Goal: Task Accomplishment & Management: Use online tool/utility

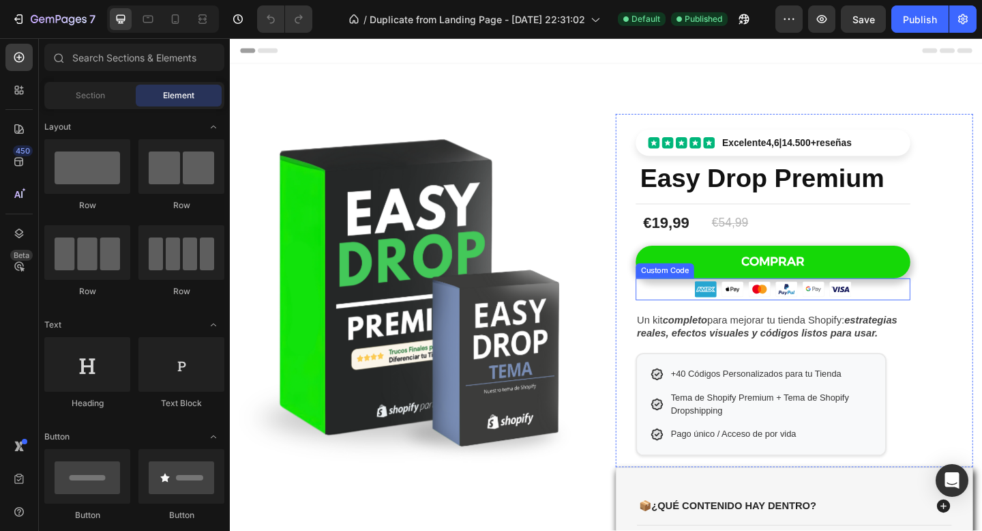
click at [838, 308] on img at bounding box center [835, 311] width 24 height 24
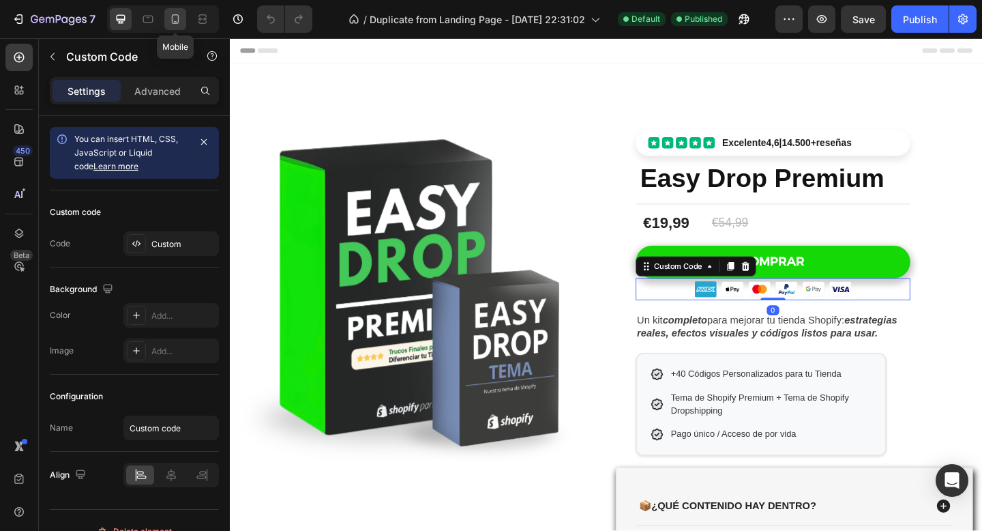
click at [183, 13] on div at bounding box center [175, 19] width 22 height 22
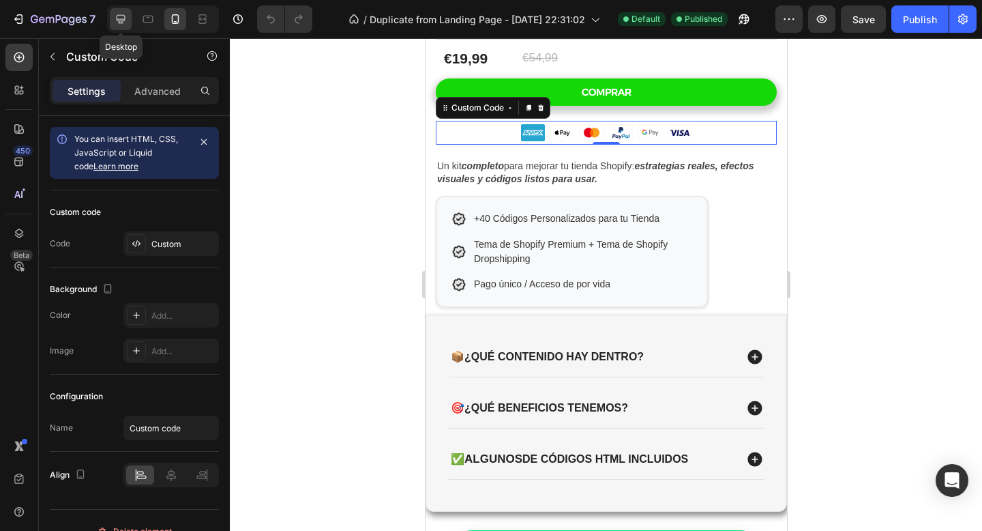
scroll to position [515, 0]
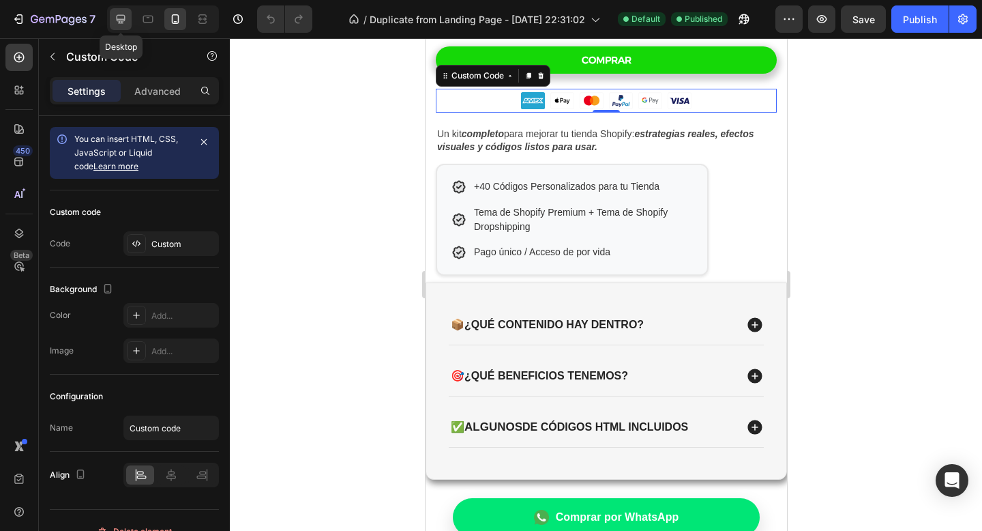
click at [119, 18] on icon at bounding box center [121, 19] width 9 height 9
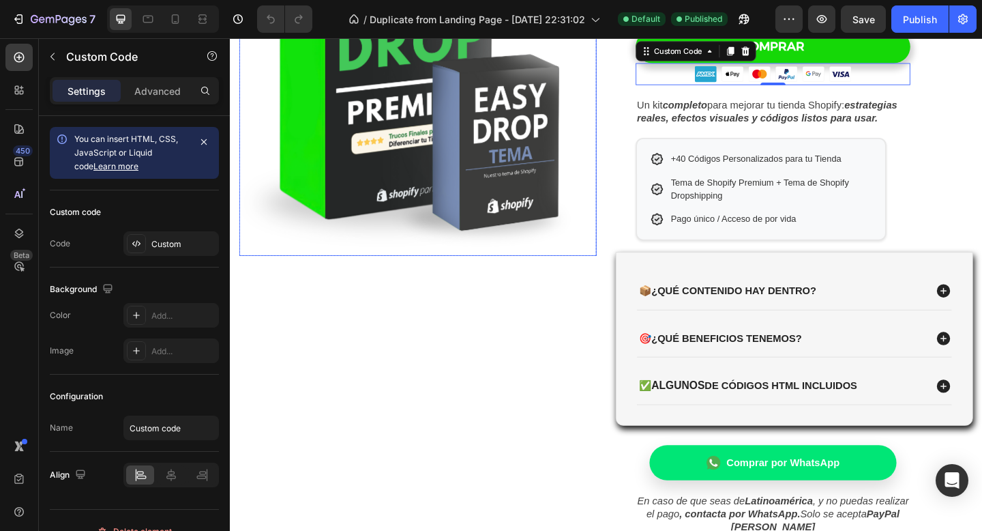
scroll to position [213, 0]
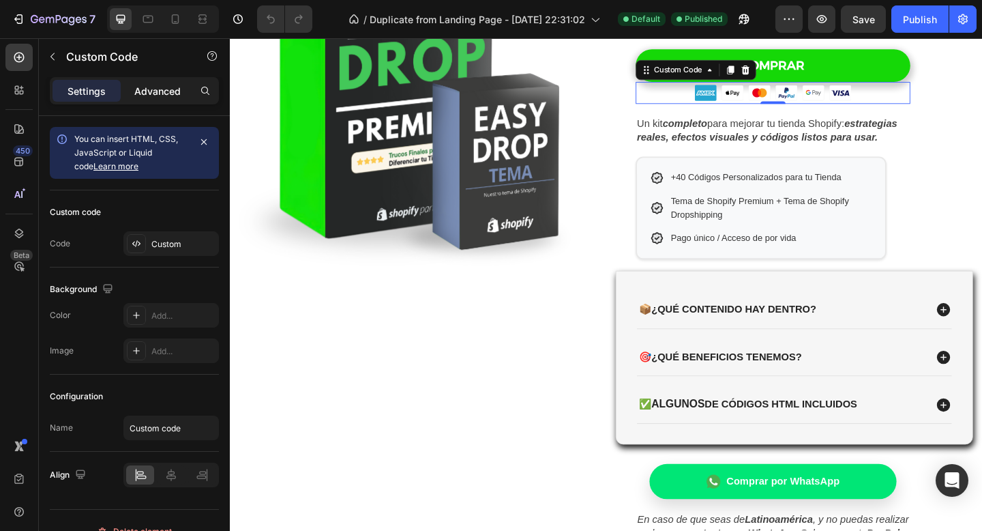
click at [147, 87] on p "Advanced" at bounding box center [157, 91] width 46 height 14
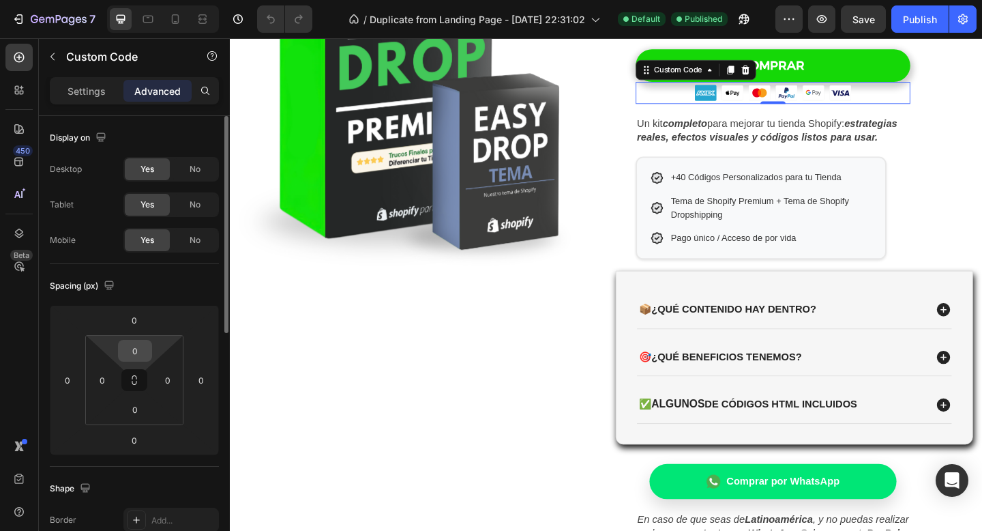
click at [141, 352] on input "0" at bounding box center [134, 350] width 27 height 20
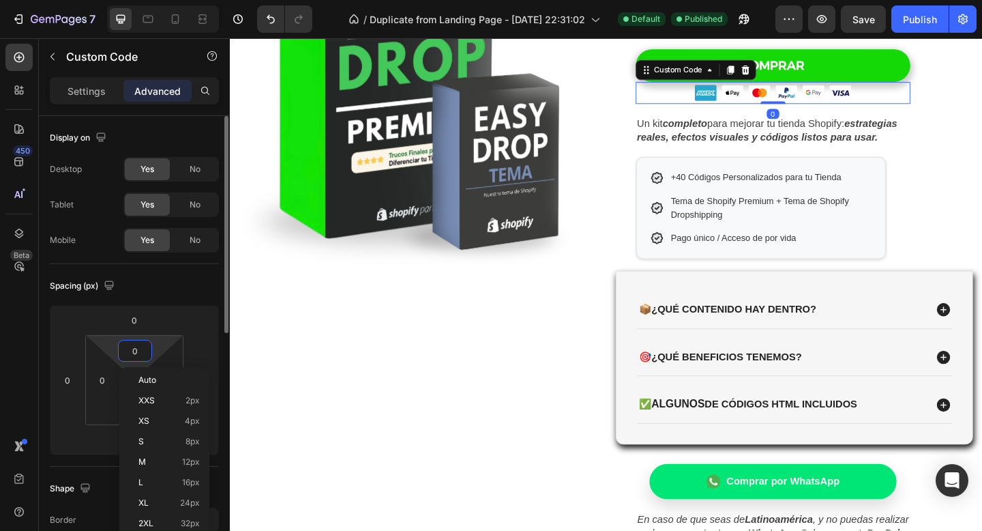
type input "5"
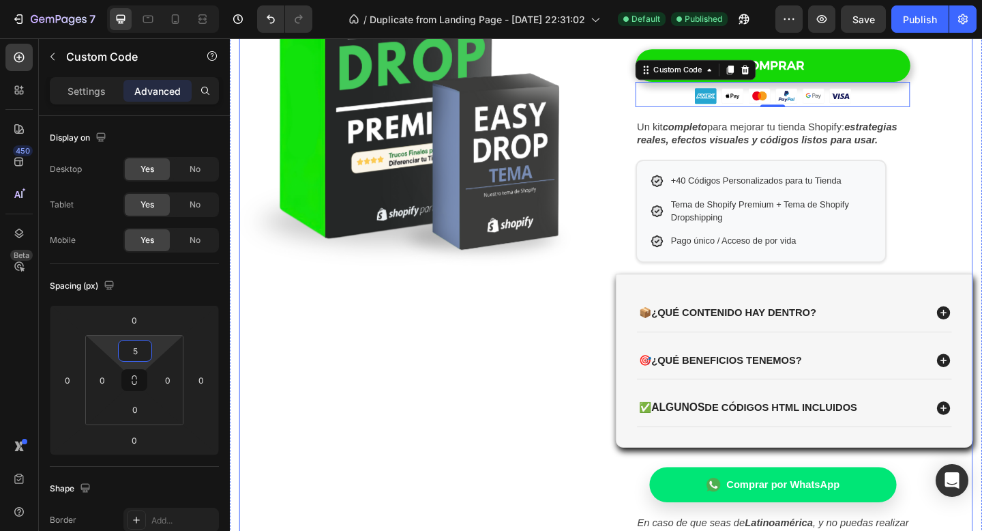
click at [538, 411] on div "Product Images Row" at bounding box center [434, 261] width 389 height 708
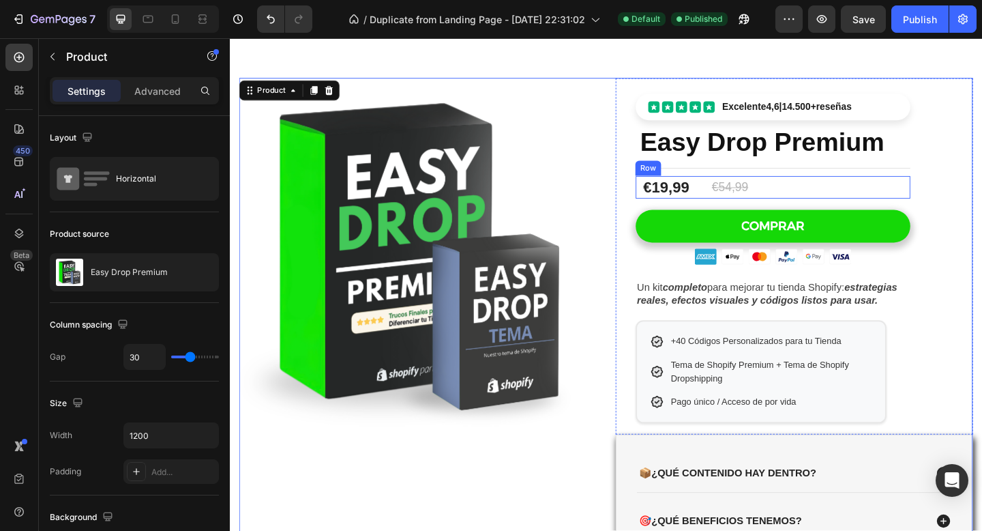
scroll to position [38, 0]
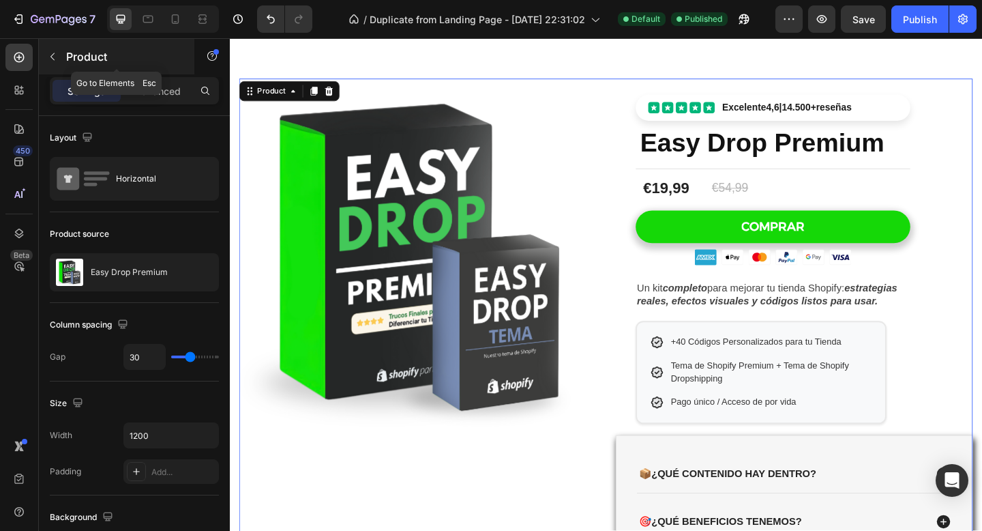
click at [55, 56] on icon "button" at bounding box center [52, 56] width 11 height 11
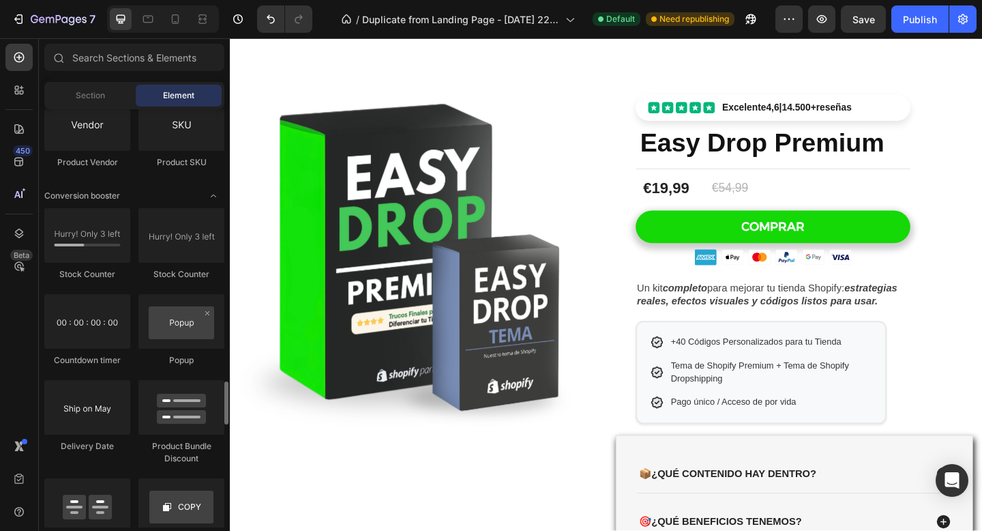
scroll to position [2638, 0]
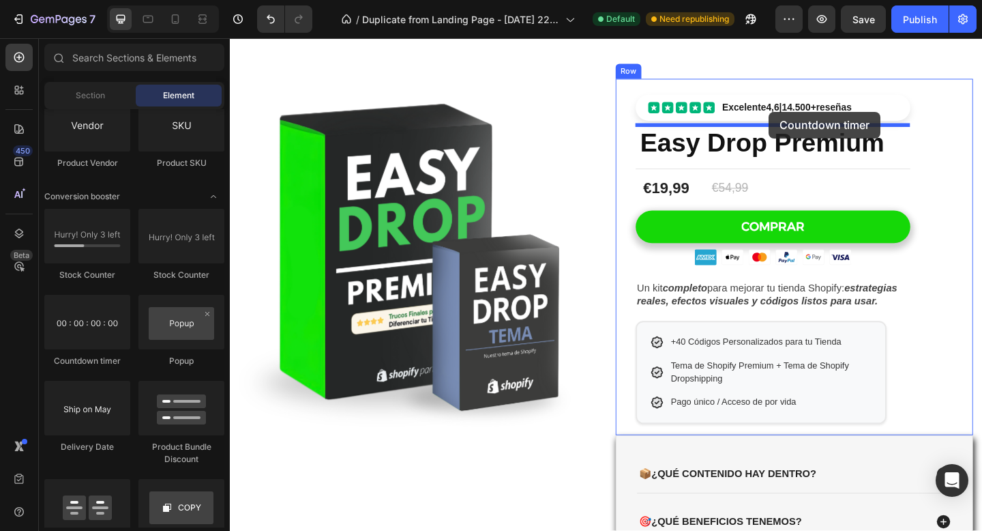
drag, startPoint x: 330, startPoint y: 359, endPoint x: 816, endPoint y: 121, distance: 541.5
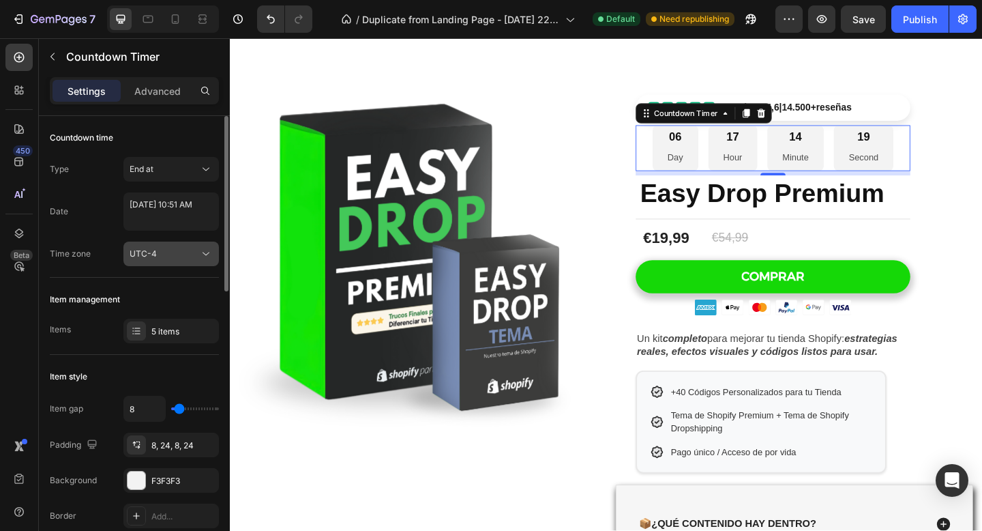
click at [179, 250] on div "UTC-4" at bounding box center [165, 254] width 70 height 12
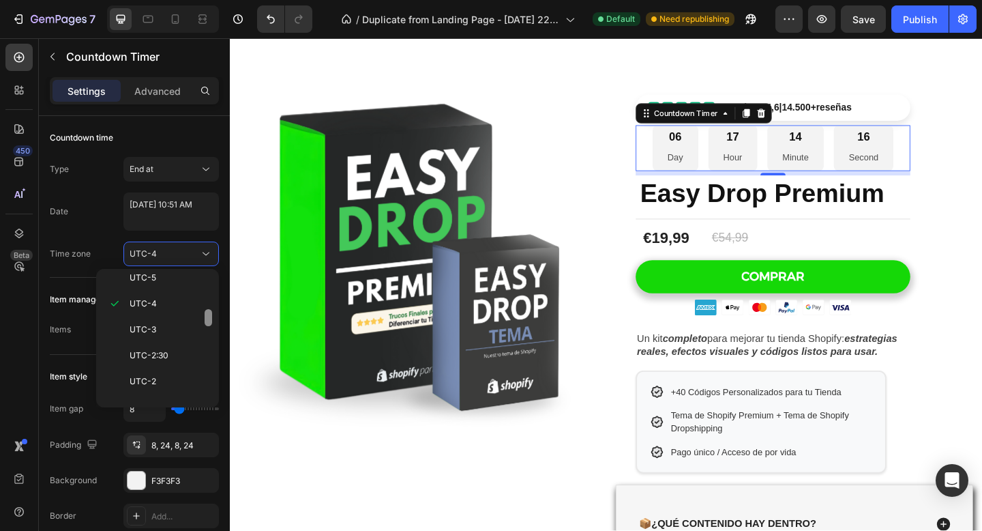
scroll to position [241, 0]
drag, startPoint x: 209, startPoint y: 303, endPoint x: 210, endPoint y: 316, distance: 13.0
click at [210, 316] on div at bounding box center [209, 315] width 8 height 17
click at [185, 352] on p "UTC-2" at bounding box center [166, 357] width 72 height 12
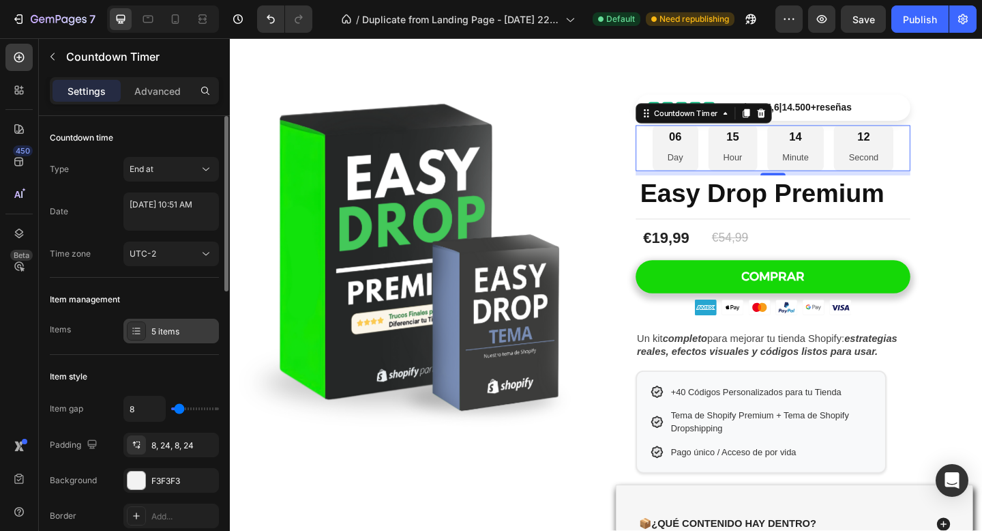
click at [170, 332] on div "5 items" at bounding box center [183, 331] width 64 height 12
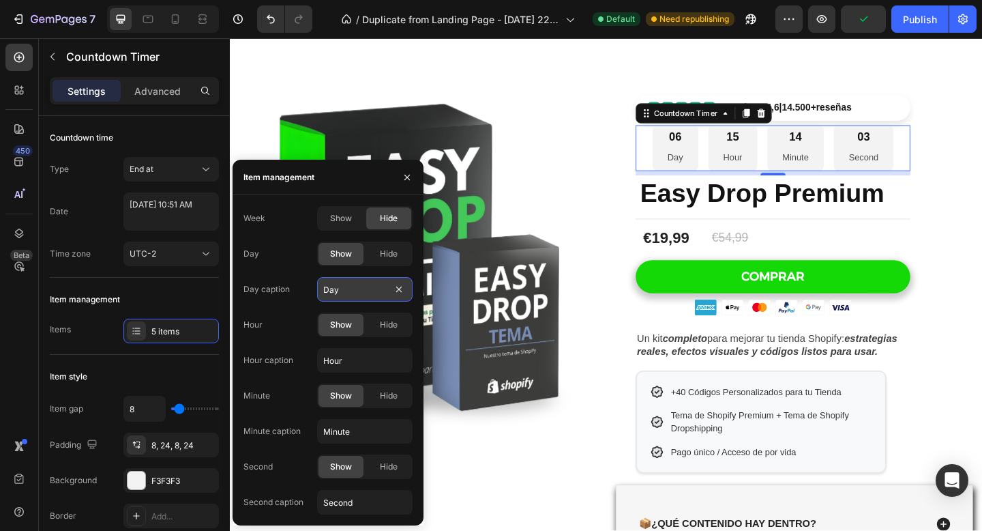
click at [351, 297] on input "Day" at bounding box center [364, 289] width 95 height 25
type input "D"
type input "Día"
click at [401, 261] on div "Hide" at bounding box center [388, 254] width 45 height 22
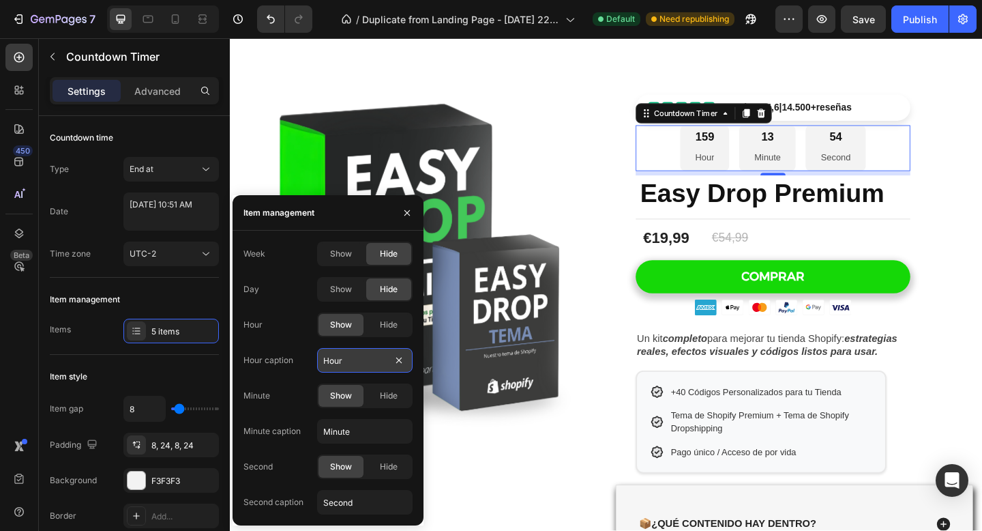
click at [364, 355] on input "Hour" at bounding box center [364, 360] width 95 height 25
type input "Horas"
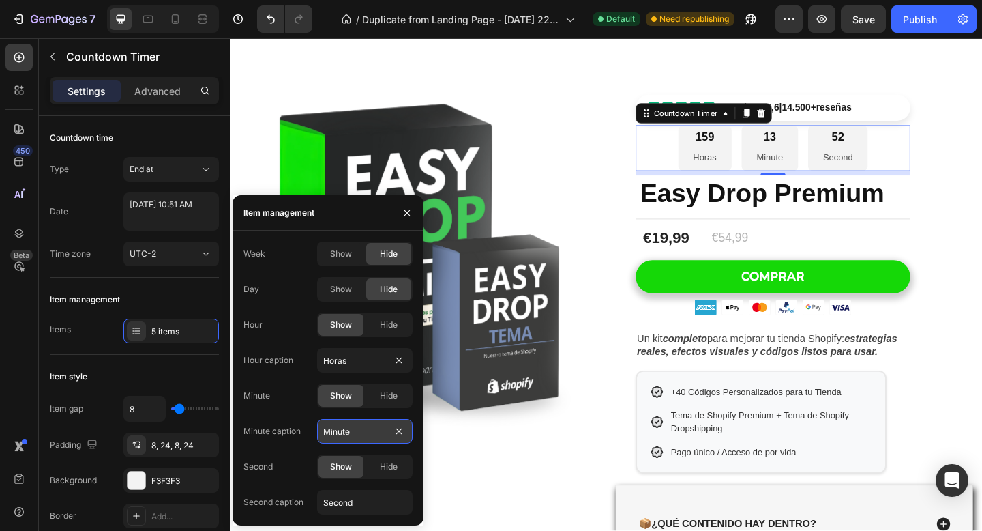
click at [379, 432] on input "Minute" at bounding box center [364, 431] width 95 height 25
type input "Minutos"
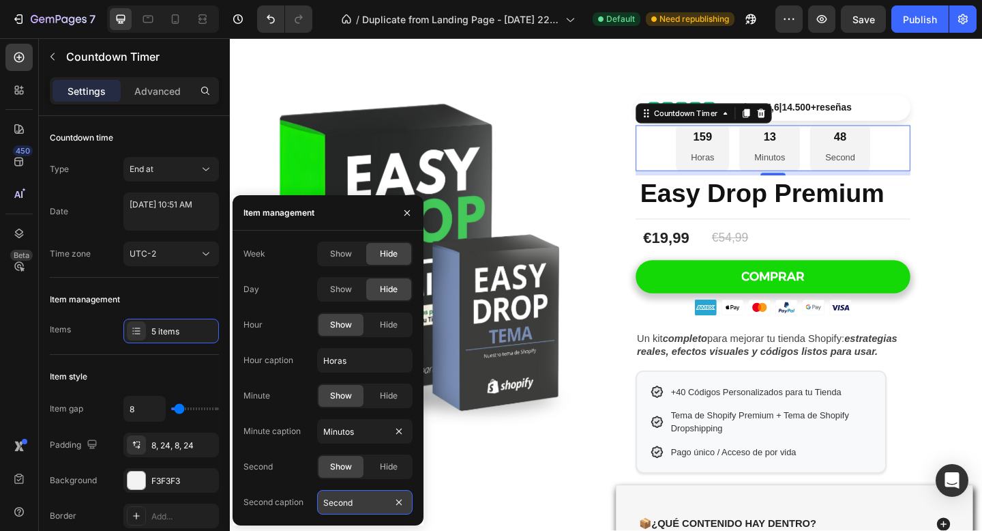
click at [355, 500] on input "Second" at bounding box center [364, 502] width 95 height 25
type input "Segundos"
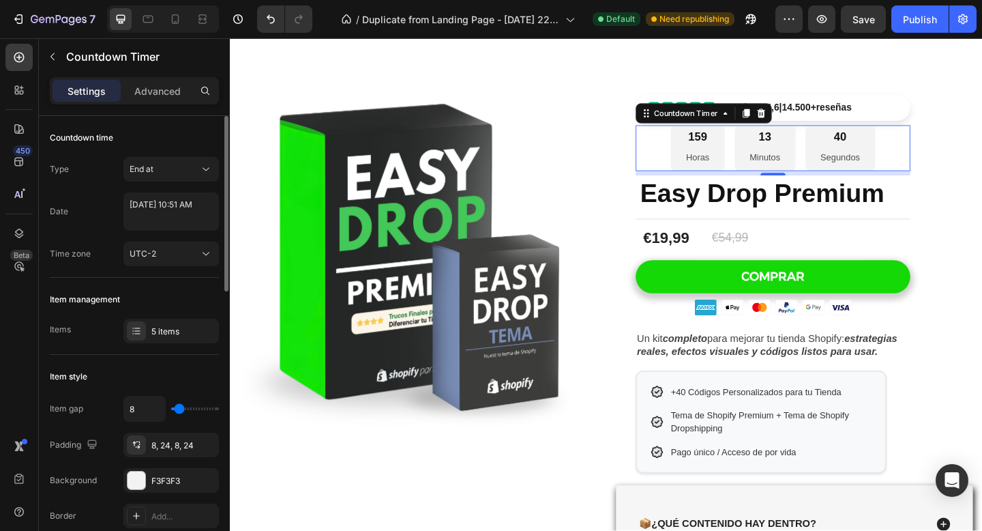
click at [159, 368] on div "Item style" at bounding box center [134, 377] width 169 height 22
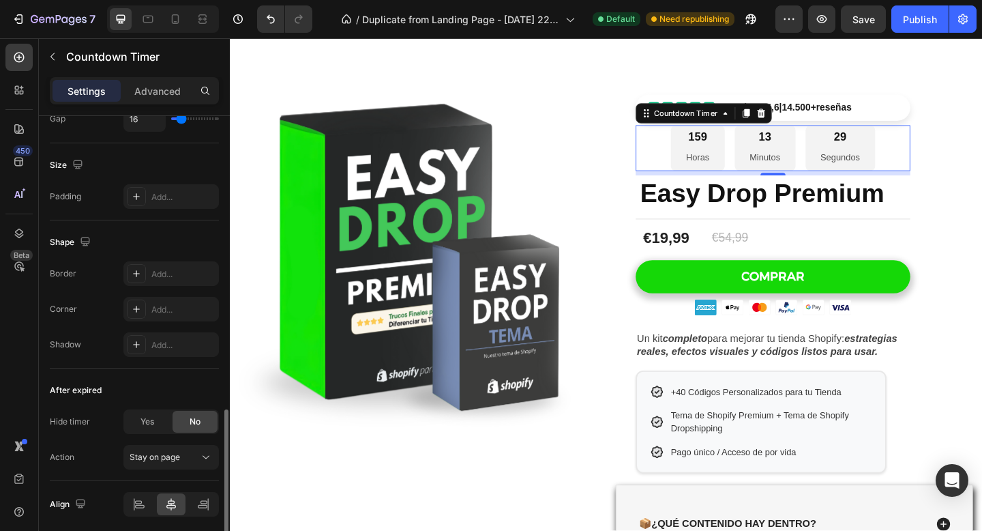
scroll to position [718, 0]
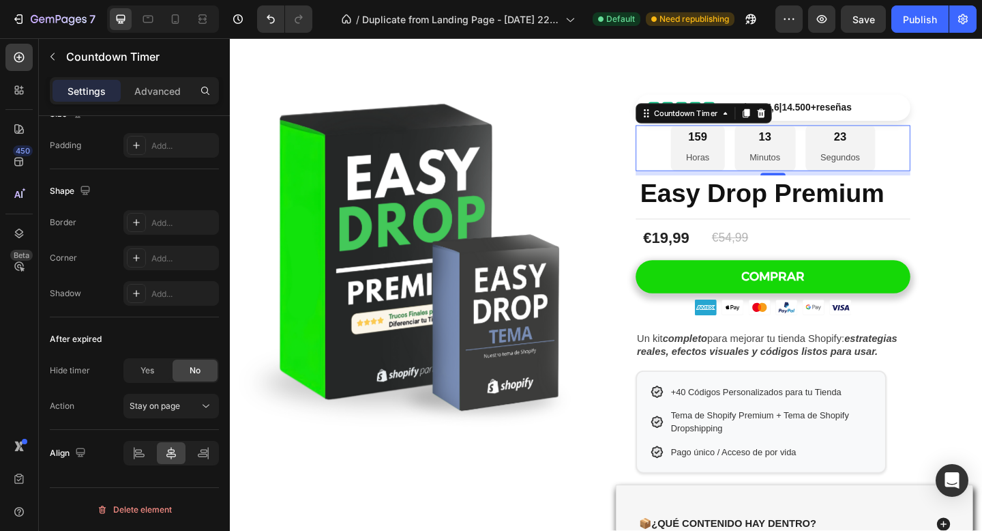
click at [750, 145] on div "159" at bounding box center [738, 146] width 25 height 16
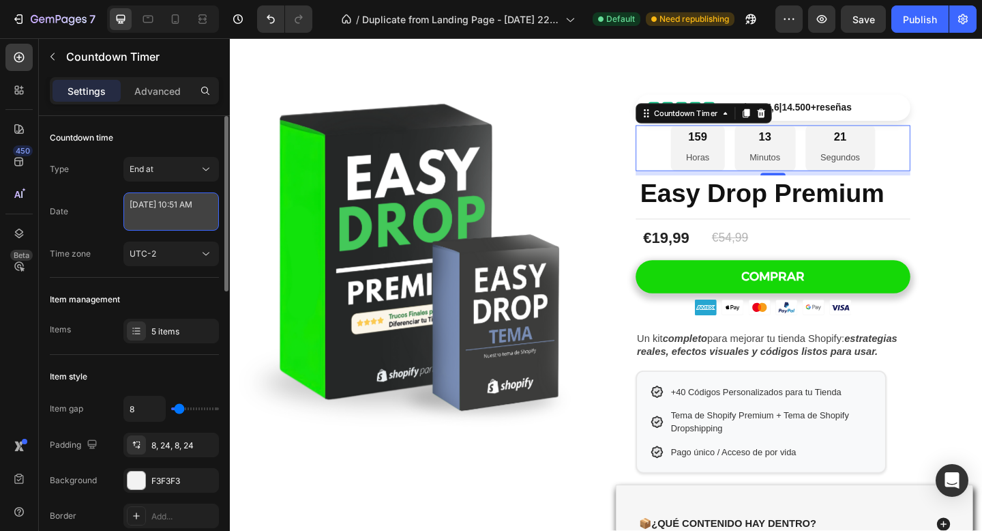
click at [160, 215] on textarea "September 02 2025 10:51 AM" at bounding box center [170, 211] width 95 height 38
select select "10"
select select "51"
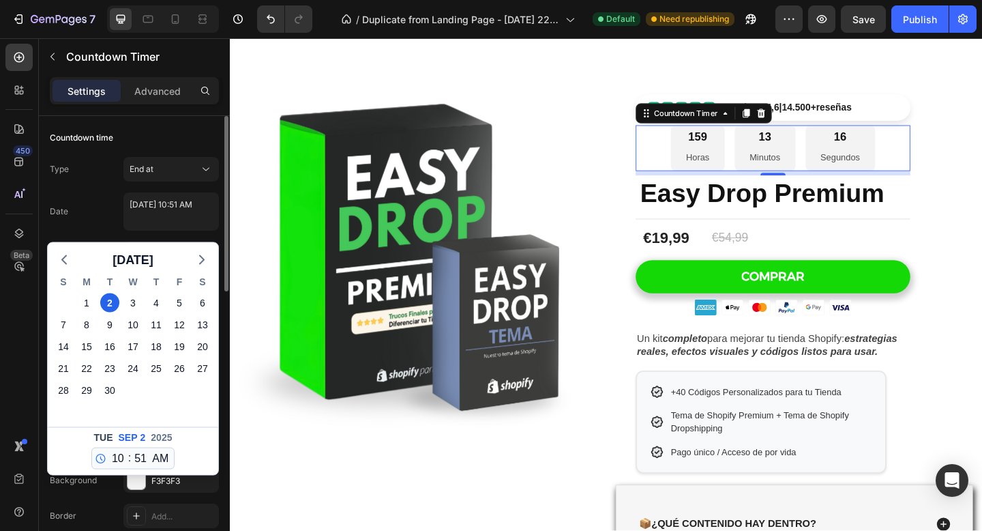
click at [89, 197] on div "Date September 02 2025 10:51 AM September 2025 S M T W T F S 31 1 2 3 4 5 6 7 8…" at bounding box center [134, 211] width 169 height 38
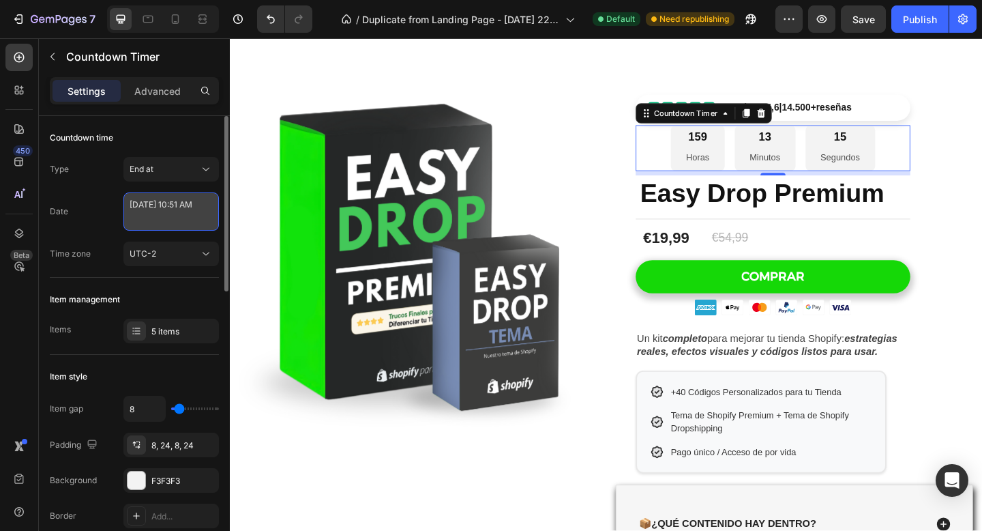
click at [169, 214] on textarea "September 02 2025 10:51 AM" at bounding box center [170, 211] width 95 height 38
select select "10"
select select "51"
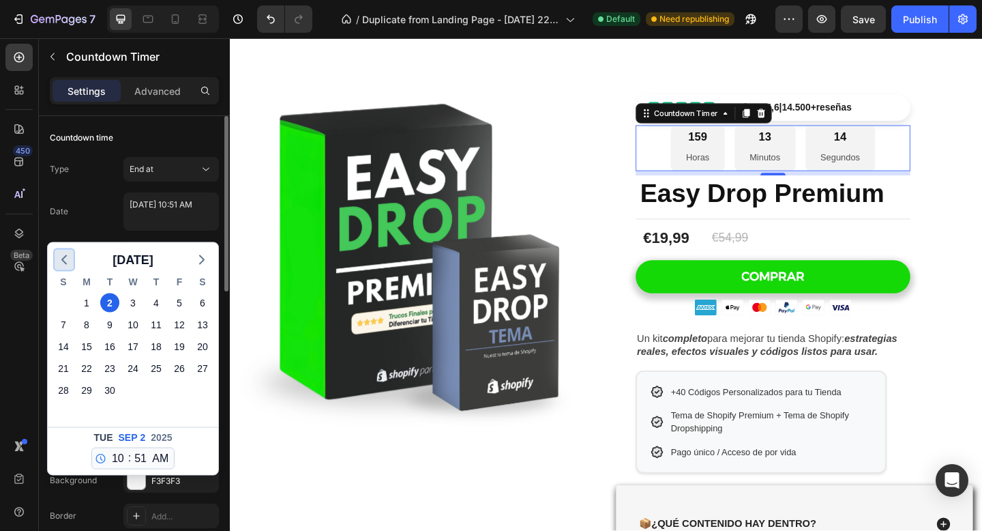
click at [65, 256] on polyline "button" at bounding box center [64, 260] width 4 height 8
click at [130, 392] on div "27" at bounding box center [132, 390] width 19 height 19
type textarea "August 27 2025 10:51 AM"
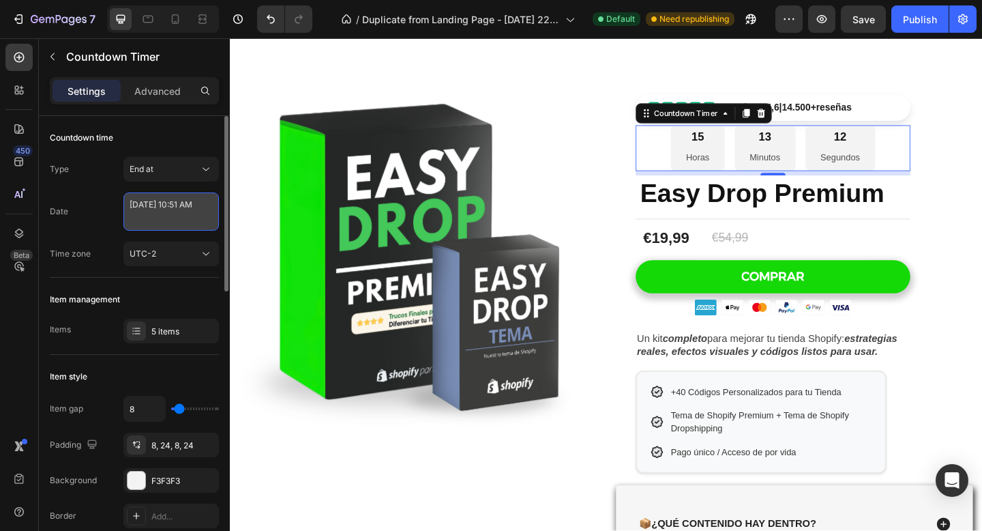
click at [188, 211] on textarea "August 27 2025 10:51 AM" at bounding box center [170, 211] width 95 height 38
select select "10"
select select "51"
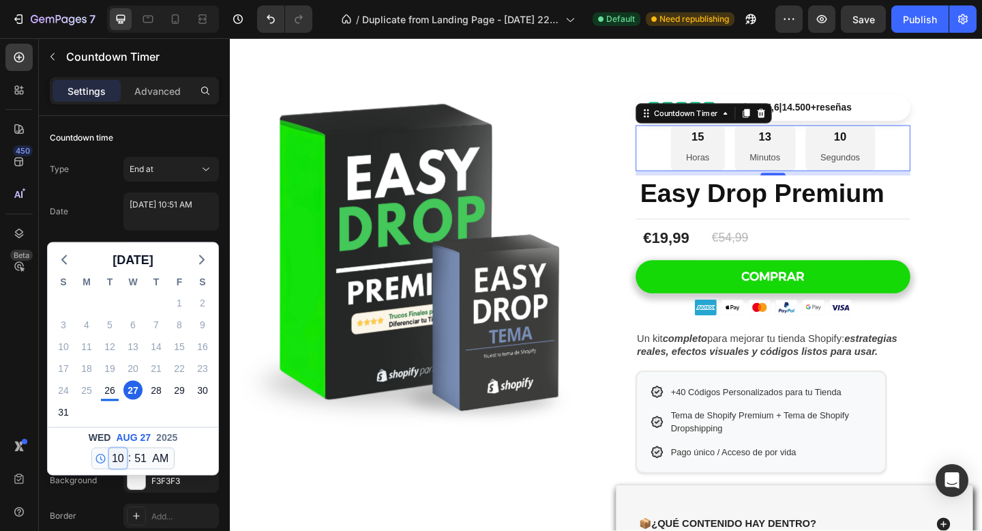
click at [122, 458] on select "12 1 2 3 4 5 6 7 8 9 10 11" at bounding box center [118, 458] width 18 height 20
select select "0"
type textarea "August 27 2025 12:51 AM"
click at [140, 458] on select "00 01 02 03 04 05 06 07 08 09 10 11 12 13 14 15 16 17 18 19 20 21 22 23 24 25 2…" at bounding box center [141, 458] width 18 height 20
select select "0"
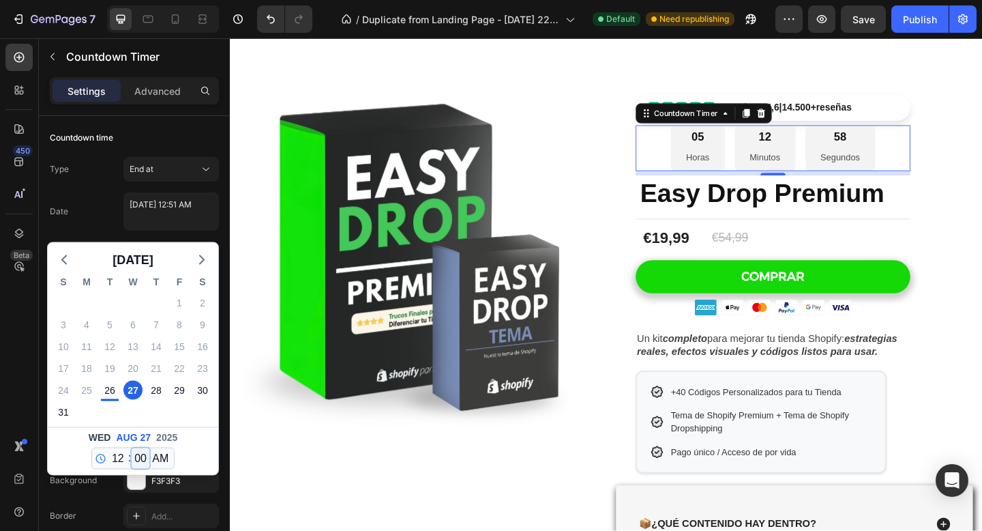
type textarea "August 27 2025 12:00 AM"
click at [160, 453] on select "AM PM" at bounding box center [160, 458] width 22 height 20
select select "false"
type textarea "August 27 2025 12:00 PM"
select select "12"
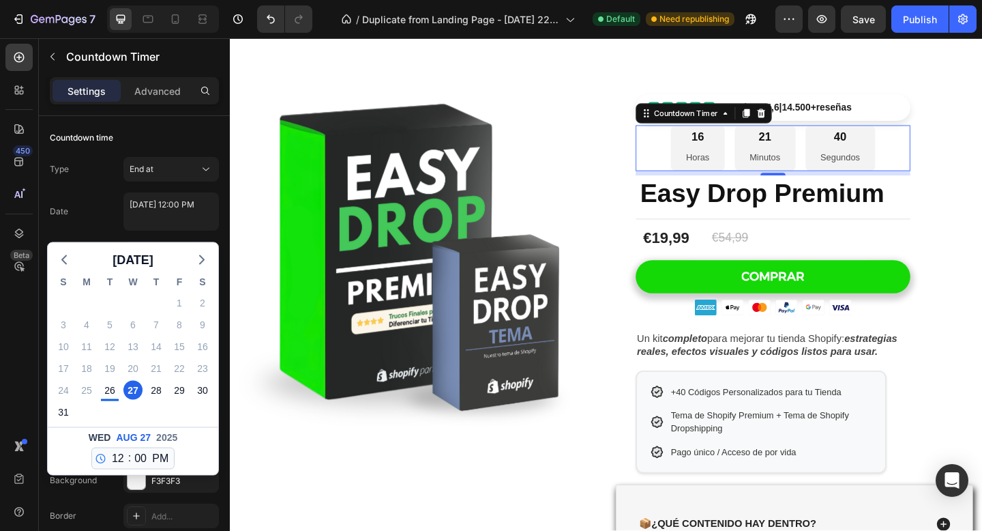
click at [153, 355] on div "Countdown time Type End at Date August 27 2025 12:00 PM August 2025 S M T W T F…" at bounding box center [134, 465] width 169 height 220
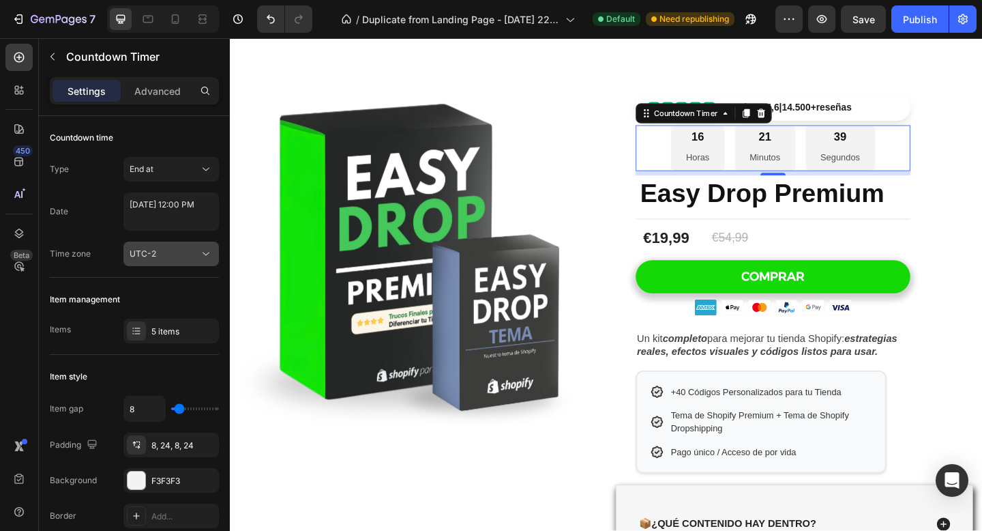
click at [172, 259] on div "UTC-2" at bounding box center [165, 254] width 70 height 12
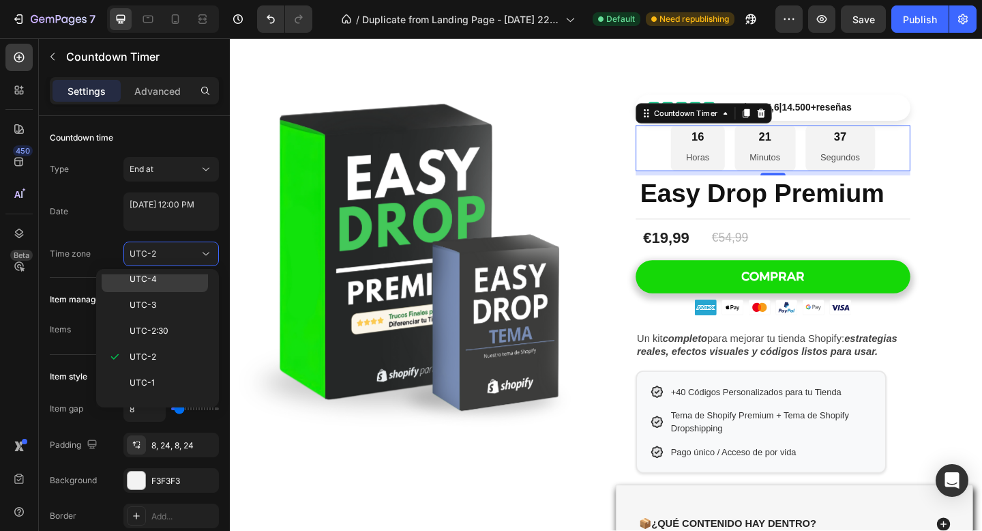
click at [183, 278] on p "UTC-4" at bounding box center [166, 279] width 72 height 12
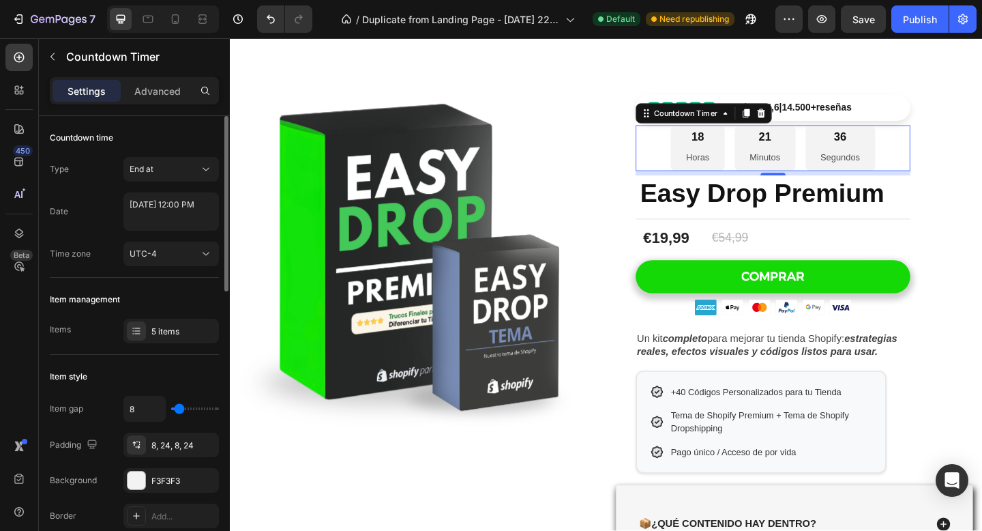
click at [190, 355] on div "Countdown time Type End at Date August 27 2025 12:00 PM Time zone UTC-4" at bounding box center [134, 465] width 169 height 220
click at [196, 254] on div "UTC-4" at bounding box center [165, 254] width 70 height 12
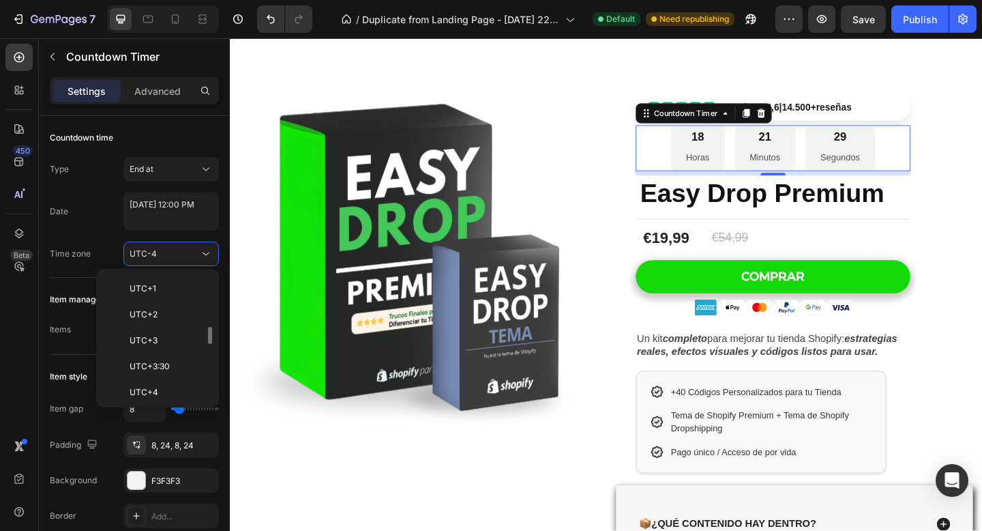
scroll to position [387, 0]
click at [169, 309] on p "UTC+2" at bounding box center [166, 315] width 72 height 12
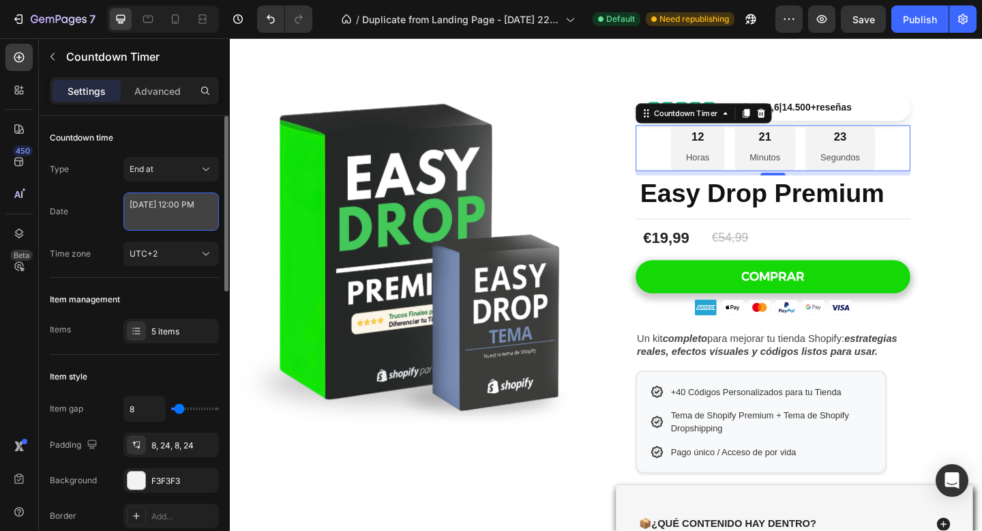
select select "false"
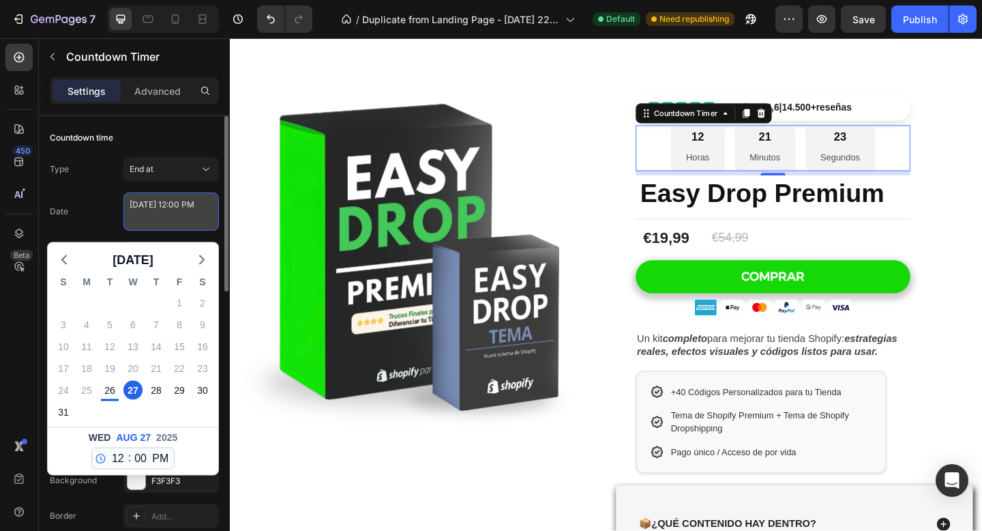
click at [167, 216] on textarea "August 27 2025 12:00 PM" at bounding box center [170, 211] width 95 height 38
click at [113, 220] on div "Date August 27 2025 12:00 PM August 2025 S M T W T F S 27 28 29 30 31 1 2 3 4 5…" at bounding box center [134, 211] width 169 height 38
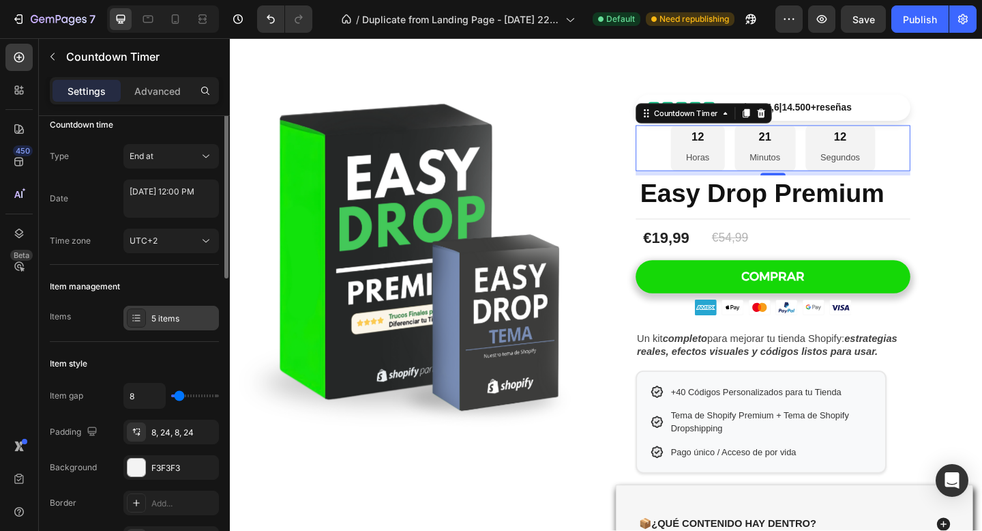
scroll to position [0, 0]
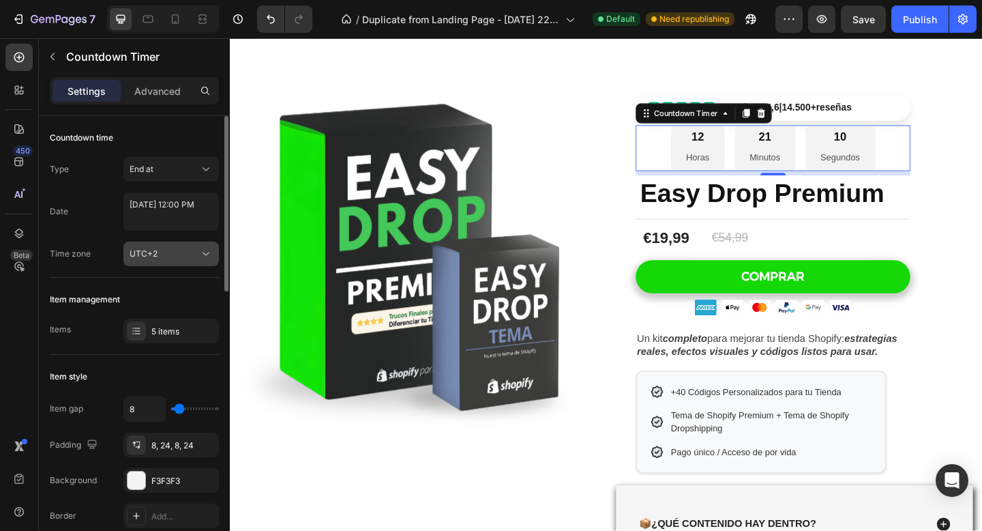
click at [173, 265] on button "UTC+2" at bounding box center [170, 253] width 95 height 25
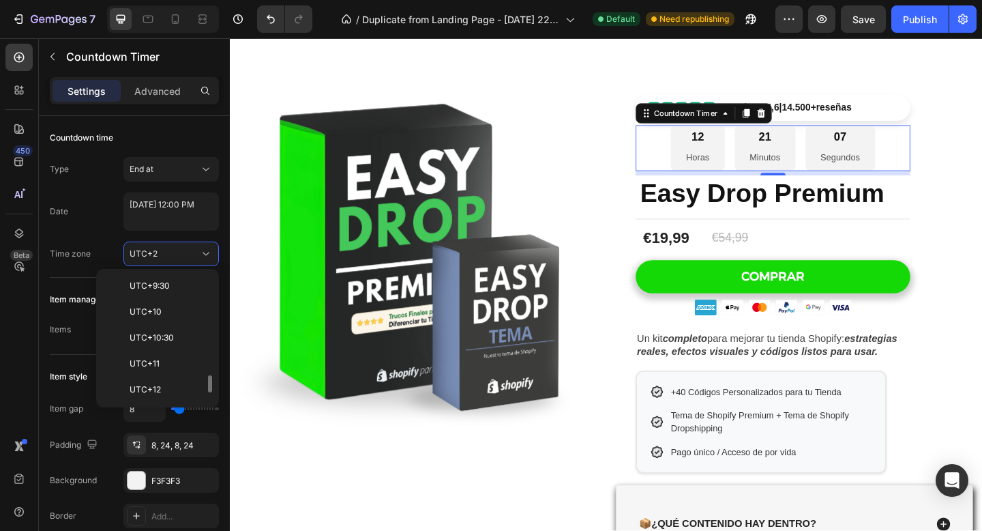
scroll to position [806, 0]
click at [189, 257] on div "UTC+2" at bounding box center [165, 254] width 70 height 12
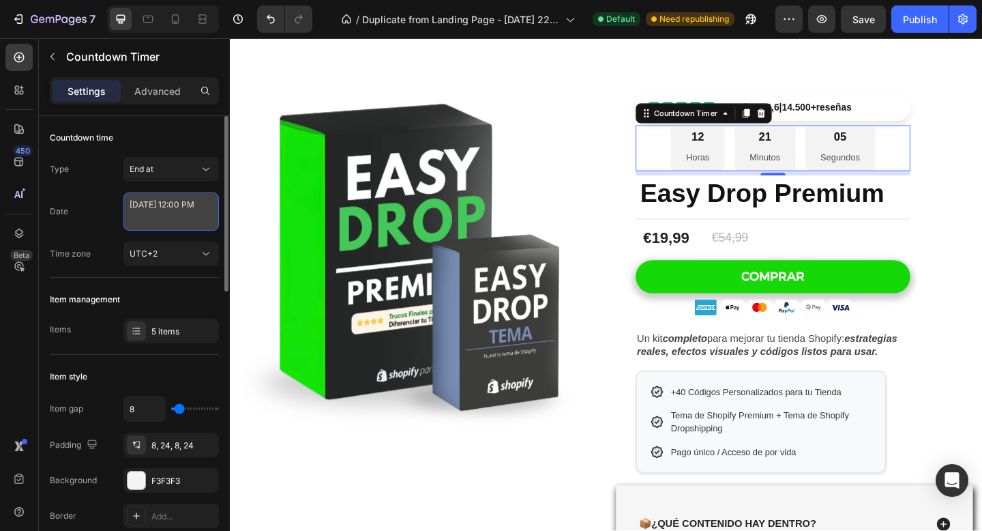
select select "false"
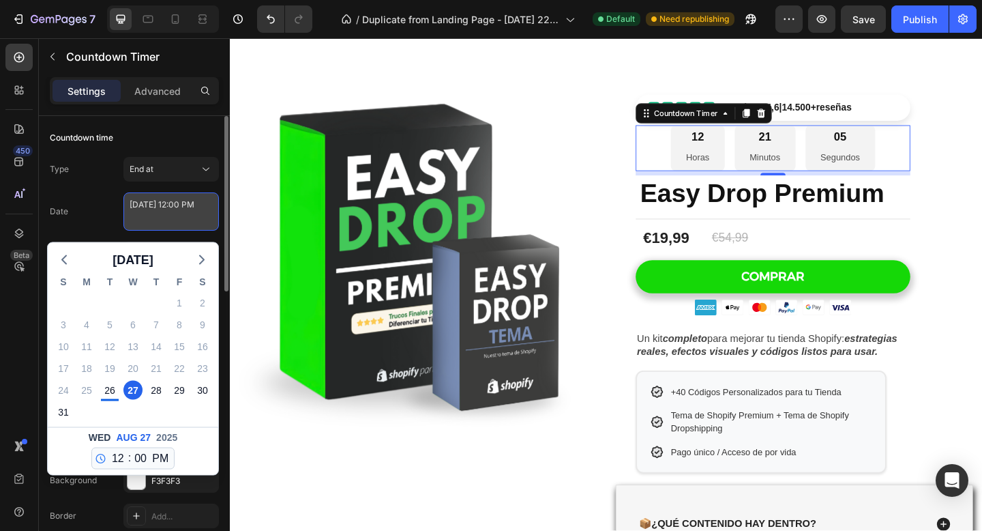
click at [180, 225] on textarea "August 27 2025 12:00 PM" at bounding box center [170, 211] width 95 height 38
click at [121, 458] on select "12 1 2 3 4 5 6 7 8 9 10 11" at bounding box center [118, 458] width 18 height 20
click at [155, 394] on div "28" at bounding box center [156, 390] width 19 height 19
type textarea "August 28 2025 12:00 PM"
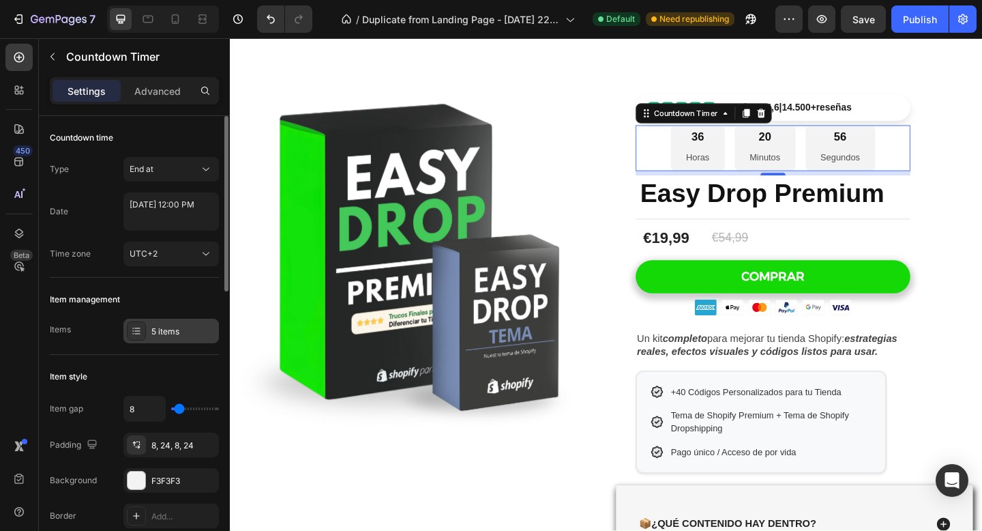
click at [184, 334] on div "5 items" at bounding box center [183, 331] width 64 height 12
click at [182, 301] on div "Item management" at bounding box center [134, 300] width 169 height 22
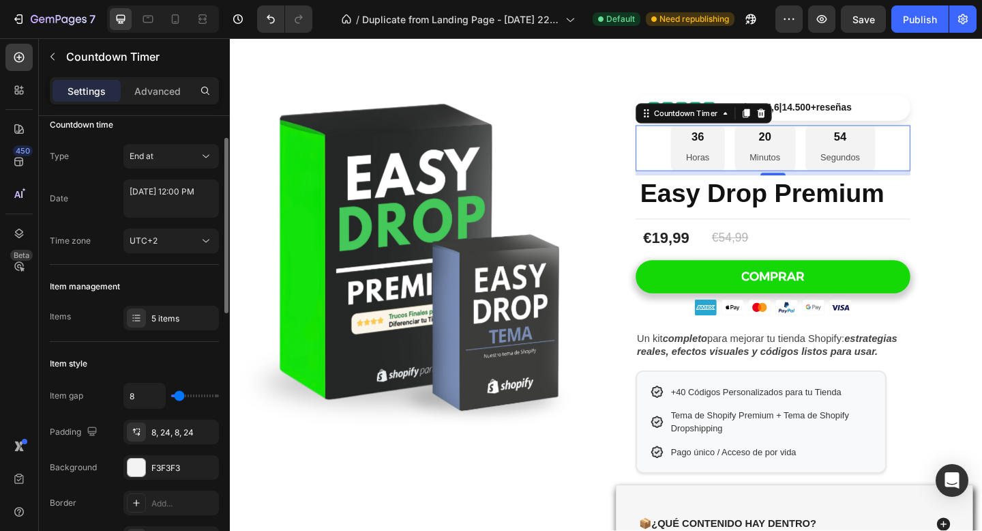
scroll to position [0, 0]
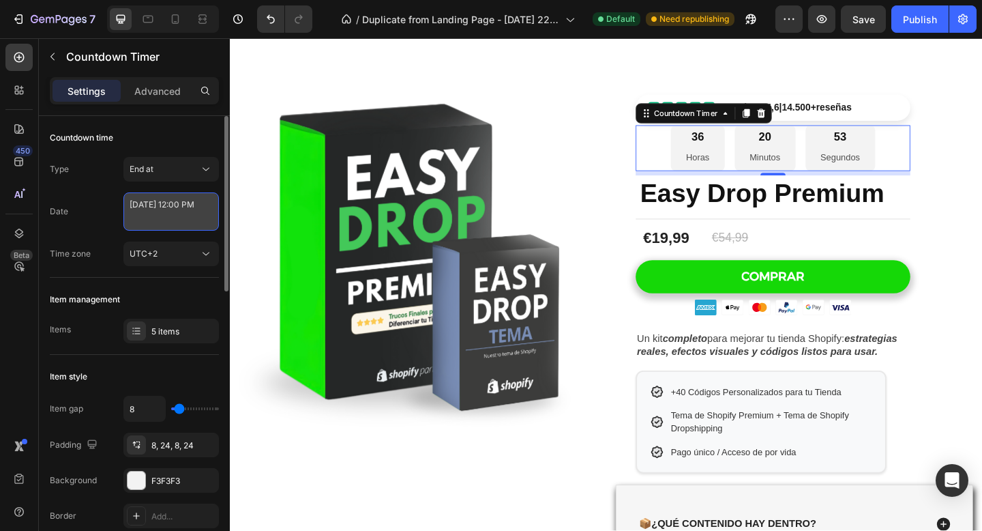
click at [172, 211] on textarea "August 28 2025 12:00 PM" at bounding box center [170, 211] width 95 height 38
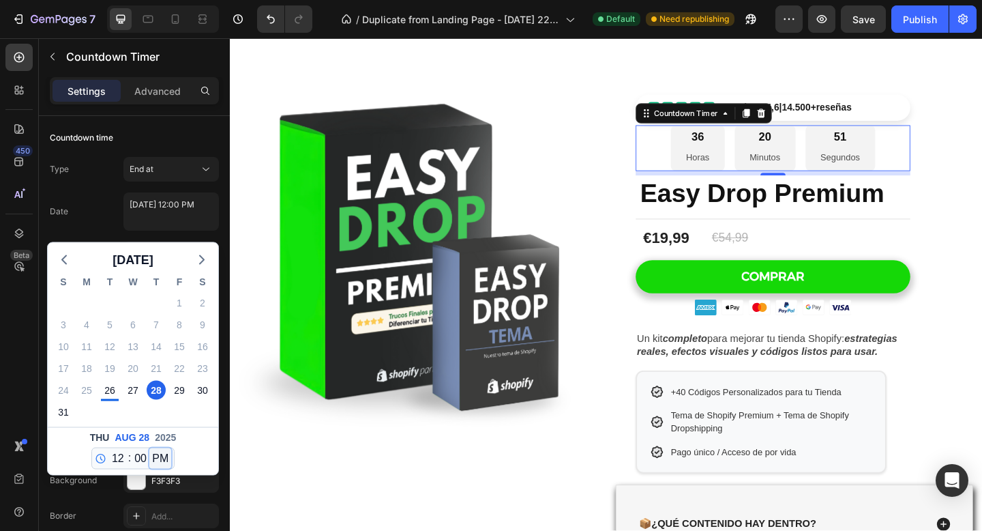
click at [158, 456] on select "AM PM" at bounding box center [160, 458] width 22 height 20
select select "true"
type textarea "[DATE] 12:00 AM"
select select "0"
click at [107, 217] on div "Date August 28 2025 12:00 AM August 2025 S M T W T F S 27 28 29 30 31 1 2 3 4 5…" at bounding box center [134, 211] width 169 height 38
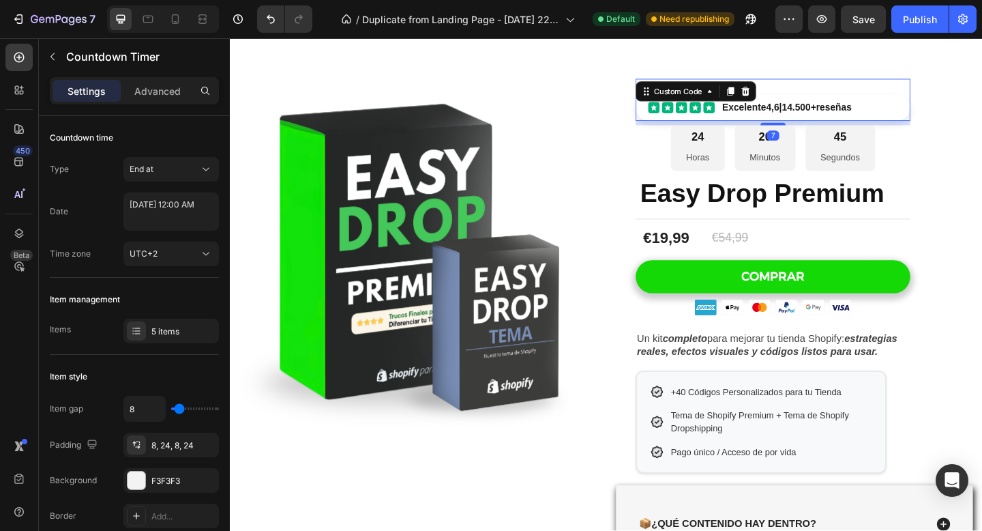
click at [853, 117] on strong "14.500+" at bounding box center [849, 114] width 38 height 12
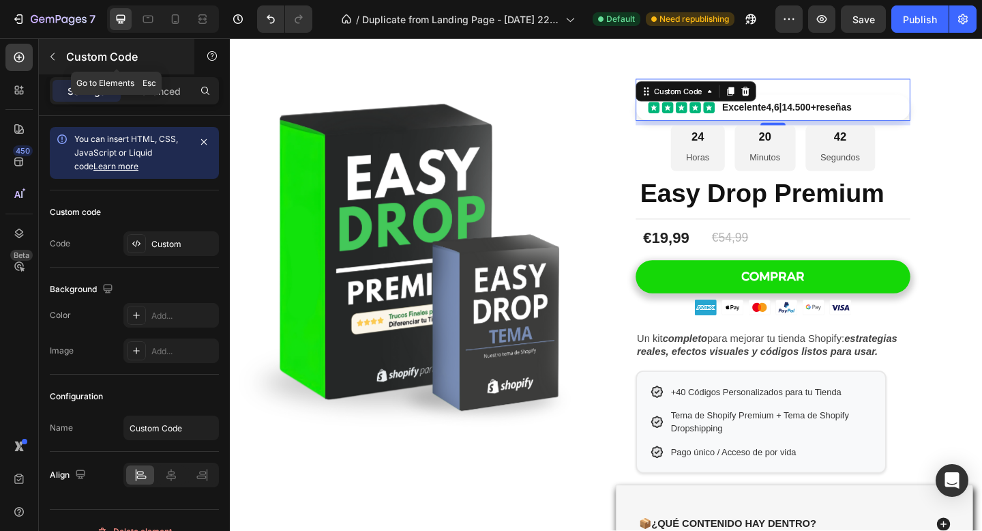
click at [55, 62] on button "button" at bounding box center [53, 57] width 22 height 22
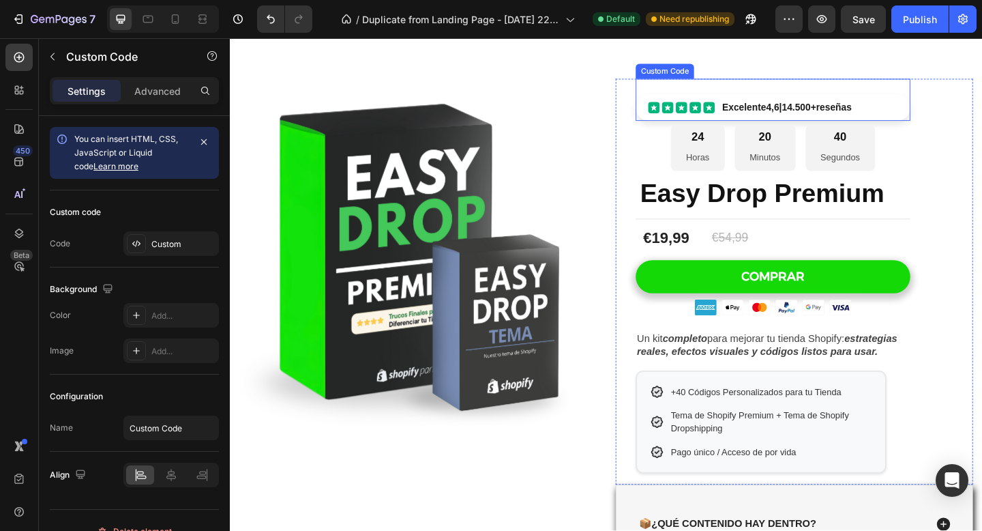
click at [765, 108] on span "Excelente 4,6 | 14.500+ reseñas" at bounding box center [835, 114] width 141 height 12
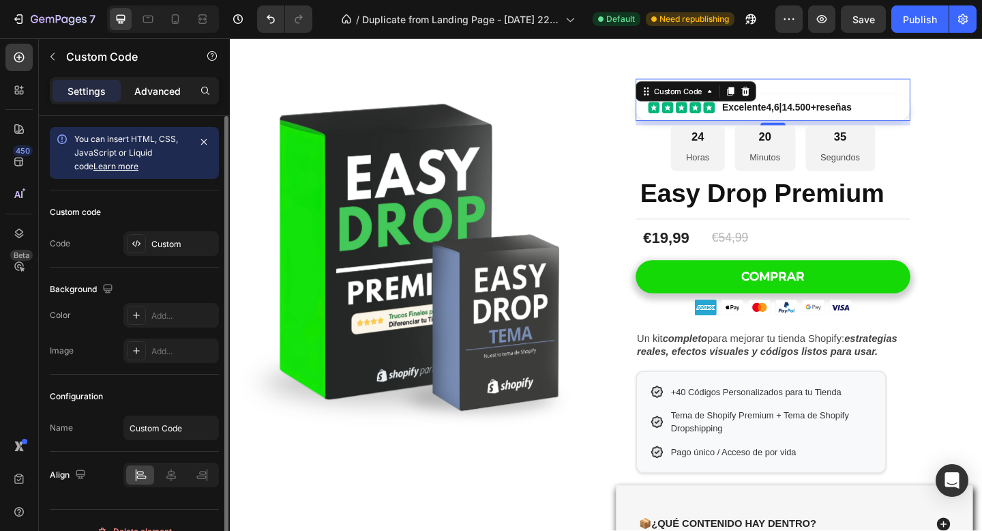
click at [158, 96] on p "Advanced" at bounding box center [157, 91] width 46 height 14
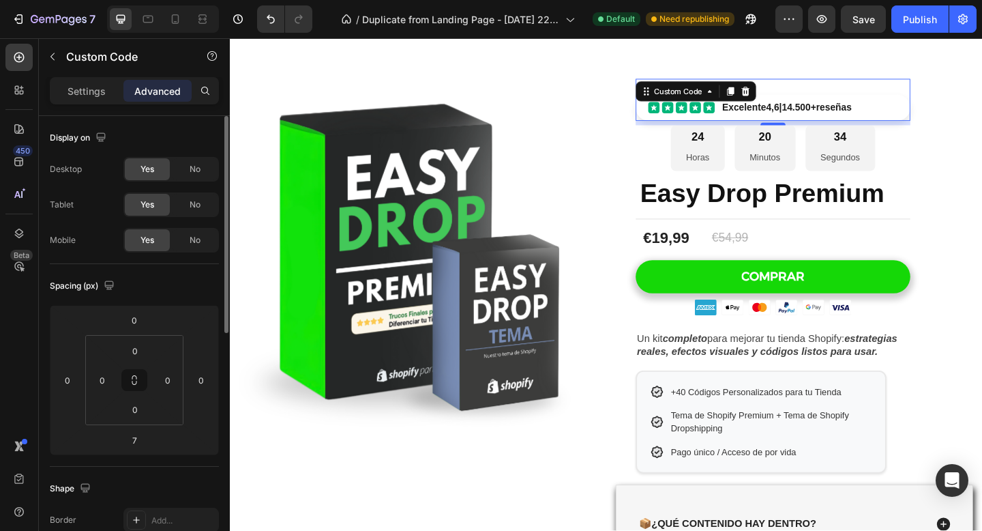
click at [192, 173] on span "No" at bounding box center [195, 169] width 11 height 12
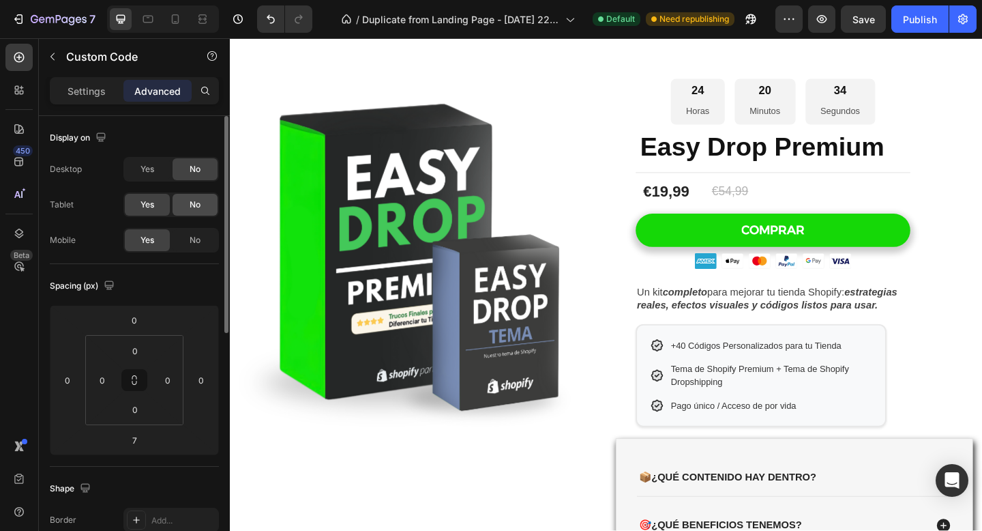
click at [190, 203] on span "No" at bounding box center [195, 204] width 11 height 12
click at [190, 241] on span "No" at bounding box center [195, 240] width 11 height 12
click at [151, 203] on span "Yes" at bounding box center [148, 204] width 14 height 12
click at [184, 232] on div "No" at bounding box center [195, 240] width 45 height 22
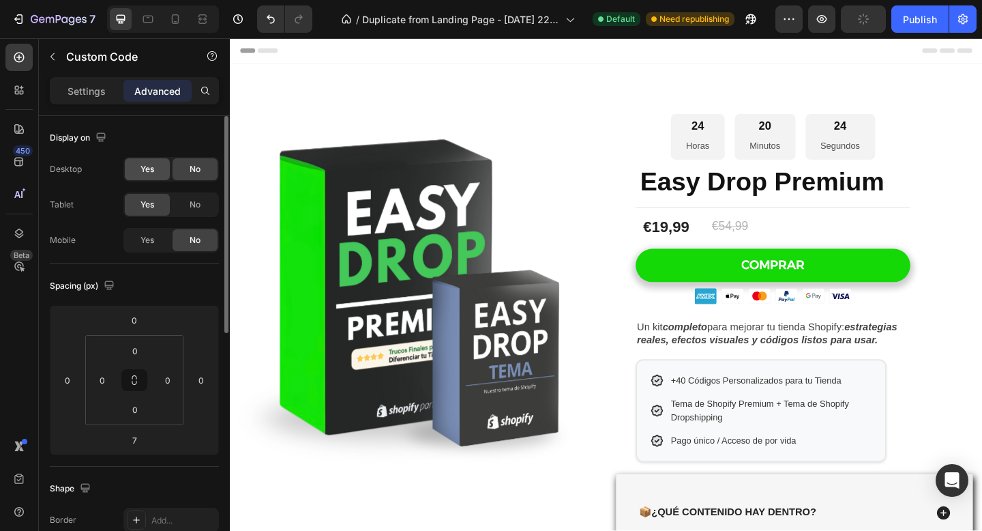
click at [163, 167] on div "Yes" at bounding box center [147, 169] width 45 height 22
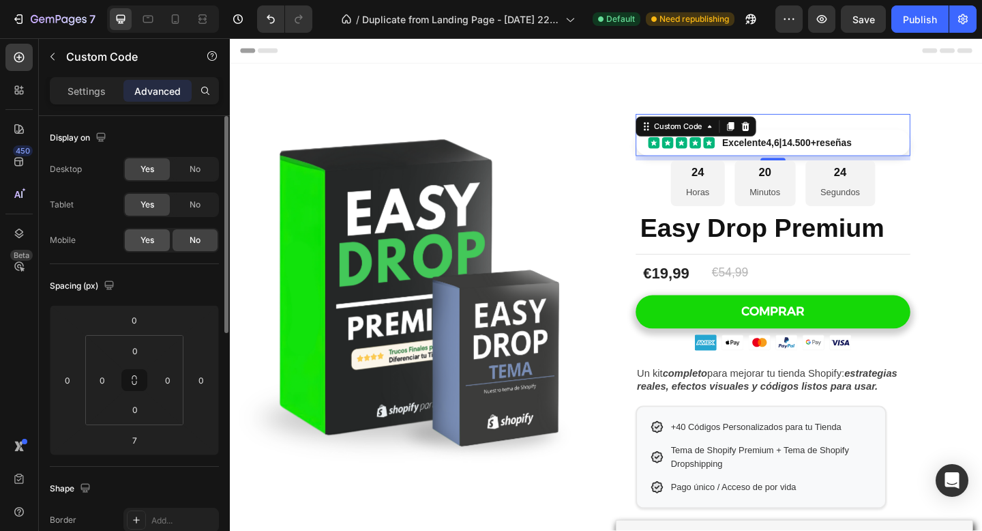
click at [153, 237] on span "Yes" at bounding box center [148, 240] width 14 height 12
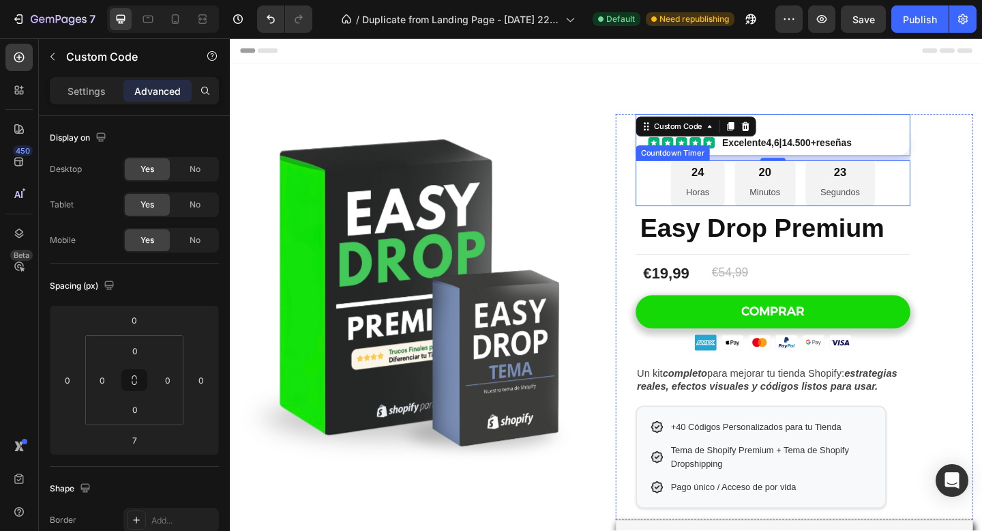
click at [814, 196] on div "20 Minutos" at bounding box center [812, 196] width 66 height 50
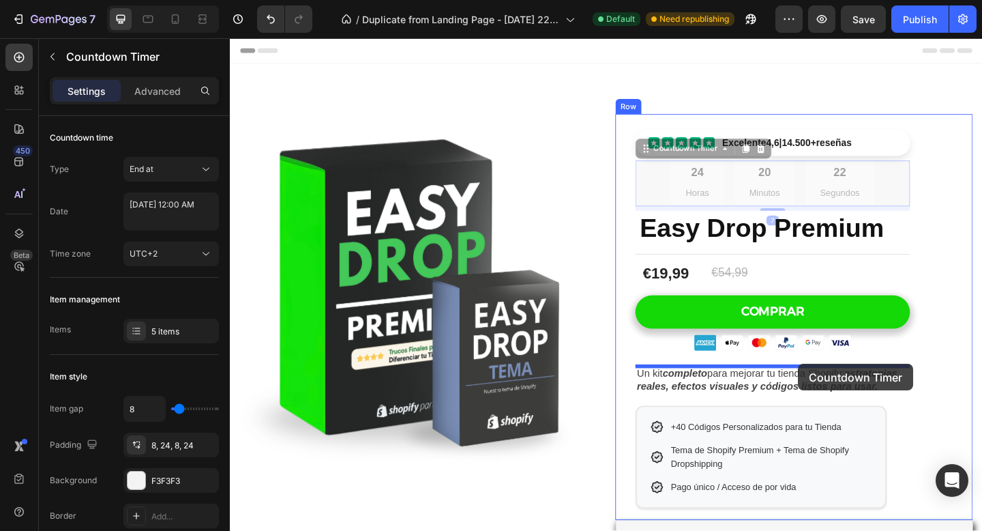
drag, startPoint x: 857, startPoint y: 208, endPoint x: 848, endPoint y: 392, distance: 184.4
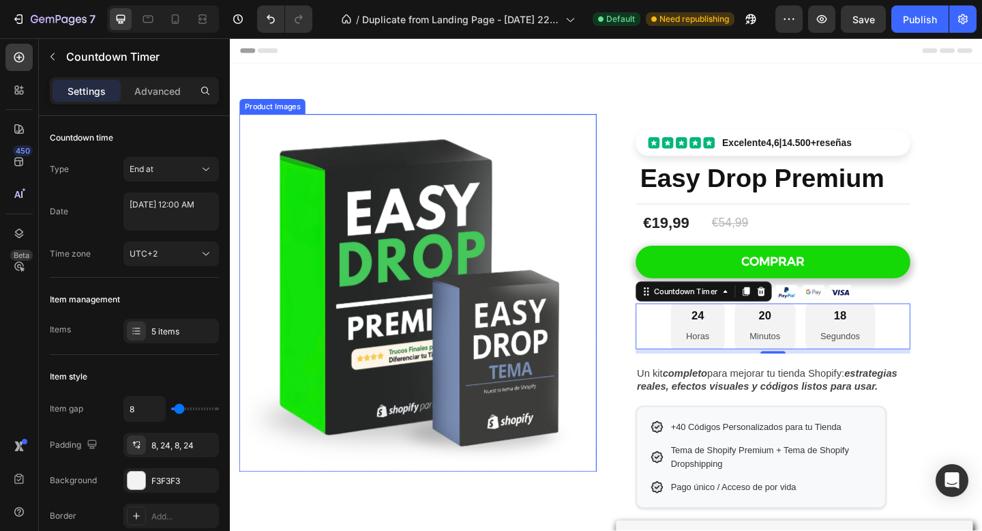
click at [608, 217] on img at bounding box center [434, 315] width 389 height 389
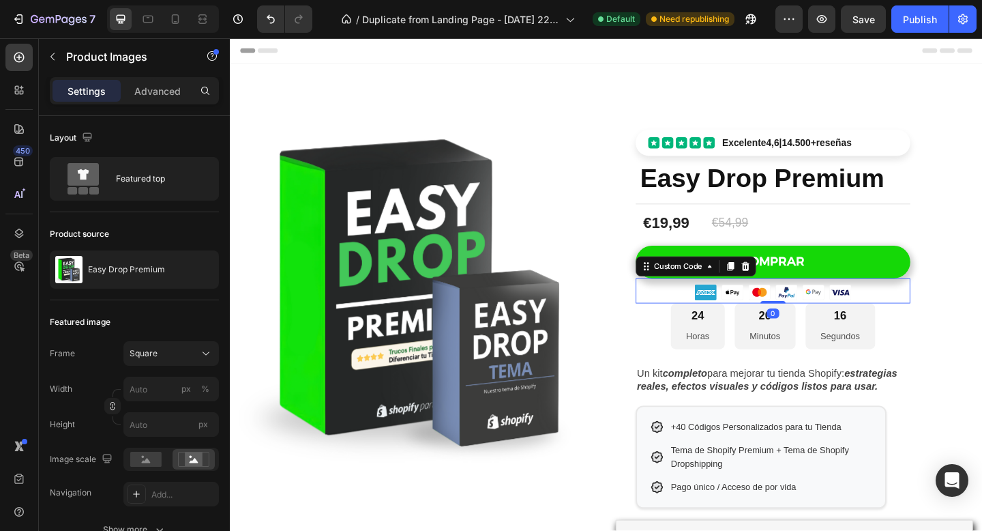
click at [795, 314] on img at bounding box center [806, 315] width 24 height 24
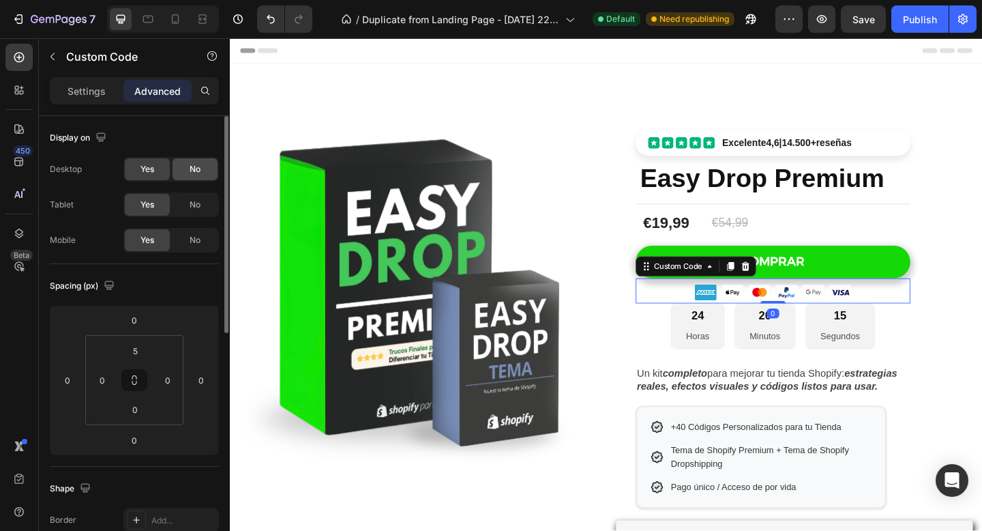
click at [201, 169] on div "No" at bounding box center [195, 169] width 45 height 22
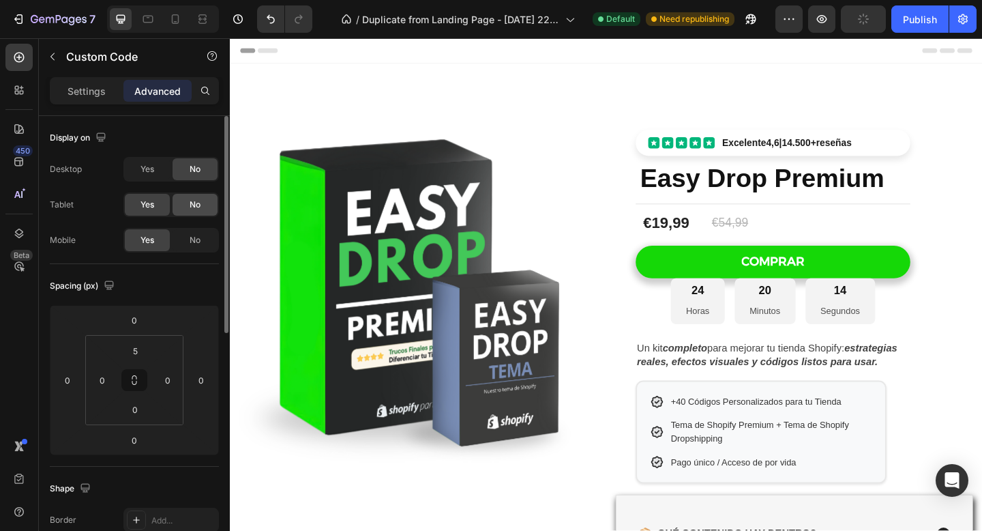
click at [199, 203] on span "No" at bounding box center [195, 204] width 11 height 12
click at [194, 241] on span "No" at bounding box center [195, 240] width 11 height 12
click at [173, 17] on icon at bounding box center [176, 19] width 8 height 10
type input "0"
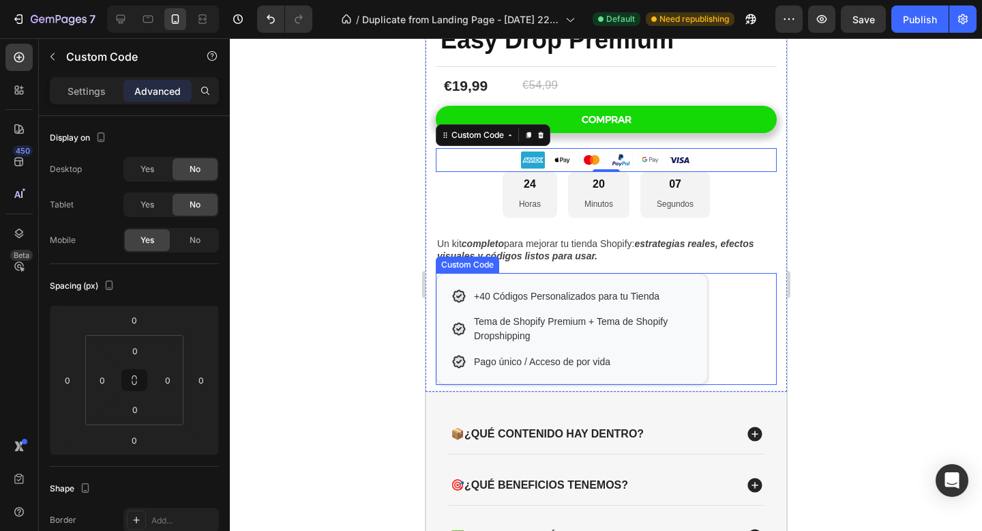
scroll to position [454, 0]
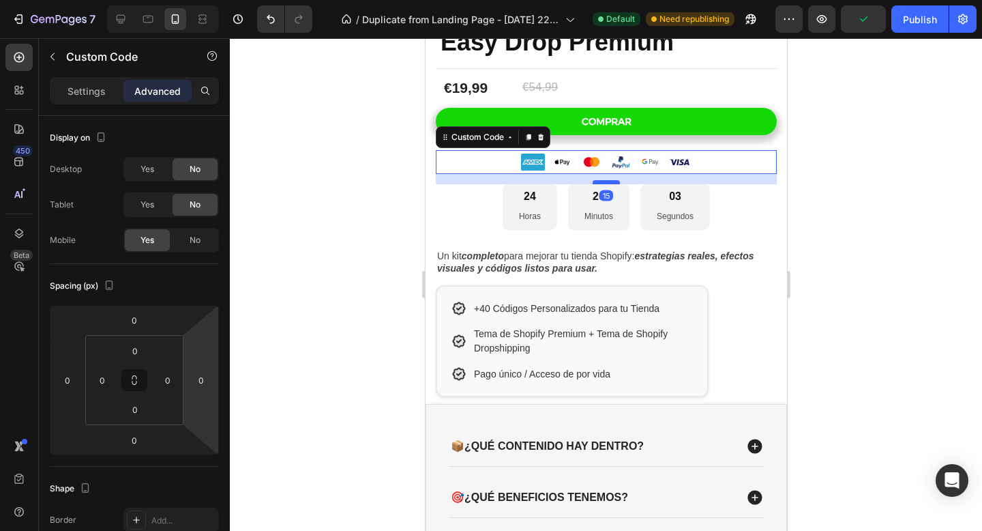
drag, startPoint x: 601, startPoint y: 168, endPoint x: 597, endPoint y: 181, distance: 13.6
click at [601, 182] on div at bounding box center [605, 182] width 27 height 4
type input "20"
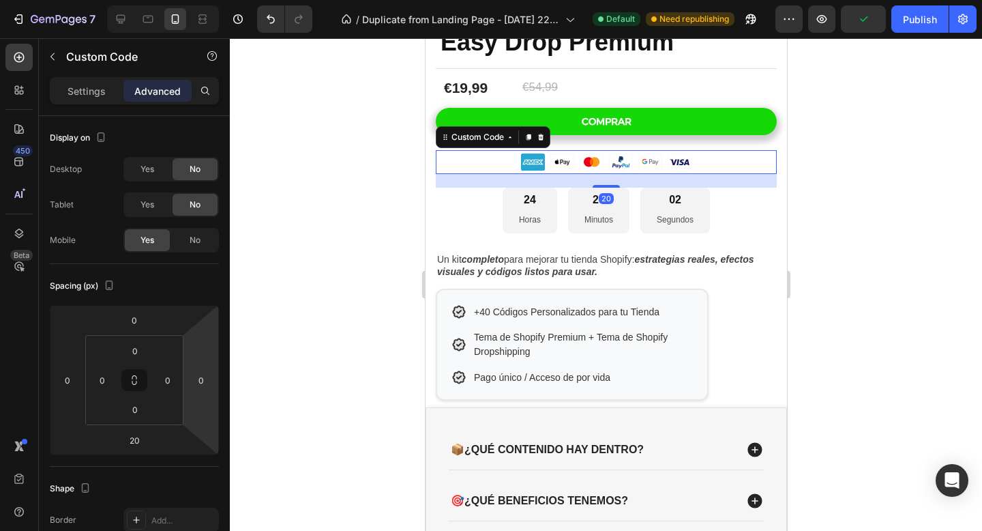
click at [374, 175] on div at bounding box center [606, 284] width 752 height 492
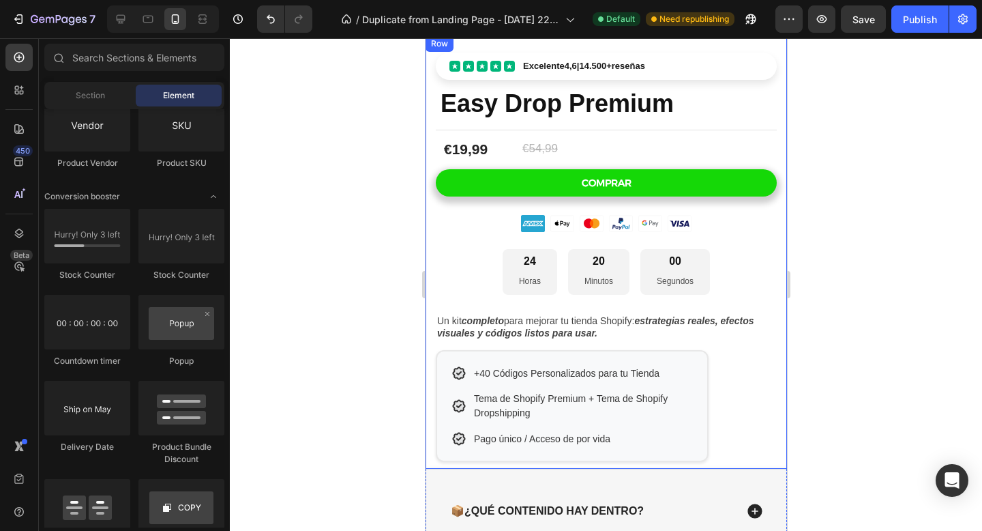
scroll to position [369, 0]
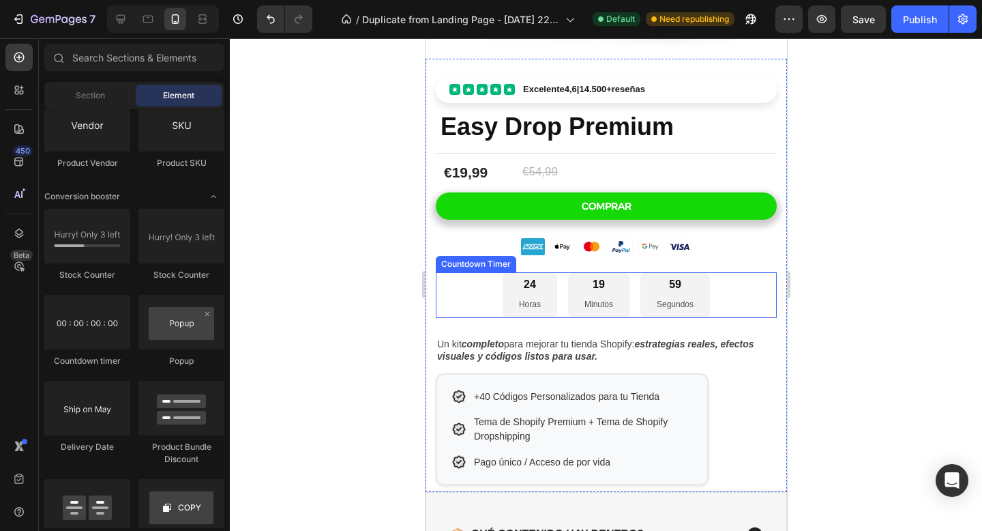
click at [638, 304] on div "24 Horas 19 Minutos 59 Segundos" at bounding box center [605, 294] width 207 height 45
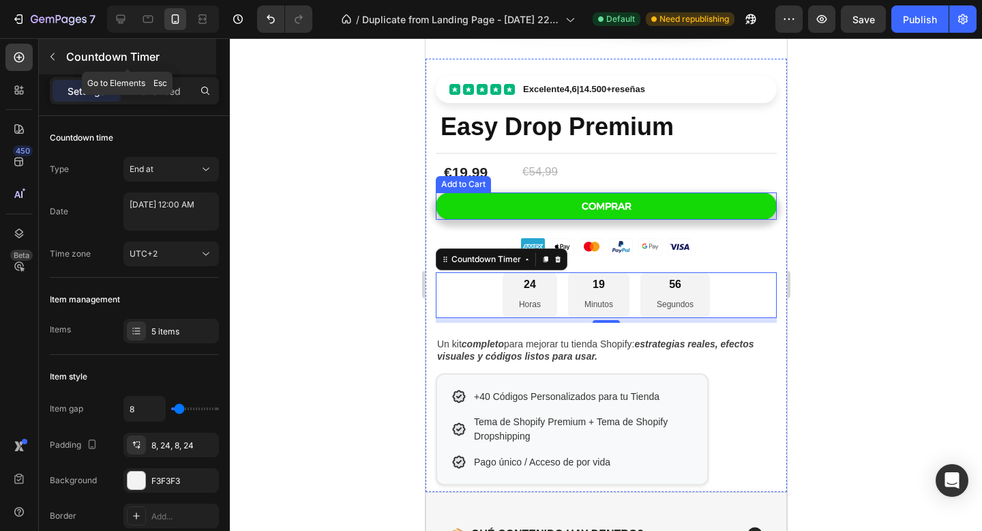
click at [59, 61] on button "button" at bounding box center [53, 57] width 22 height 22
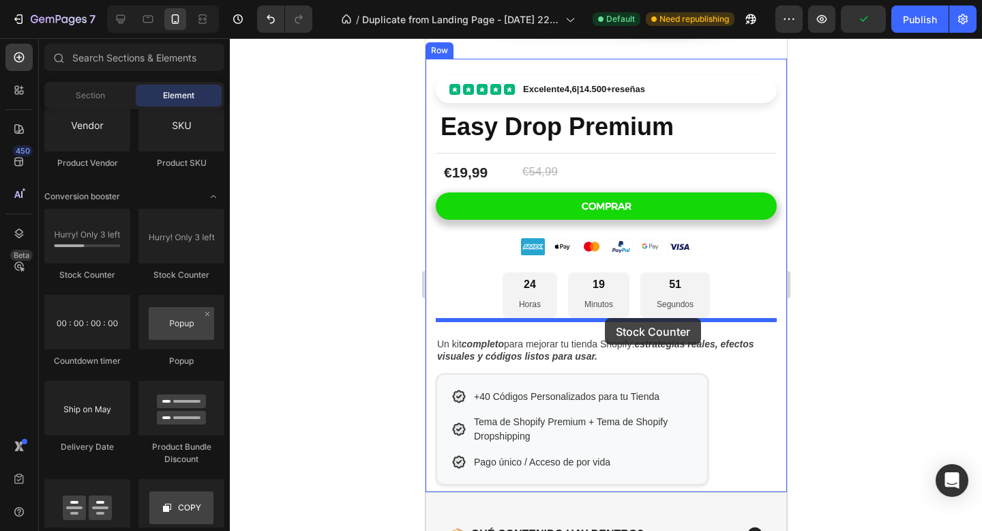
drag, startPoint x: 516, startPoint y: 291, endPoint x: 604, endPoint y: 318, distance: 91.9
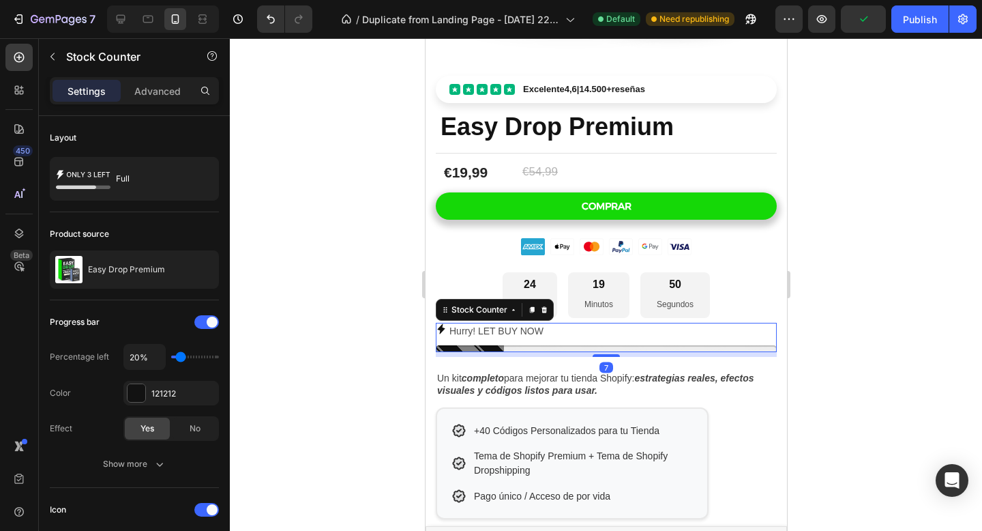
click at [909, 329] on div at bounding box center [606, 284] width 752 height 492
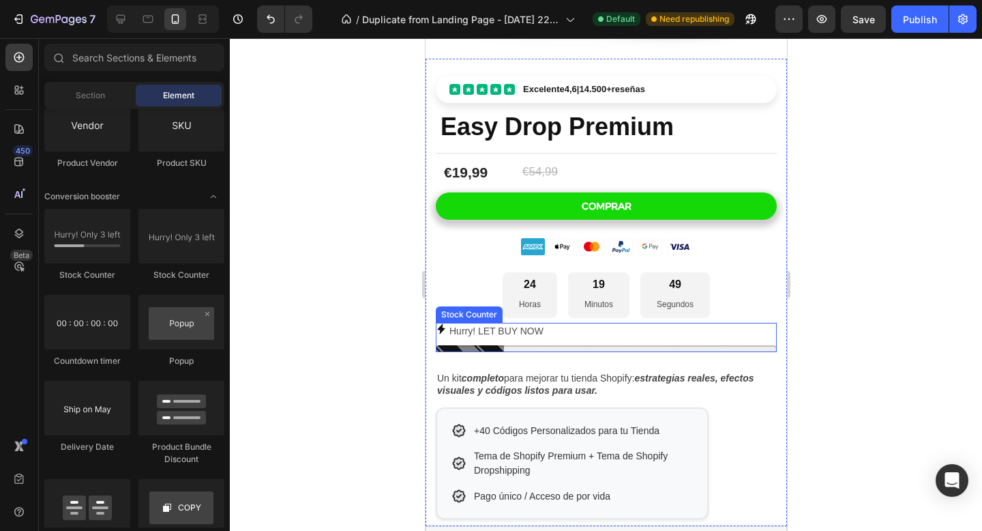
click at [547, 331] on div "Hurry! LET BUY NOW" at bounding box center [605, 331] width 341 height 17
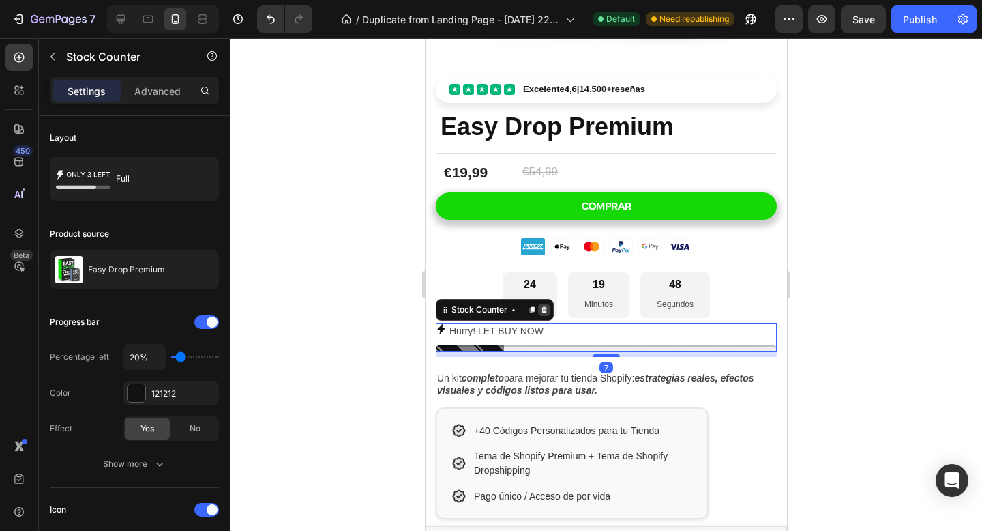
click at [545, 307] on icon at bounding box center [543, 309] width 5 height 6
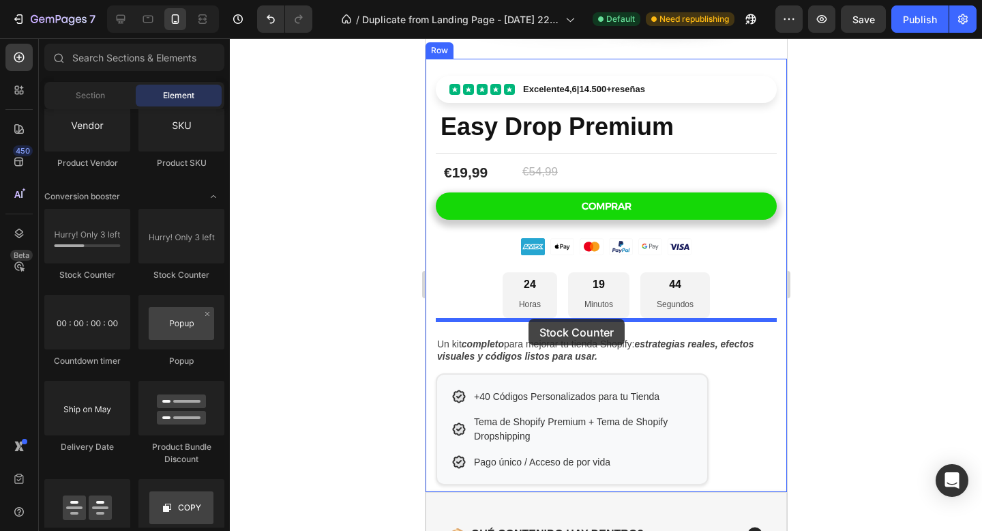
drag, startPoint x: 609, startPoint y: 293, endPoint x: 528, endPoint y: 319, distance: 85.2
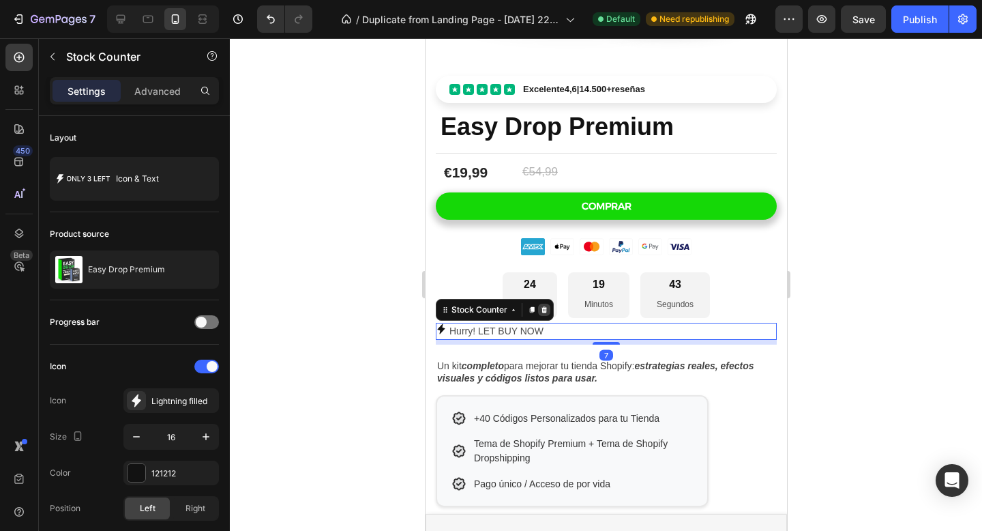
click at [543, 307] on icon at bounding box center [543, 309] width 5 height 6
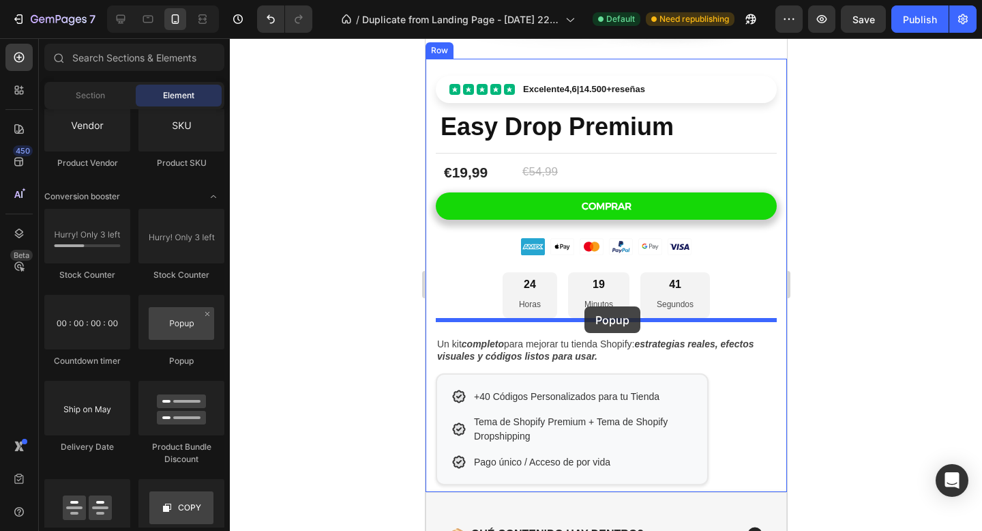
drag, startPoint x: 628, startPoint y: 370, endPoint x: 582, endPoint y: 308, distance: 77.6
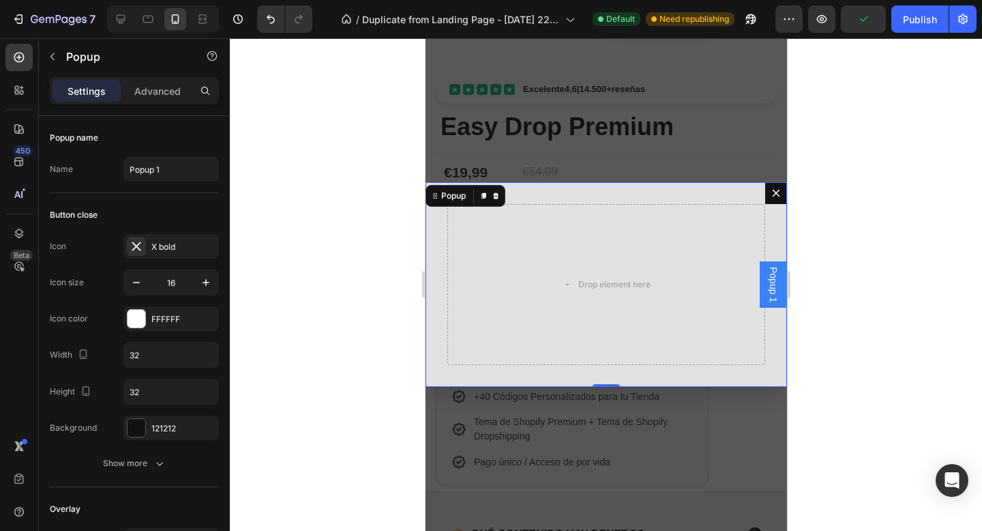
click at [774, 188] on icon "Dialog content" at bounding box center [775, 193] width 11 height 11
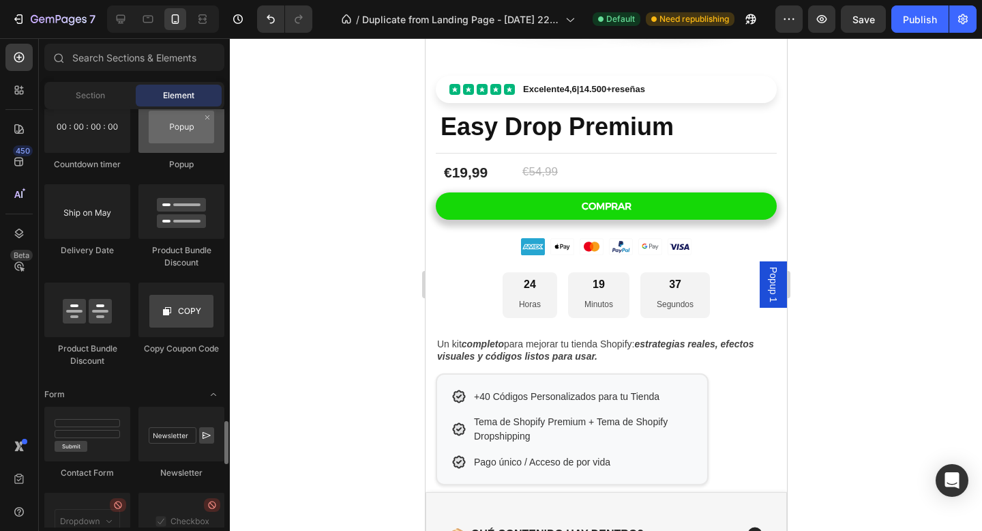
scroll to position [2878, 0]
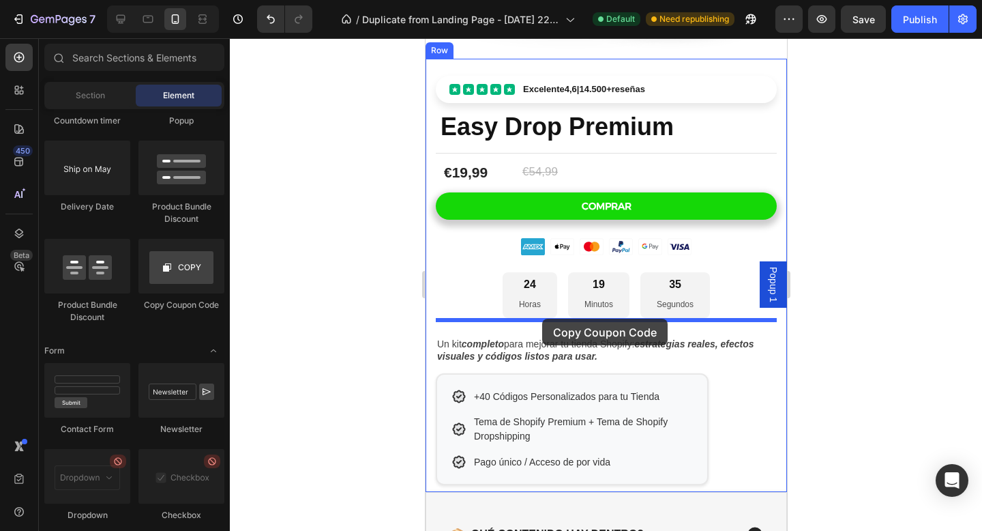
drag, startPoint x: 608, startPoint y: 309, endPoint x: 542, endPoint y: 319, distance: 66.8
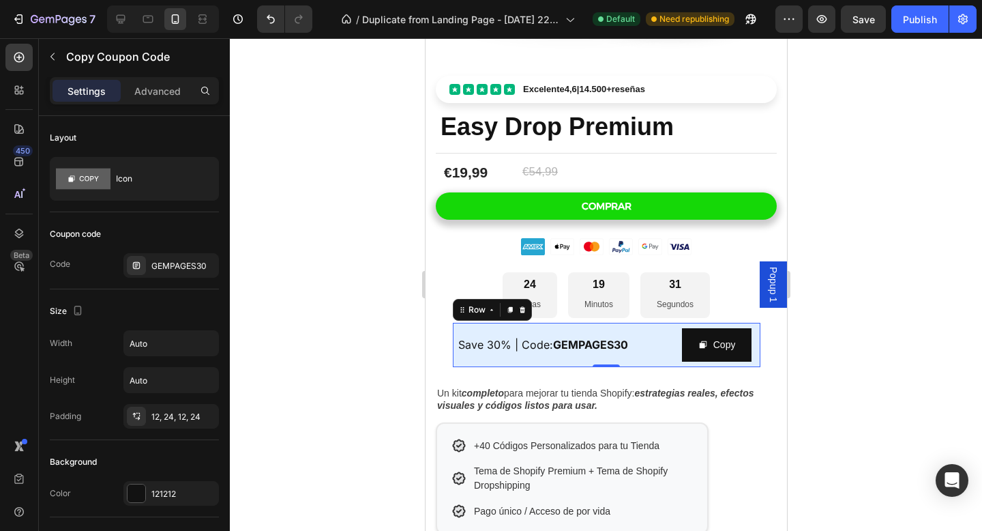
click at [509, 353] on div "Save 30% | Code: GEMPAGES30 Text Block" at bounding box center [567, 344] width 218 height 33
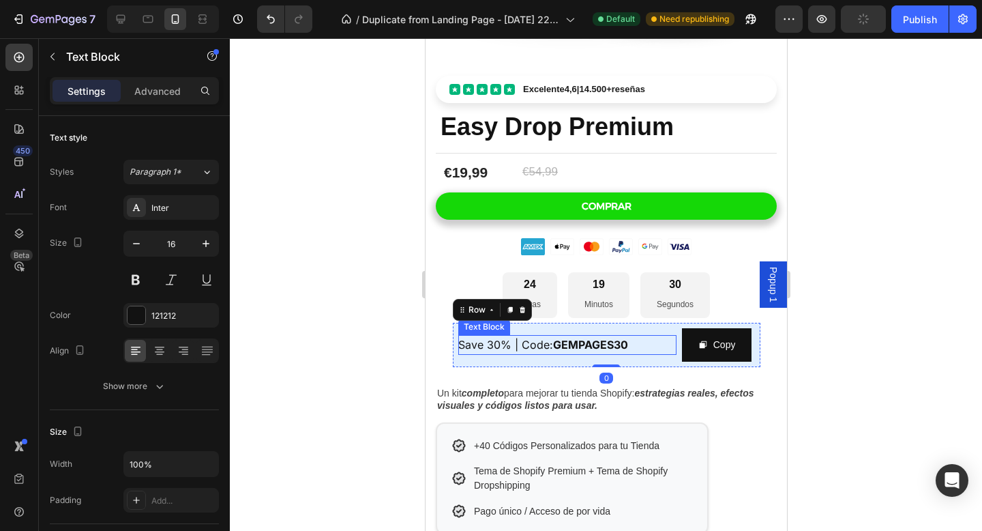
click at [496, 342] on span "Save 30% | Code: GEMPAGES30" at bounding box center [543, 345] width 170 height 14
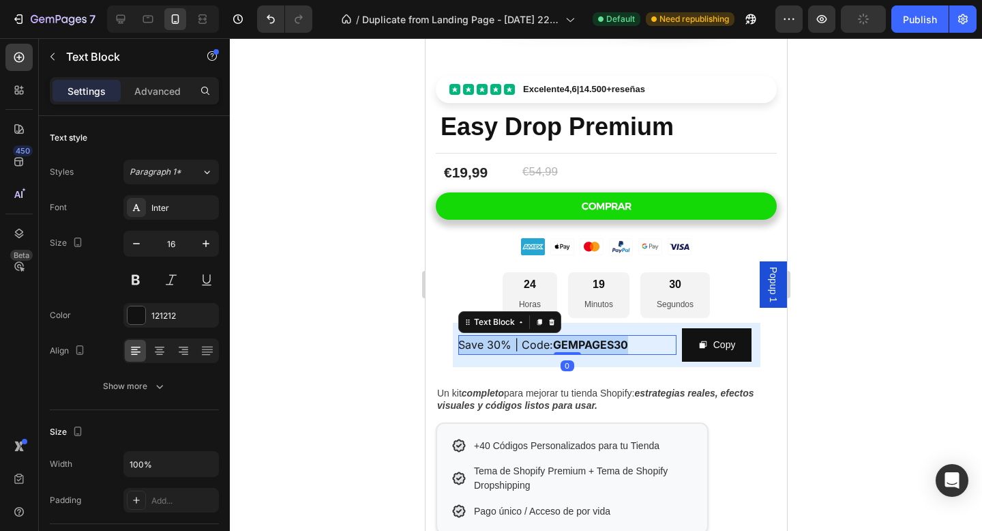
click at [496, 342] on span "Save 30% | Code: GEMPAGES30" at bounding box center [543, 345] width 170 height 14
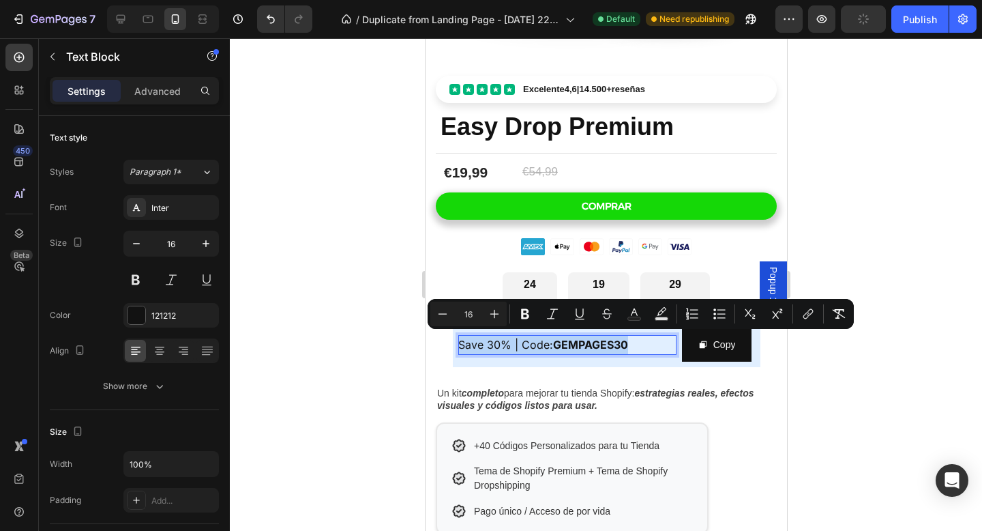
click at [495, 342] on span "Save 30% | Code: GEMPAGES30" at bounding box center [543, 345] width 170 height 14
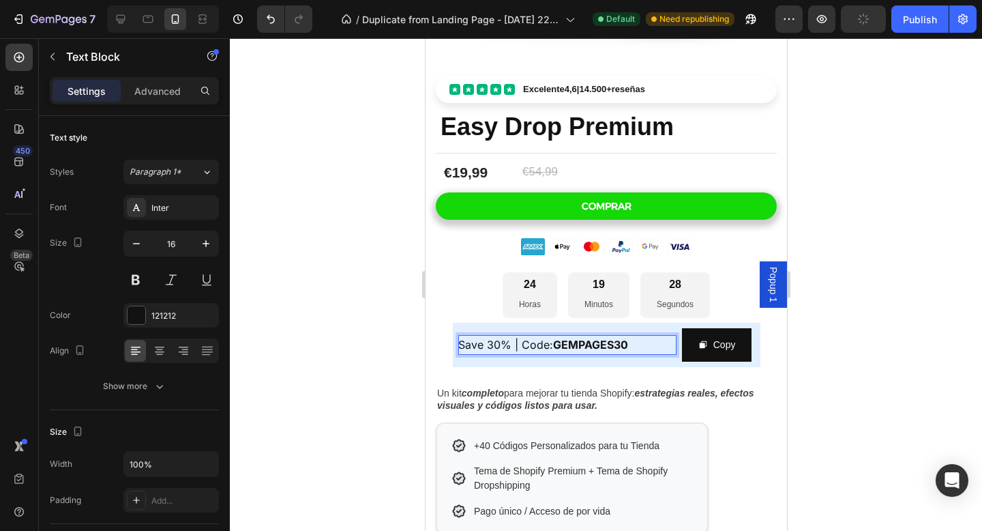
click at [498, 343] on span "Save 30% | Code: GEMPAGES30" at bounding box center [543, 345] width 170 height 14
click at [480, 340] on span "Save 40% | Code: GEMPAGES30" at bounding box center [543, 345] width 170 height 14
click at [572, 342] on span "Descuento 40% | Code: GEMPAGES30" at bounding box center [557, 345] width 199 height 14
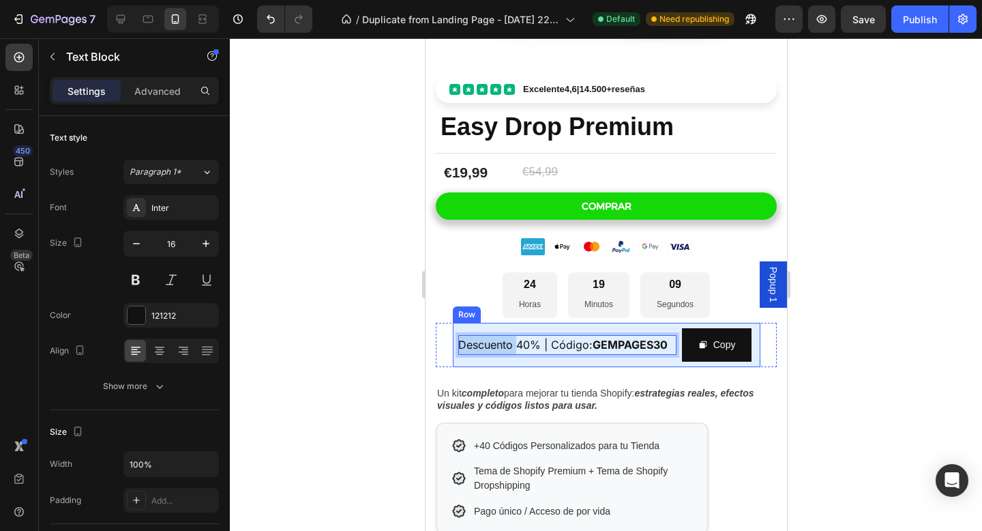
drag, startPoint x: 516, startPoint y: 344, endPoint x: 452, endPoint y: 347, distance: 64.9
click at [452, 347] on div "Descuento 40% | Código: GEMPAGES30 Text Block 0 Copy Copy Coupon Code Row" at bounding box center [606, 345] width 308 height 44
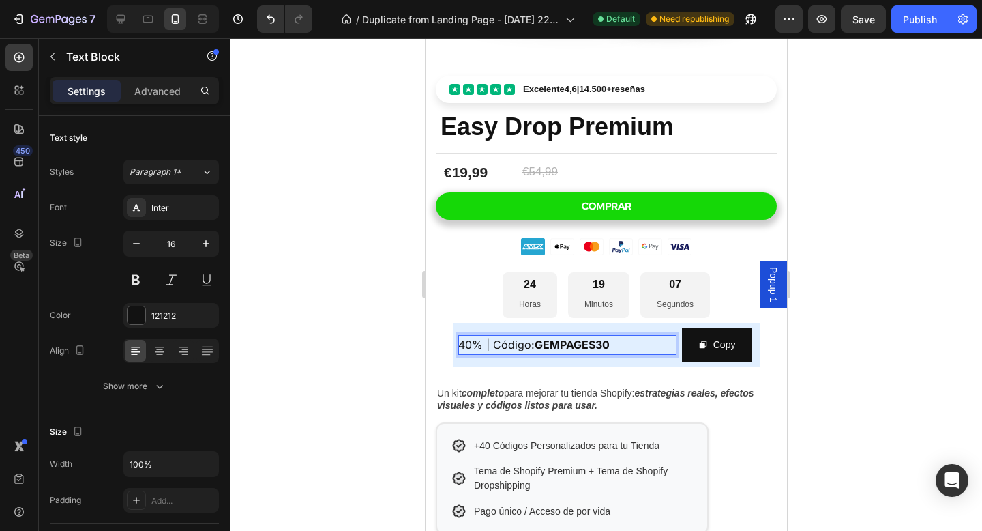
click at [482, 342] on span "40% | Código: GEMPAGES30" at bounding box center [533, 345] width 151 height 14
click at [821, 384] on div at bounding box center [606, 284] width 752 height 492
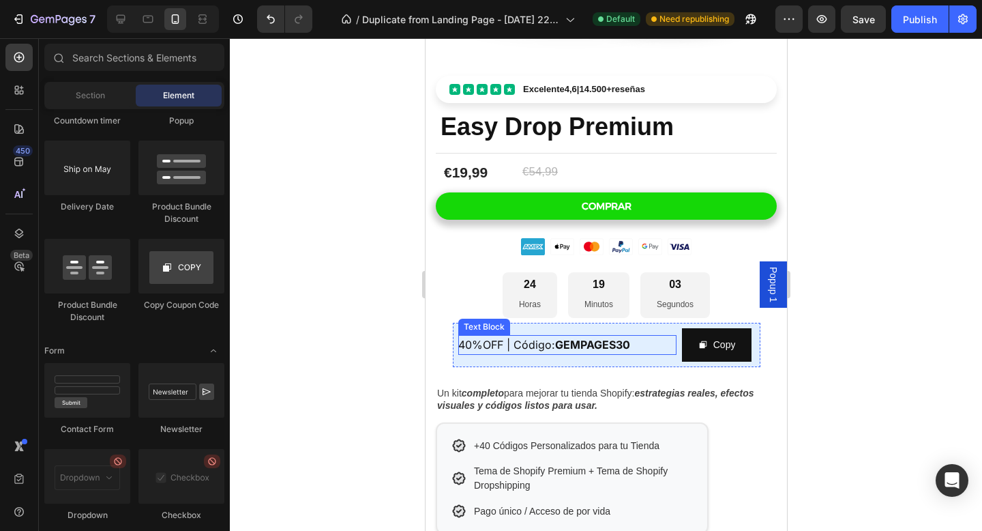
click at [554, 344] on span "40%OFF | Código: GEMPAGES30" at bounding box center [544, 345] width 172 height 14
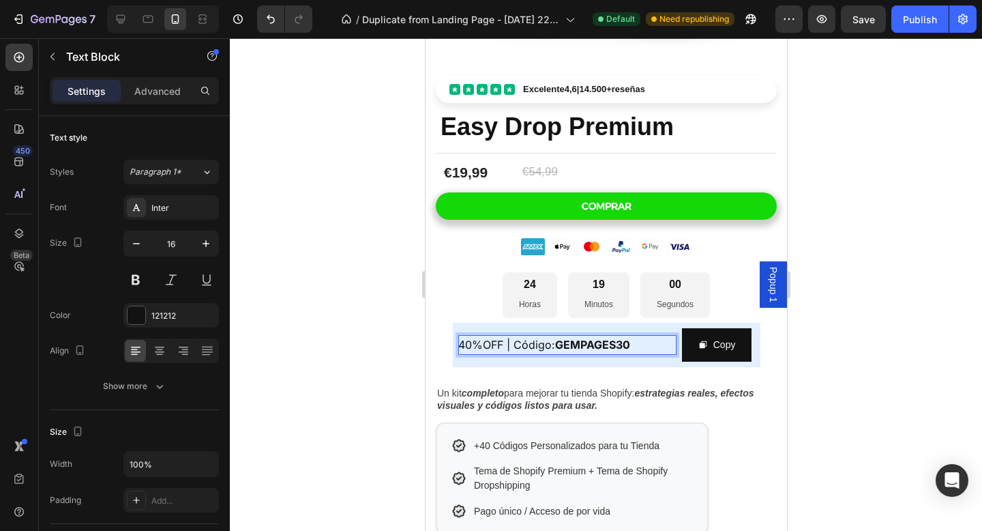
click at [504, 344] on span "40%OFF | Código: GEMPAGES30" at bounding box center [544, 345] width 172 height 14
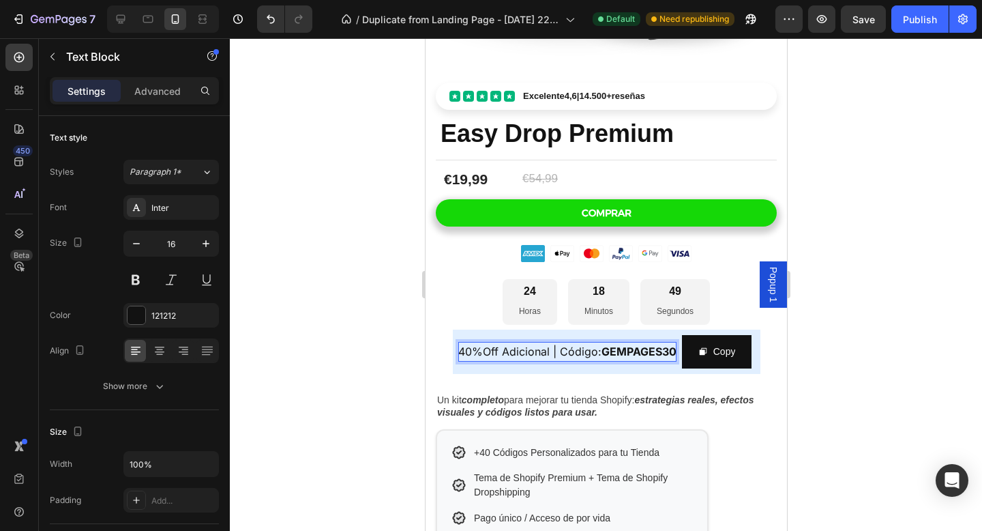
click at [579, 344] on span "40%Off Adicional | Código: GEMPAGES30" at bounding box center [567, 351] width 218 height 14
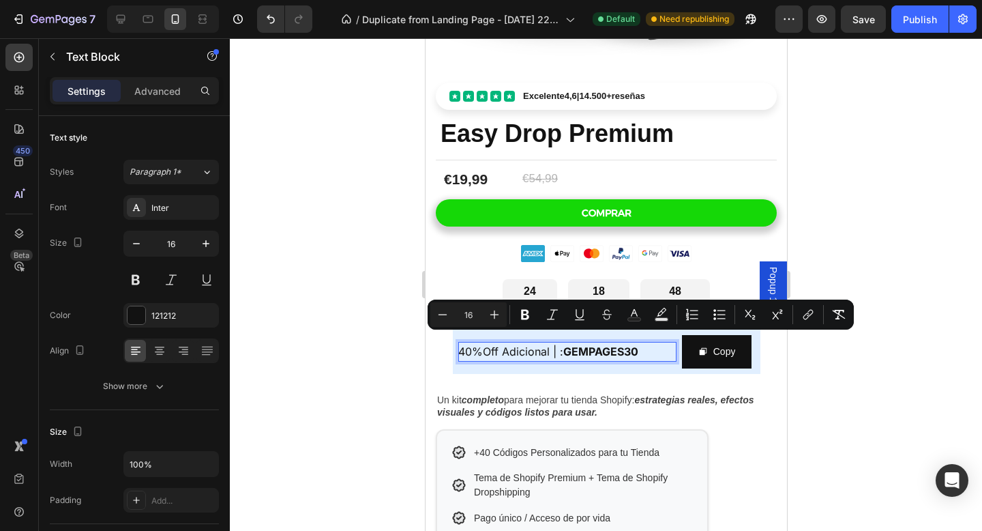
scroll to position [369, 0]
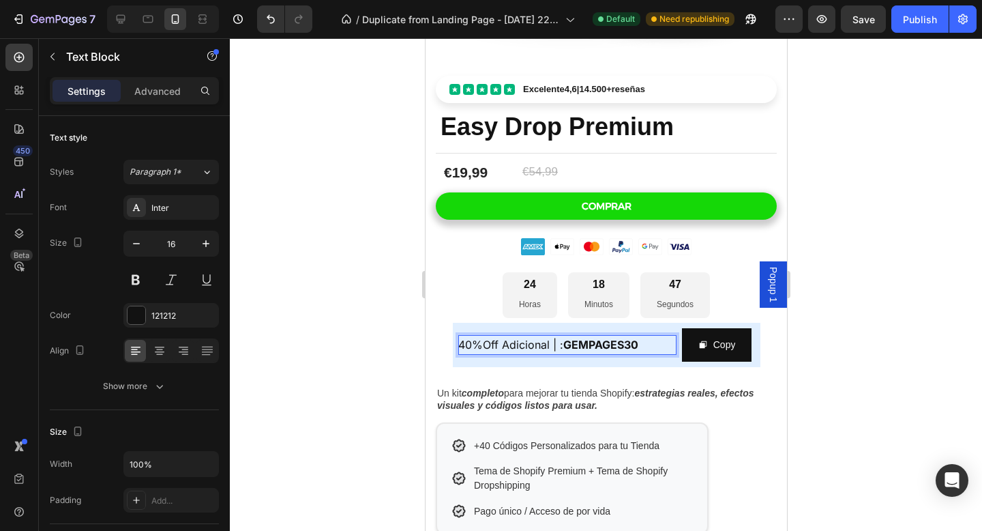
click at [564, 344] on strong "GEMPAGES30" at bounding box center [600, 345] width 75 height 14
click at [404, 344] on div at bounding box center [606, 284] width 752 height 492
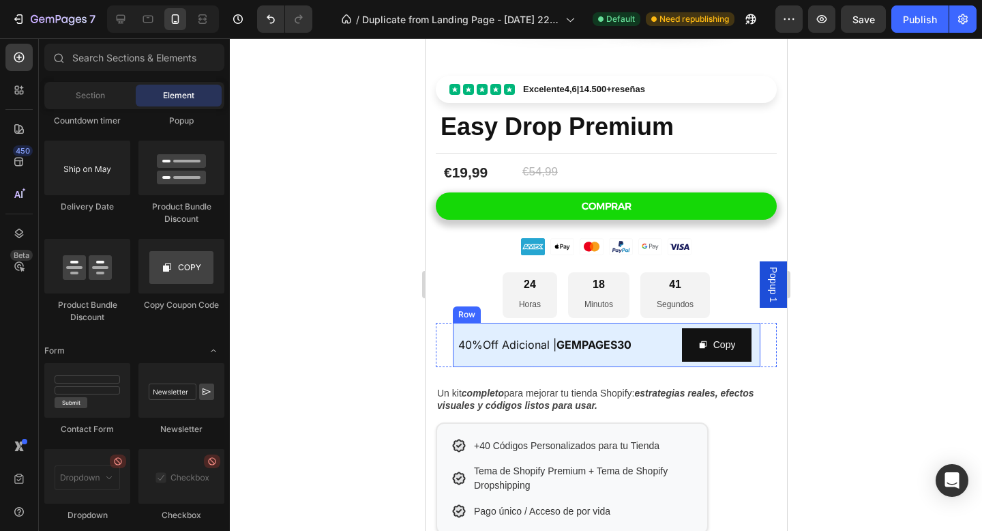
click at [672, 328] on div "40%Off Adicional | GEMPAGES30 Text Block" at bounding box center [567, 344] width 218 height 33
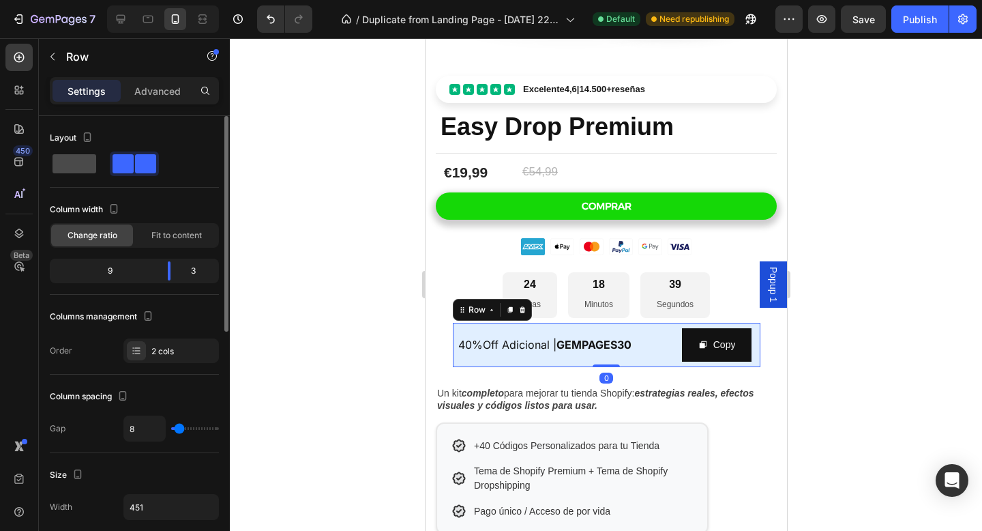
click at [82, 164] on span at bounding box center [75, 163] width 44 height 19
type input "0"
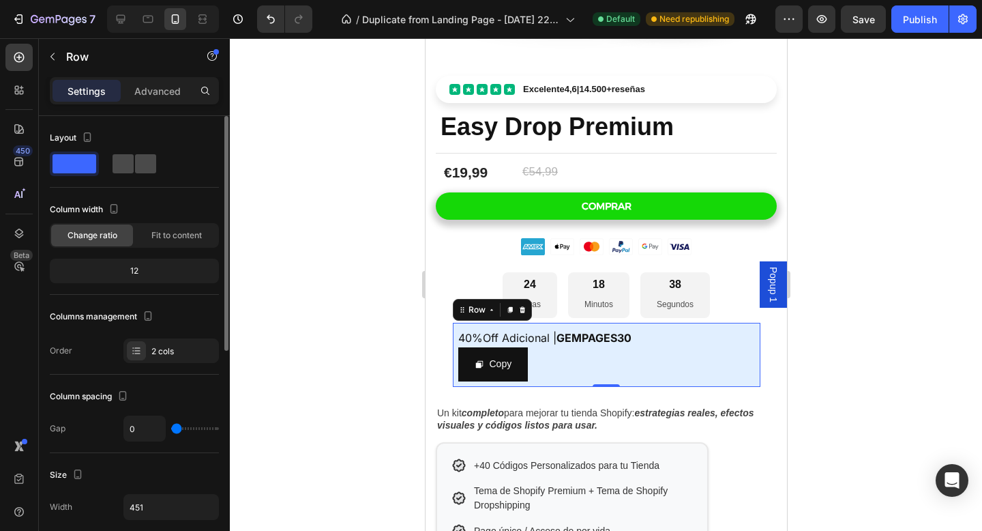
click at [135, 164] on span at bounding box center [145, 163] width 21 height 19
type input "8"
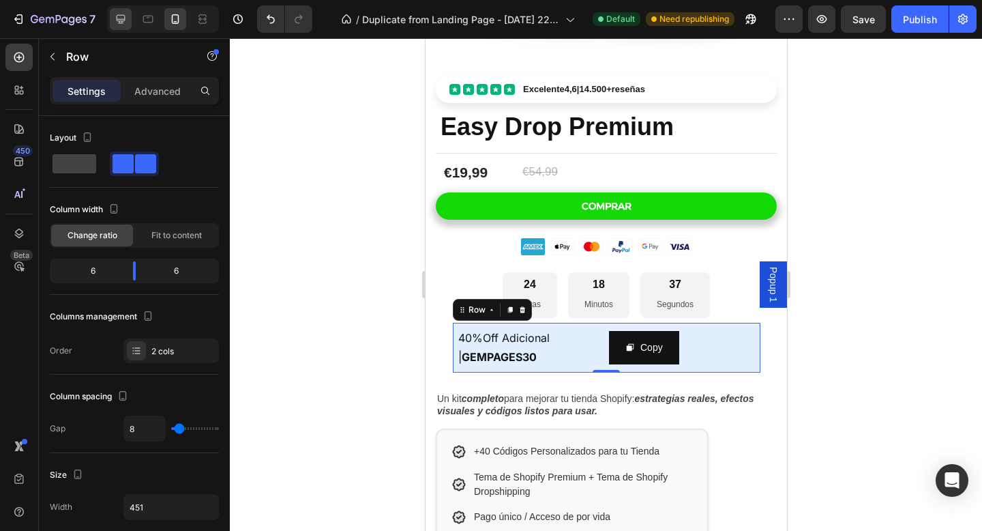
click at [125, 29] on div at bounding box center [121, 19] width 22 height 22
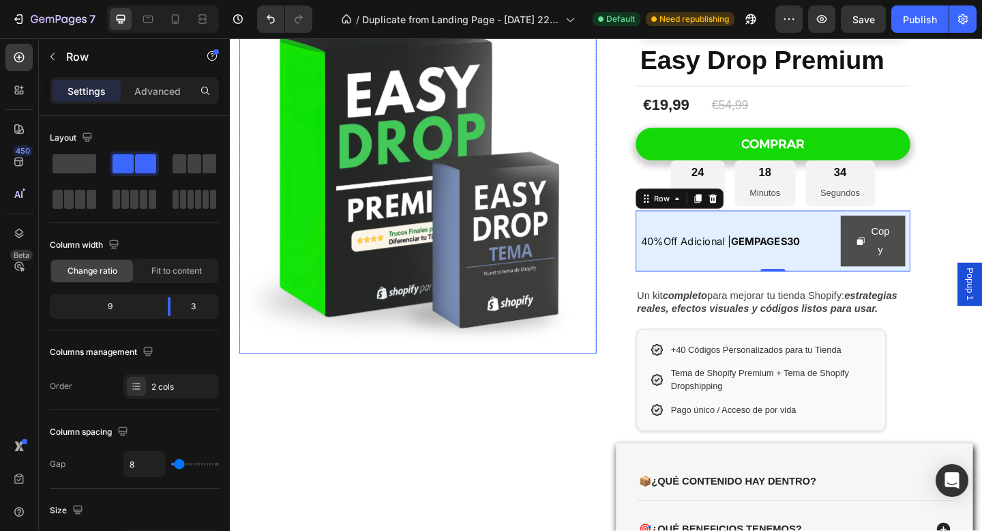
scroll to position [121, 0]
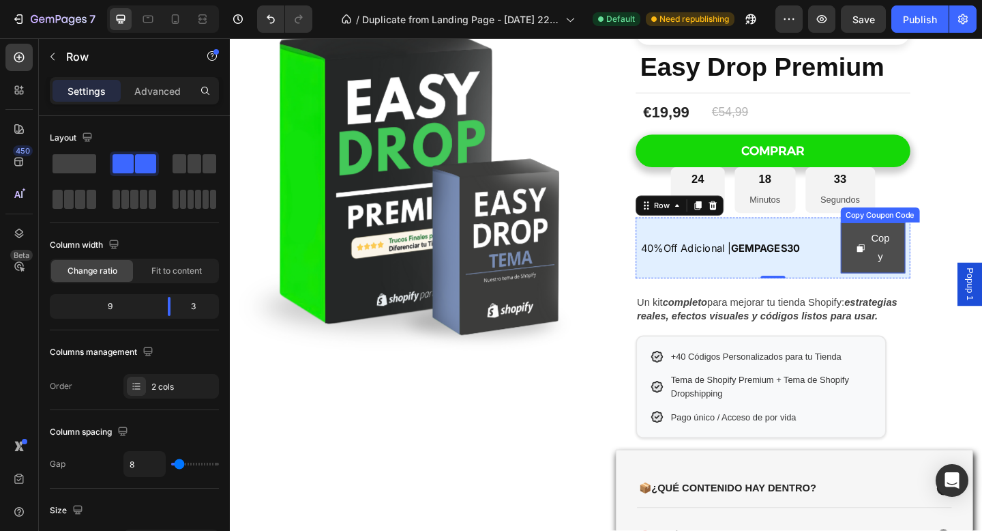
click at [960, 278] on button "Copy" at bounding box center [929, 267] width 71 height 56
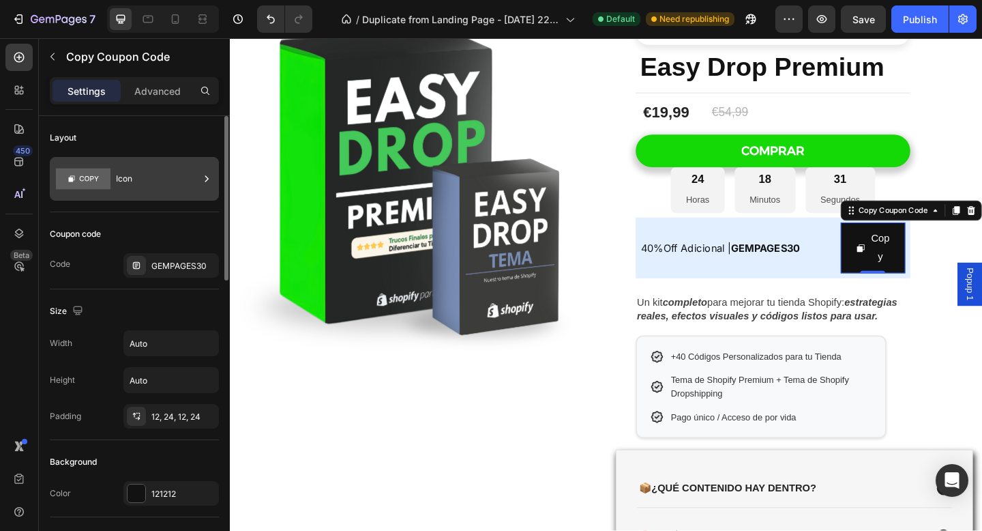
click at [130, 181] on div "Icon" at bounding box center [157, 178] width 83 height 31
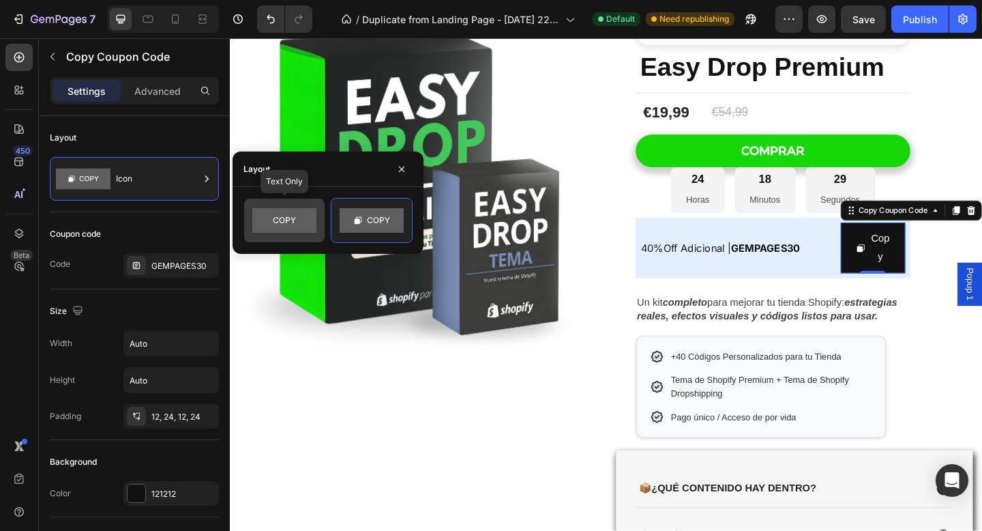
click at [275, 218] on rect at bounding box center [284, 220] width 64 height 25
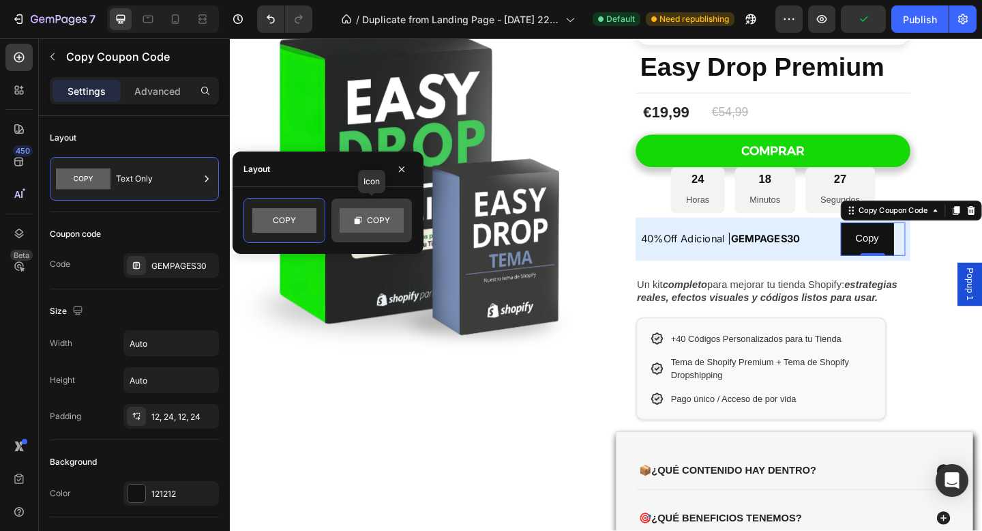
click at [372, 226] on rect at bounding box center [372, 220] width 64 height 25
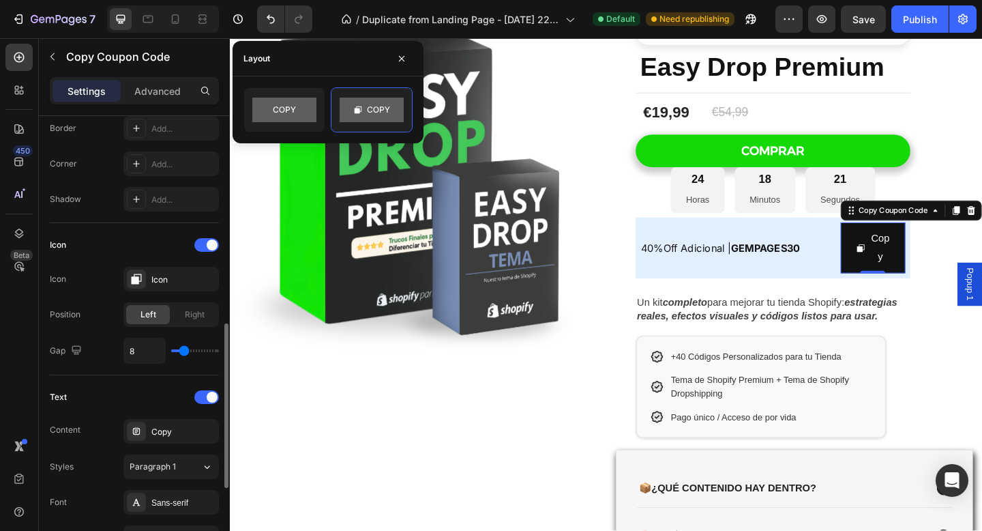
scroll to position [479, 0]
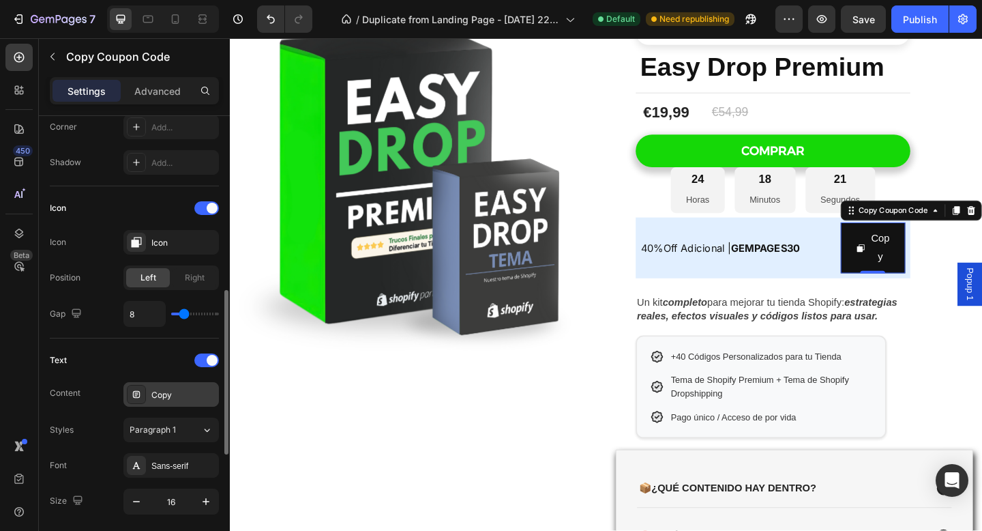
click at [166, 392] on div "Copy" at bounding box center [183, 395] width 64 height 12
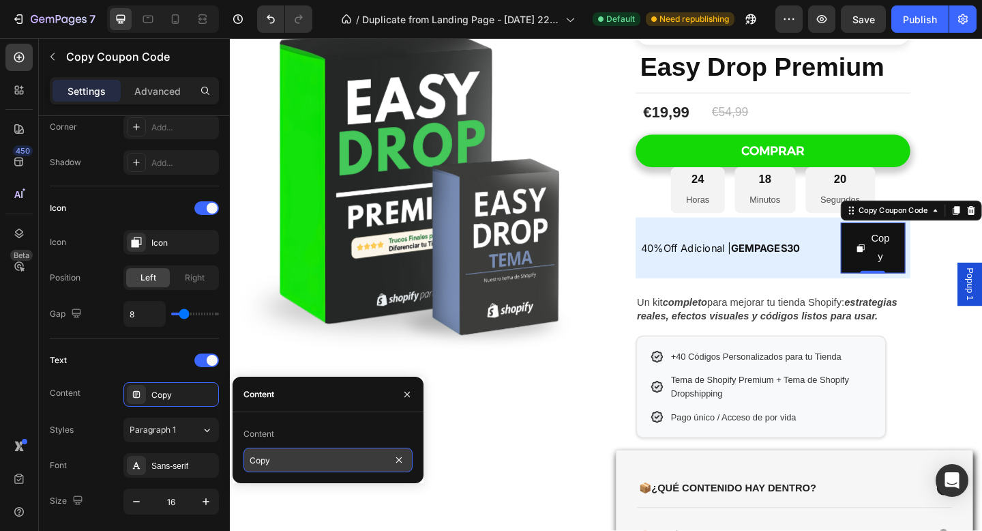
click at [281, 469] on input "Copy" at bounding box center [328, 459] width 169 height 25
type input "Copiar"
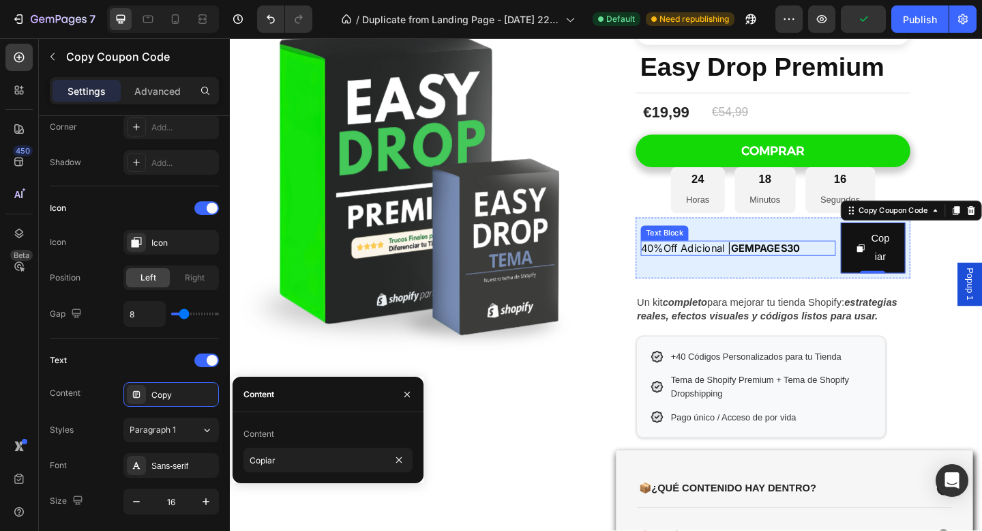
click at [879, 266] on p "40%Off Adicional | GEMPAGES30" at bounding box center [783, 267] width 212 height 16
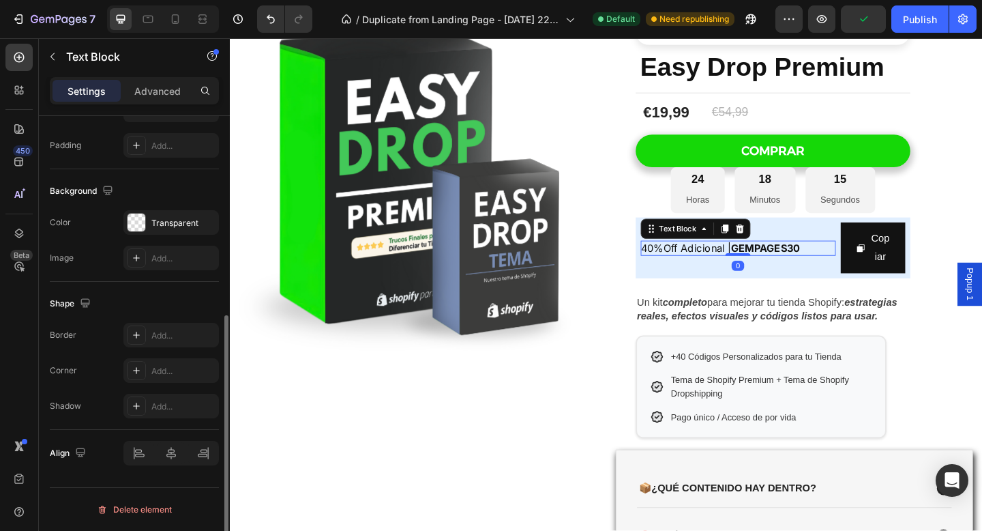
scroll to position [0, 0]
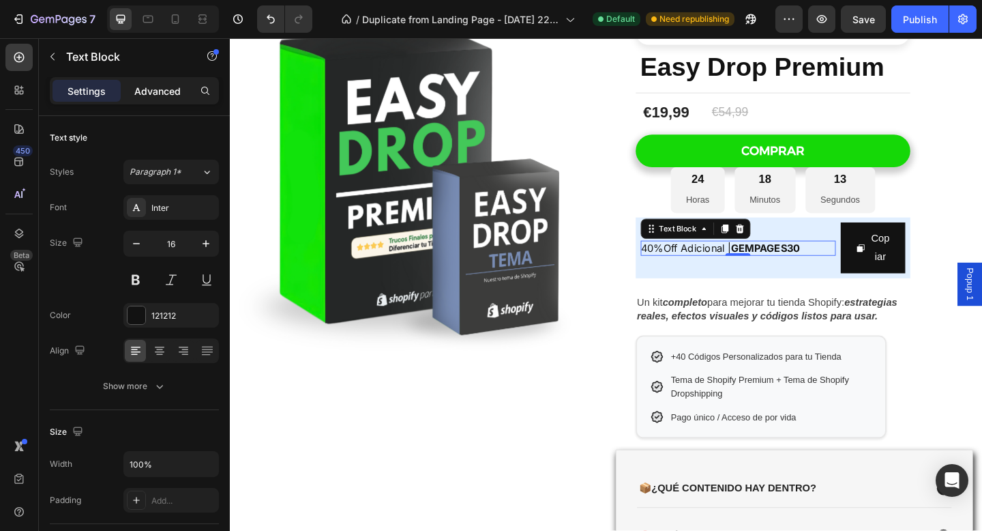
click at [158, 97] on p "Advanced" at bounding box center [157, 91] width 46 height 14
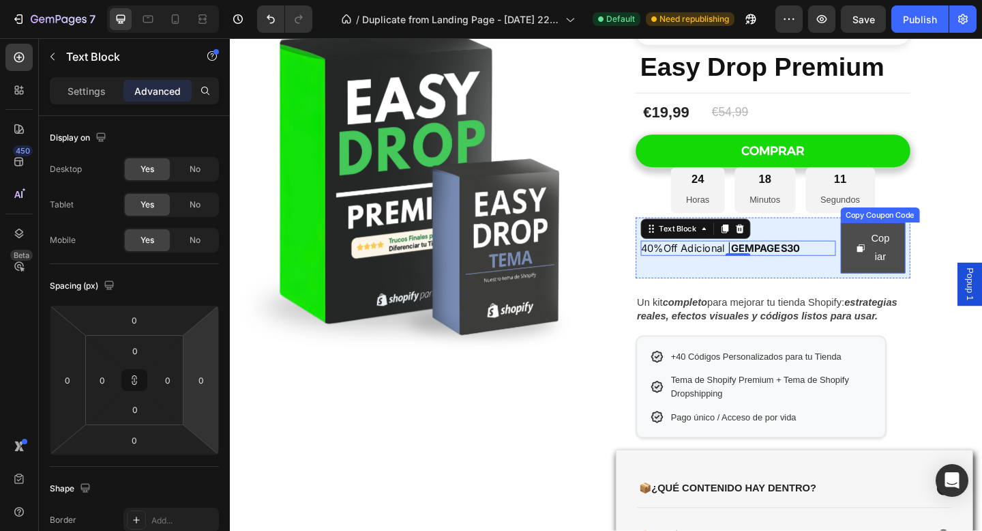
click at [904, 254] on button "Copiar" at bounding box center [929, 267] width 71 height 56
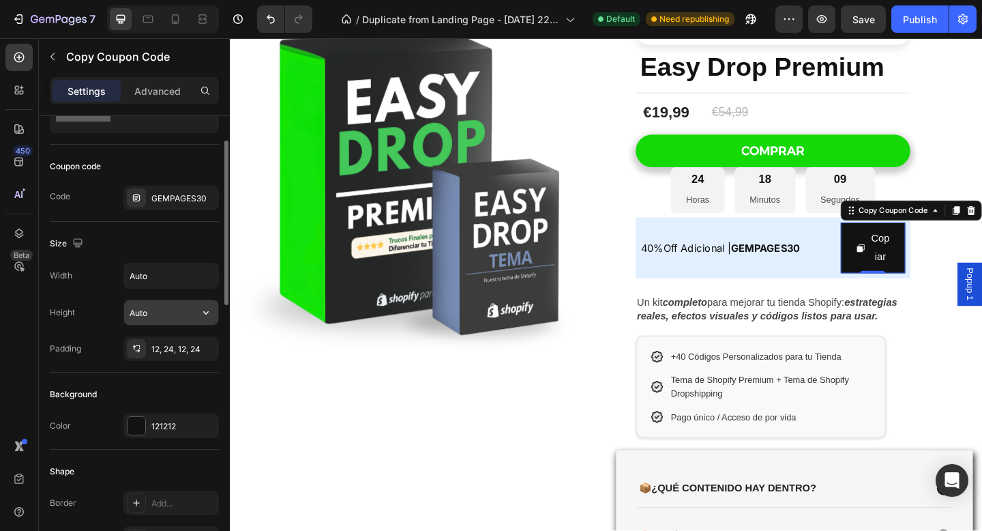
scroll to position [78, 0]
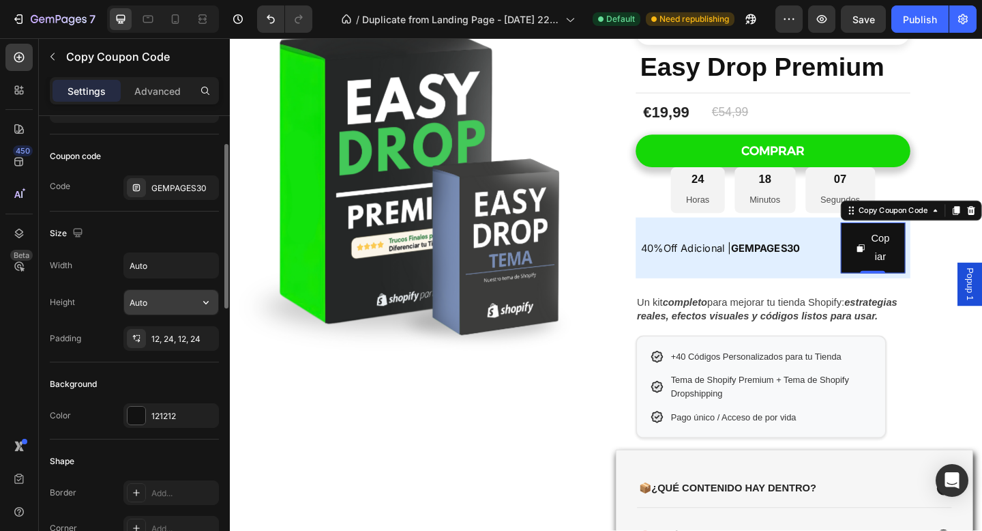
click at [177, 304] on input "Auto" at bounding box center [171, 302] width 94 height 25
click at [167, 272] on input "Auto" at bounding box center [171, 265] width 94 height 25
click at [186, 268] on input "Auto" at bounding box center [171, 265] width 94 height 25
click at [207, 267] on icon "button" at bounding box center [206, 266] width 14 height 14
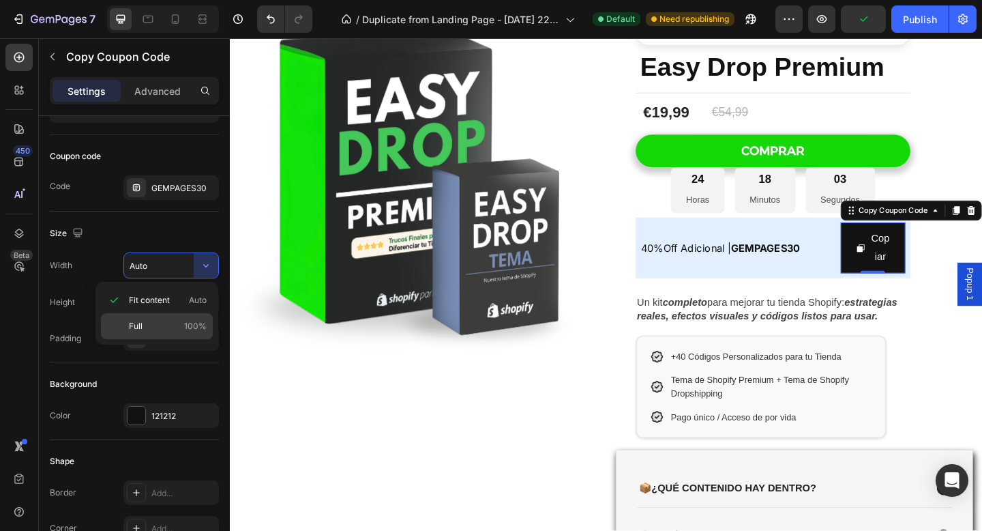
click at [177, 322] on p "Full 100%" at bounding box center [168, 326] width 78 height 12
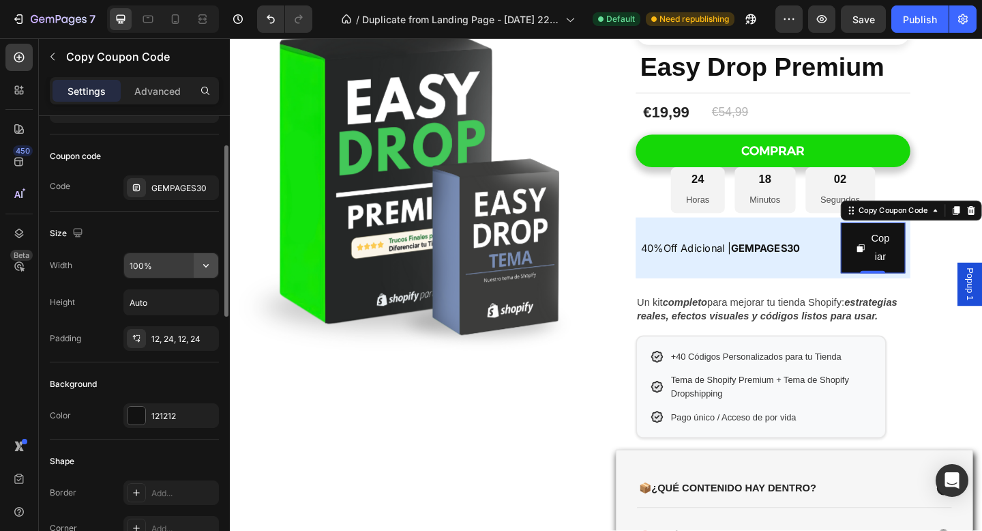
click at [206, 263] on icon "button" at bounding box center [206, 266] width 14 height 14
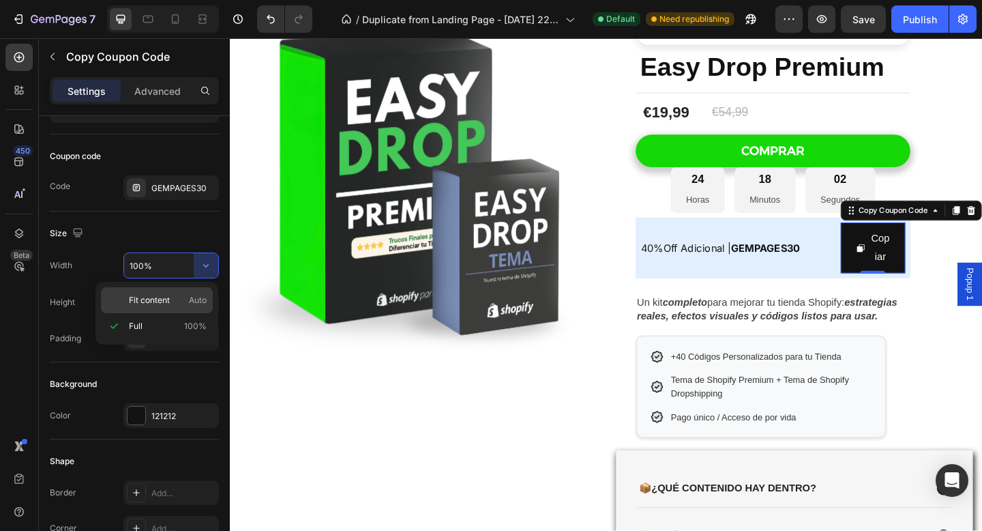
click at [192, 292] on div "Fit content Auto" at bounding box center [157, 300] width 112 height 26
type input "Auto"
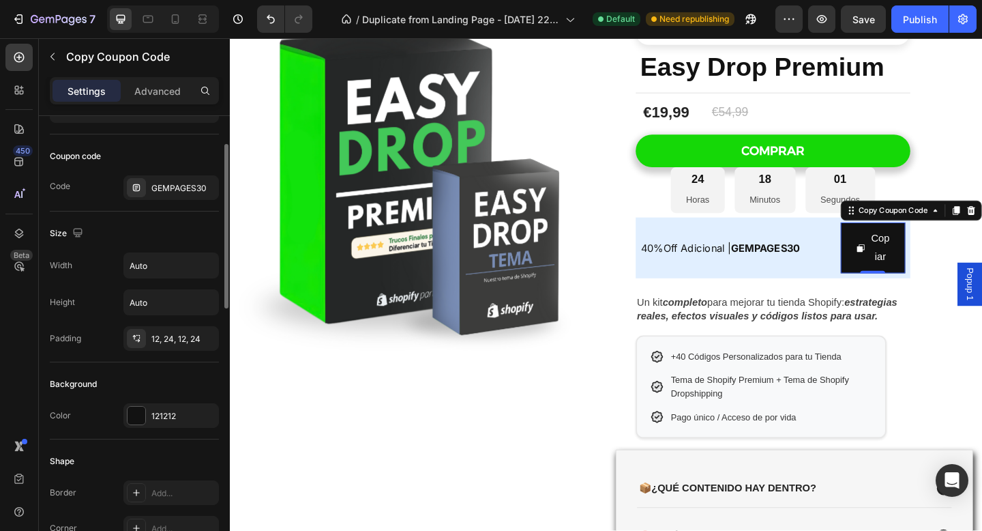
click at [176, 227] on div "Size" at bounding box center [134, 233] width 169 height 22
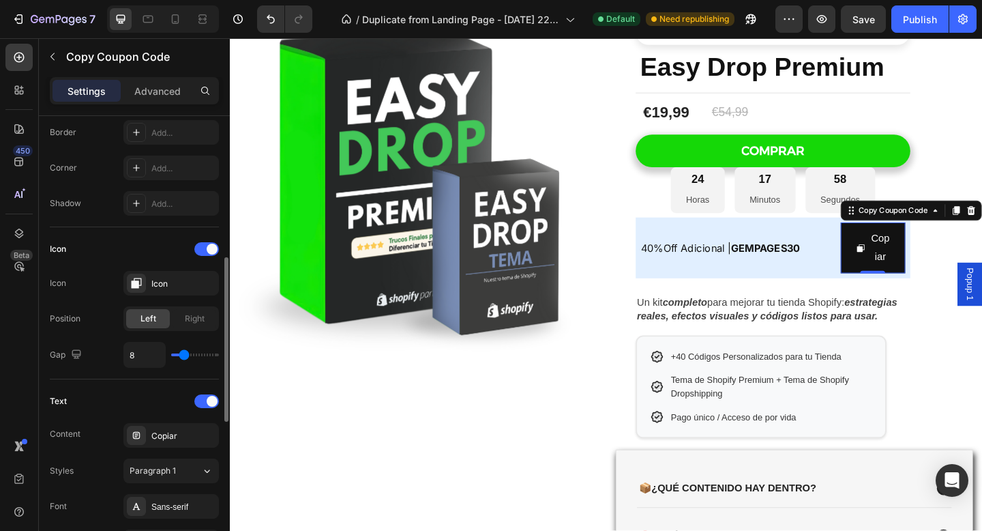
scroll to position [443, 0]
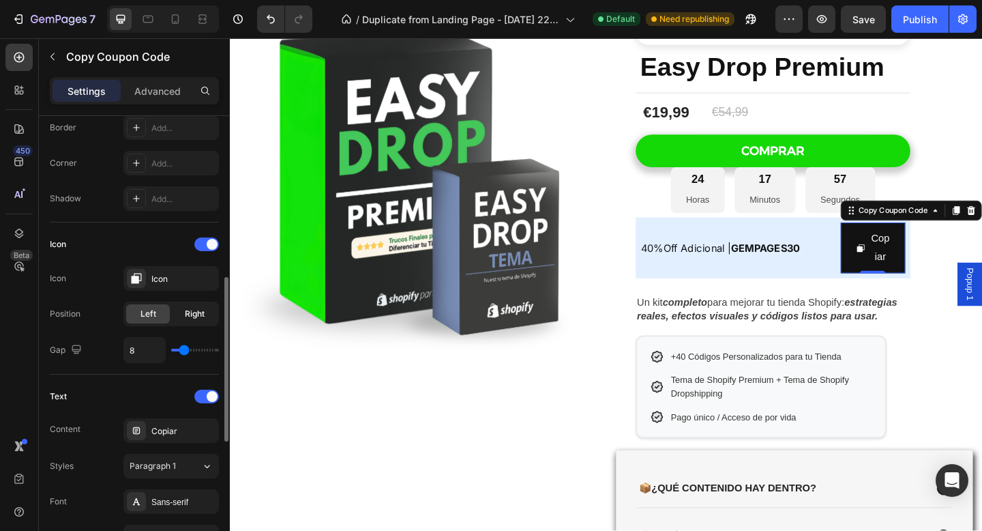
click at [191, 319] on span "Right" at bounding box center [195, 314] width 20 height 12
click at [155, 315] on span "Left" at bounding box center [149, 314] width 16 height 12
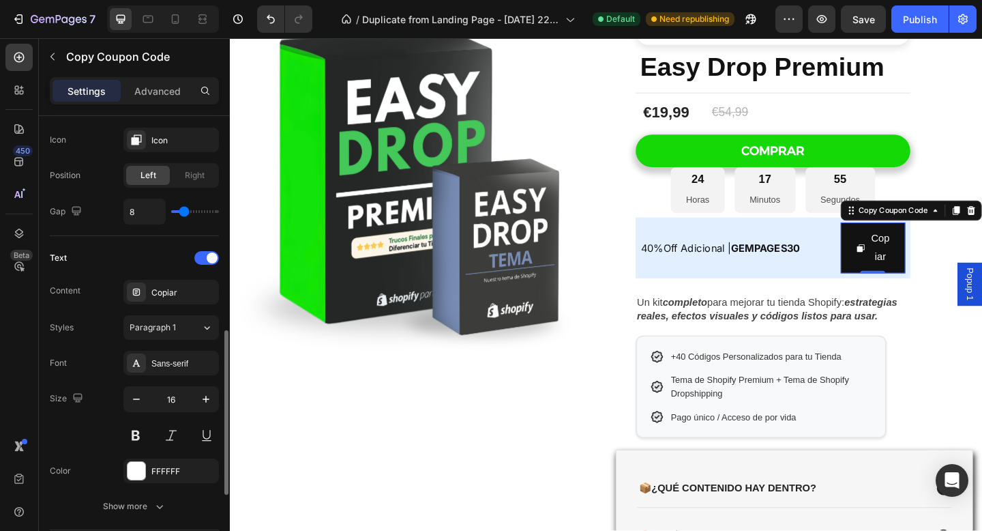
scroll to position [592, 0]
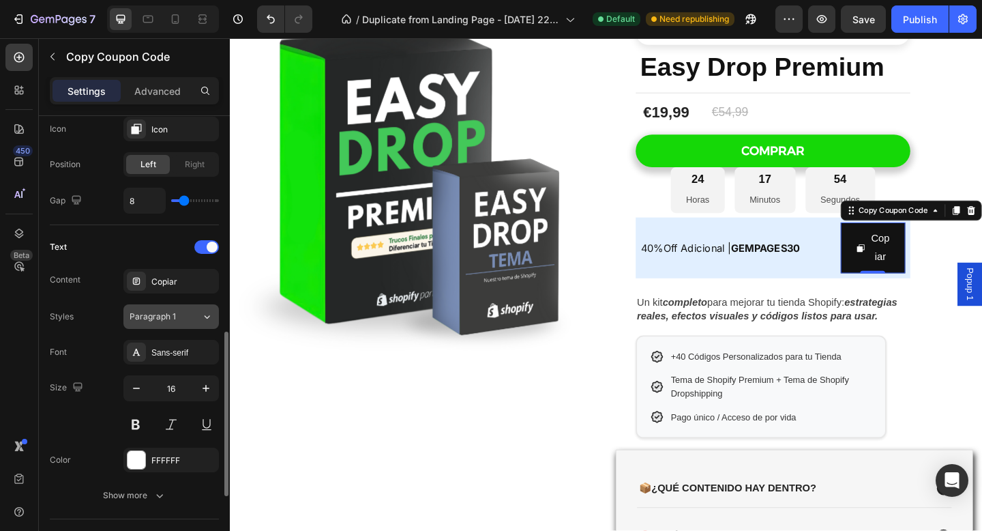
click at [198, 316] on div "Paragraph 1" at bounding box center [166, 316] width 72 height 12
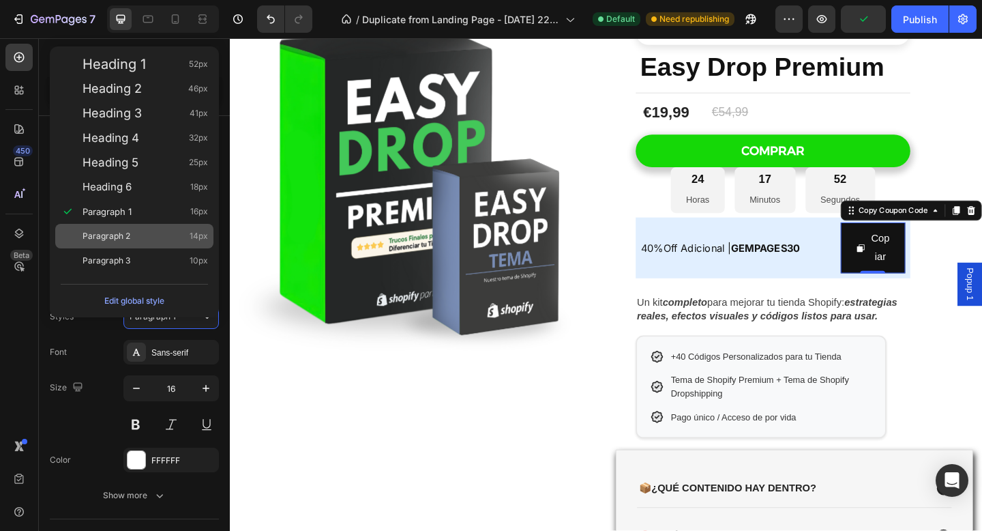
click at [116, 244] on div "Paragraph 2 14px" at bounding box center [134, 236] width 158 height 25
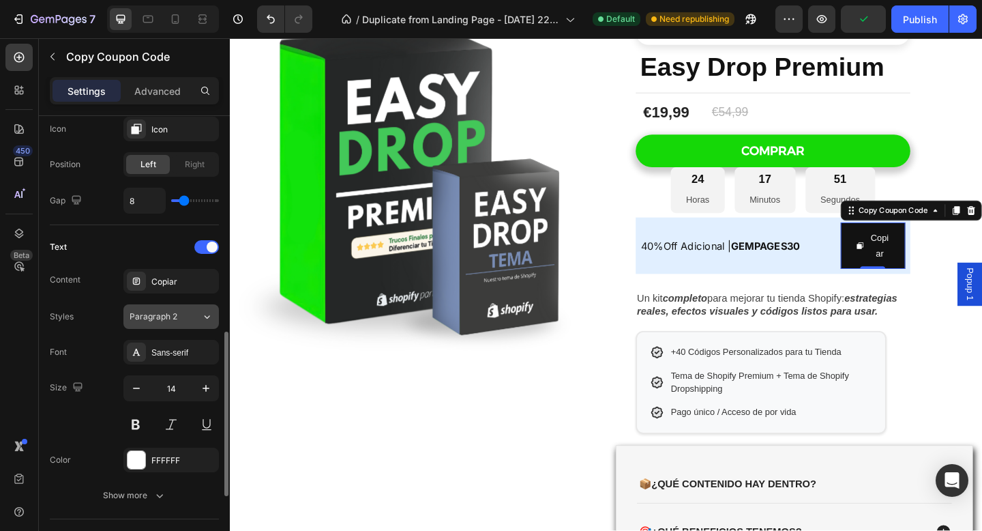
click at [179, 313] on div "Paragraph 2" at bounding box center [157, 316] width 55 height 12
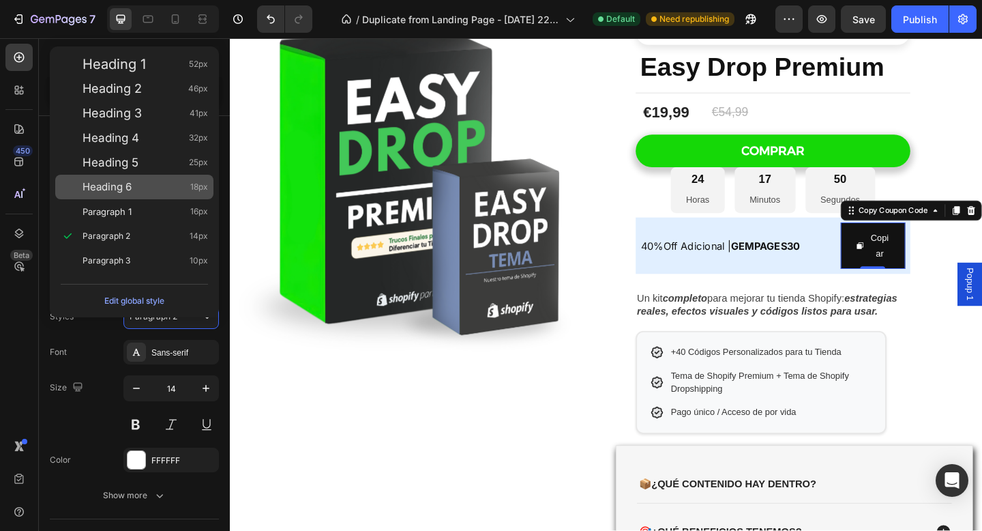
click at [143, 188] on div "Heading 6 18px" at bounding box center [146, 187] width 126 height 14
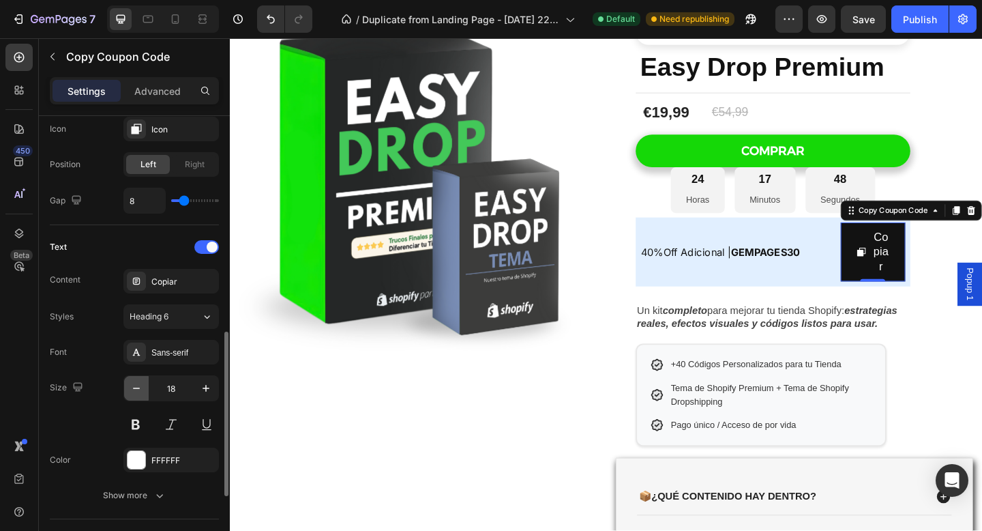
click at [142, 386] on icon "button" at bounding box center [137, 388] width 14 height 14
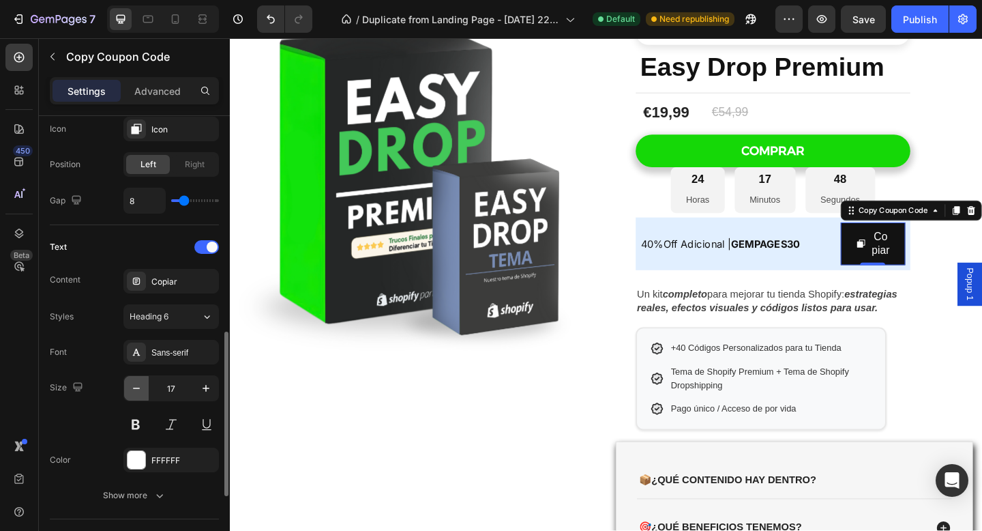
click at [142, 386] on icon "button" at bounding box center [137, 388] width 14 height 14
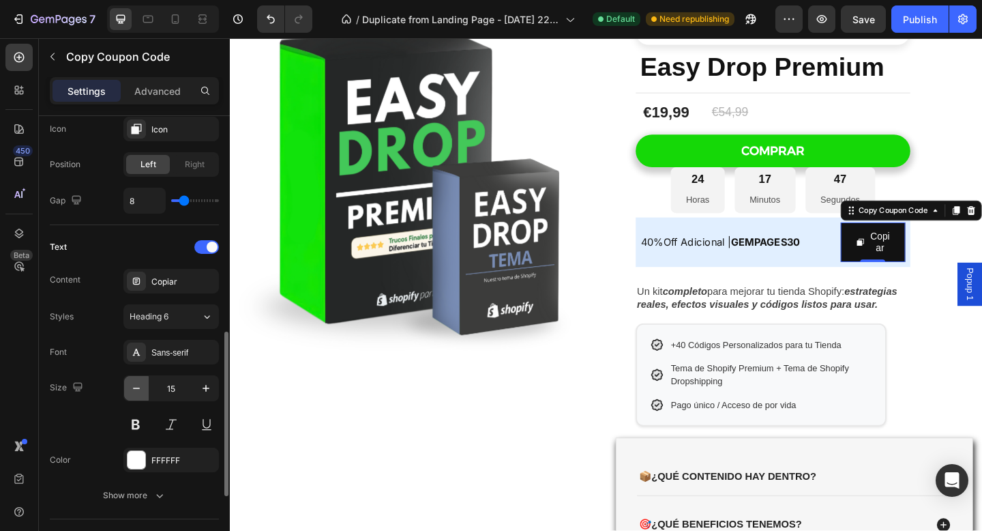
click at [142, 386] on icon "button" at bounding box center [137, 388] width 14 height 14
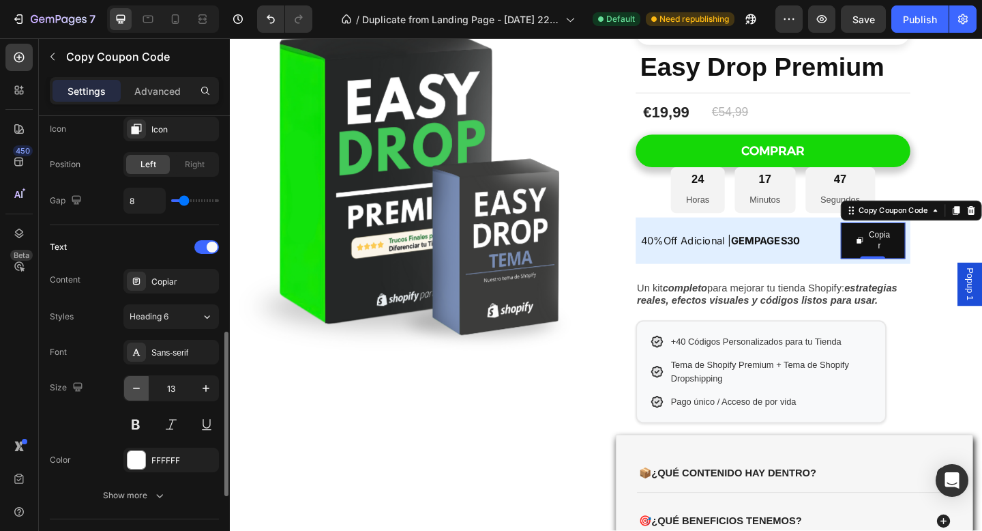
click at [142, 386] on icon "button" at bounding box center [137, 388] width 14 height 14
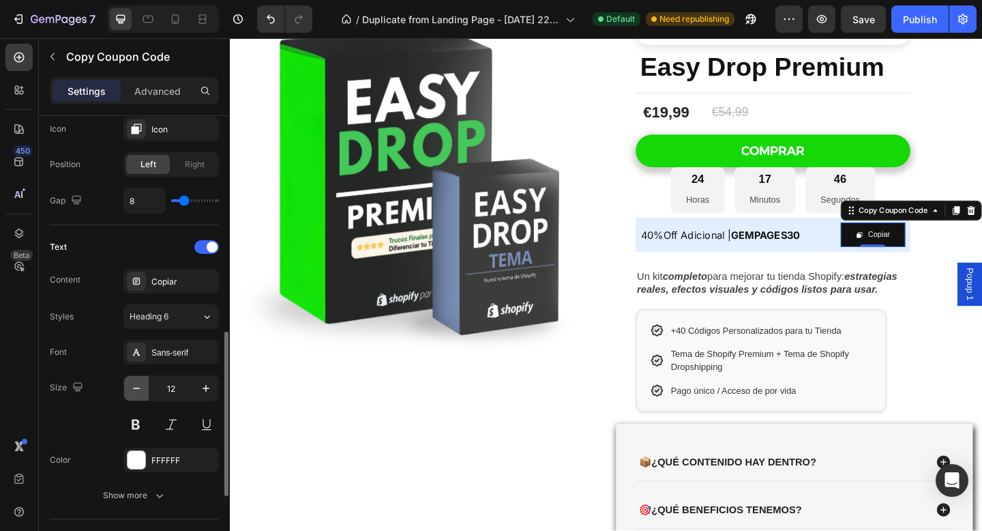
click at [142, 386] on icon "button" at bounding box center [137, 388] width 14 height 14
click at [143, 386] on icon "button" at bounding box center [137, 388] width 14 height 14
type input "10"
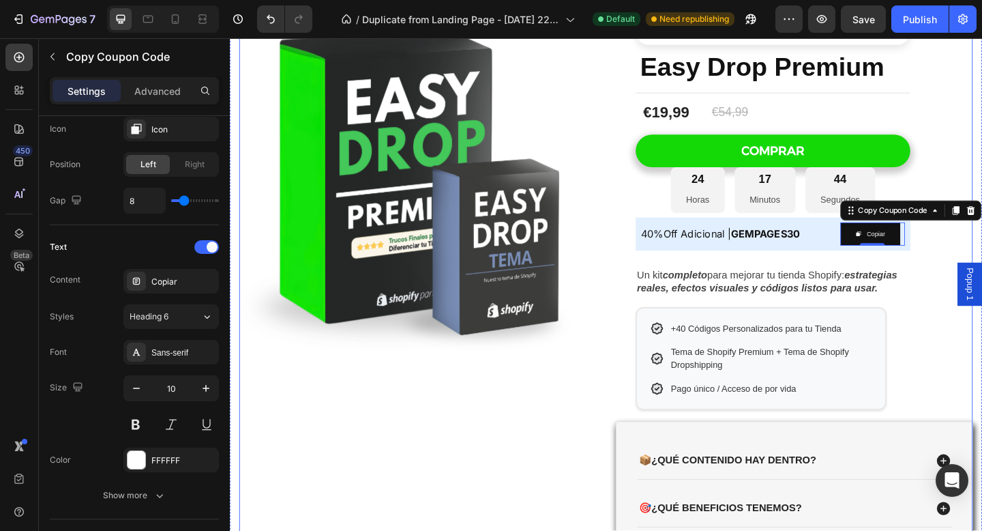
click at [609, 429] on div "Product Images Row" at bounding box center [434, 388] width 389 height 776
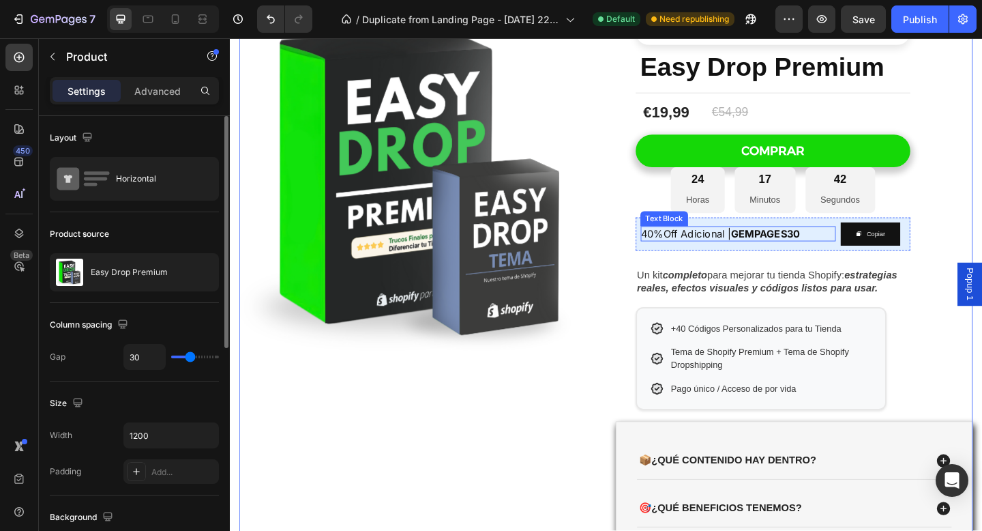
click at [765, 255] on span "40%Off Adicional | GEMPAGES30" at bounding box center [763, 251] width 173 height 14
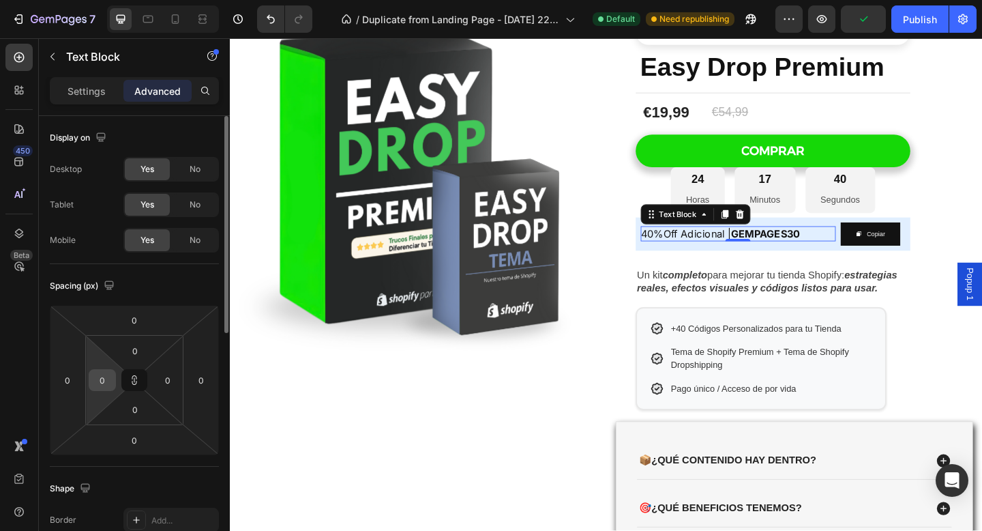
click at [100, 381] on input "0" at bounding box center [102, 380] width 20 height 20
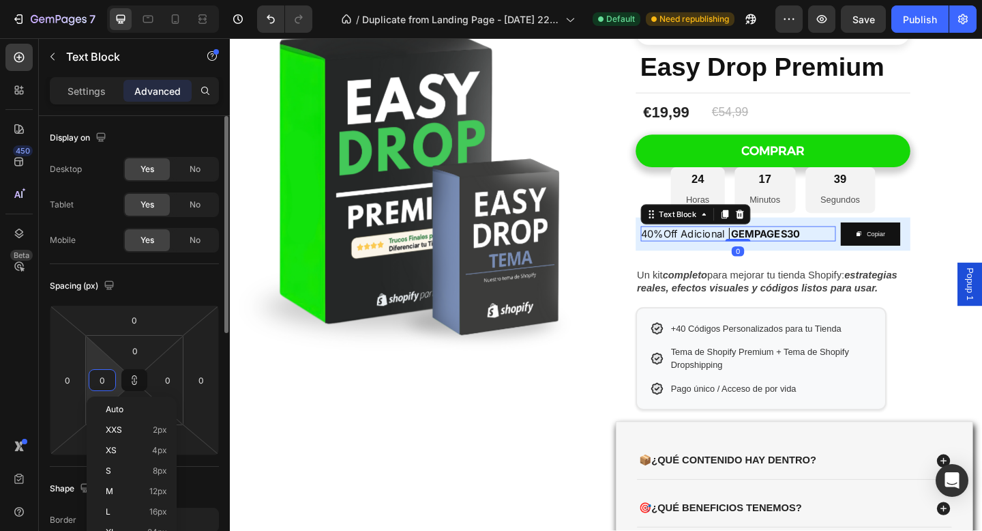
type input "1"
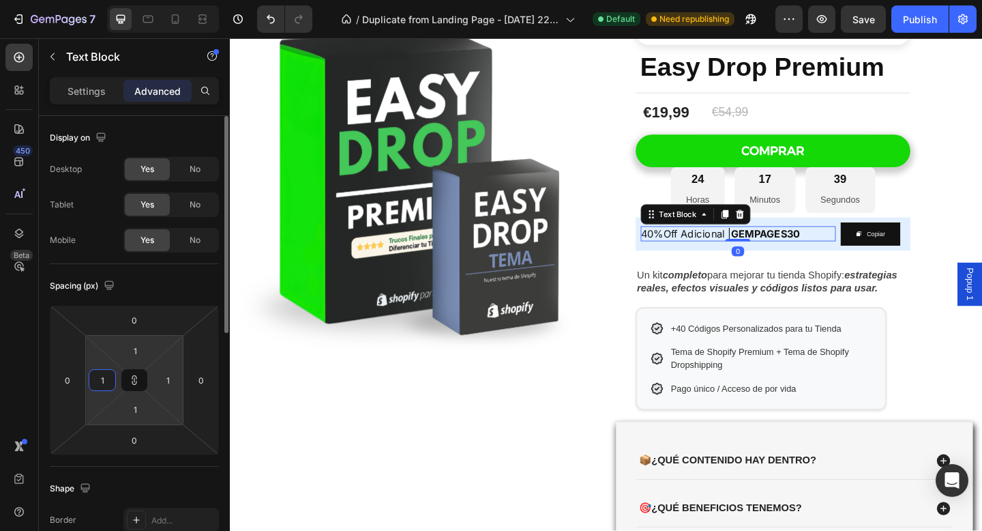
type input "10"
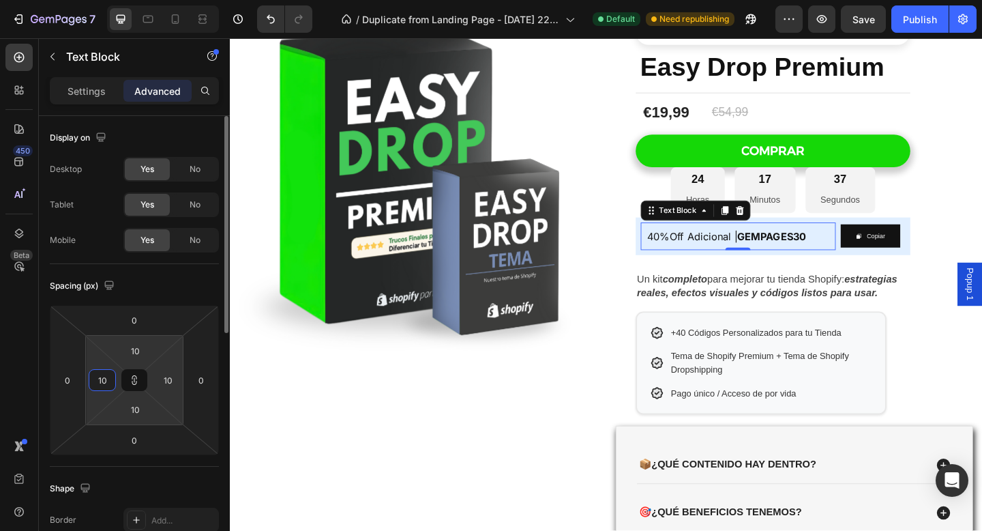
type input "1"
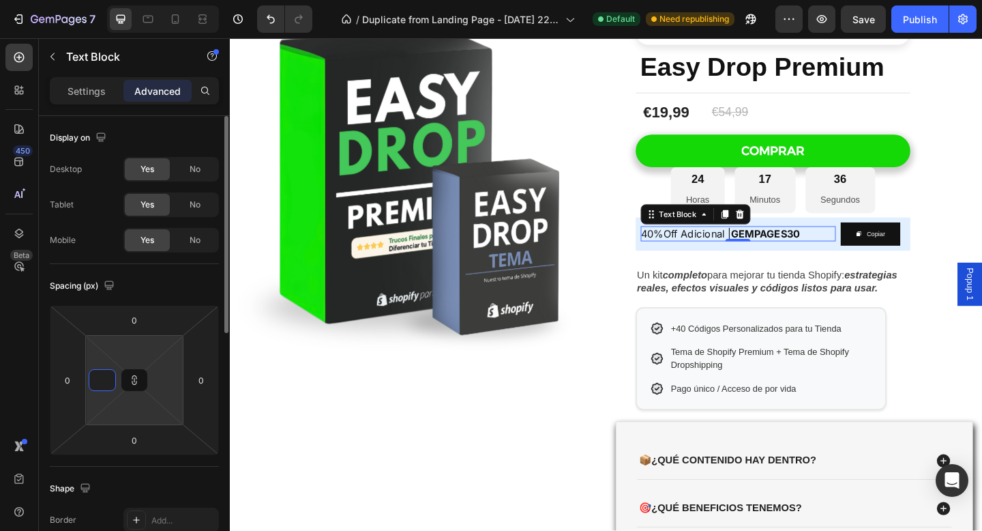
type input "2"
type input "20"
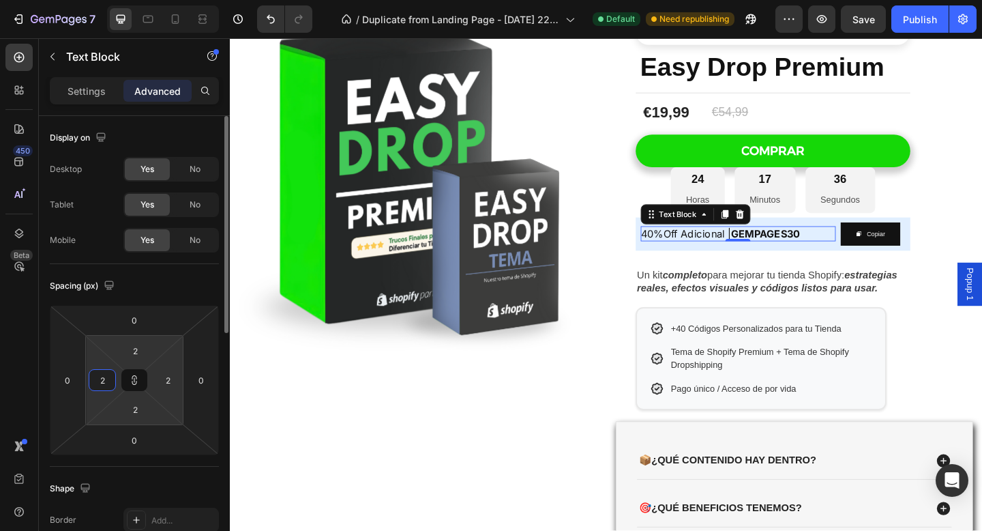
type input "20"
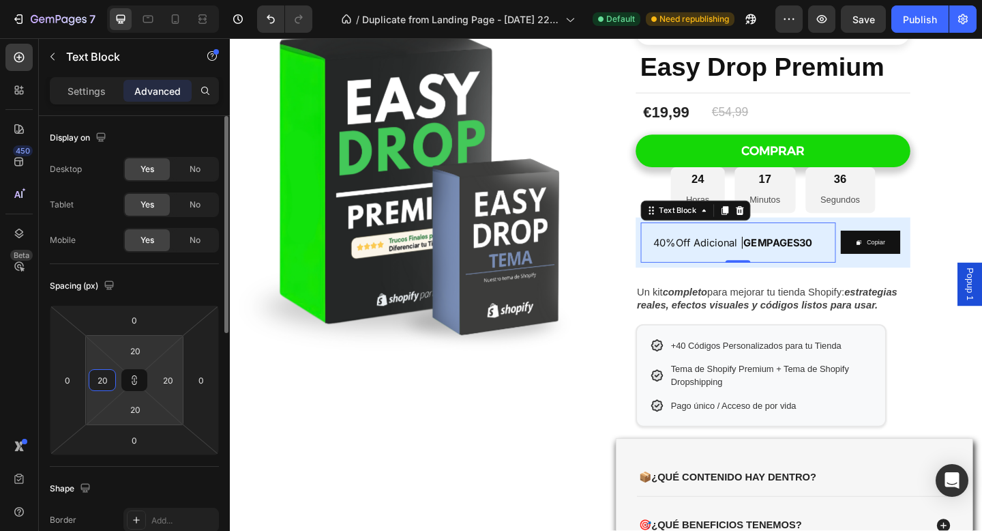
type input "2"
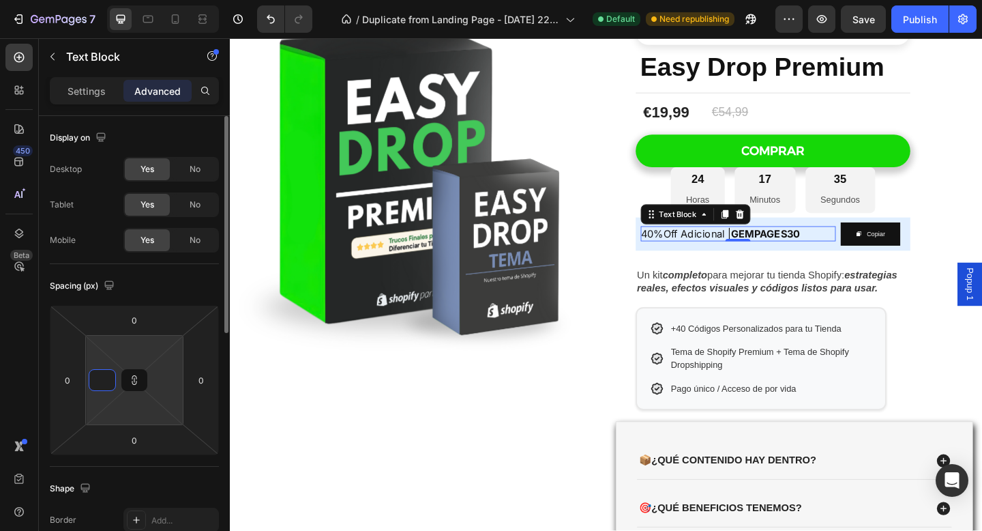
type input "1"
type input "10"
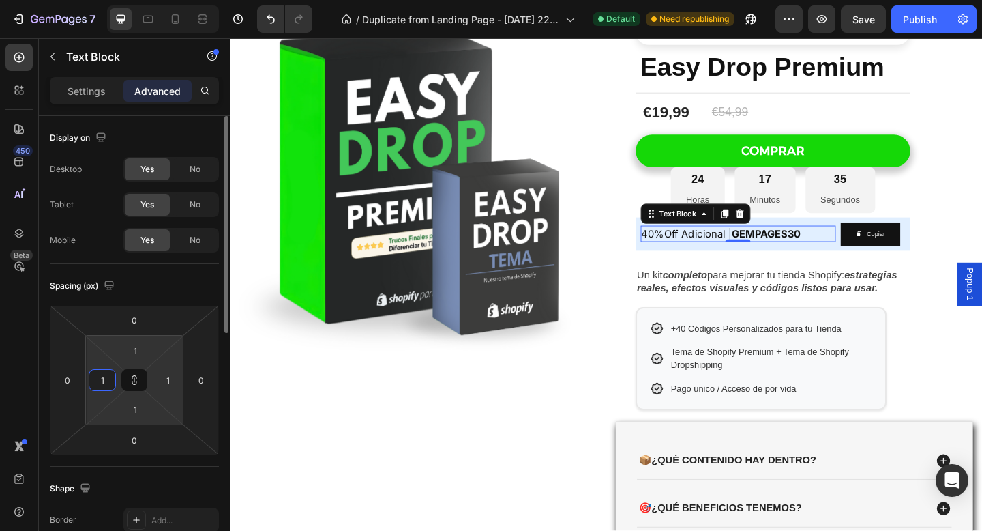
type input "10"
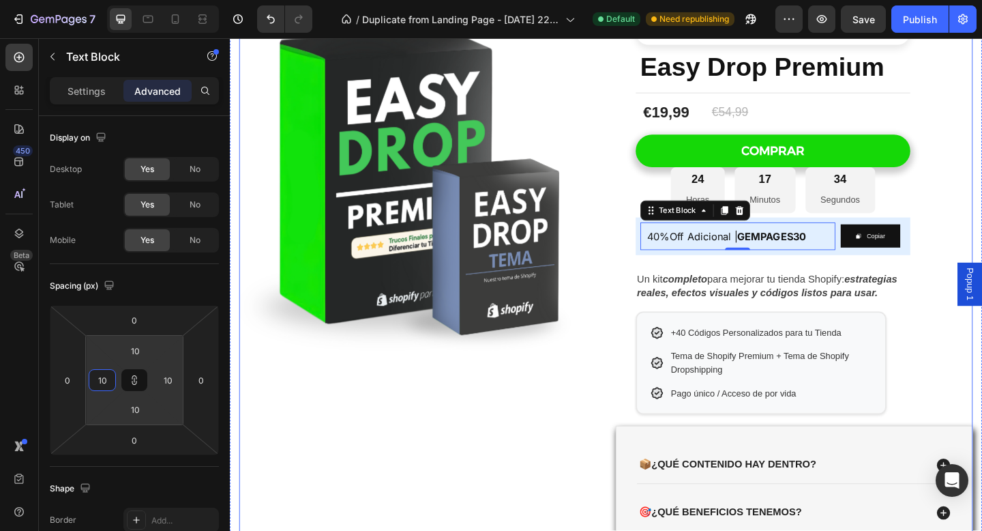
click at [541, 419] on div "Product Images Row" at bounding box center [434, 390] width 389 height 780
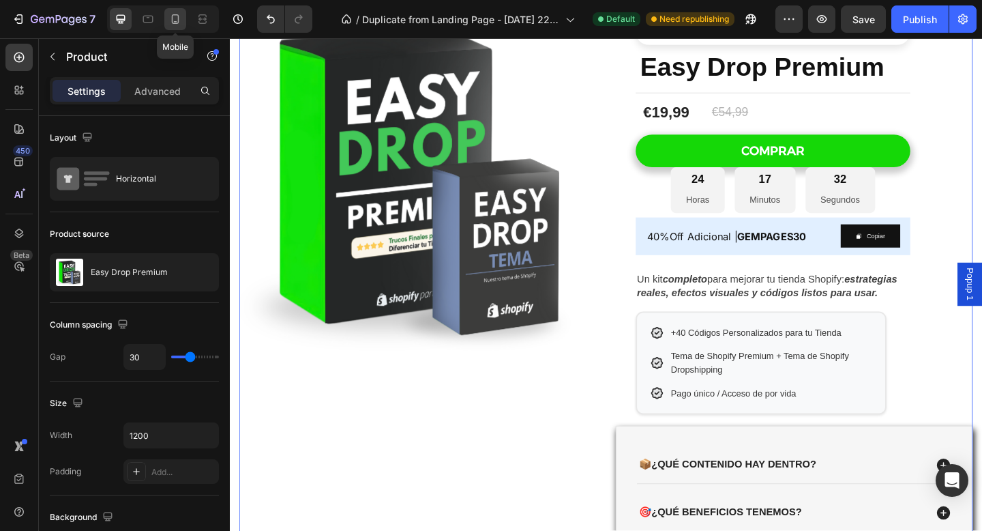
click at [173, 23] on icon at bounding box center [176, 19] width 8 height 10
type input "0"
type input "100%"
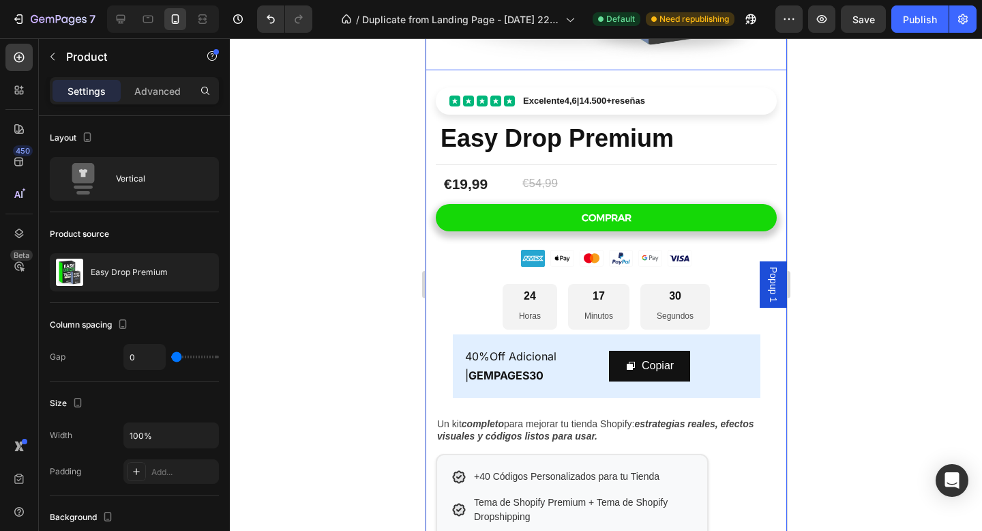
scroll to position [369, 0]
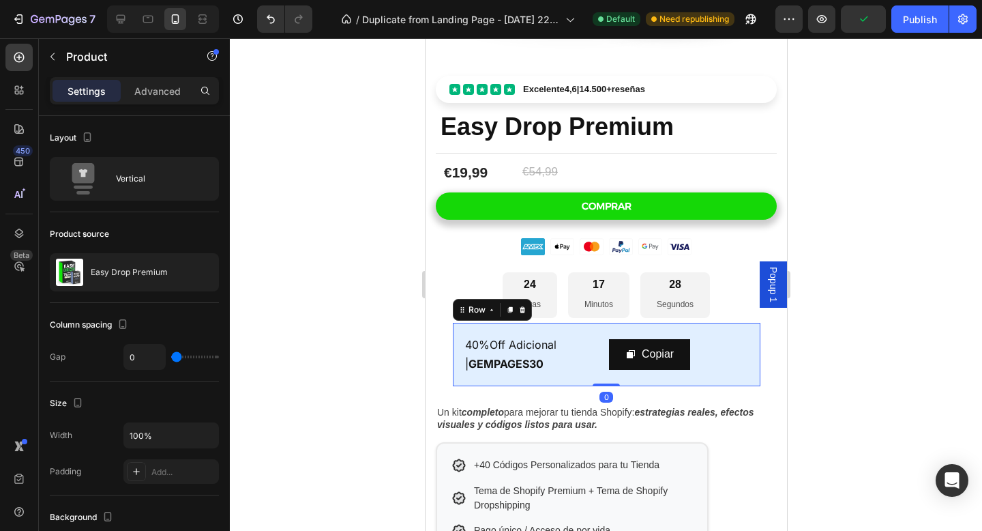
click at [606, 373] on div "40%Off Adicional | GEMPAGES30 Text Block Copiar Copy Coupon Code Row 0" at bounding box center [606, 355] width 308 height 64
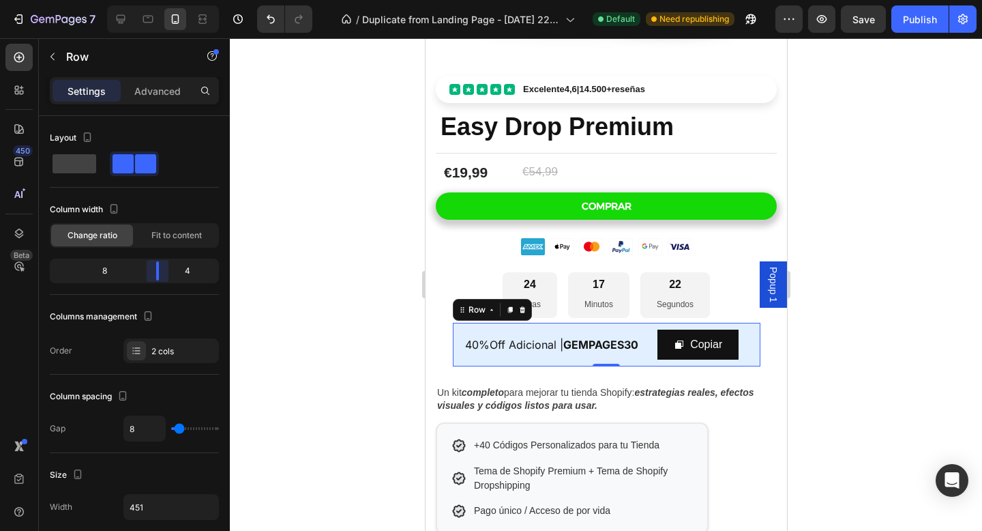
drag, startPoint x: 140, startPoint y: 270, endPoint x: 167, endPoint y: 274, distance: 27.6
click at [167, 0] on body "7 / Duplicate from Landing Page - Jun 12, 22:31:02 Default Need republishing Pr…" at bounding box center [491, 0] width 982 height 0
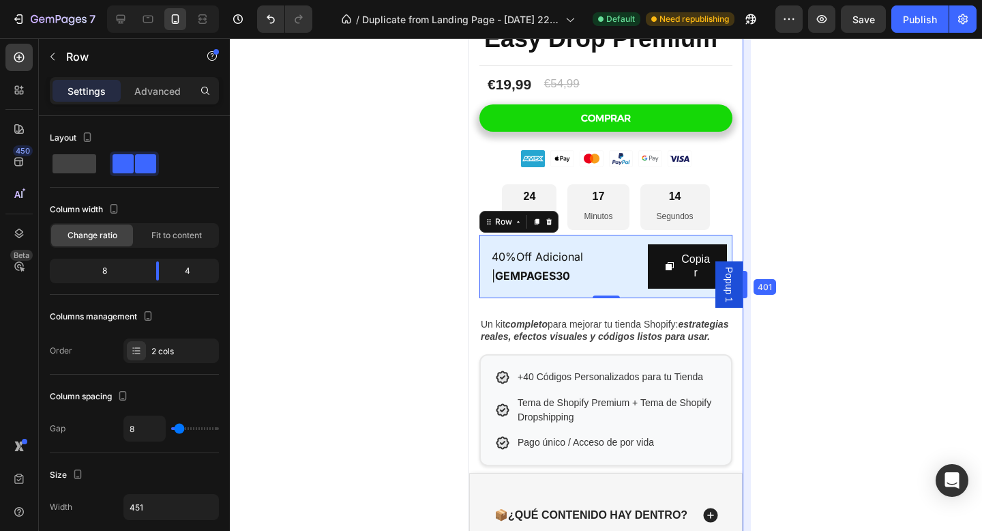
drag, startPoint x: 790, startPoint y: 285, endPoint x: 702, endPoint y: 277, distance: 88.4
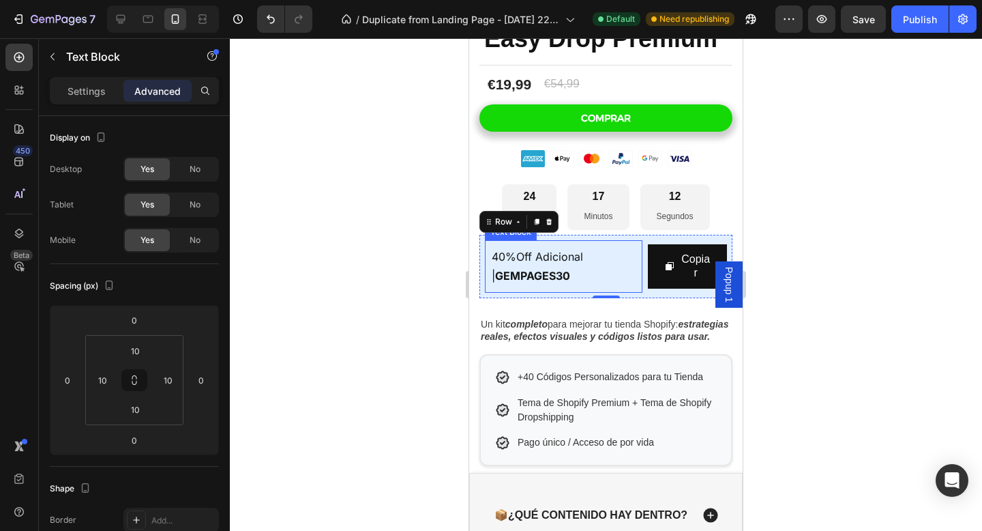
click at [587, 269] on p "40%Off Adicional | GEMPAGES30" at bounding box center [564, 267] width 144 height 40
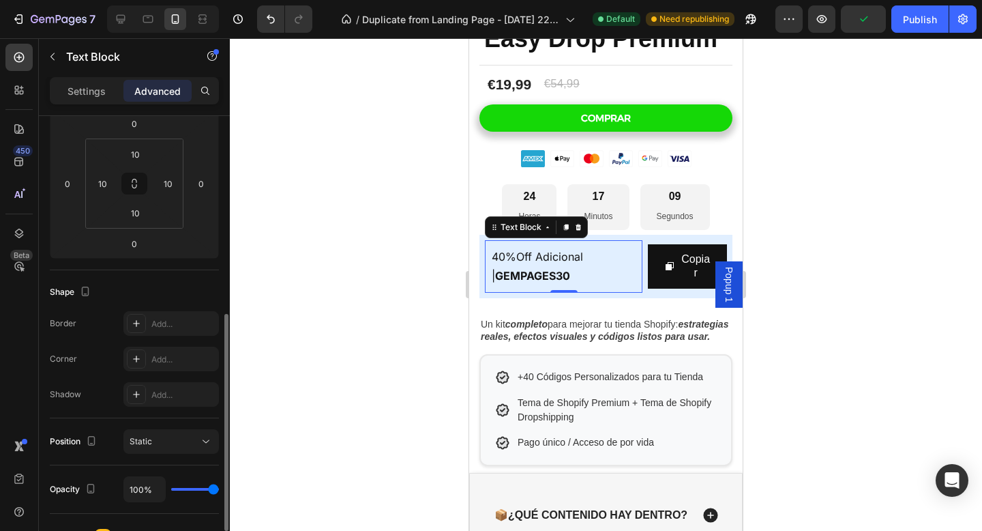
scroll to position [0, 0]
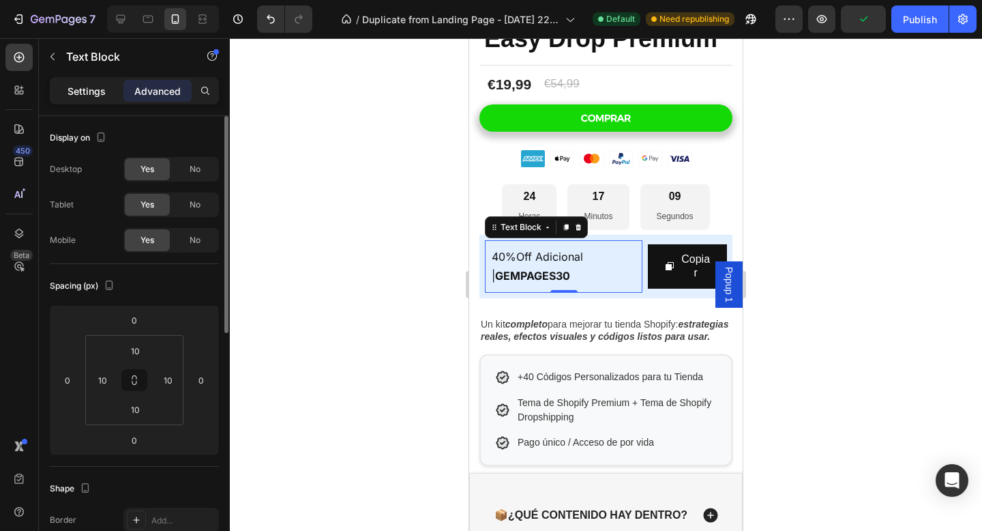
click at [102, 89] on p "Settings" at bounding box center [87, 91] width 38 height 14
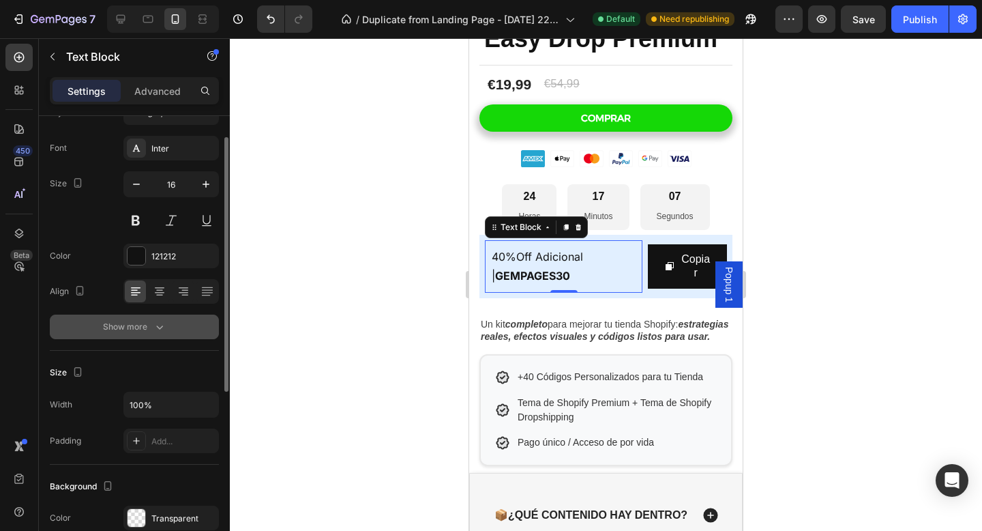
scroll to position [43, 0]
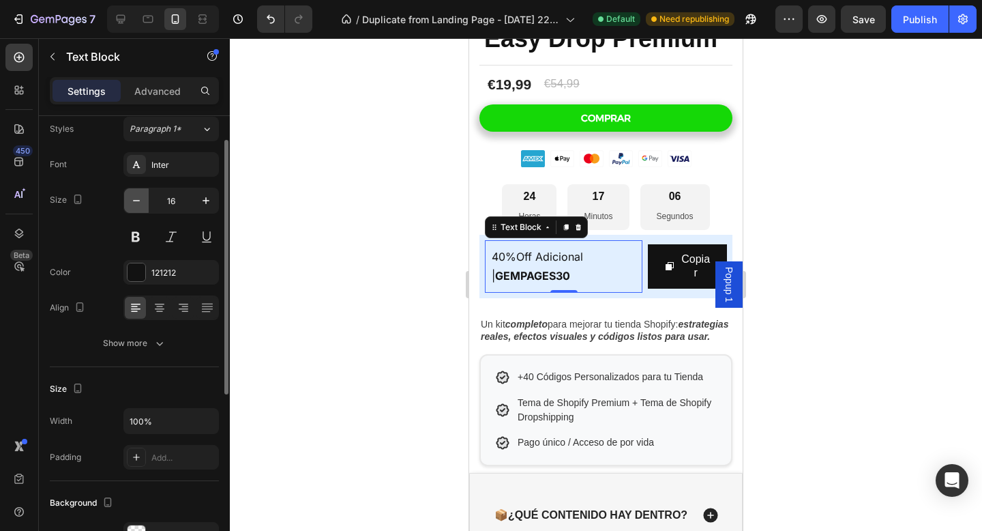
click at [136, 202] on icon "button" at bounding box center [137, 201] width 14 height 14
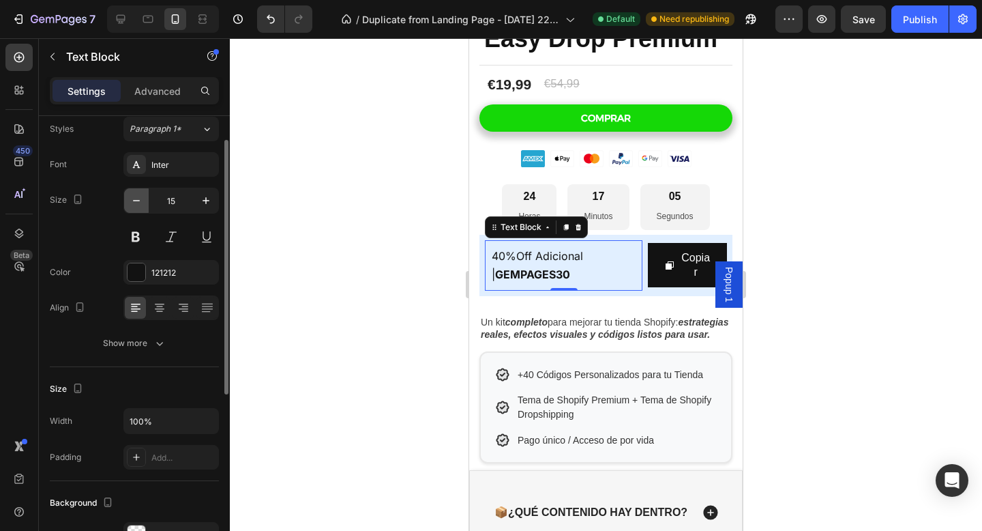
click at [136, 202] on icon "button" at bounding box center [137, 201] width 14 height 14
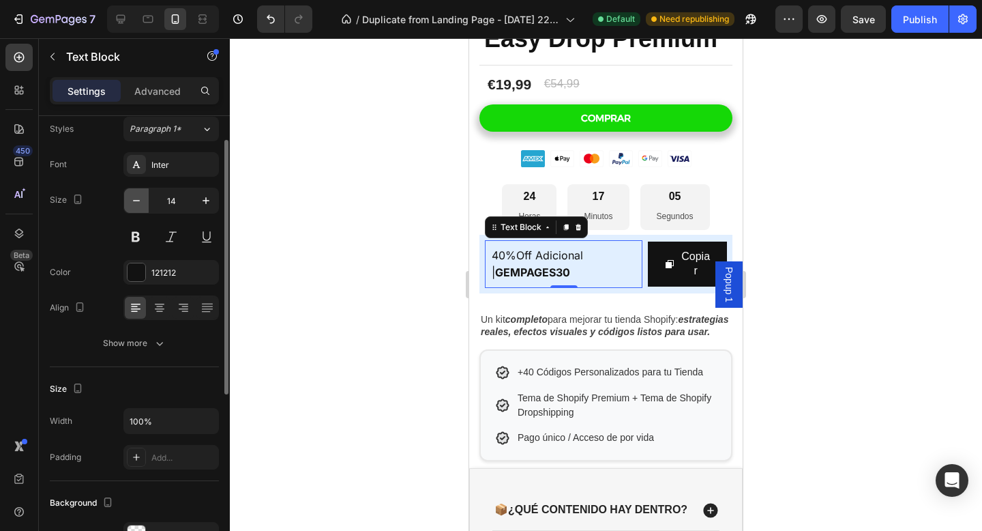
click at [136, 202] on icon "button" at bounding box center [137, 201] width 14 height 14
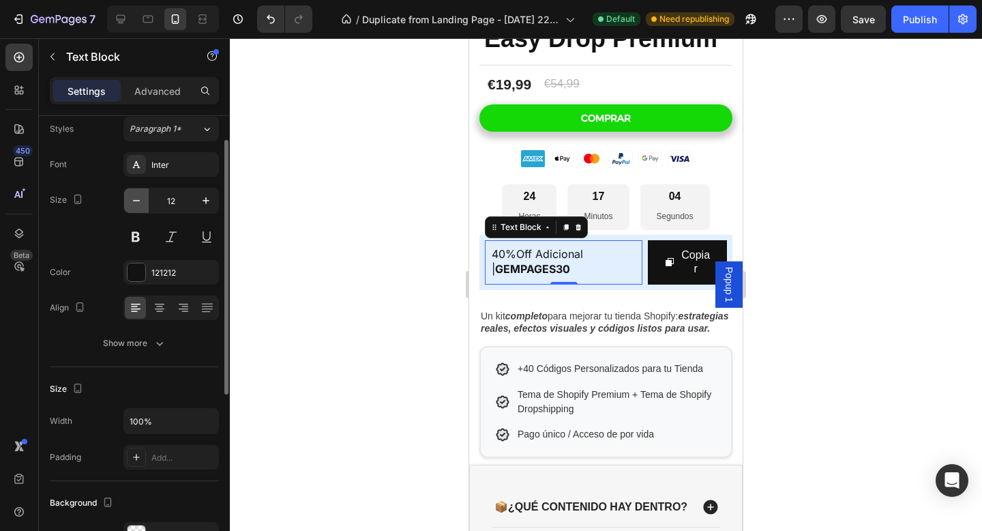
click at [136, 202] on icon "button" at bounding box center [137, 201] width 14 height 14
click at [201, 204] on icon "button" at bounding box center [206, 201] width 14 height 14
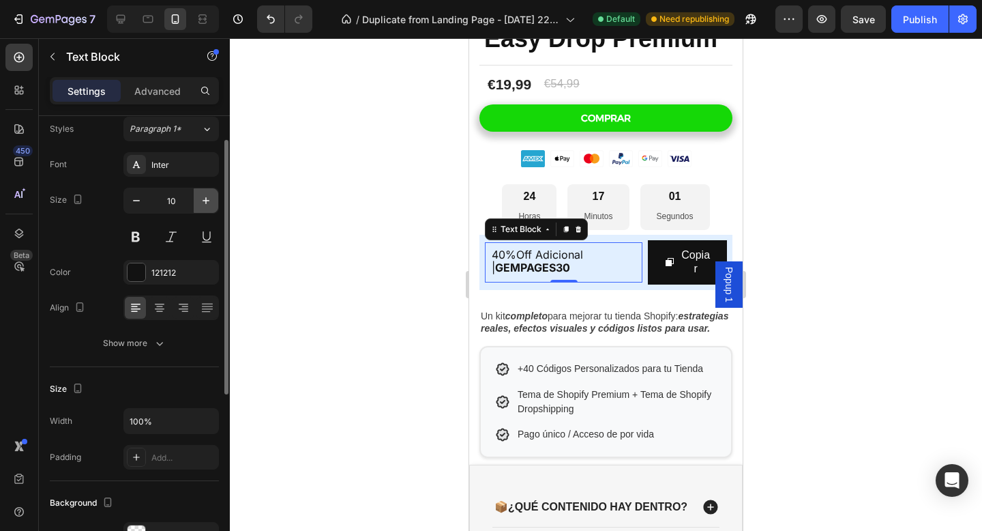
click at [201, 204] on icon "button" at bounding box center [206, 201] width 14 height 14
type input "12"
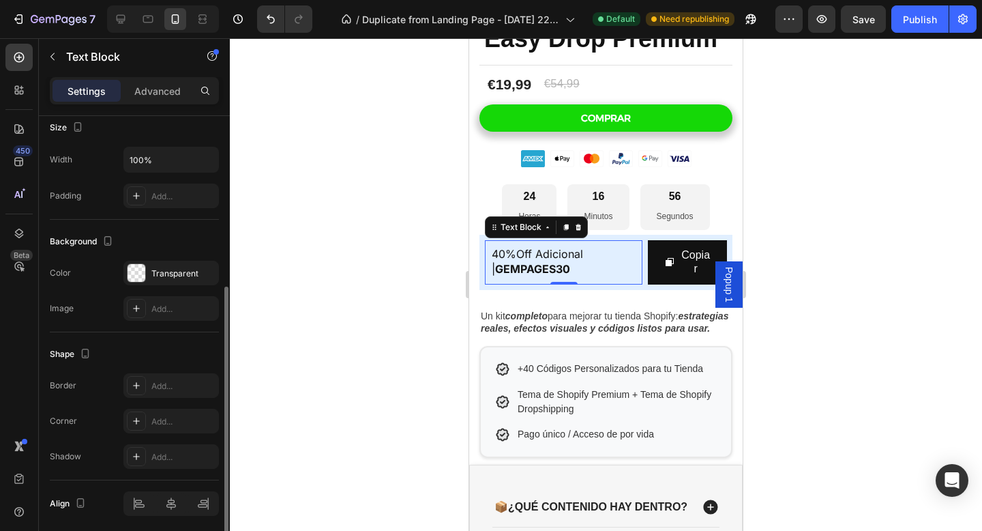
scroll to position [355, 0]
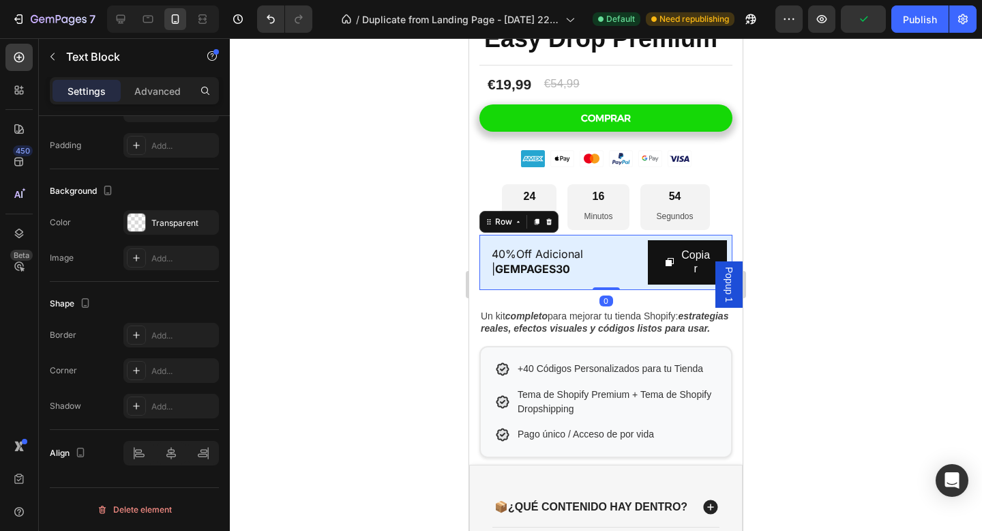
click at [484, 284] on div "40%Off Adicional | GEMPAGES30 Text Block Copiar Copy Coupon Code Row 0" at bounding box center [606, 263] width 253 height 56
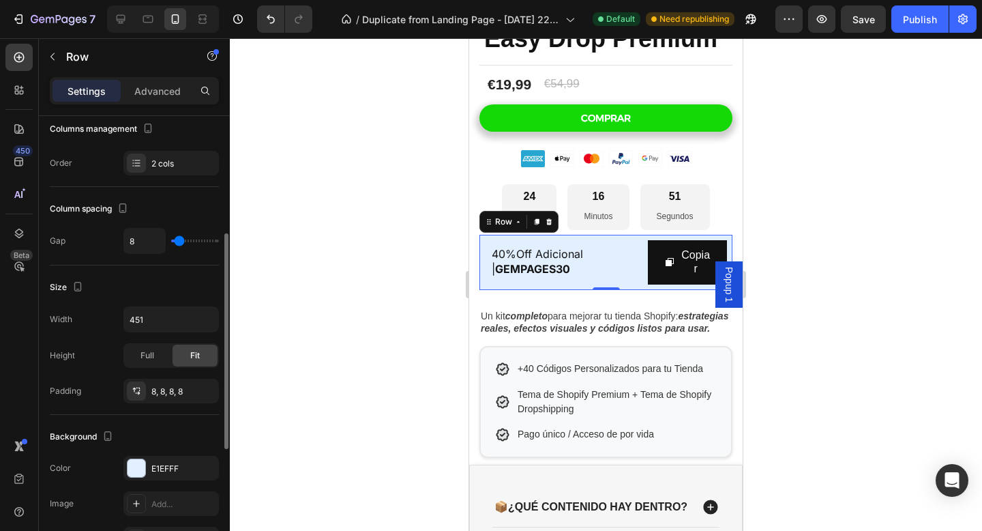
scroll to position [187, 0]
click at [173, 170] on div "2 cols" at bounding box center [170, 163] width 95 height 25
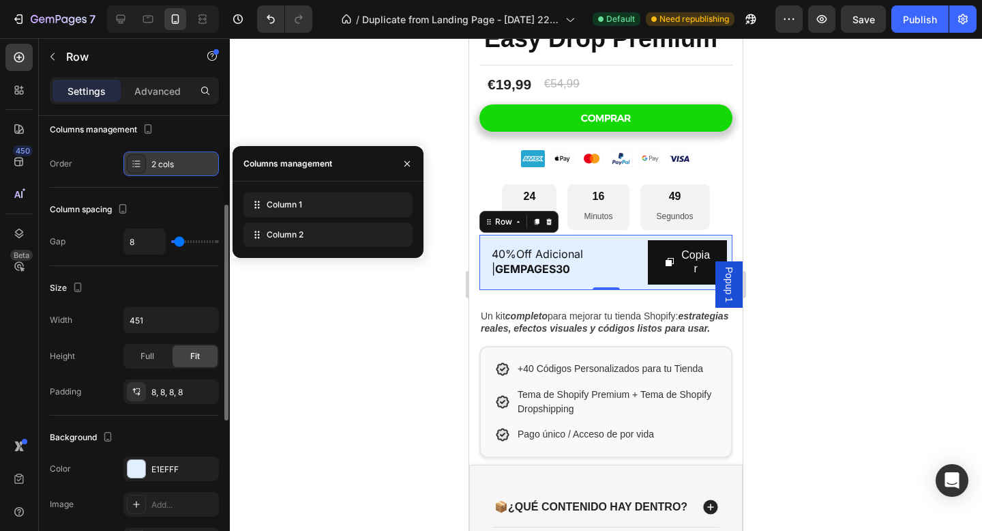
click at [173, 168] on div "2 cols" at bounding box center [183, 164] width 64 height 12
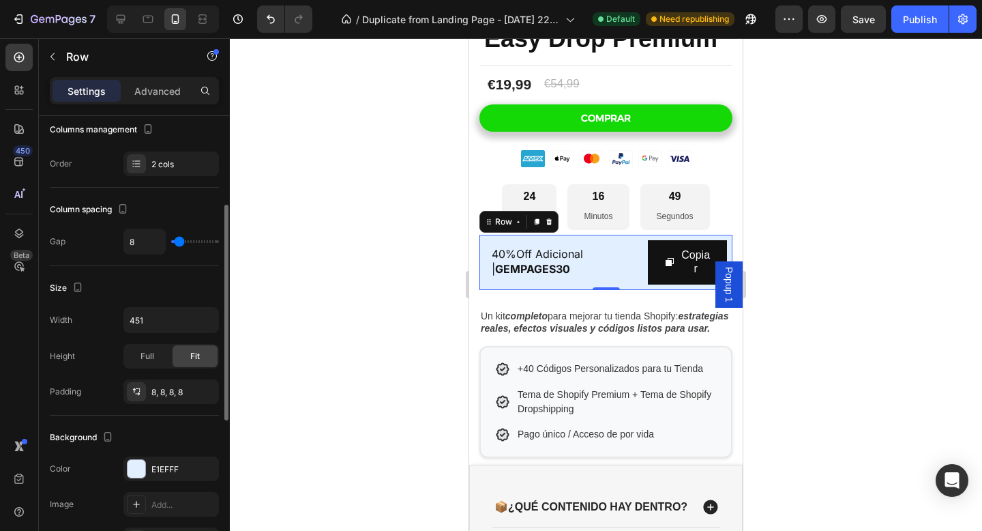
scroll to position [257, 0]
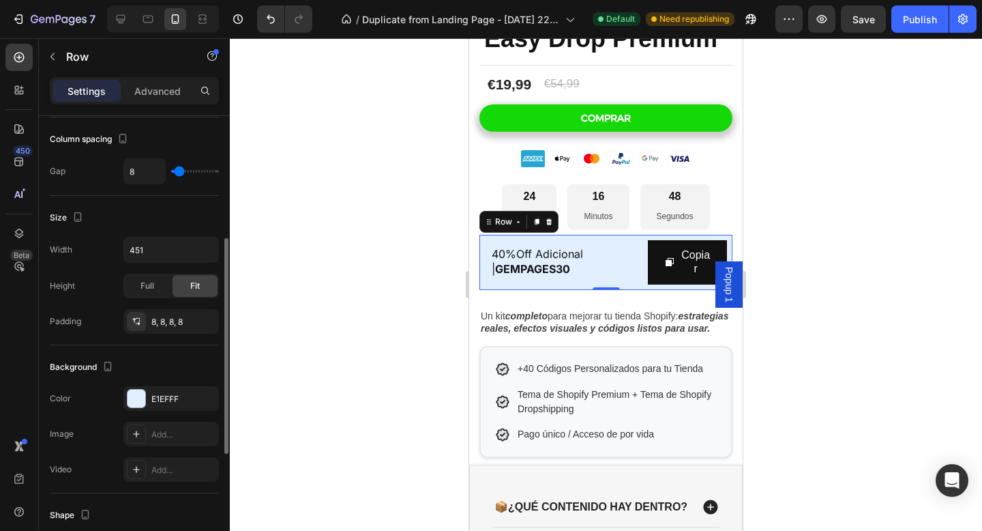
type input "22"
type input "31"
type input "42"
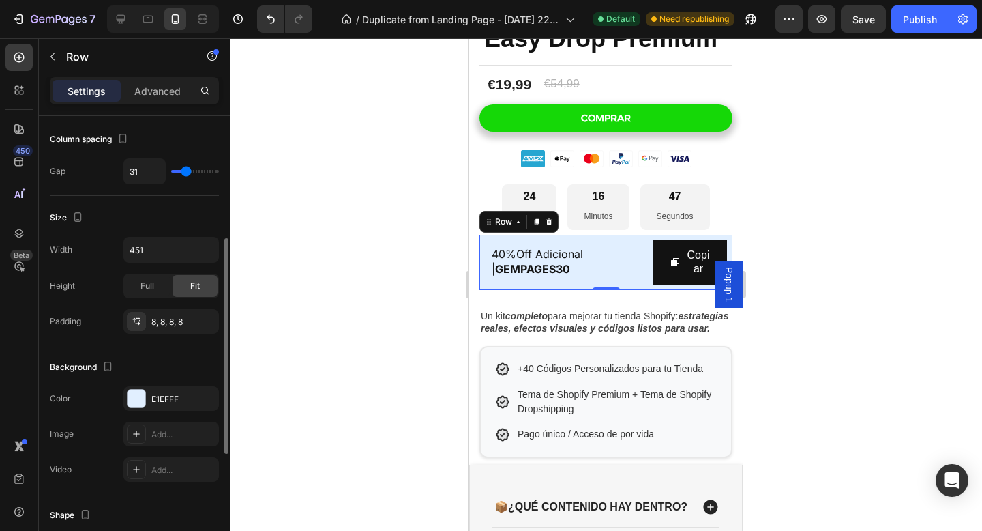
type input "42"
type input "44"
type input "45"
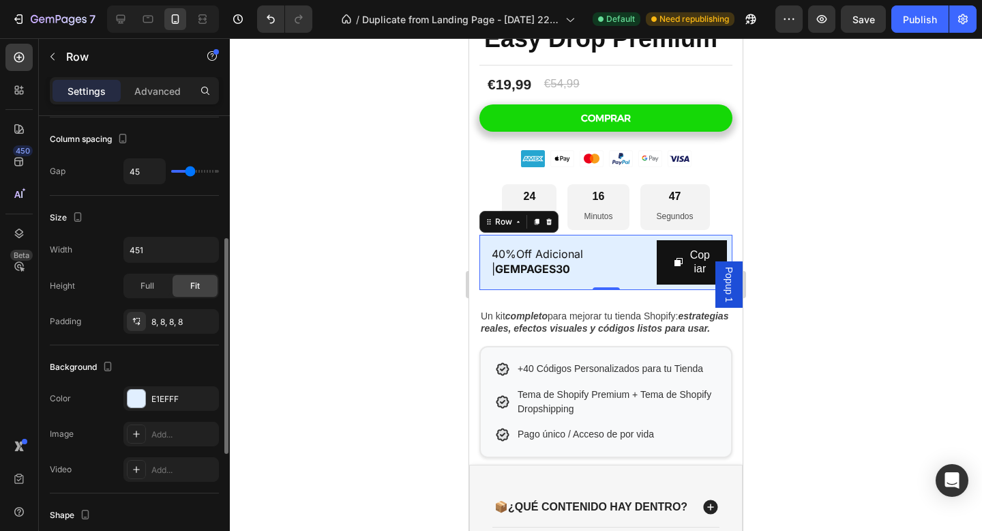
type input "46"
type input "44"
type input "41"
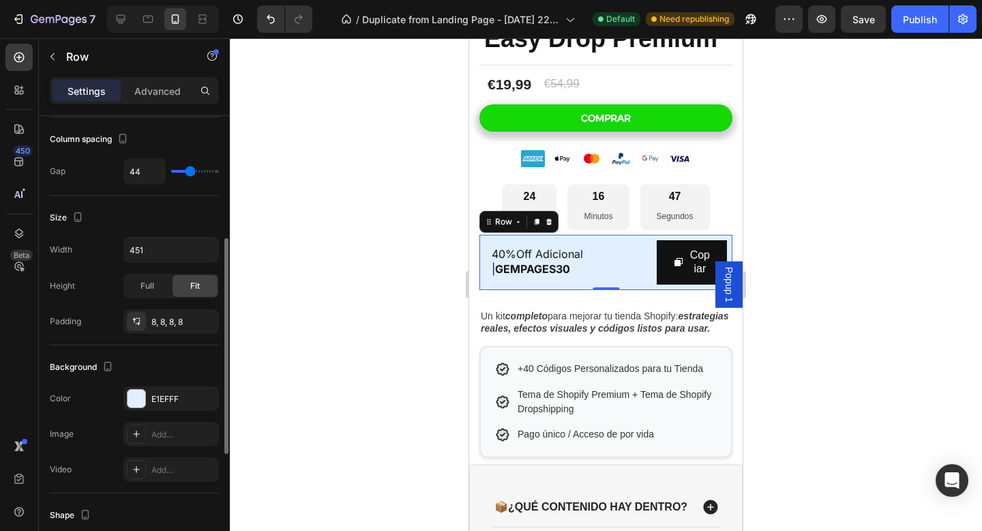
type input "41"
type input "24"
type input "9"
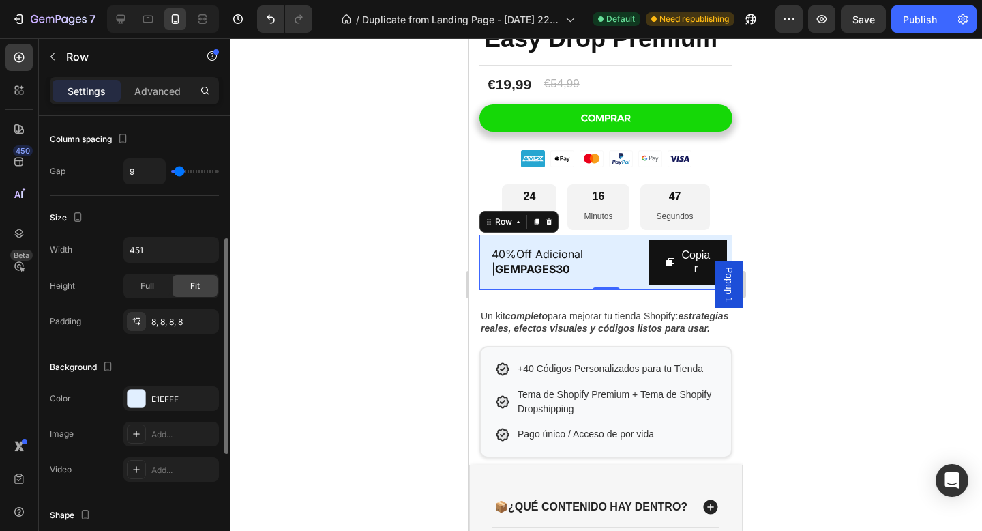
type input "7"
type input "4"
type input "2"
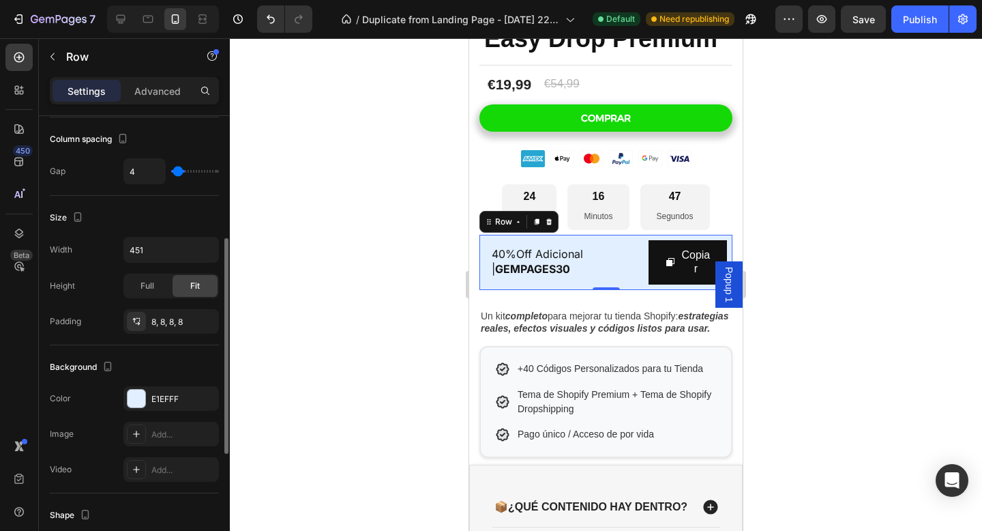
type input "2"
type input "0"
drag, startPoint x: 183, startPoint y: 170, endPoint x: 125, endPoint y: 186, distance: 60.7
type input "0"
click at [171, 173] on input "range" at bounding box center [195, 171] width 48 height 3
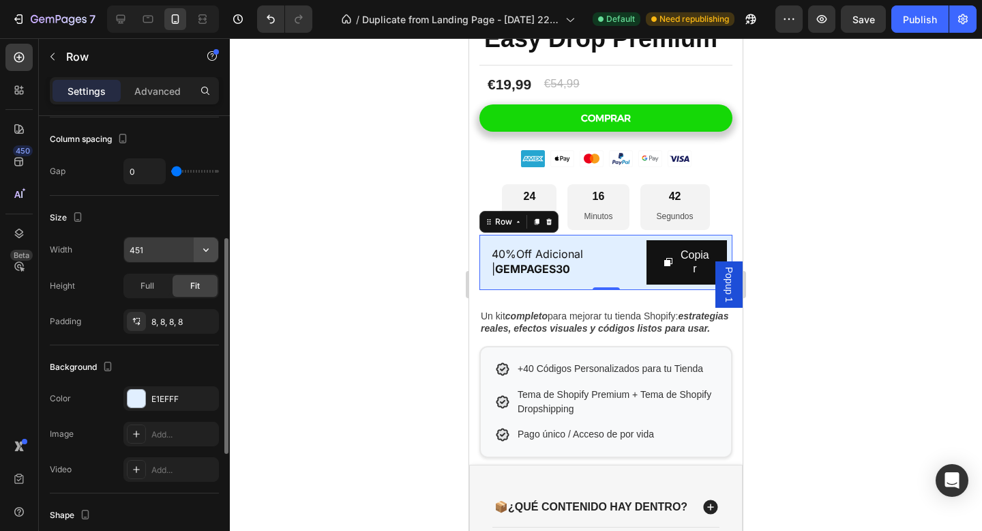
click at [194, 259] on button "button" at bounding box center [206, 249] width 25 height 25
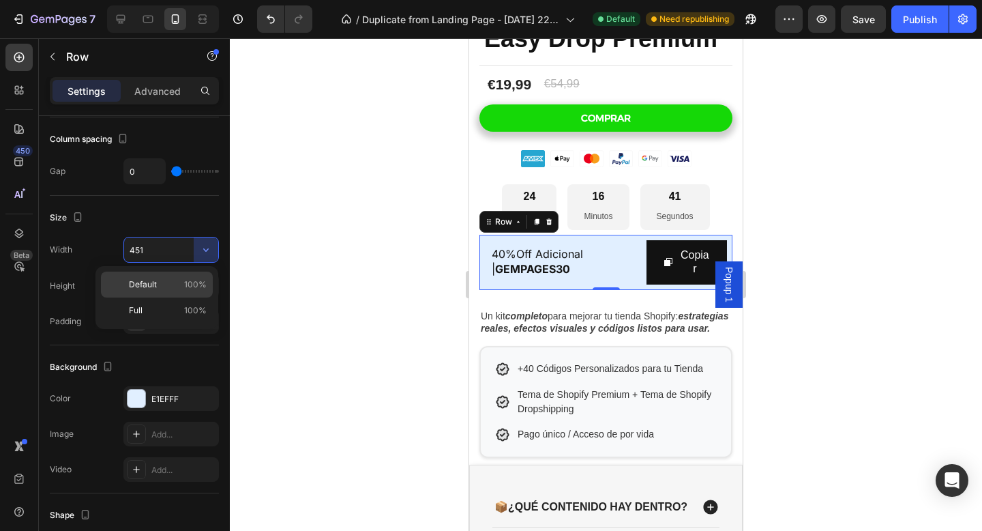
click at [178, 284] on p "Default 100%" at bounding box center [168, 284] width 78 height 12
type input "100%"
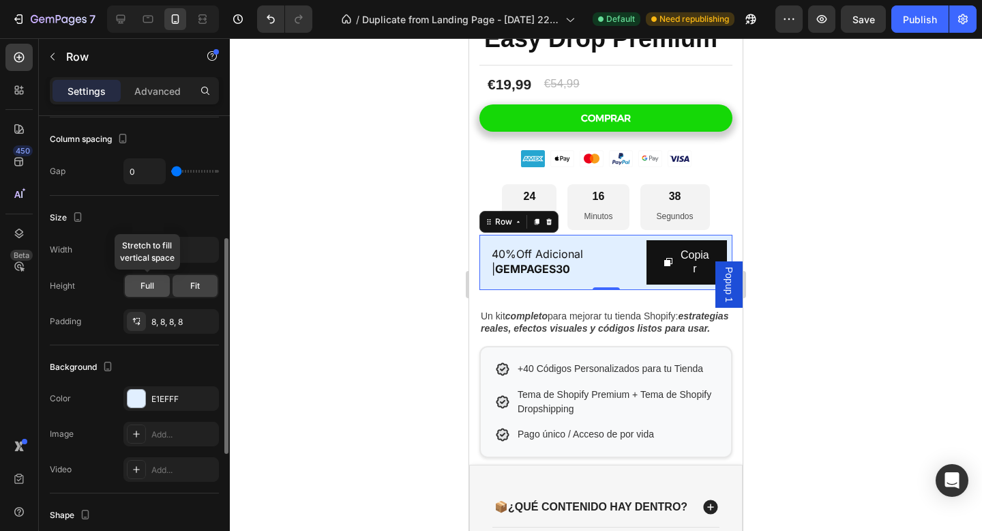
click at [153, 284] on span "Full" at bounding box center [148, 286] width 14 height 12
click at [196, 286] on span "Fit" at bounding box center [195, 286] width 10 height 12
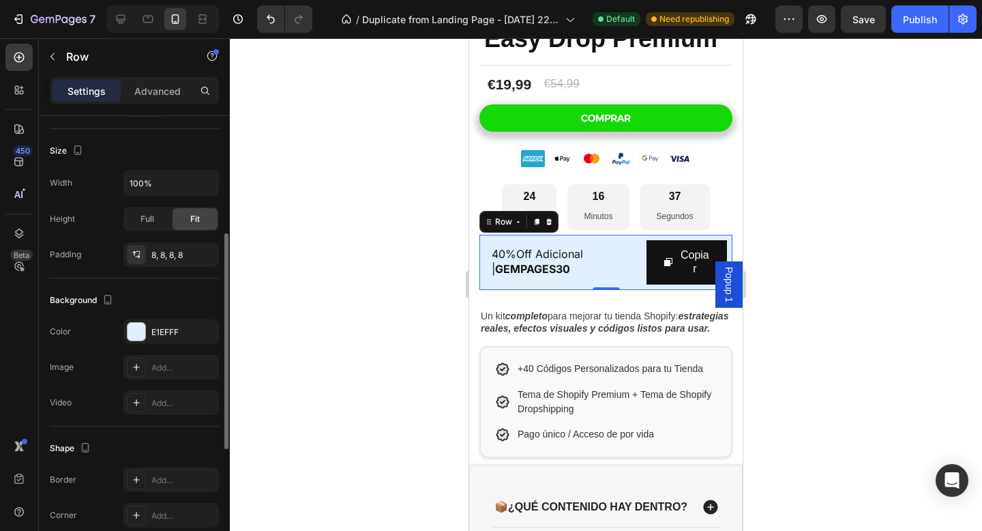
scroll to position [325, 0]
click at [138, 333] on div at bounding box center [137, 330] width 18 height 18
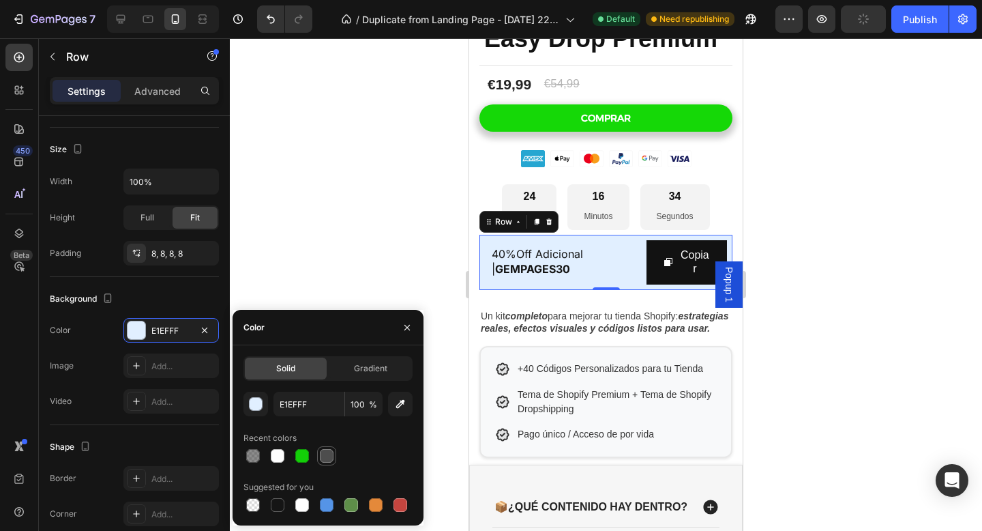
click at [320, 454] on div at bounding box center [327, 456] width 14 height 14
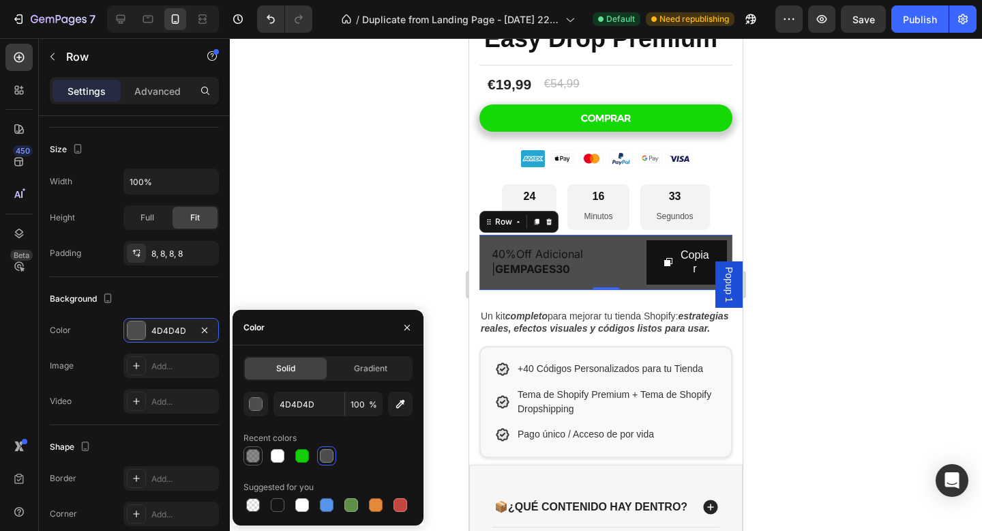
click at [250, 456] on div at bounding box center [253, 456] width 14 height 14
type input "151515"
type input "49"
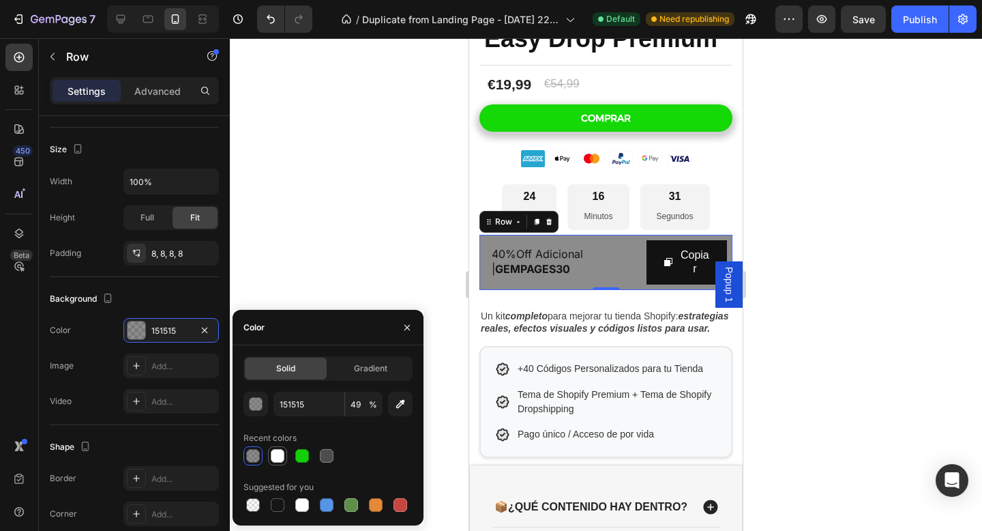
click at [278, 460] on div at bounding box center [278, 456] width 14 height 14
type input "FFFFFF"
type input "100"
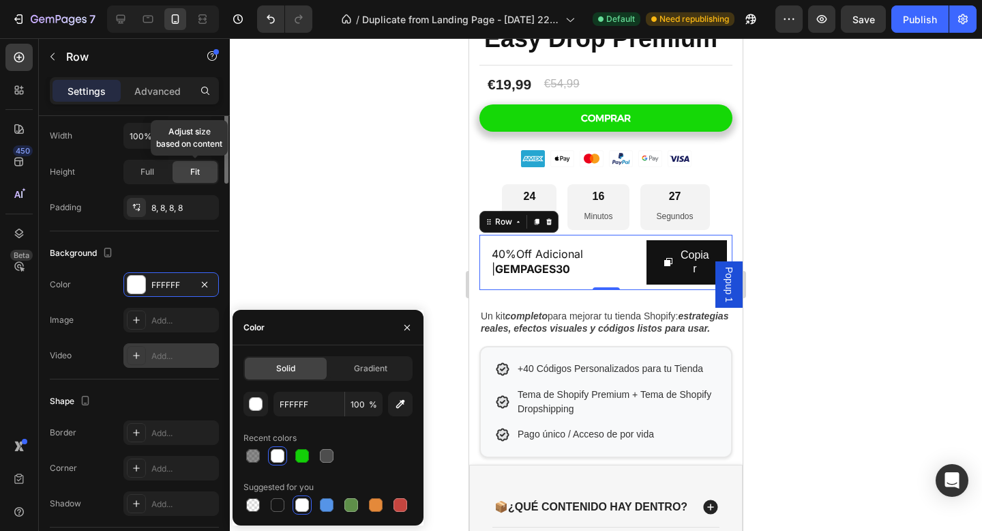
scroll to position [0, 0]
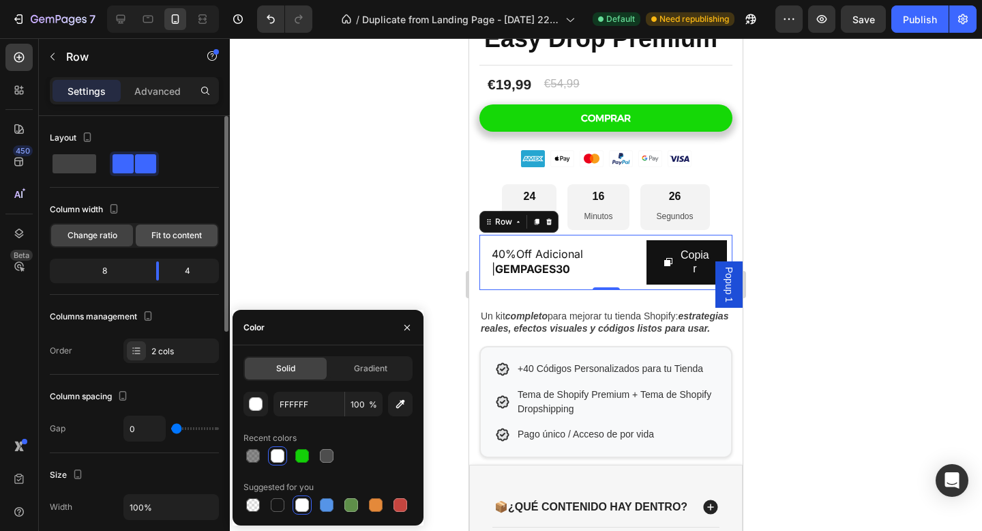
click at [184, 232] on span "Fit to content" at bounding box center [176, 235] width 50 height 12
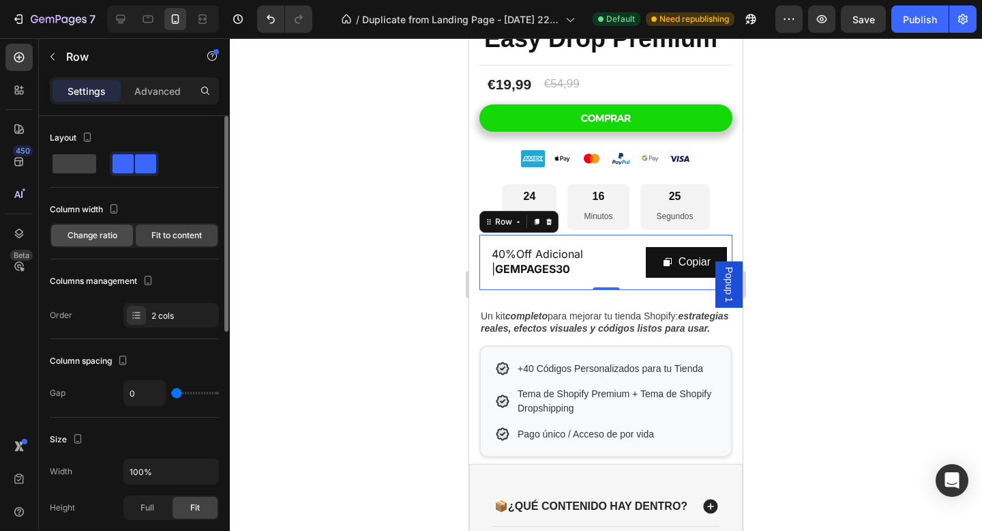
click at [103, 226] on div "Change ratio" at bounding box center [92, 235] width 82 height 22
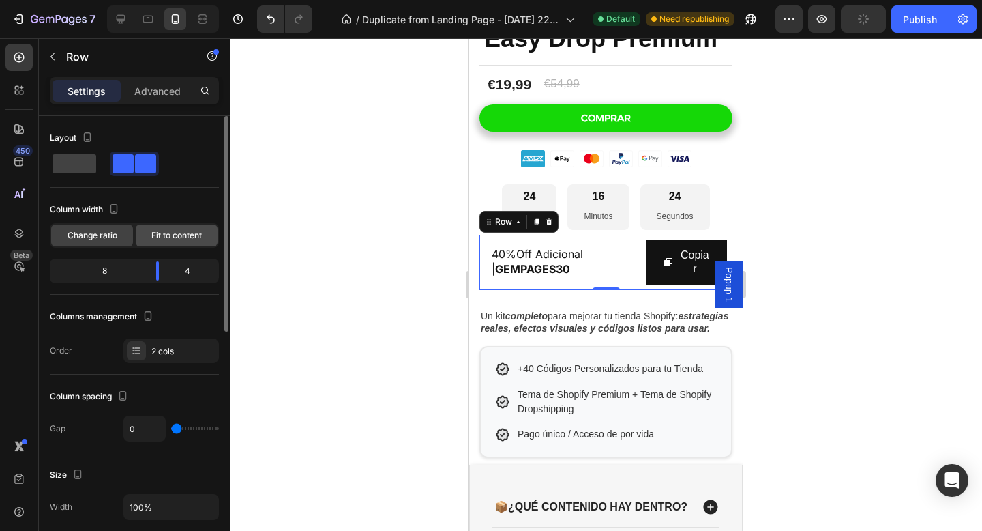
click at [159, 232] on span "Fit to content" at bounding box center [176, 235] width 50 height 12
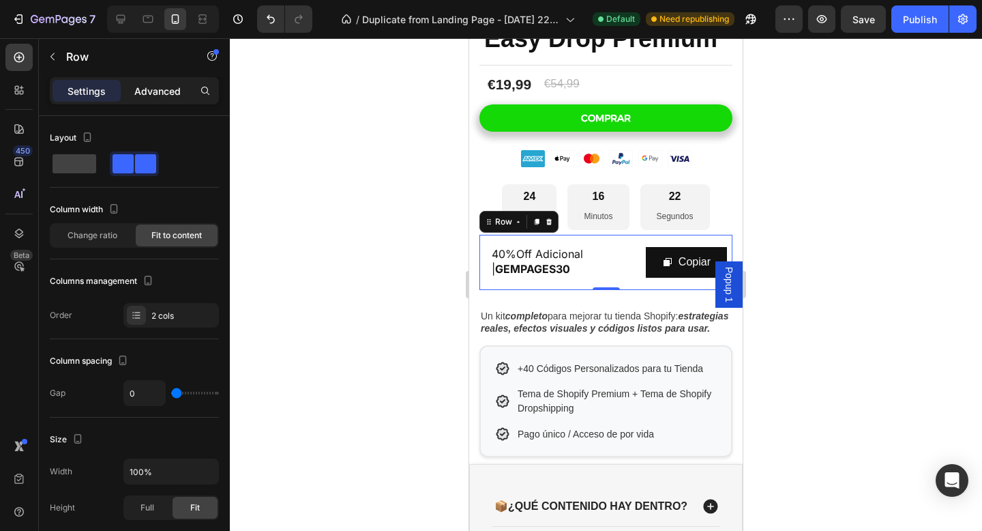
click at [143, 90] on p "Advanced" at bounding box center [157, 91] width 46 height 14
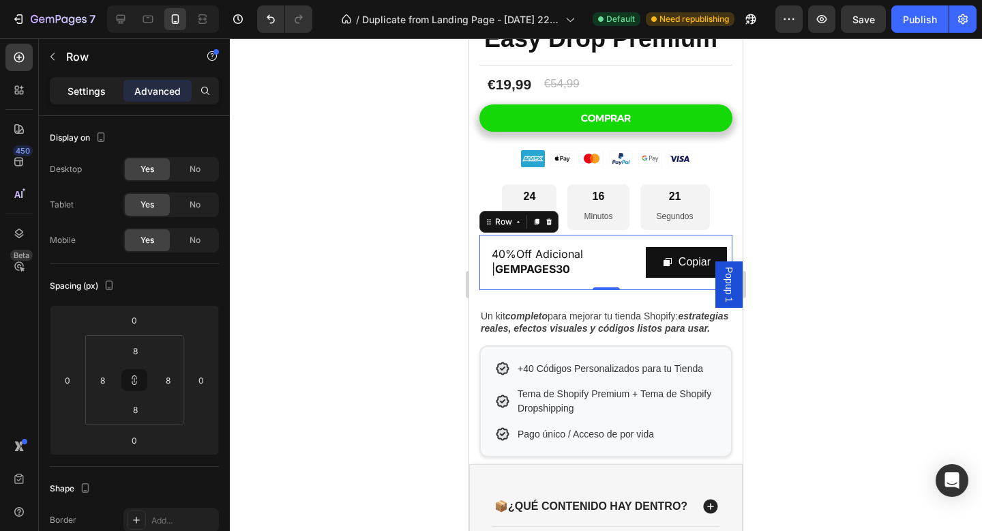
click at [95, 91] on p "Settings" at bounding box center [87, 91] width 38 height 14
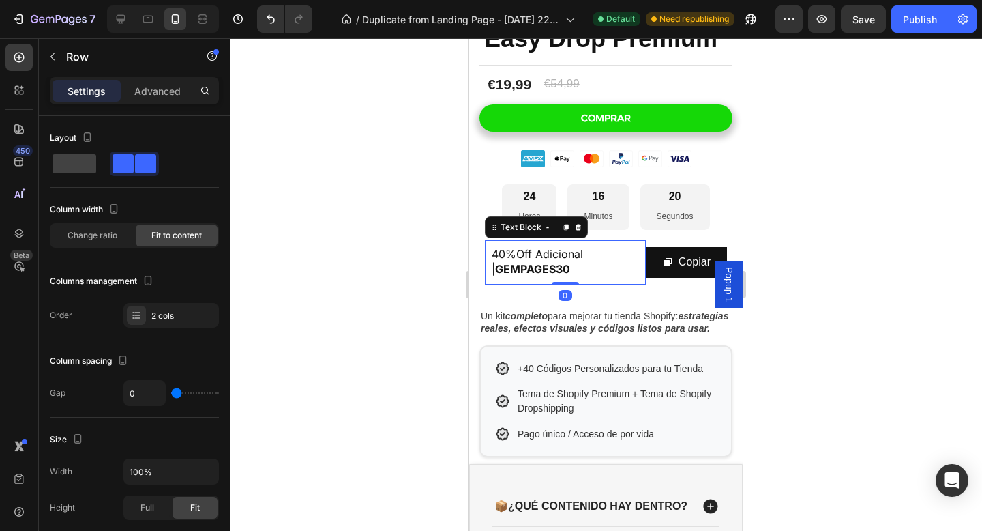
click at [576, 263] on p "40%Off Adicional | GEMPAGES30" at bounding box center [565, 262] width 147 height 31
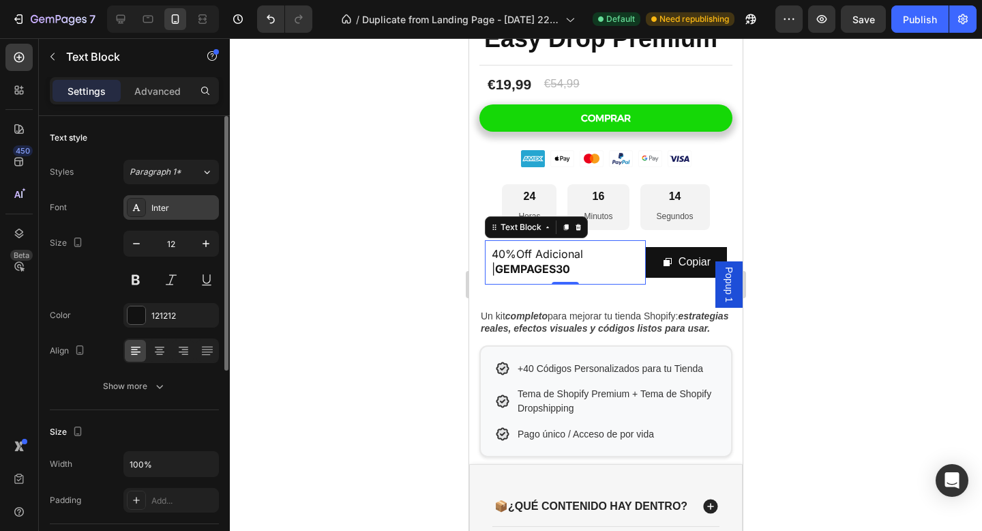
click at [144, 207] on div at bounding box center [136, 207] width 19 height 19
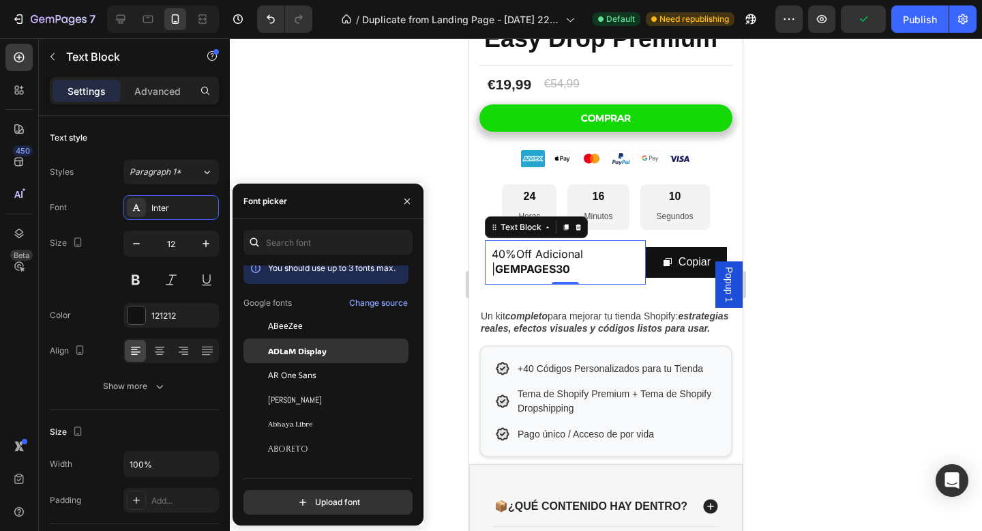
scroll to position [8, 0]
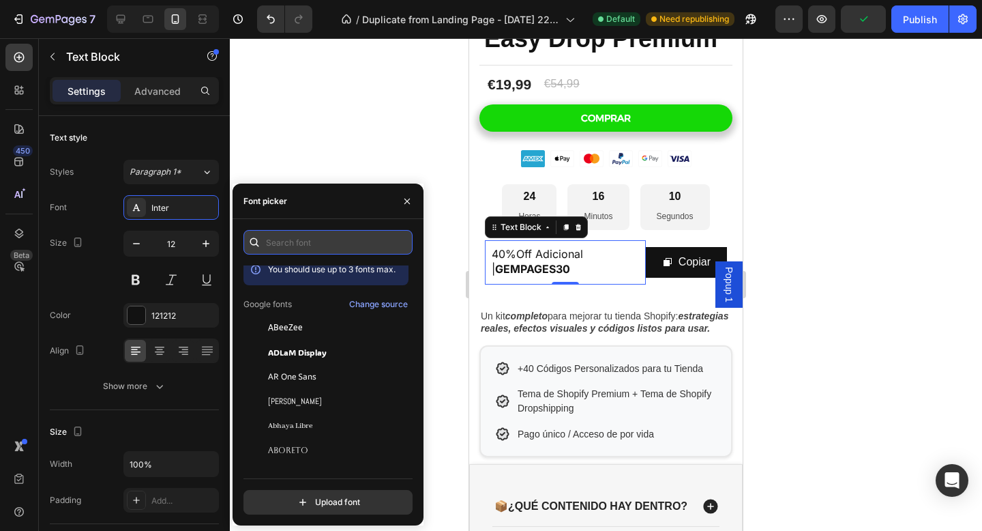
click at [323, 237] on input "text" at bounding box center [328, 242] width 169 height 25
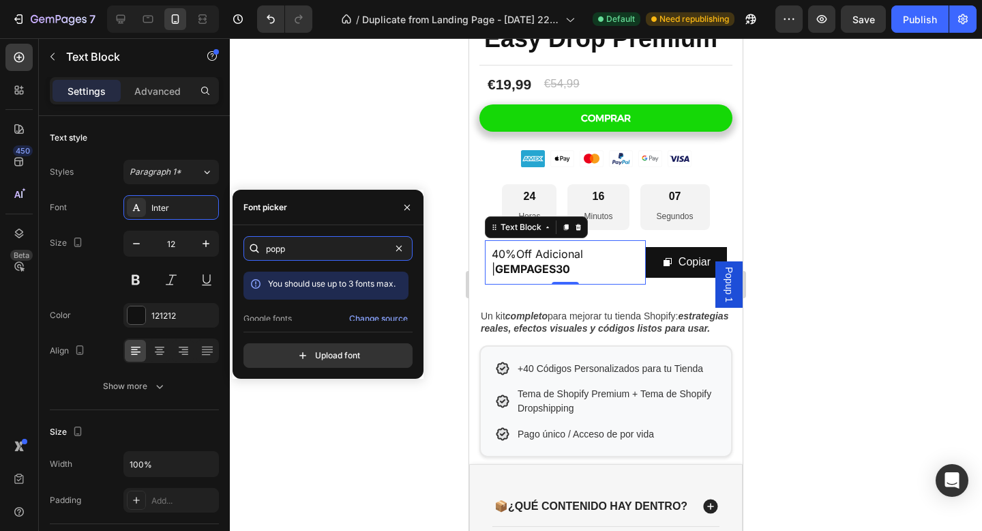
scroll to position [33, 0]
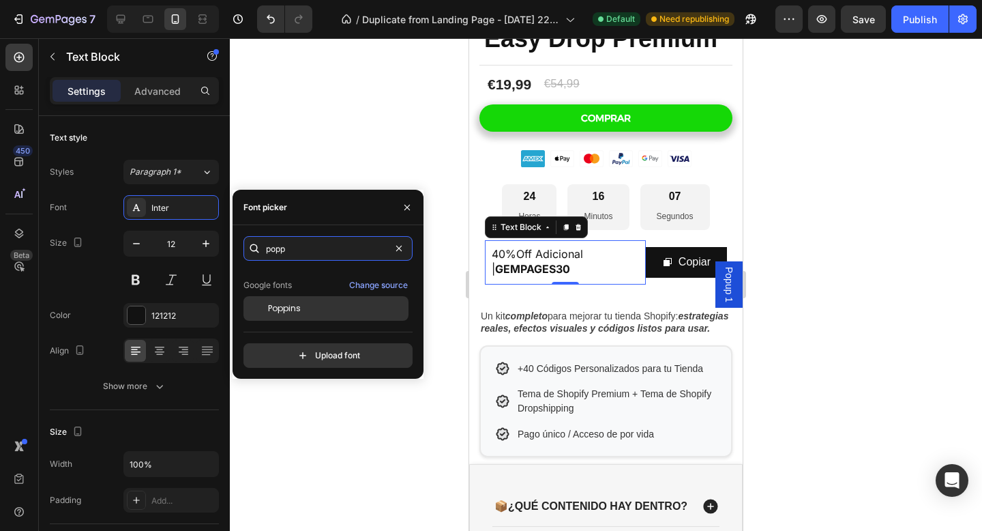
type input "popp"
click at [343, 309] on div "Poppins" at bounding box center [337, 308] width 138 height 12
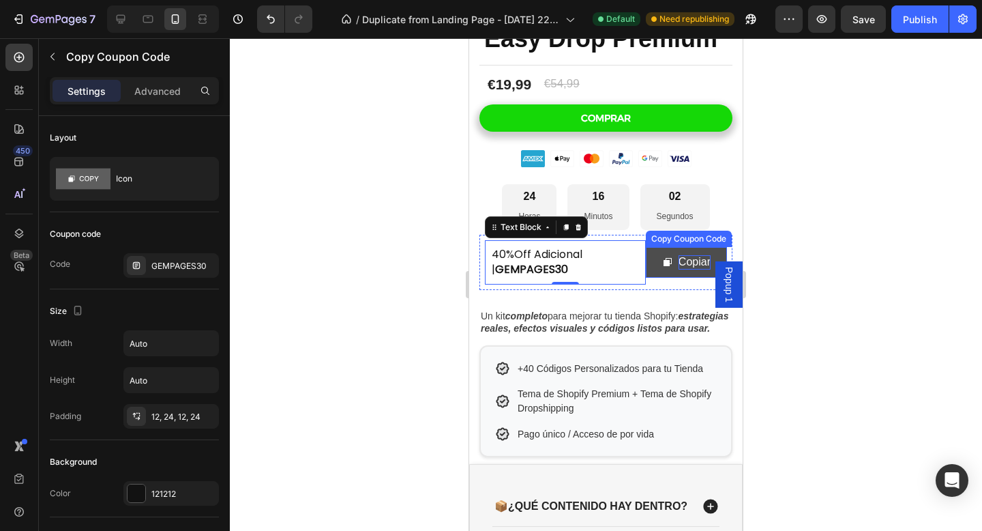
click at [693, 255] on div "Copiar" at bounding box center [695, 262] width 32 height 14
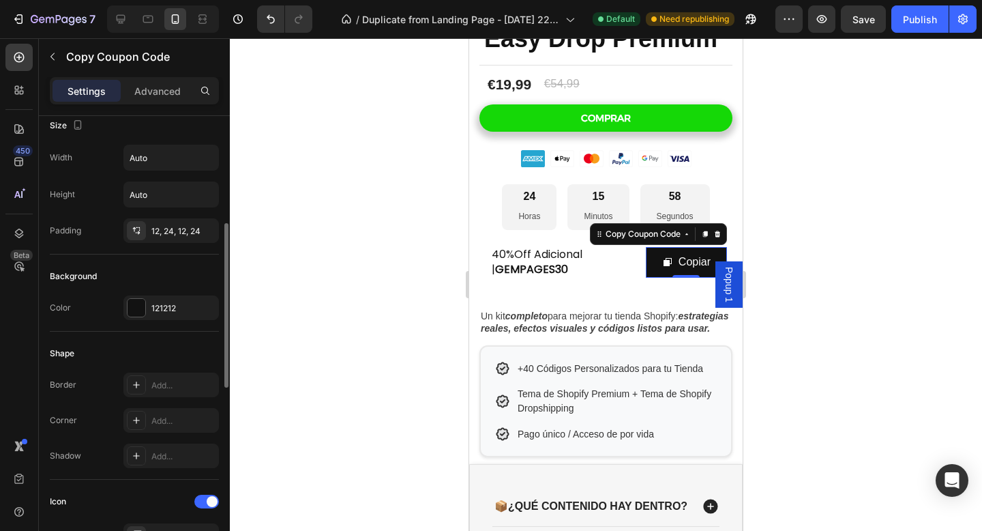
scroll to position [168, 0]
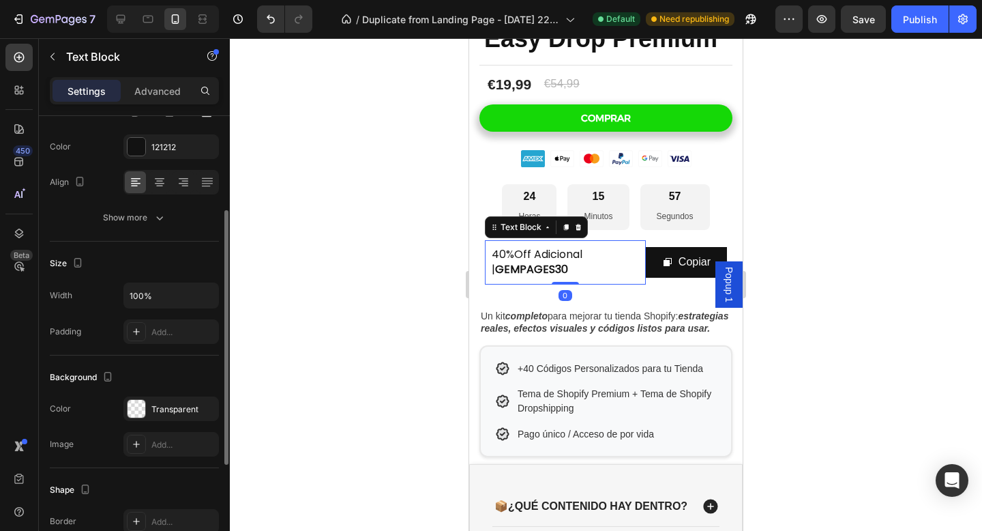
click at [575, 267] on p "40%Off Adicional | GEMPAGES30" at bounding box center [565, 262] width 147 height 31
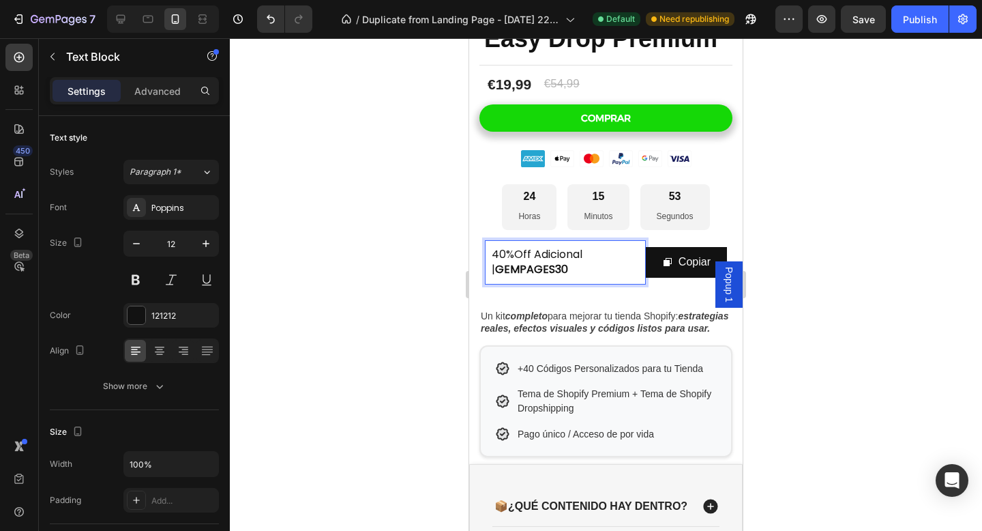
click at [535, 251] on span "40%Off Adicional | GEMPAGES30" at bounding box center [537, 261] width 91 height 31
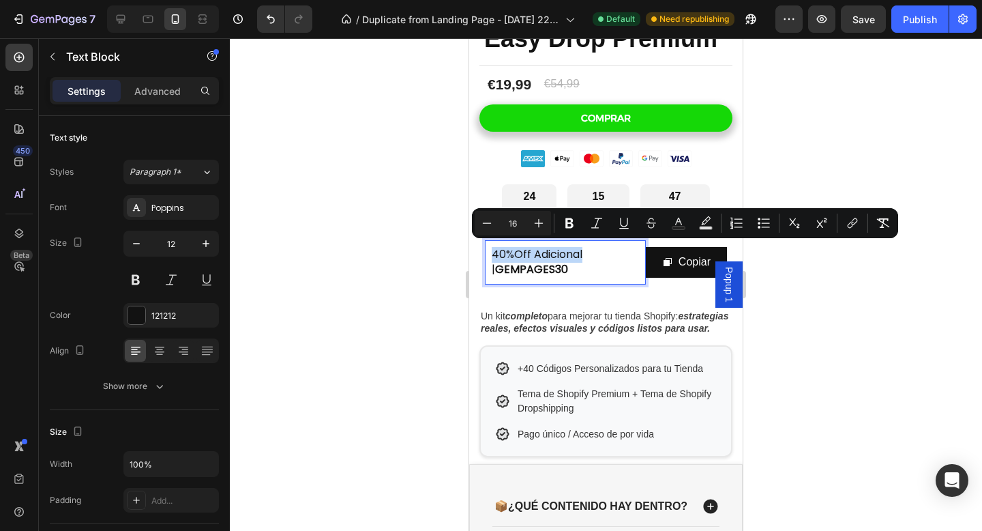
drag, startPoint x: 582, startPoint y: 254, endPoint x: 491, endPoint y: 250, distance: 90.8
click at [491, 250] on div "40%Off Adicional | GEMPAGES30 Text Block 0" at bounding box center [565, 262] width 161 height 44
click at [786, 276] on div at bounding box center [606, 284] width 752 height 492
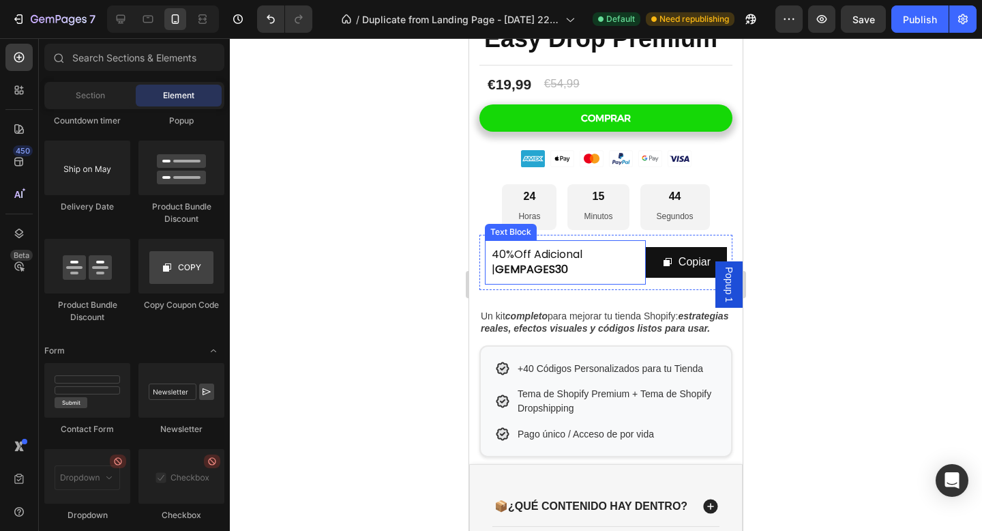
click at [582, 253] on span "40%Off Adicional | GEMPAGES30" at bounding box center [537, 261] width 91 height 31
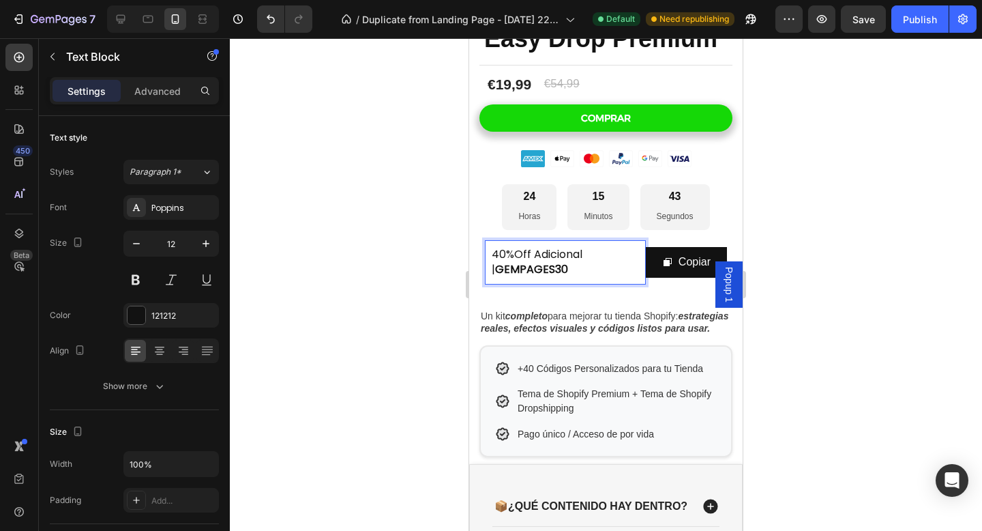
click at [573, 252] on span "40%Off Adicional | GEMPAGES30" at bounding box center [537, 261] width 91 height 31
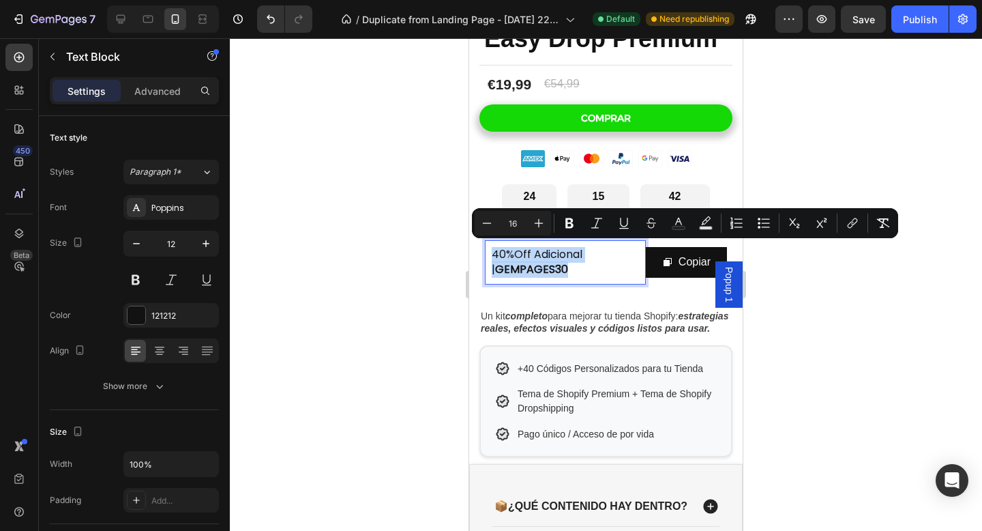
click at [573, 252] on span "40%Off Adicional | GEMPAGES30" at bounding box center [537, 261] width 91 height 31
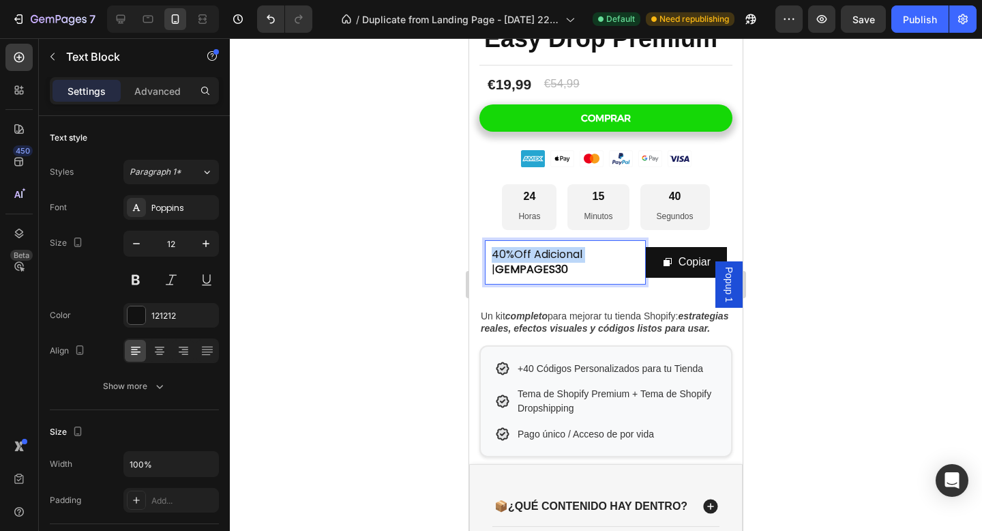
drag, startPoint x: 585, startPoint y: 253, endPoint x: 493, endPoint y: 255, distance: 92.1
click at [493, 255] on span "40%Off Adicional | GEMPAGES30" at bounding box center [537, 261] width 91 height 31
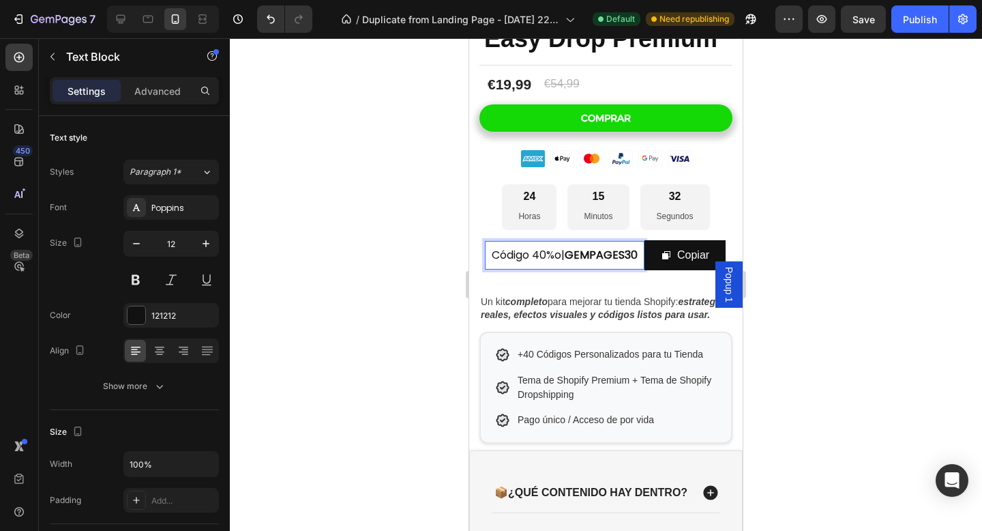
scroll to position [370, 0]
click at [781, 310] on div at bounding box center [606, 284] width 752 height 492
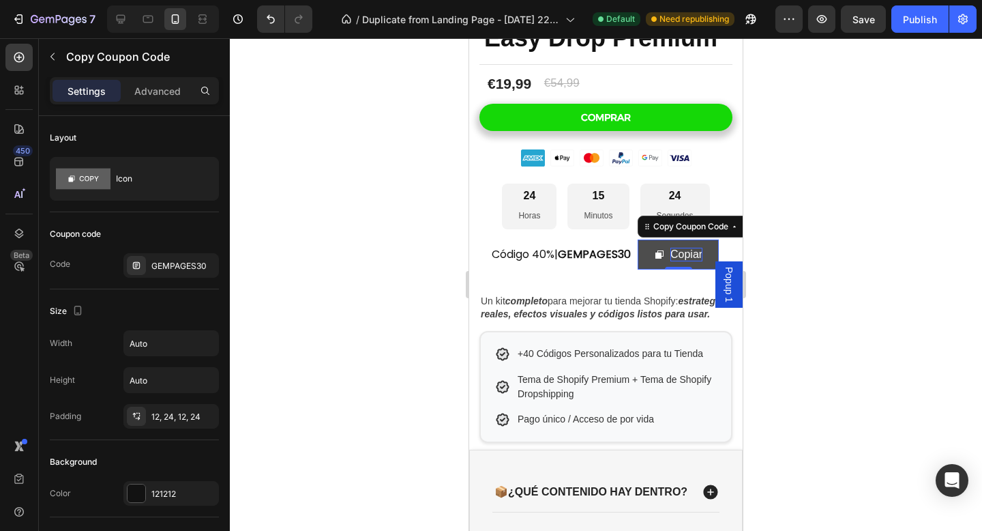
click at [700, 254] on div "Copiar" at bounding box center [686, 255] width 32 height 14
click at [711, 253] on button "Copiar" at bounding box center [678, 254] width 81 height 31
click at [769, 246] on div at bounding box center [606, 284] width 752 height 492
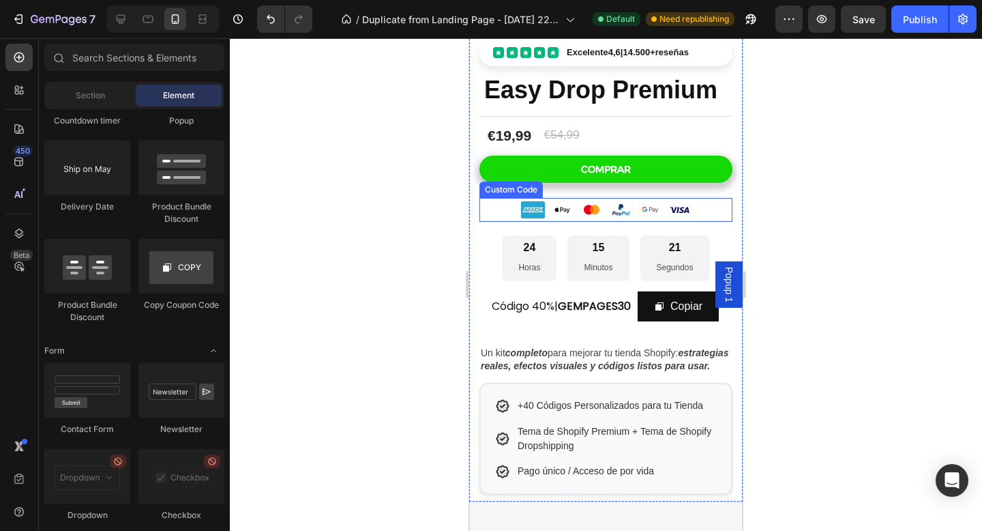
scroll to position [314, 0]
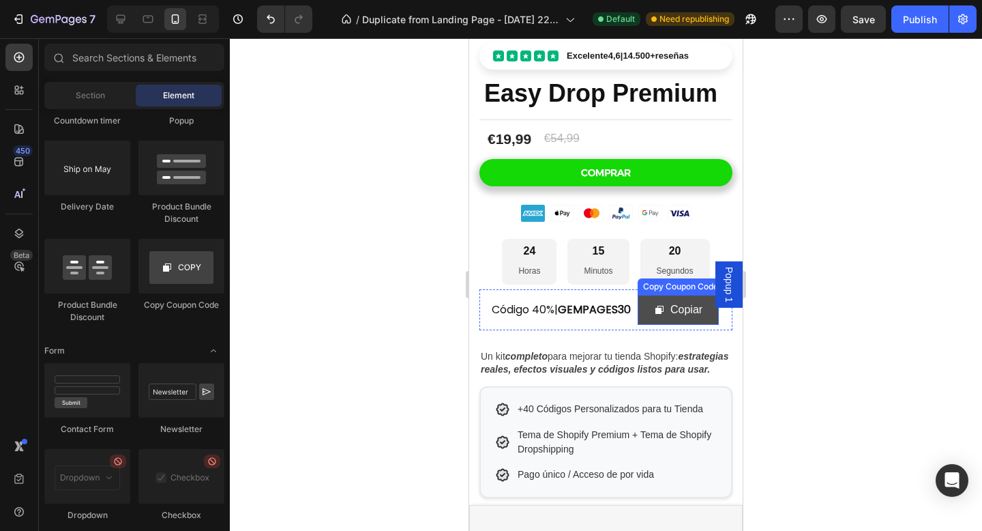
click at [713, 312] on button "Copiar" at bounding box center [678, 310] width 81 height 31
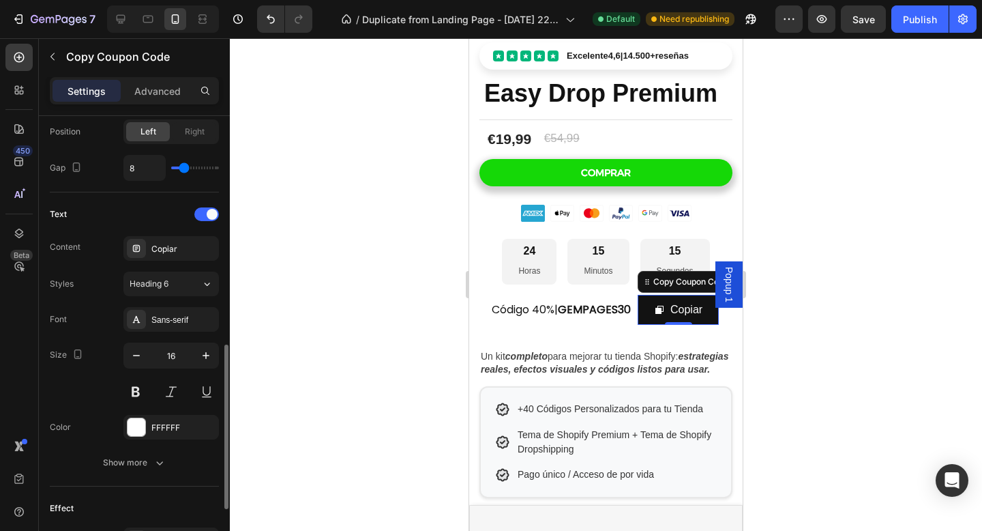
scroll to position [627, 0]
click at [139, 357] on icon "button" at bounding box center [137, 353] width 14 height 14
click at [138, 357] on icon "button" at bounding box center [137, 353] width 14 height 14
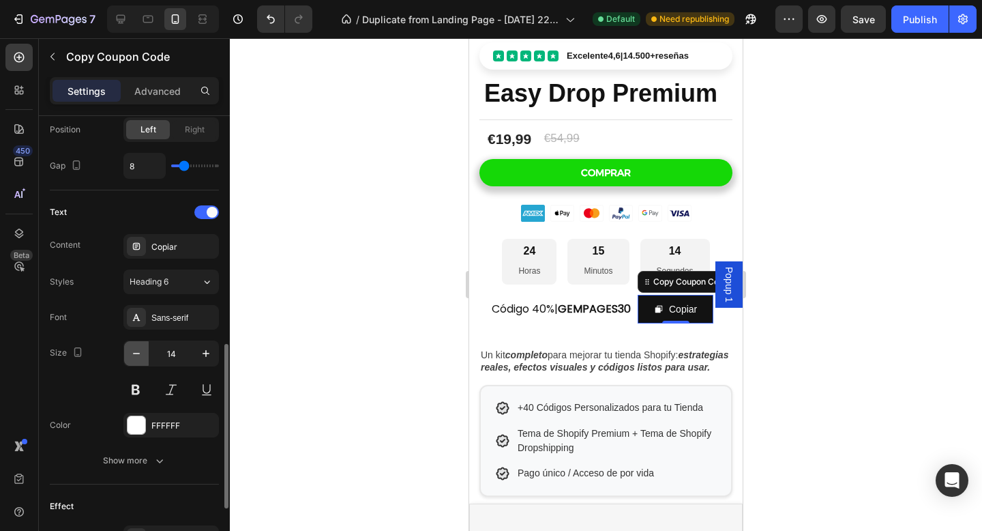
click at [138, 357] on icon "button" at bounding box center [137, 353] width 14 height 14
click at [205, 355] on icon "button" at bounding box center [206, 353] width 14 height 14
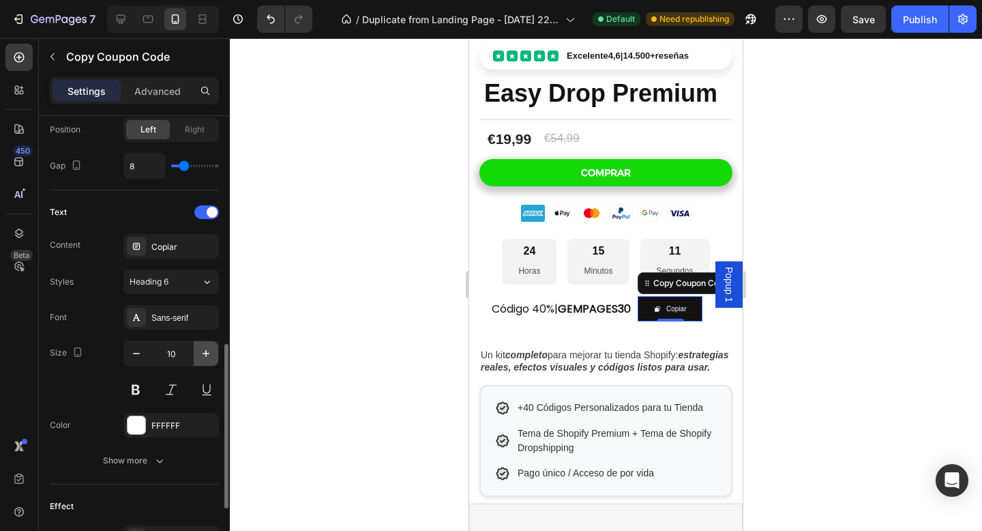
click at [205, 355] on icon "button" at bounding box center [206, 353] width 14 height 14
type input "13"
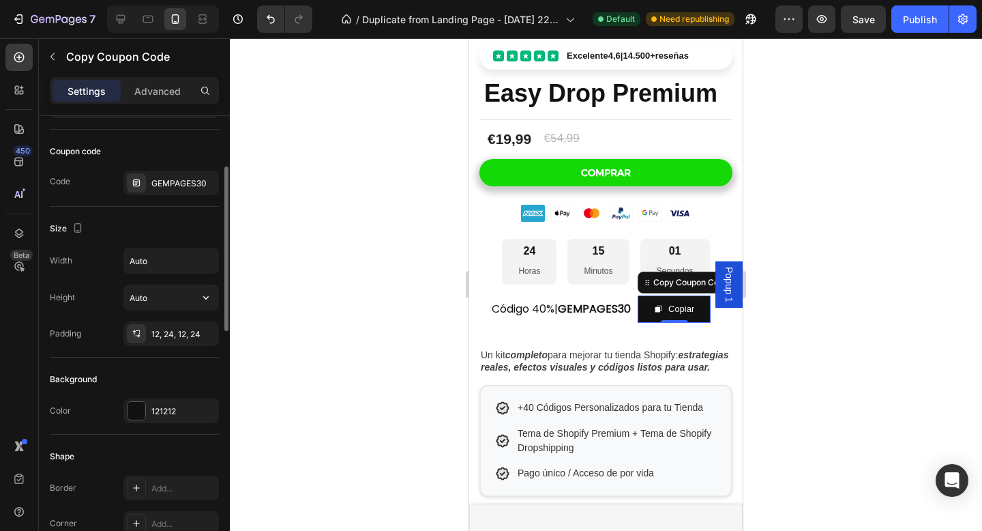
scroll to position [80, 0]
click at [134, 419] on div at bounding box center [137, 413] width 18 height 18
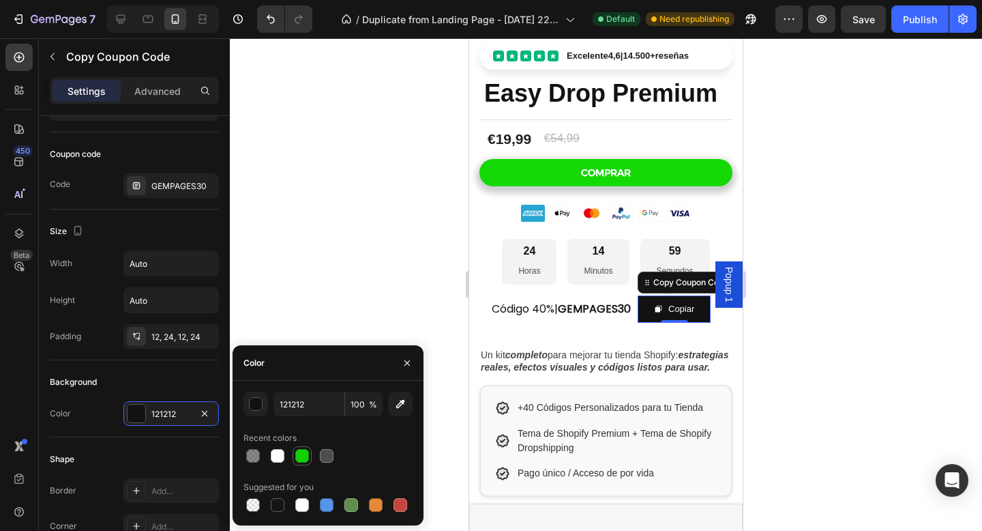
click at [302, 455] on div at bounding box center [302, 456] width 14 height 14
click at [284, 507] on div at bounding box center [278, 505] width 14 height 14
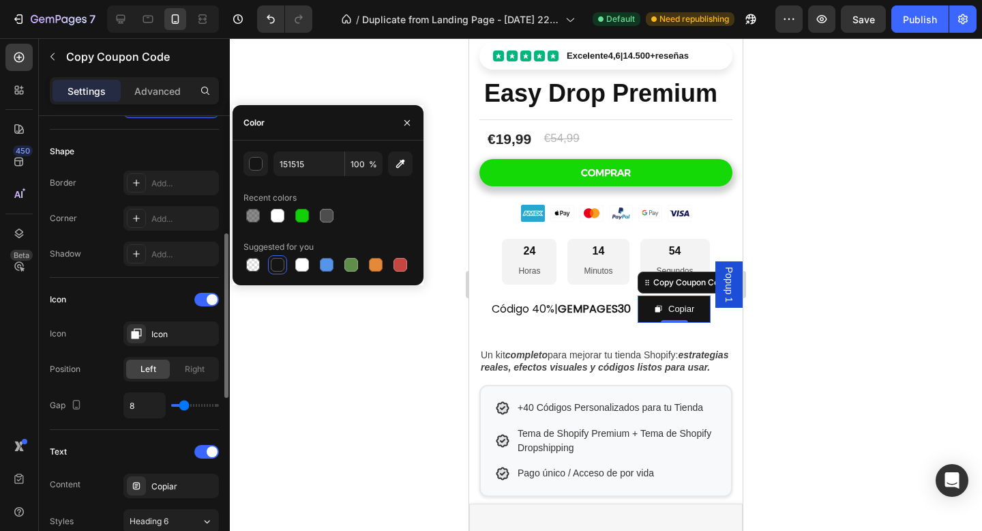
scroll to position [369, 0]
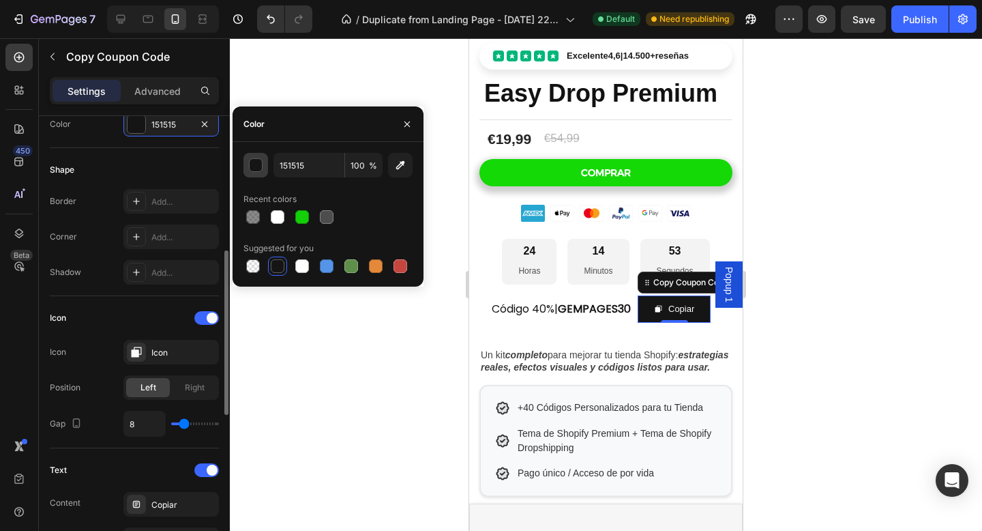
click at [260, 168] on div "button" at bounding box center [257, 166] width 14 height 14
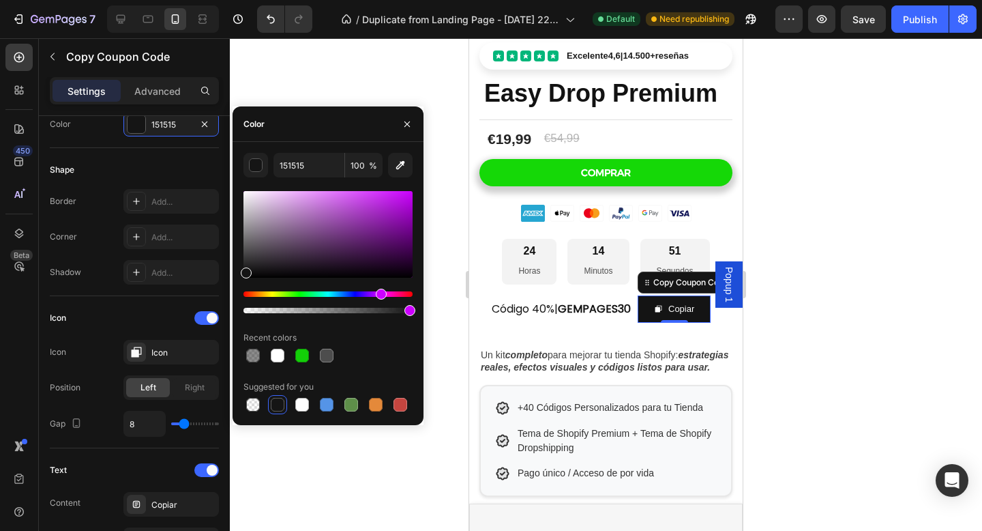
drag, startPoint x: 352, startPoint y: 293, endPoint x: 379, endPoint y: 296, distance: 27.5
click at [379, 295] on div "Hue" at bounding box center [328, 293] width 169 height 5
drag, startPoint x: 406, startPoint y: 211, endPoint x: 408, endPoint y: 201, distance: 10.4
click at [408, 200] on div at bounding box center [328, 234] width 169 height 87
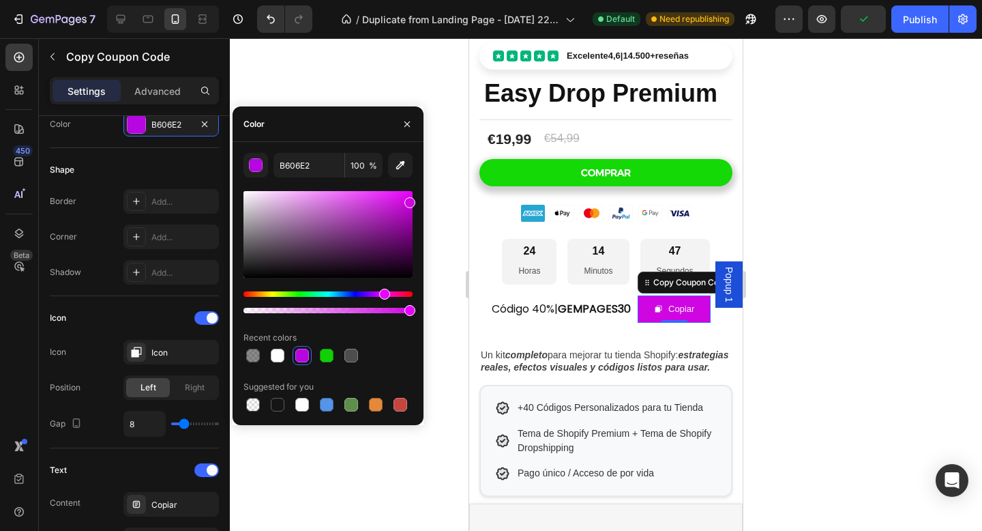
type input "D006E2"
click at [383, 296] on div "Hue" at bounding box center [384, 294] width 11 height 11
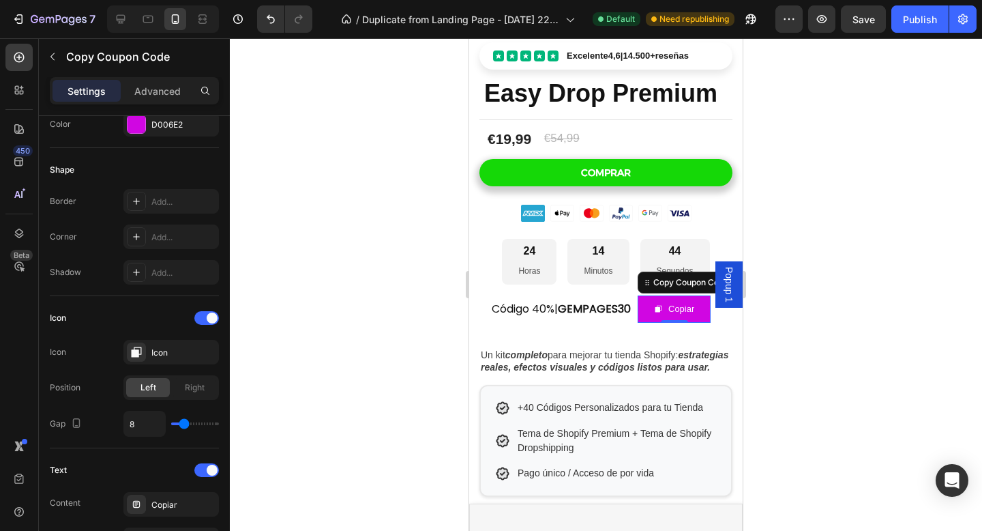
click at [857, 276] on div at bounding box center [606, 284] width 752 height 492
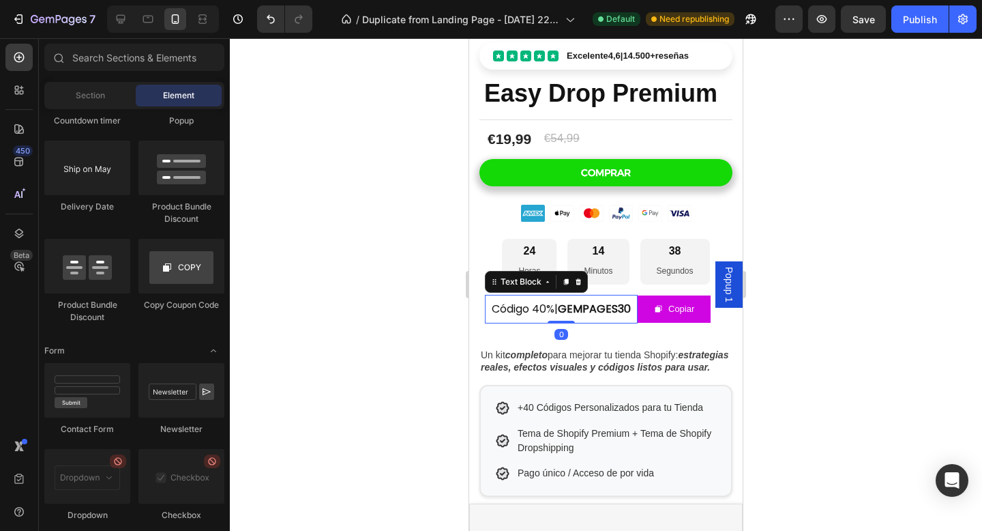
click at [604, 314] on div "Código 40%| GEMPAGES30 Text Block 0" at bounding box center [561, 309] width 153 height 29
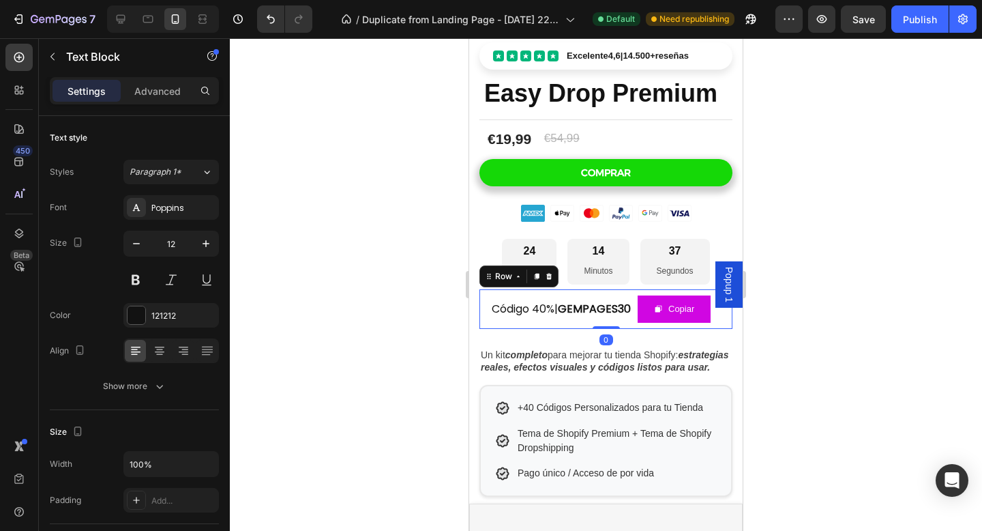
click at [598, 324] on div "Código 40%| GEMPAGES30 Text Block Copiar Copy Coupon Code Row 0" at bounding box center [606, 309] width 253 height 40
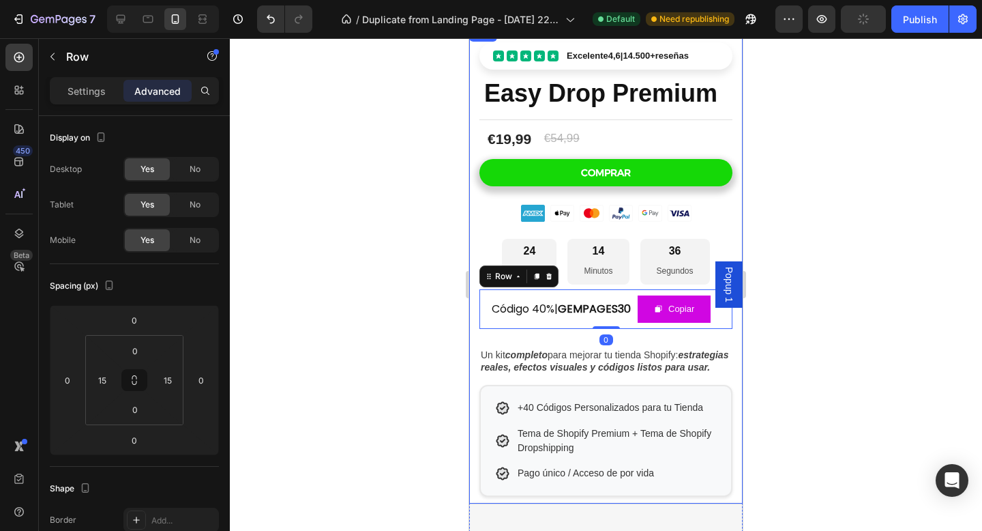
click at [583, 343] on div "Excelente 4,6 | 14.500+ reseñas Custom Code Easy Drop Premium Product Title Tit…" at bounding box center [606, 264] width 253 height 478
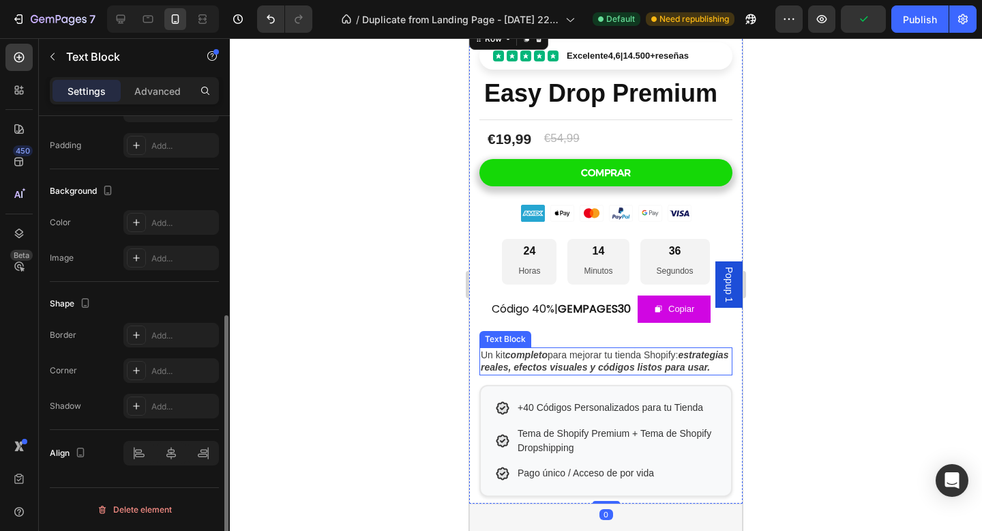
click at [582, 357] on span "Un kit completo para mejorar tu tienda Shopify: estrategias reales, efectos vis…" at bounding box center [605, 360] width 248 height 23
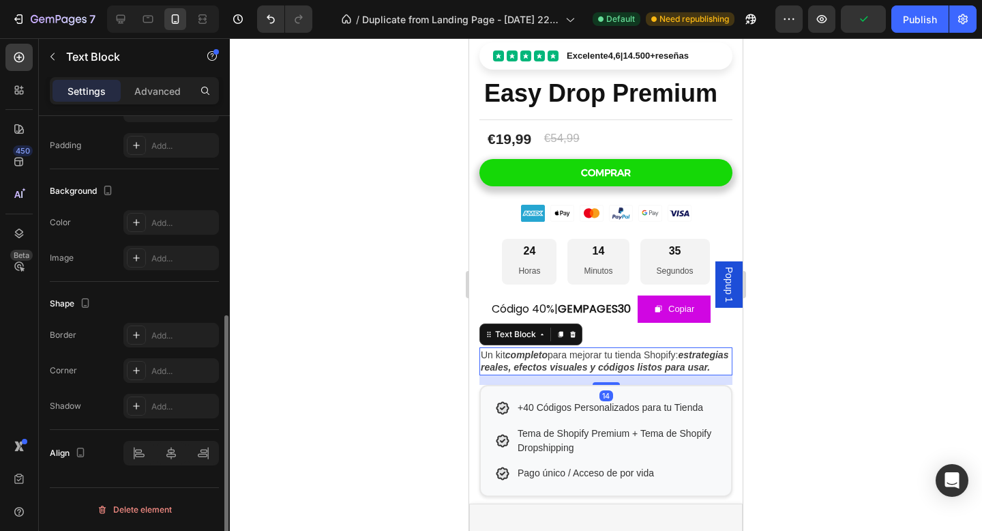
scroll to position [0, 0]
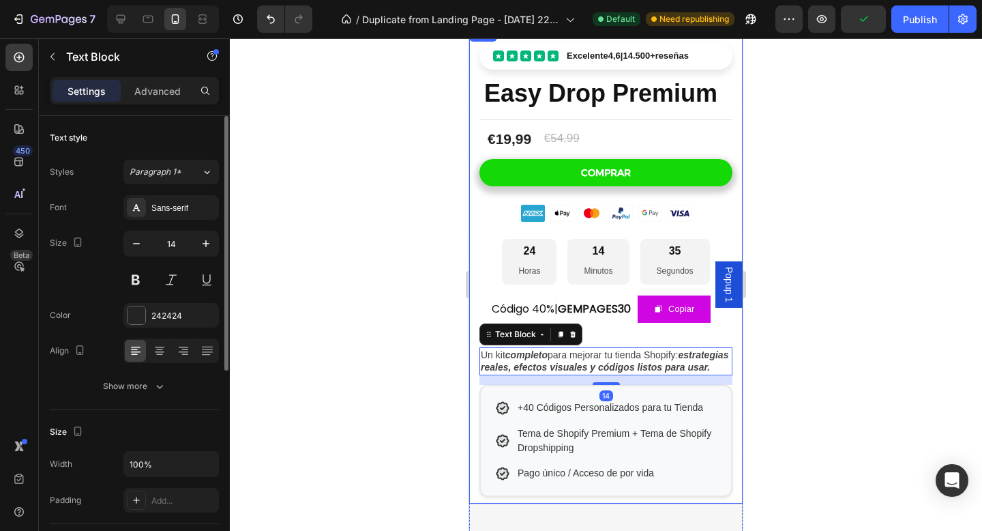
click at [606, 330] on div "Excelente 4,6 | 14.500+ reseñas Custom Code Easy Drop Premium Product Title Tit…" at bounding box center [606, 264] width 253 height 478
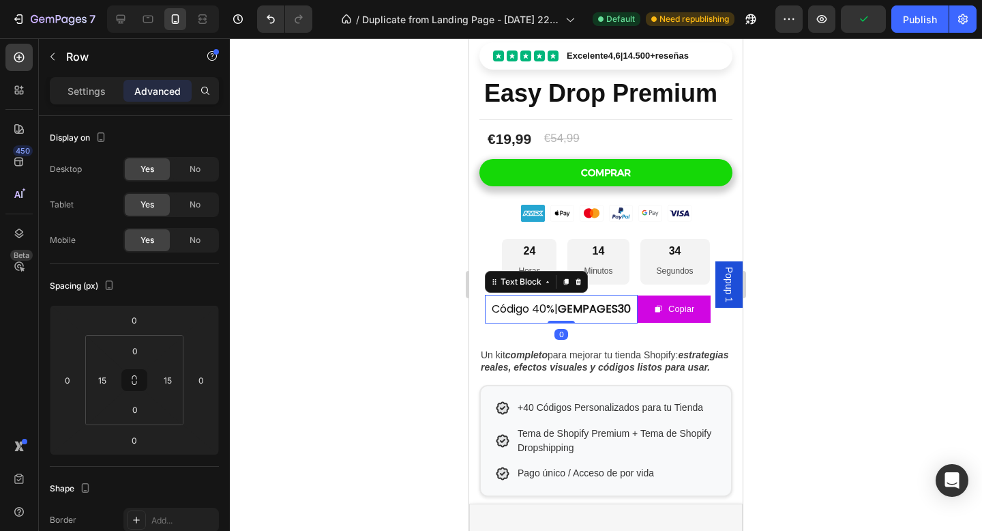
click at [603, 315] on div "Código 40%| GEMPAGES30 Text Block 0" at bounding box center [561, 309] width 153 height 29
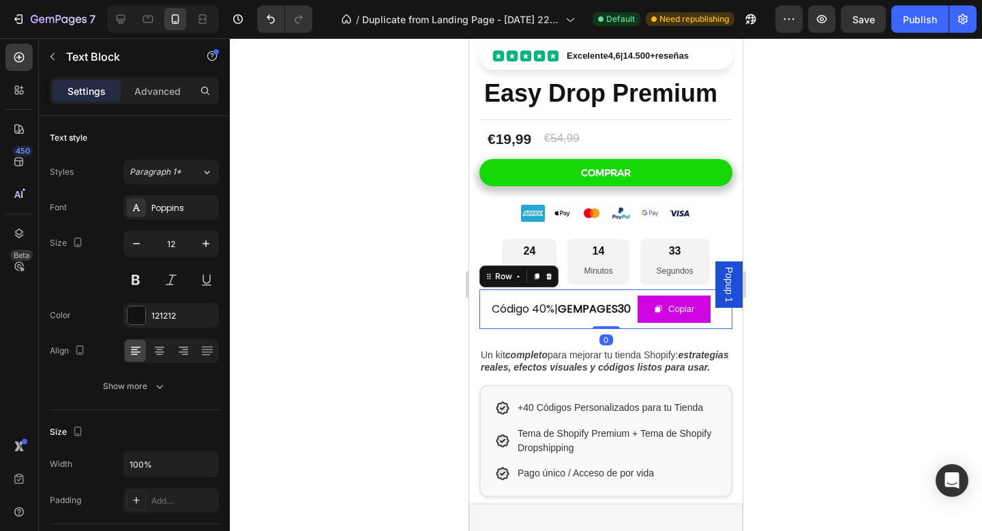
click at [593, 323] on div "Código 40%| GEMPAGES30 Text Block Copiar Copy Coupon Code Row 0" at bounding box center [606, 309] width 253 height 40
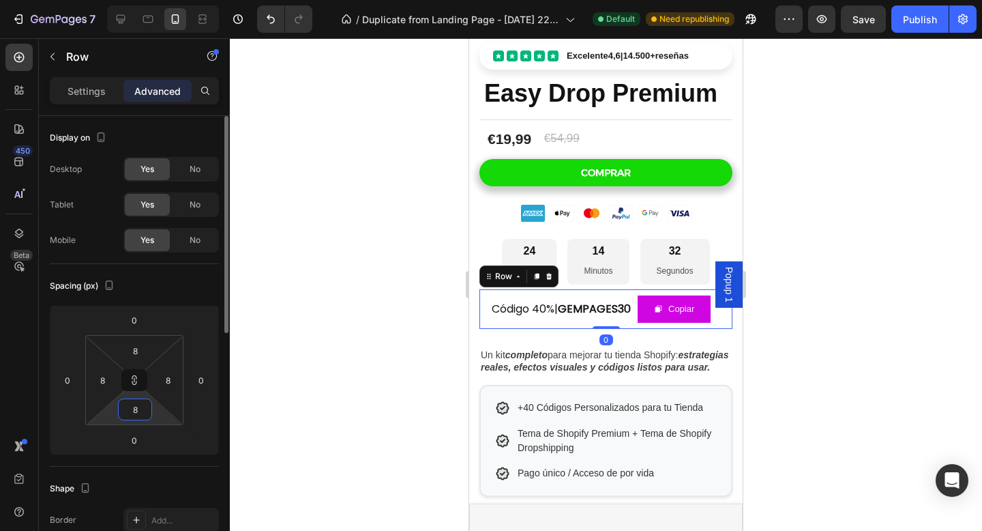
click at [138, 414] on input "8" at bounding box center [134, 409] width 27 height 20
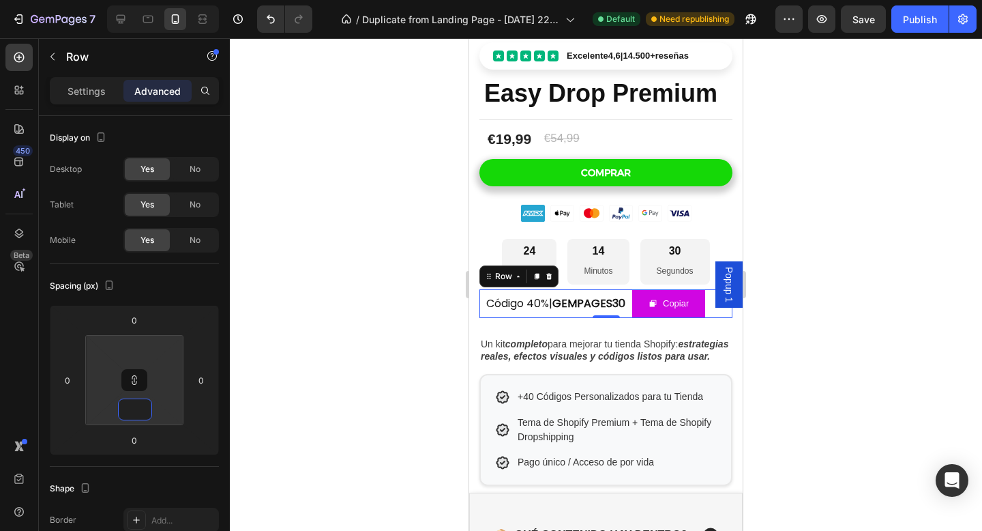
click at [383, 336] on div at bounding box center [606, 284] width 752 height 492
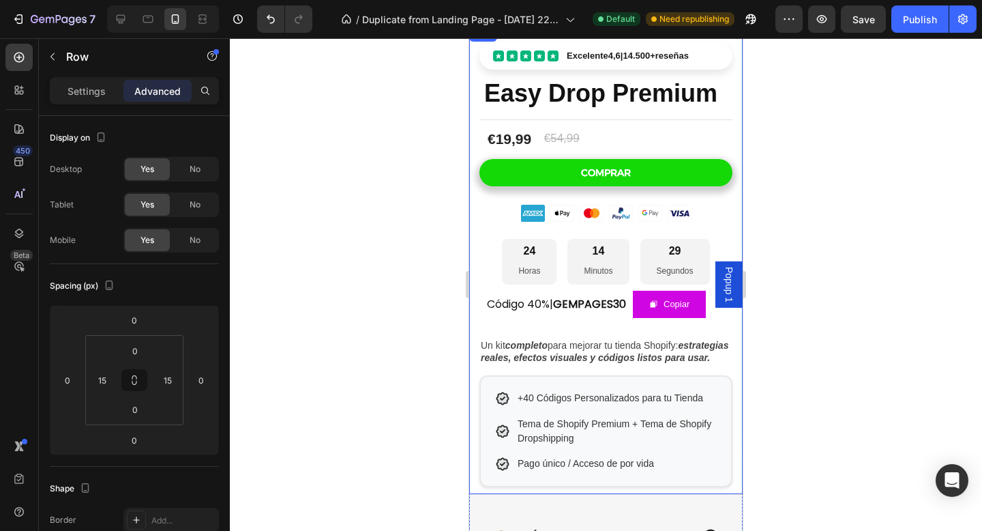
click at [594, 329] on div "Excelente 4,6 | 14.500+ reseñas Custom Code Easy Drop Premium Product Title Tit…" at bounding box center [606, 259] width 253 height 469
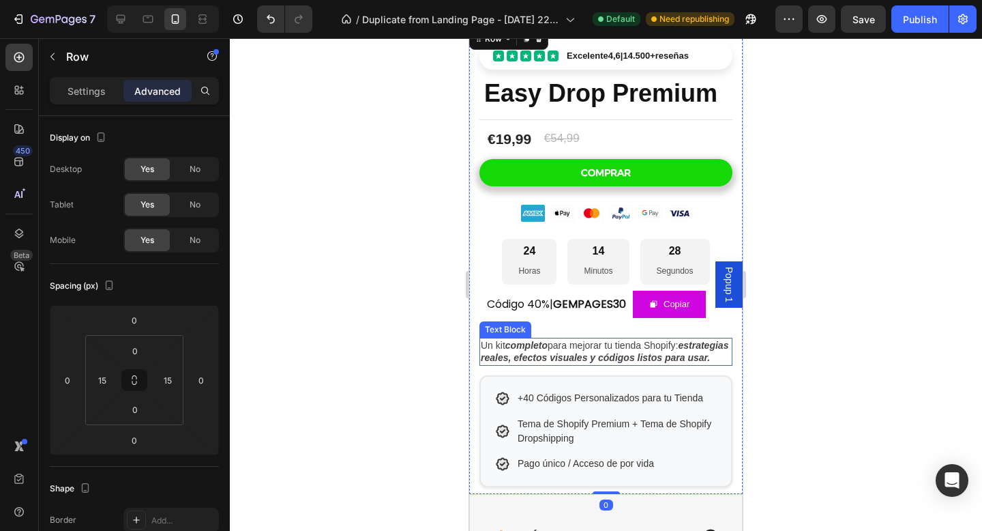
click at [576, 347] on span "Un kit completo para mejorar tu tienda Shopify: estrategias reales, efectos vis…" at bounding box center [605, 351] width 248 height 23
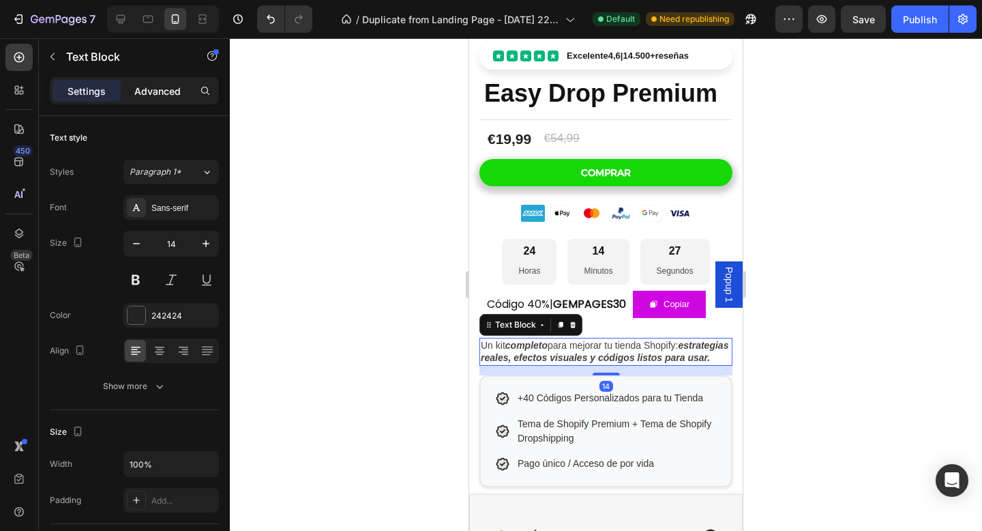
click at [170, 89] on p "Advanced" at bounding box center [157, 91] width 46 height 14
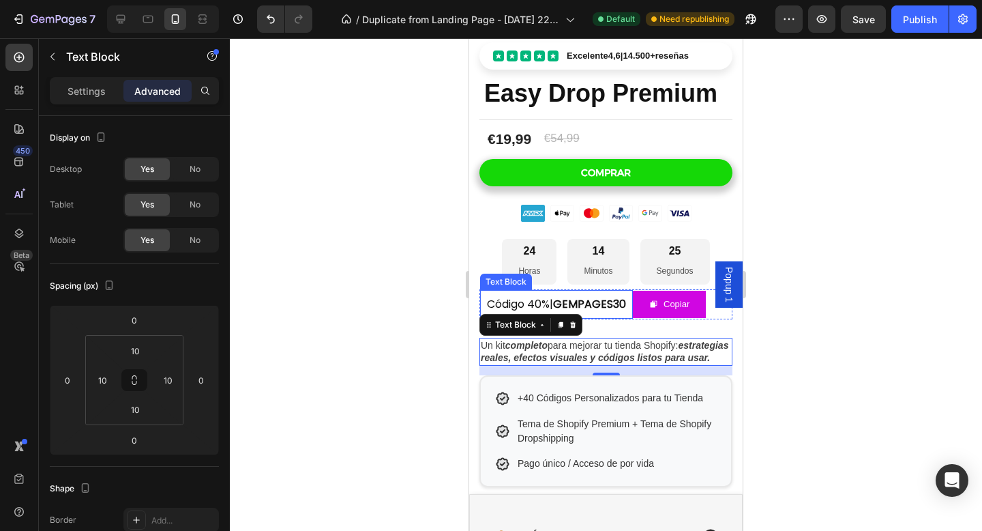
click at [611, 316] on div "Código 40%| GEMPAGES30 Text Block" at bounding box center [556, 304] width 153 height 29
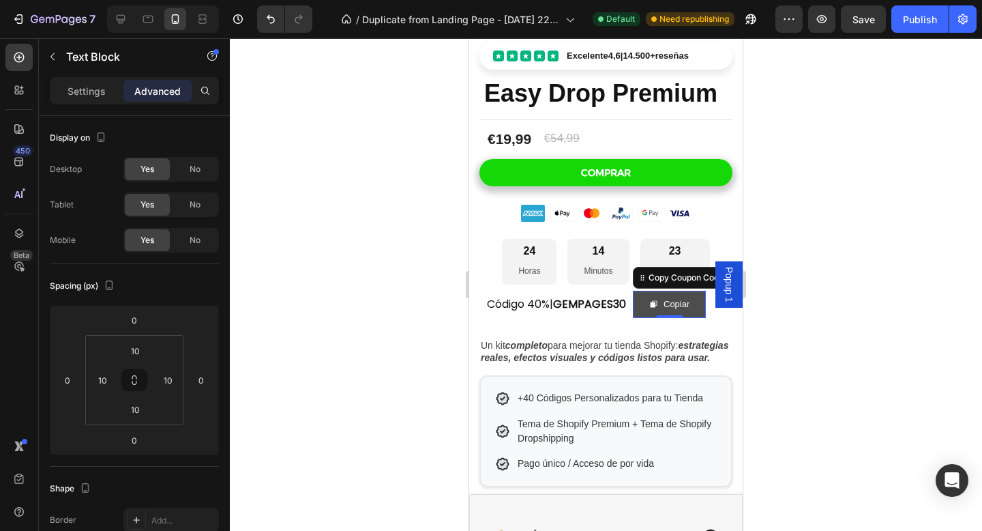
click at [664, 314] on div "Copiar Copy Coupon Code 0" at bounding box center [669, 305] width 73 height 28
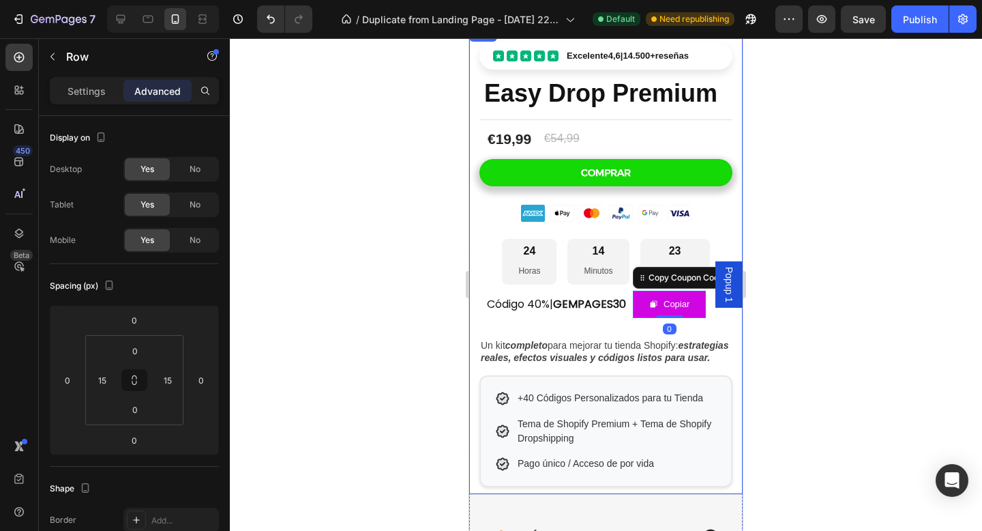
click at [610, 322] on div "Excelente 4,6 | 14.500+ reseñas Custom Code Easy Drop Premium Product Title Tit…" at bounding box center [606, 259] width 253 height 469
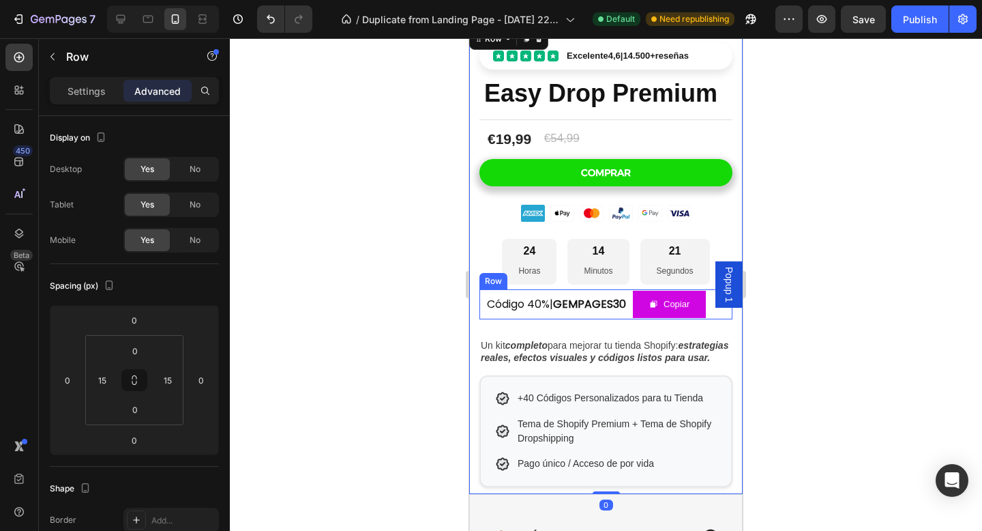
click at [720, 313] on div "Código 40%| GEMPAGES30 Text Block Copiar Copy Coupon Code Row" at bounding box center [606, 304] width 253 height 31
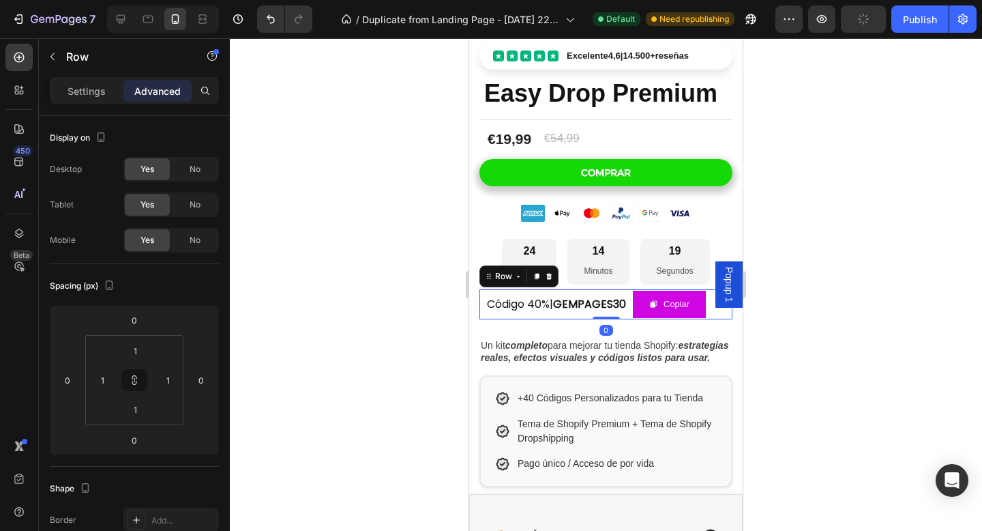
drag, startPoint x: 614, startPoint y: 316, endPoint x: 602, endPoint y: 304, distance: 17.4
click at [616, 301] on div "Código 40%| GEMPAGES30 Text Block Copiar Copy Coupon Code Row 0" at bounding box center [606, 304] width 253 height 31
click at [572, 340] on span "Un kit completo para mejorar tu tienda Shopify: estrategias reales, efectos vis…" at bounding box center [605, 351] width 248 height 23
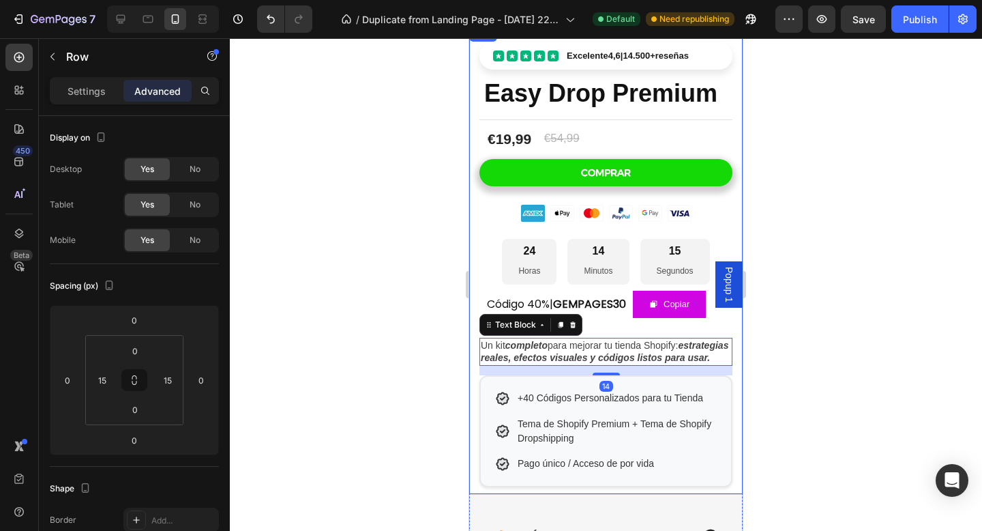
click at [606, 323] on div "Excelente 4,6 | 14.500+ reseñas Custom Code Easy Drop Premium Product Title Tit…" at bounding box center [606, 259] width 253 height 469
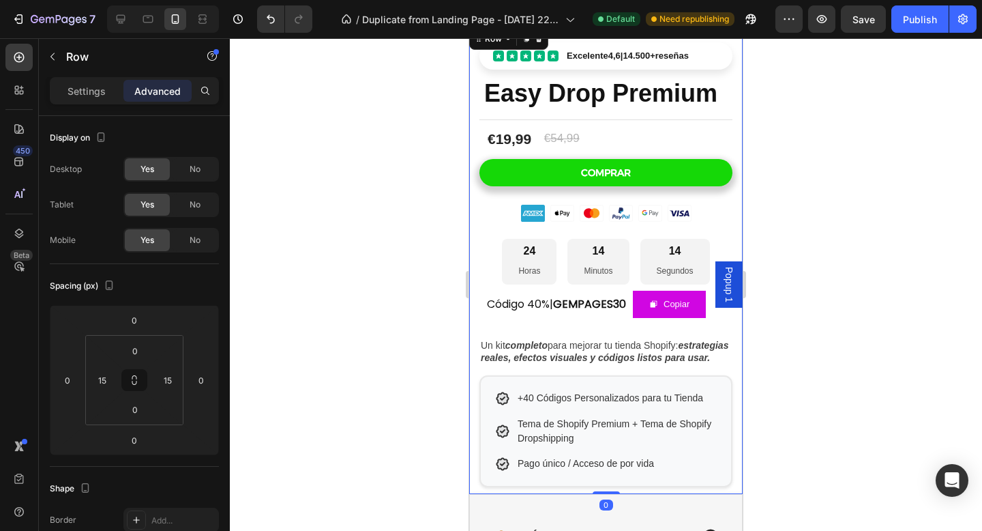
click at [855, 336] on div at bounding box center [606, 284] width 752 height 492
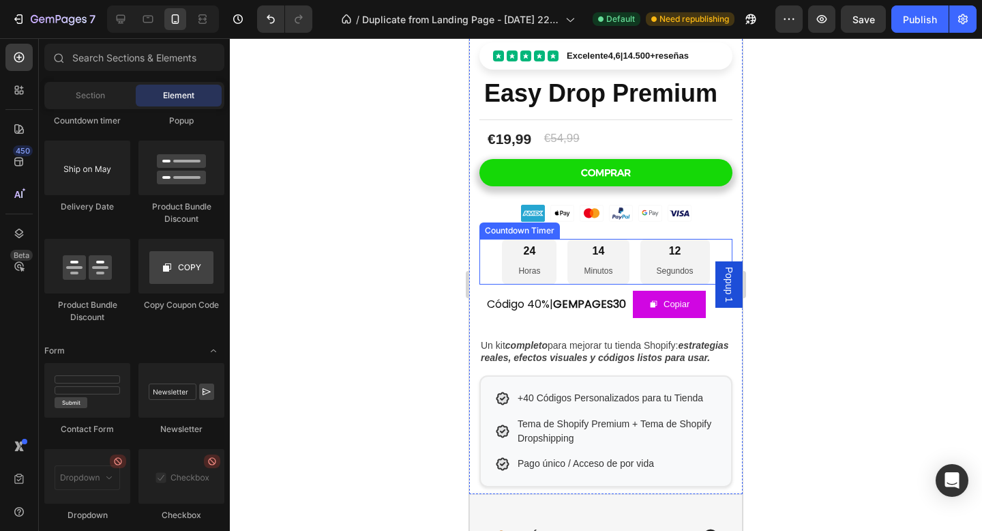
click at [602, 278] on div "14 Minutos" at bounding box center [597, 261] width 61 height 45
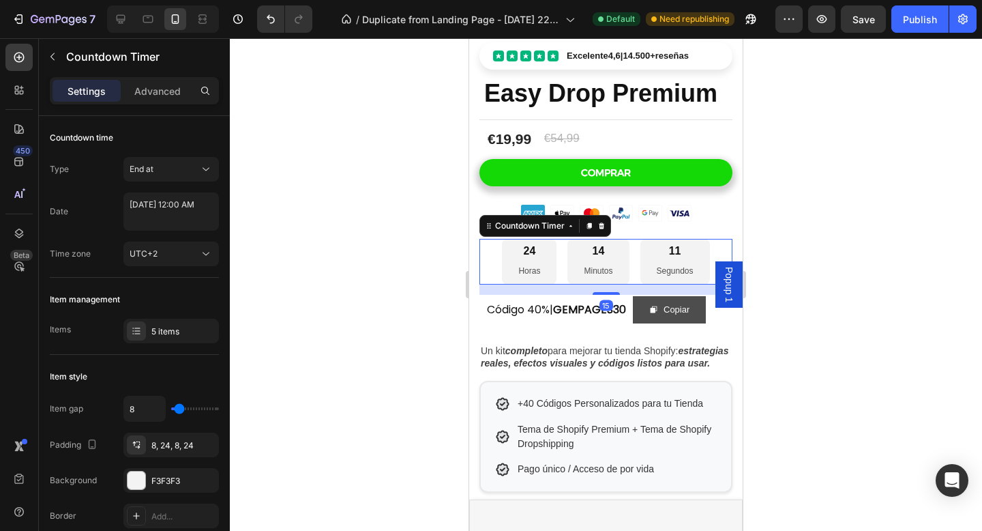
drag, startPoint x: 604, startPoint y: 283, endPoint x: 642, endPoint y: 306, distance: 43.7
click at [604, 292] on div at bounding box center [606, 293] width 27 height 3
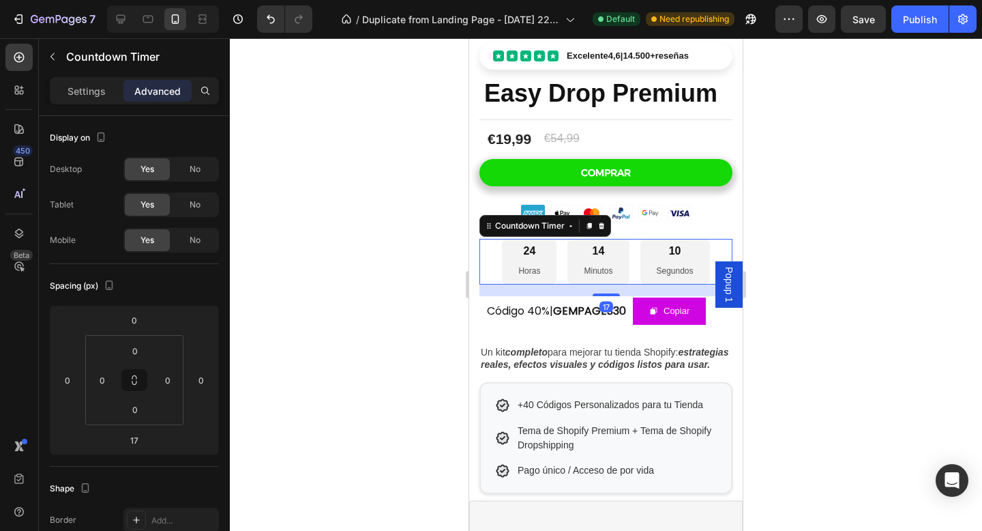
click at [771, 317] on div at bounding box center [606, 284] width 752 height 492
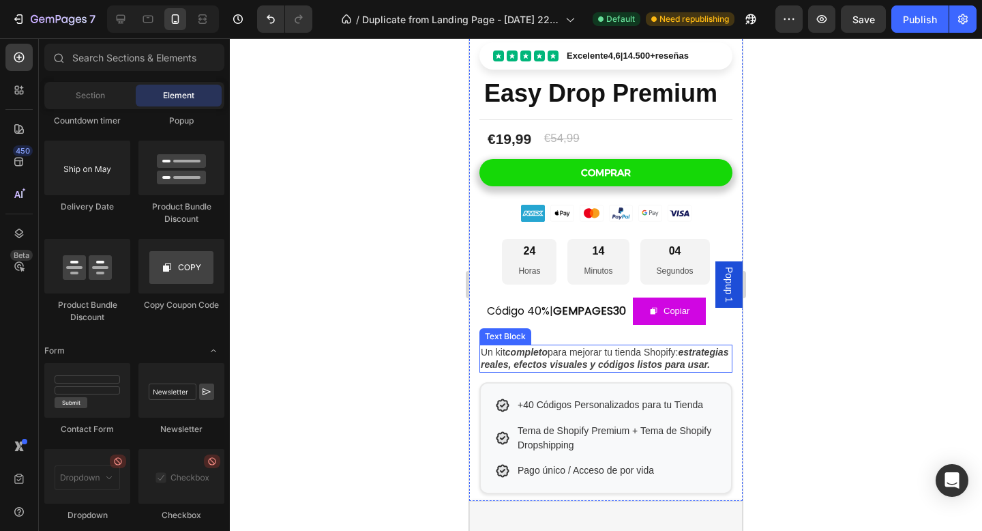
click at [585, 344] on div "Un kit completo para mejorar tu tienda Shopify: estrategias reales, efectos vis…" at bounding box center [606, 357] width 253 height 27
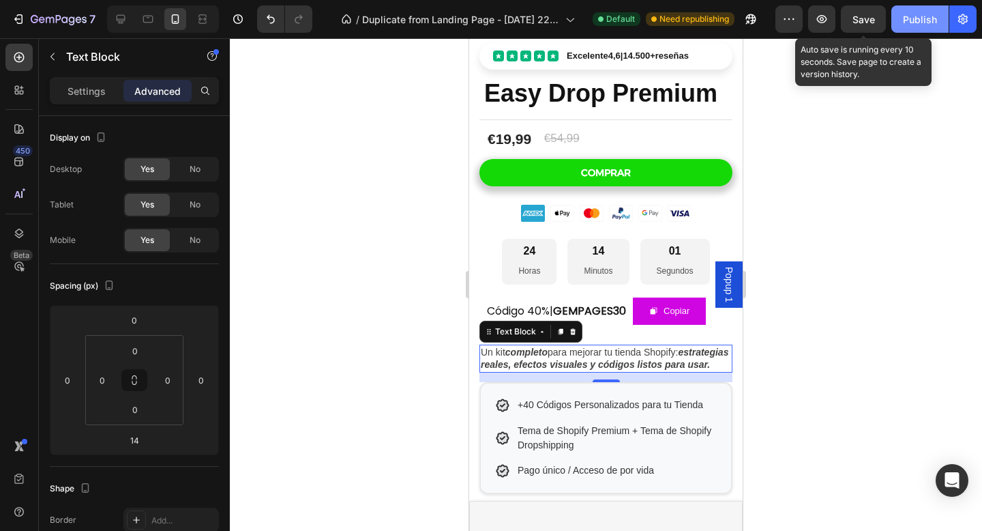
click at [866, 19] on span "Save" at bounding box center [864, 20] width 23 height 12
click at [904, 20] on div "Publish" at bounding box center [920, 19] width 34 height 14
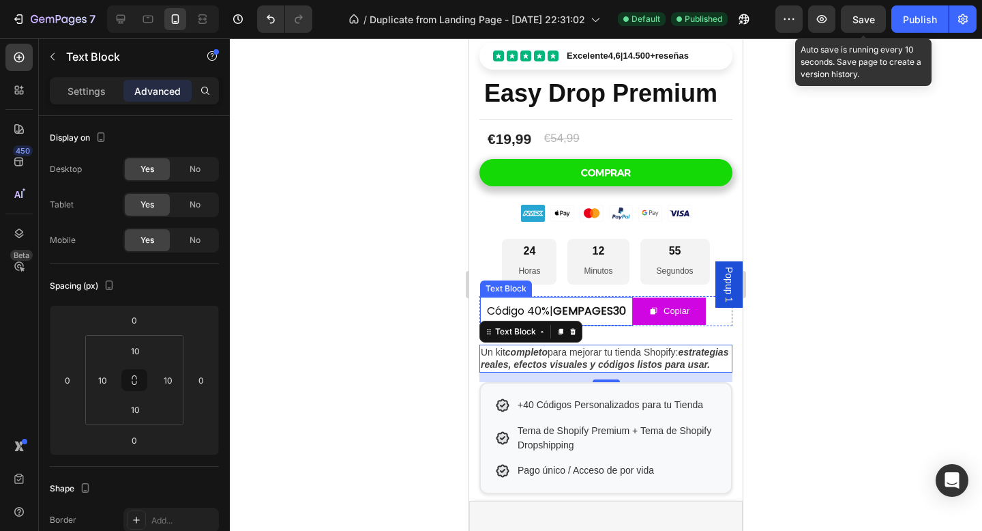
click at [607, 314] on strong "GEMPAGES30" at bounding box center [589, 311] width 73 height 16
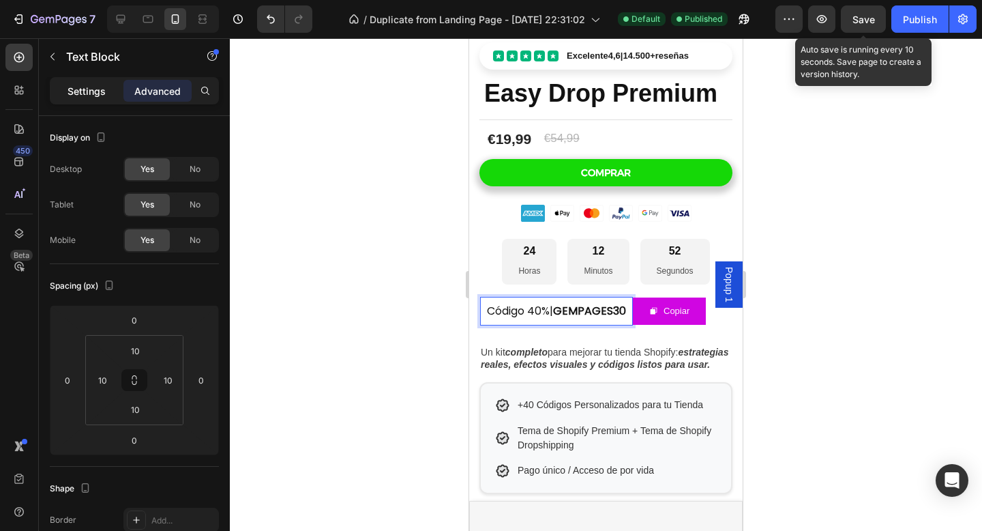
click at [87, 89] on p "Settings" at bounding box center [87, 91] width 38 height 14
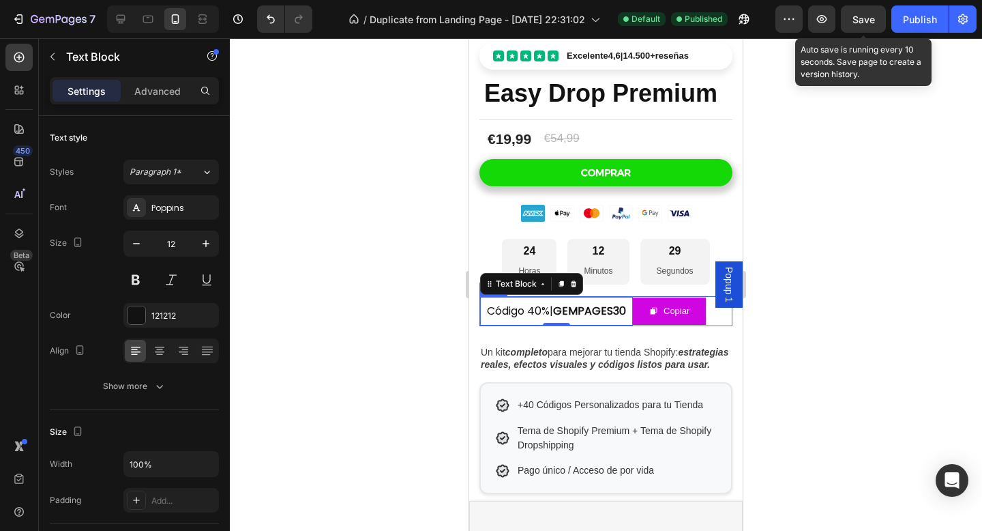
click at [719, 316] on div "Código 40%| GEMPAGES30 Text Block 0 Copiar Copy Coupon Code Row" at bounding box center [606, 311] width 253 height 31
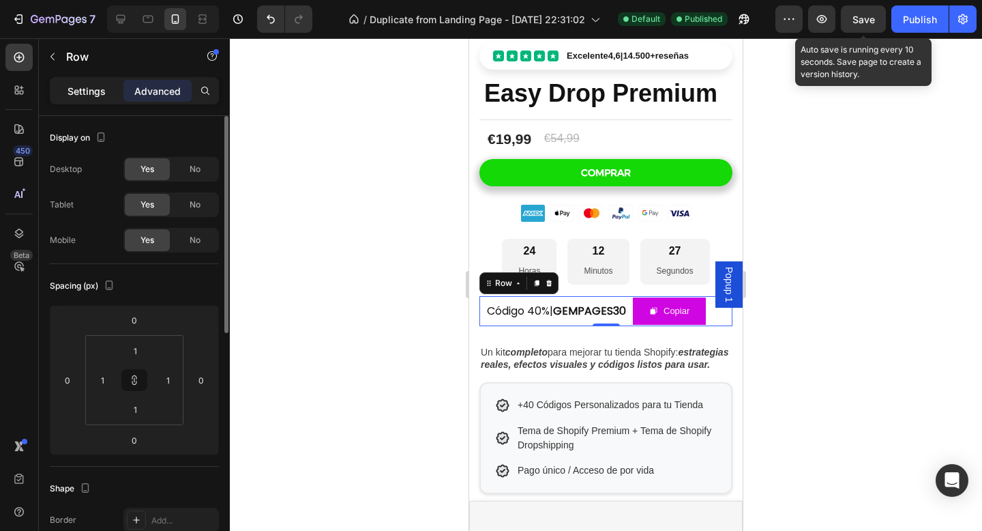
click at [106, 95] on div "Settings" at bounding box center [87, 91] width 68 height 22
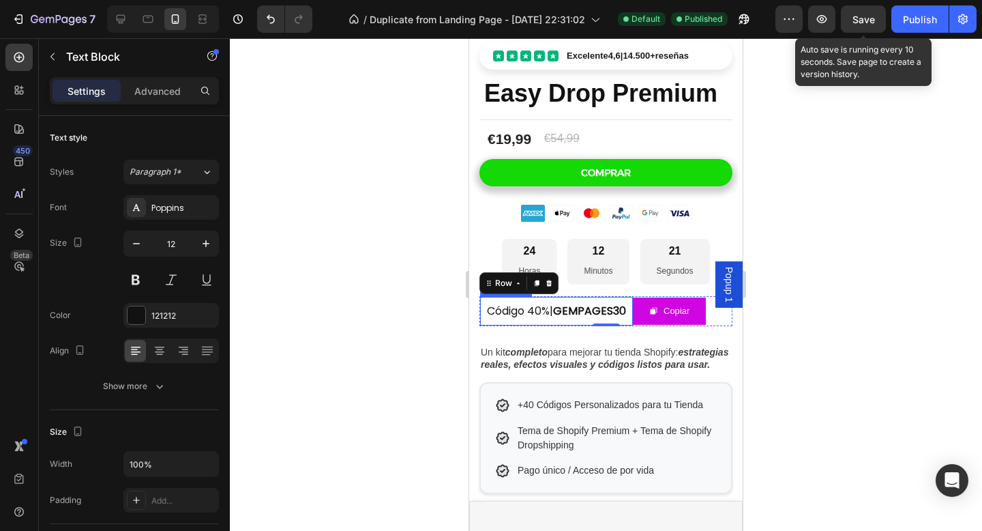
click at [606, 308] on strong "GEMPAGES30" at bounding box center [589, 311] width 73 height 16
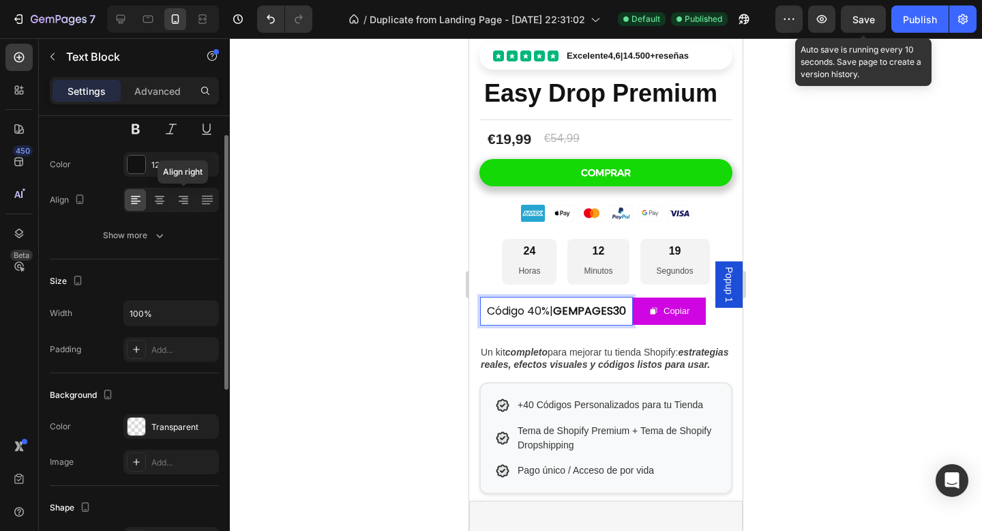
scroll to position [355, 0]
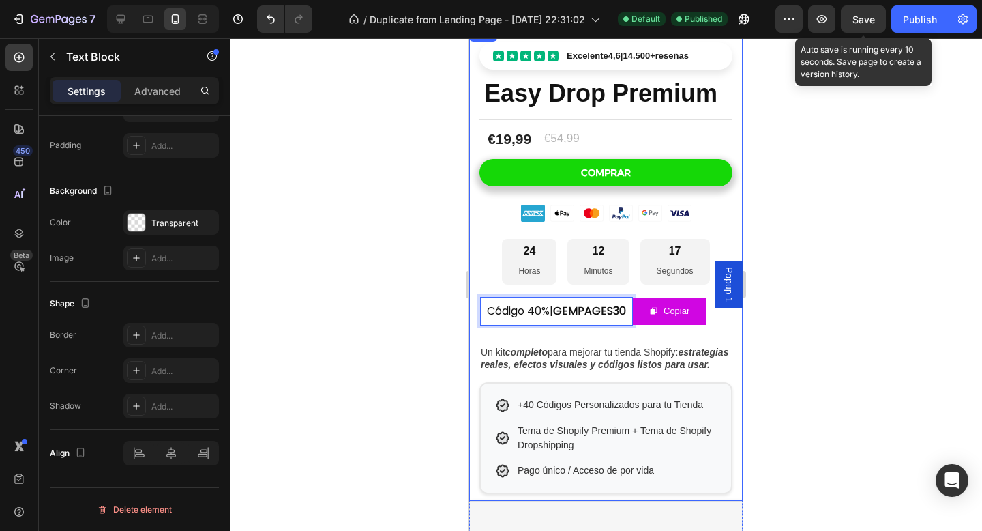
click at [476, 308] on div "Excelente 4,6 | 14.500+ reseñas Custom Code Easy Drop Premium Product Title Tit…" at bounding box center [606, 262] width 274 height 475
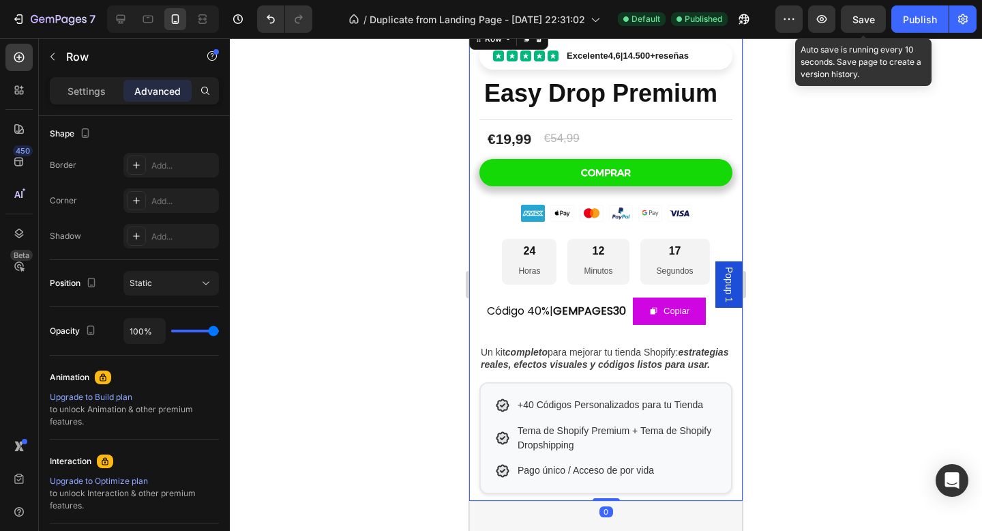
scroll to position [0, 0]
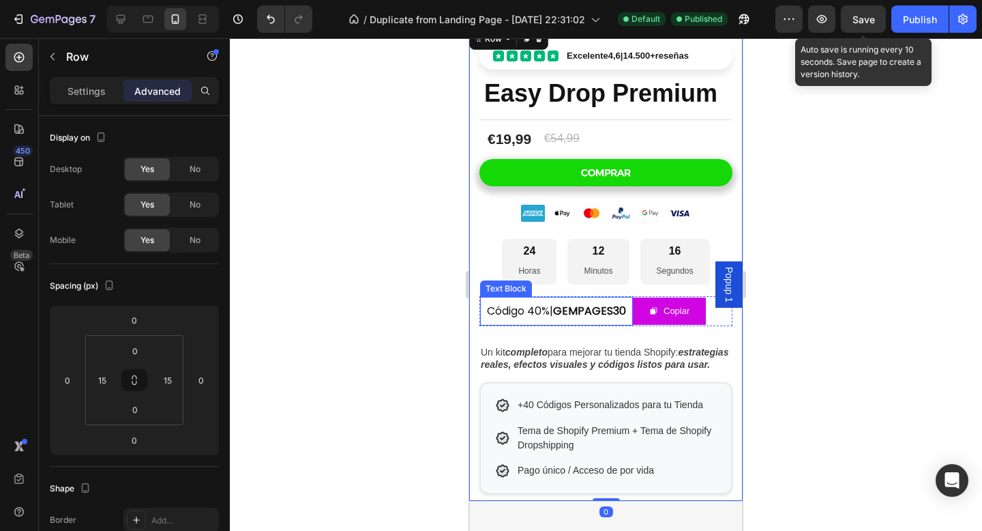
click at [488, 323] on div "Código 40%| GEMPAGES30 Text Block" at bounding box center [556, 311] width 153 height 29
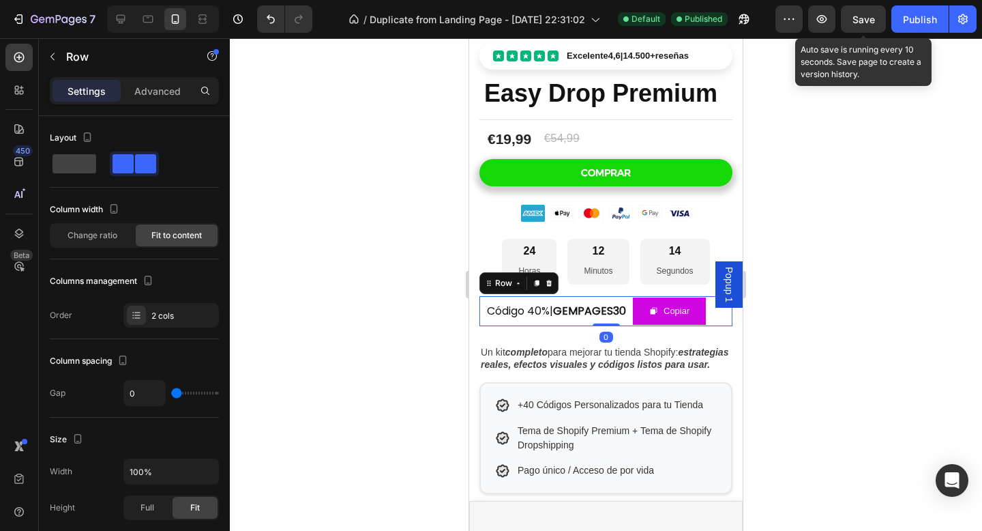
click at [716, 316] on div "Código 40%| GEMPAGES30 Text Block Copiar Copy Coupon Code Row 0" at bounding box center [606, 311] width 253 height 31
click at [176, 80] on div "Advanced" at bounding box center [157, 91] width 68 height 22
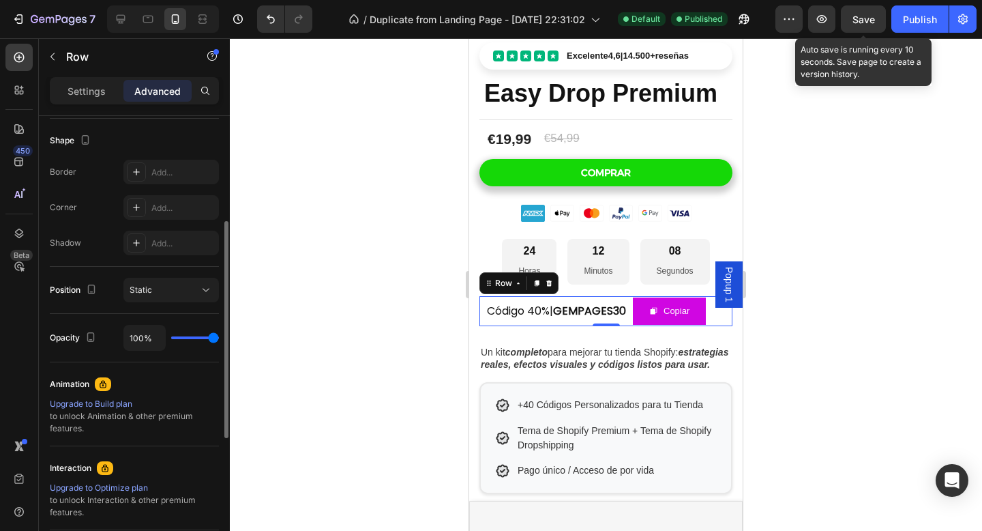
scroll to position [493, 0]
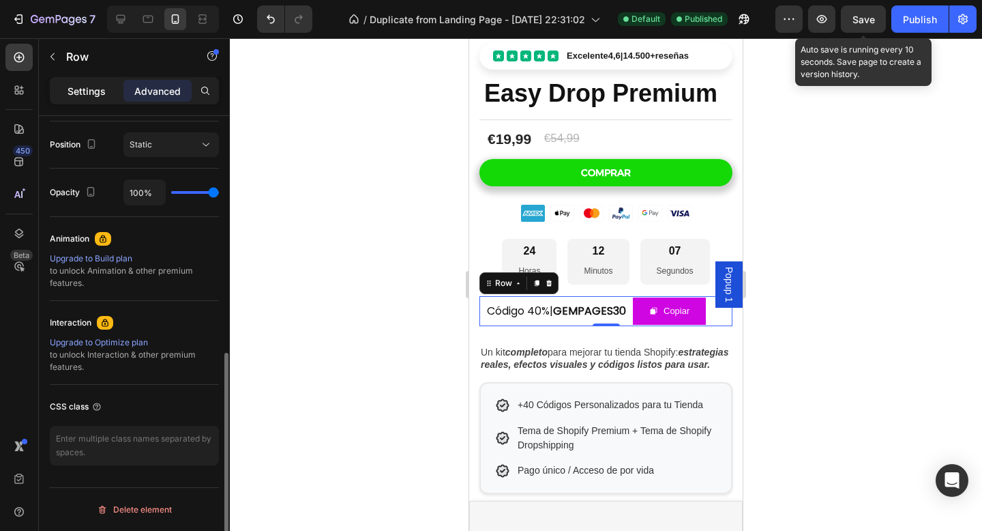
click at [101, 99] on div "Settings" at bounding box center [87, 91] width 68 height 22
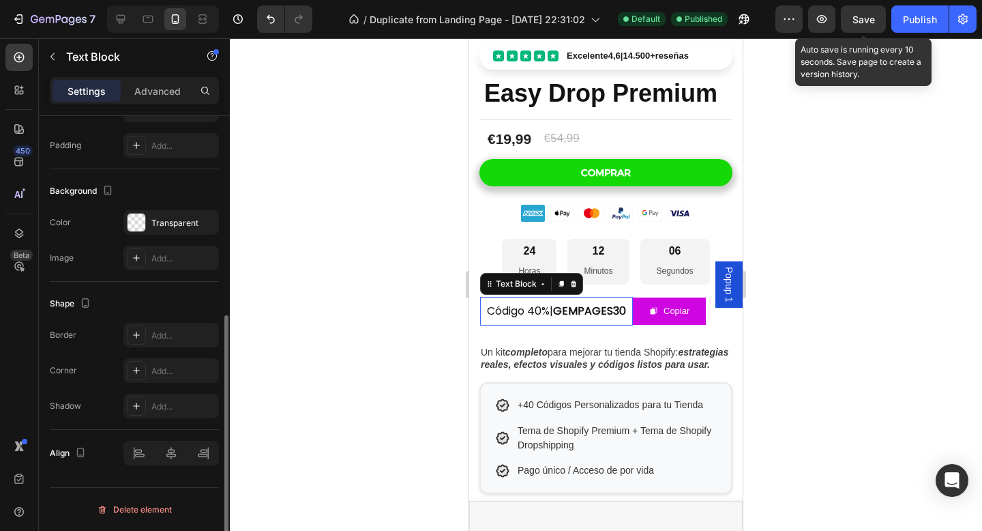
click at [512, 297] on div "Código 40%| GEMPAGES30 Text Block 0" at bounding box center [556, 311] width 153 height 29
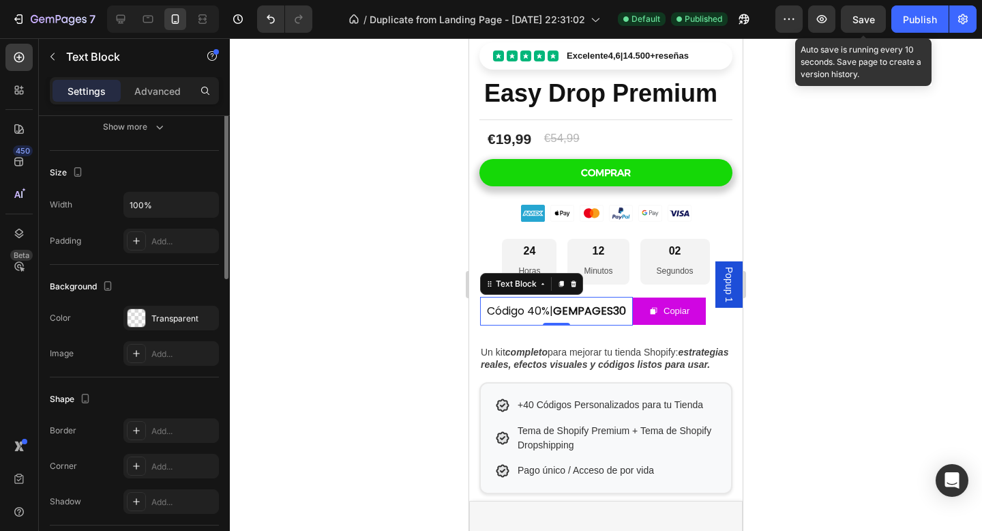
scroll to position [0, 0]
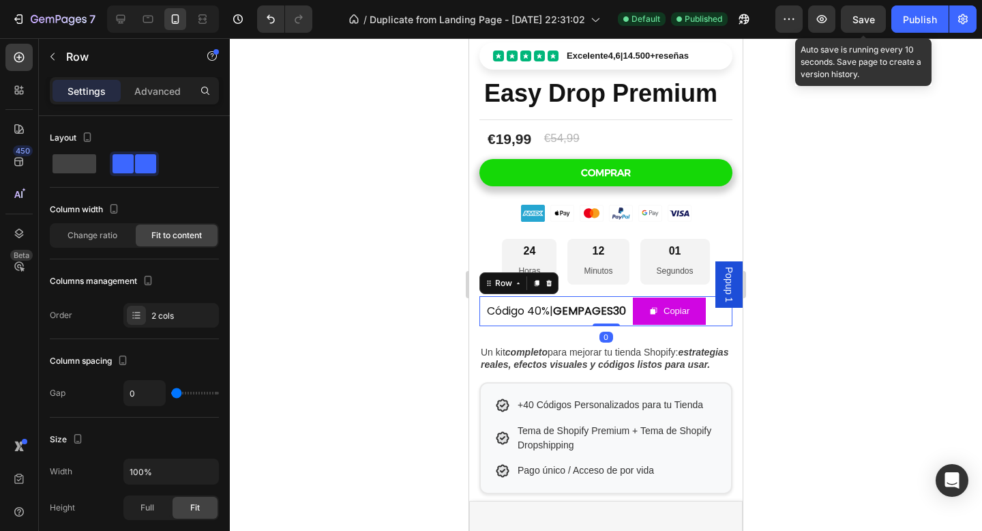
click at [717, 310] on div "Código 40%| GEMPAGES30 Text Block Copiar Copy Coupon Code Row 0" at bounding box center [606, 311] width 253 height 31
click at [169, 93] on p "Advanced" at bounding box center [157, 91] width 46 height 14
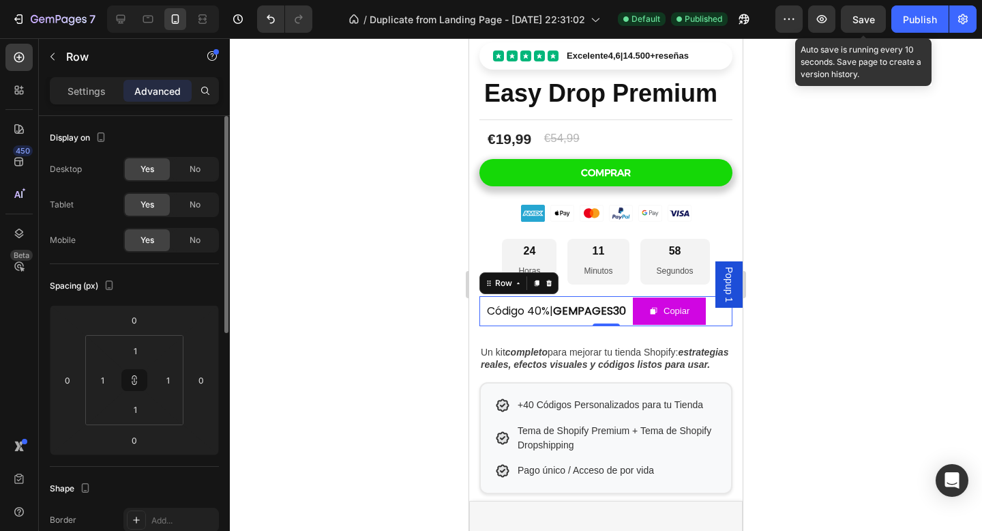
click at [190, 226] on div "Desktop Yes No Tablet Yes No Mobile Yes No" at bounding box center [134, 204] width 169 height 95
click at [190, 241] on span "No" at bounding box center [195, 240] width 11 height 12
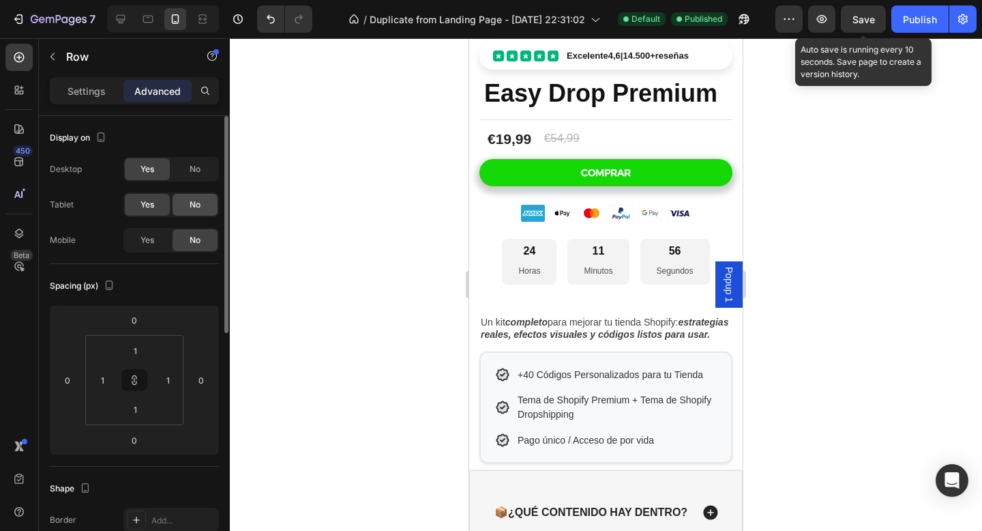
click at [202, 208] on div "No" at bounding box center [195, 205] width 45 height 22
click at [868, 16] on span "Save" at bounding box center [864, 20] width 23 height 12
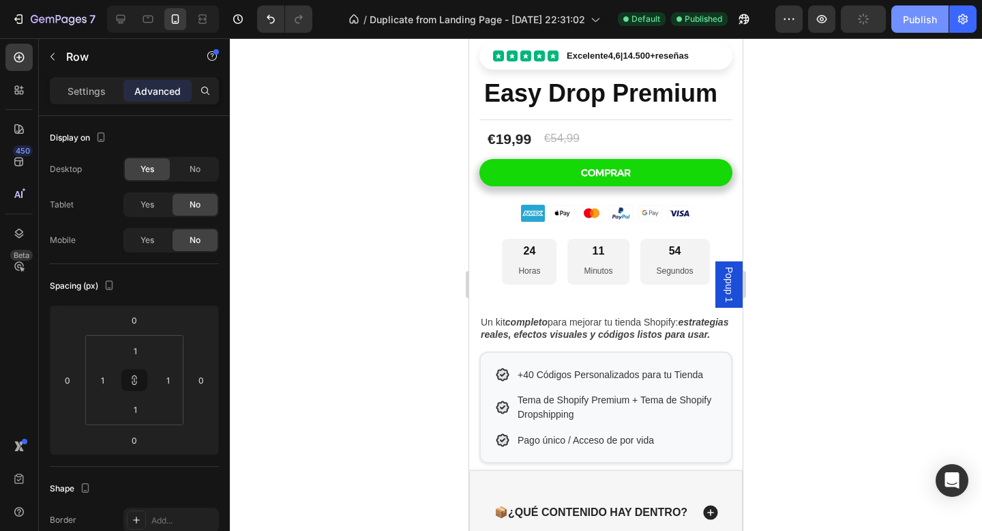
click at [914, 25] on div "Publish" at bounding box center [920, 19] width 34 height 14
click at [126, 16] on icon at bounding box center [121, 19] width 14 height 14
type input "8"
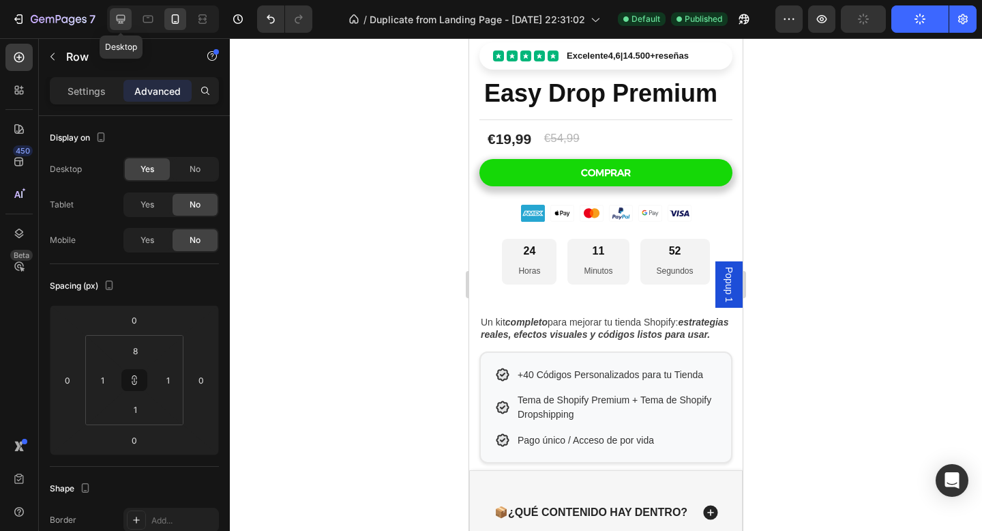
type input "8"
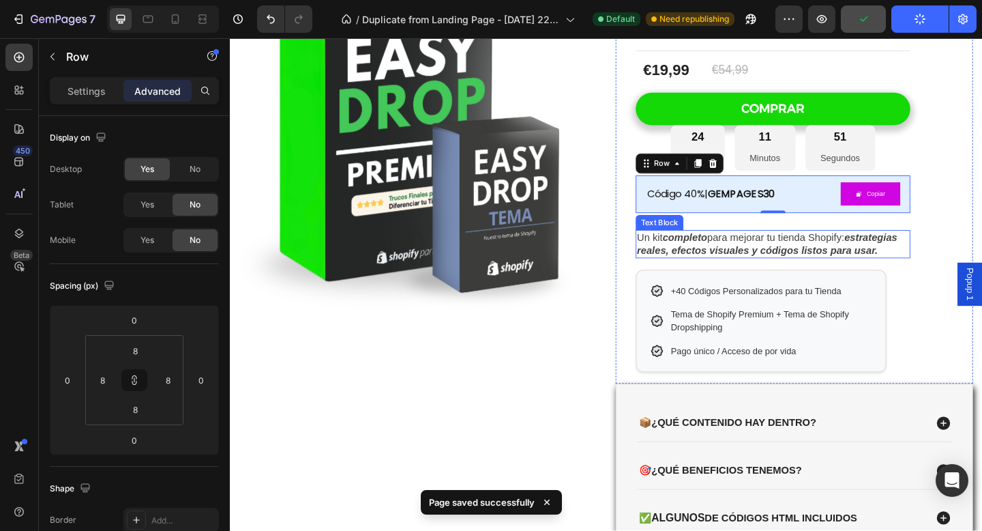
scroll to position [129, 0]
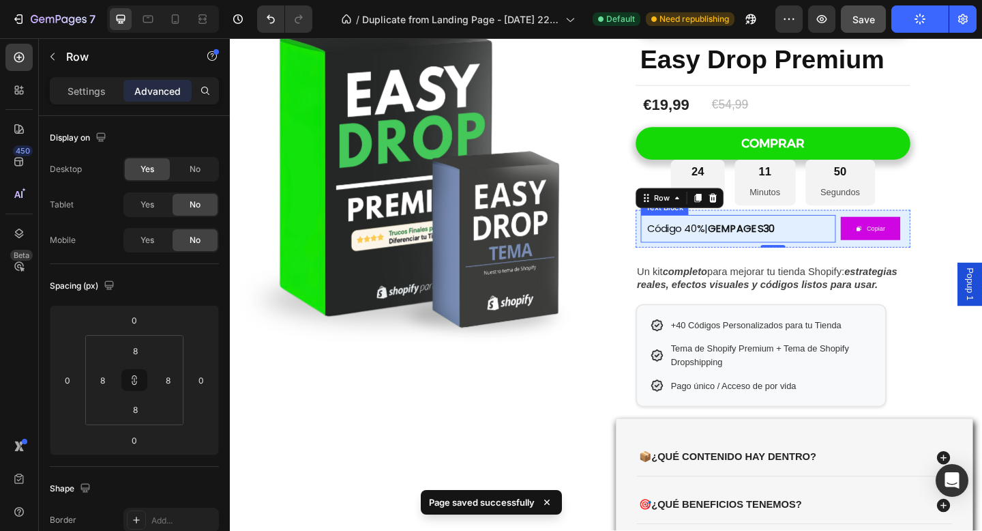
click at [808, 244] on strong "GEMPAGES30" at bounding box center [786, 245] width 73 height 16
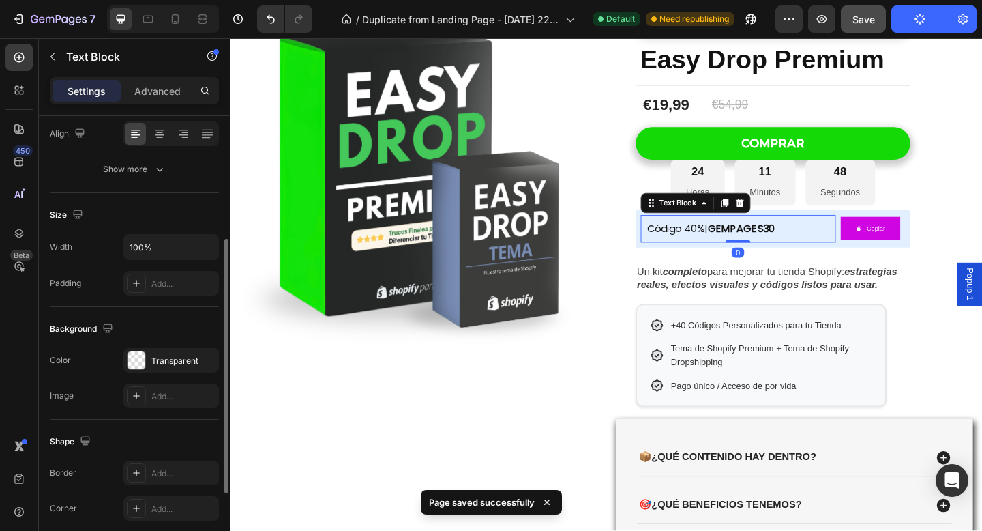
scroll to position [214, 0]
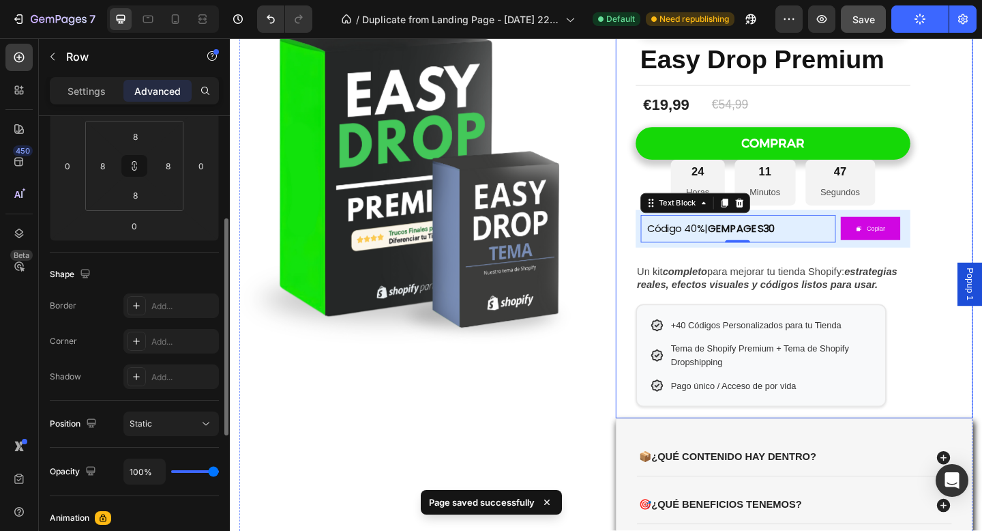
click at [718, 265] on div "Código 40%| GEMPAGES30 Text Block 0 Copiar Copy Coupon Code Row" at bounding box center [820, 245] width 299 height 41
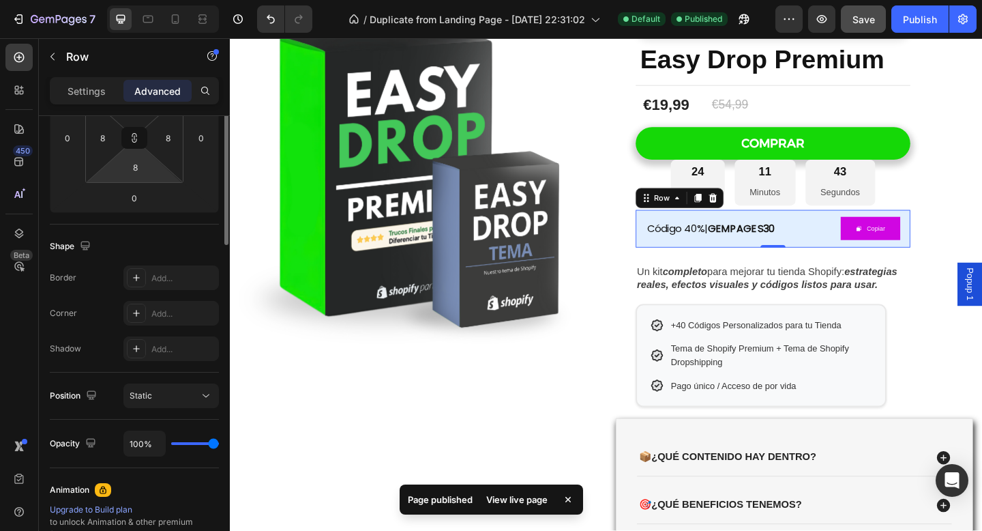
scroll to position [0, 0]
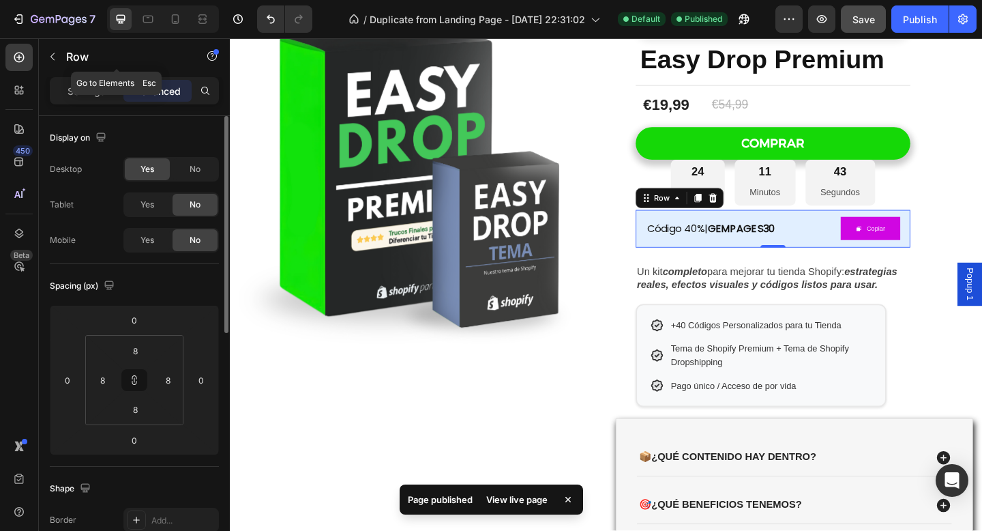
click at [89, 64] on p "Row" at bounding box center [124, 56] width 116 height 16
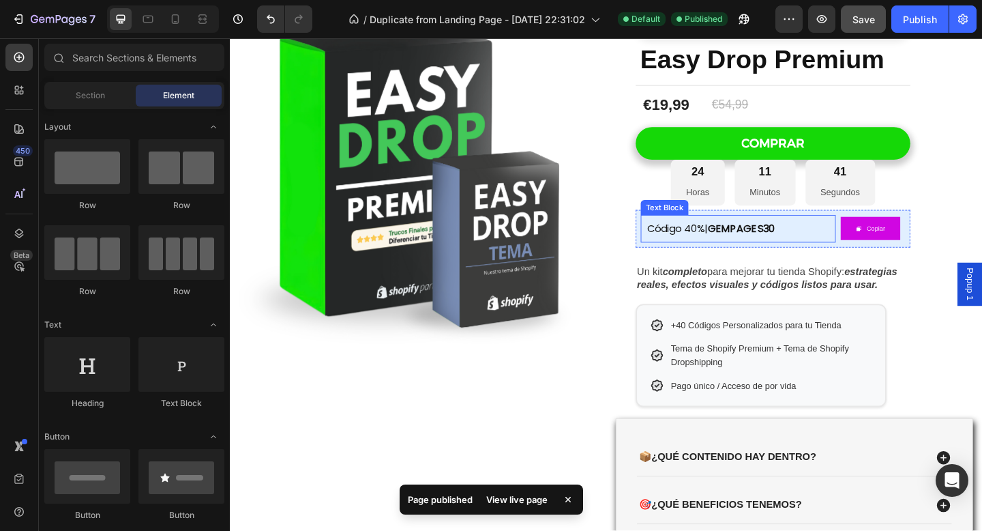
click at [872, 247] on p "Código 40%| GEMPAGES30" at bounding box center [782, 245] width 198 height 16
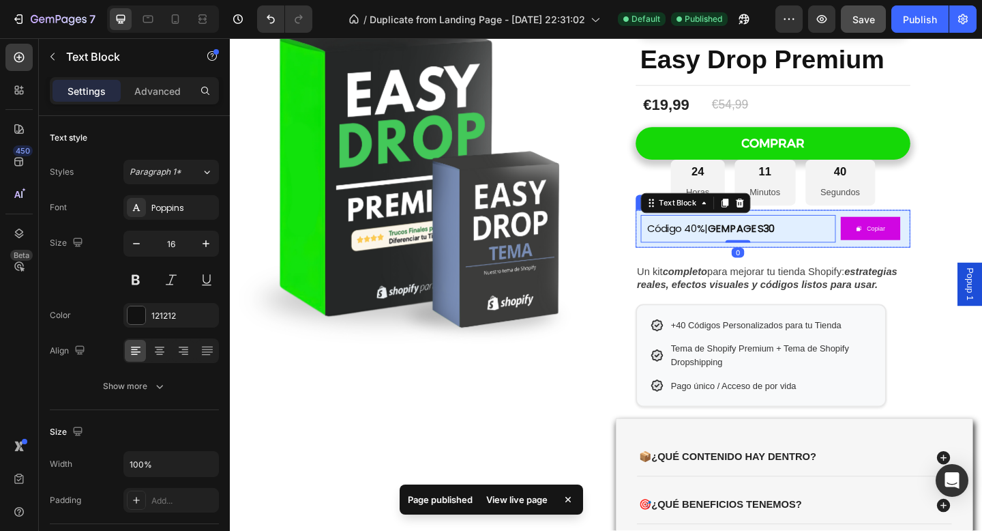
click at [898, 259] on div "Copiar Copy Coupon Code" at bounding box center [929, 246] width 71 height 30
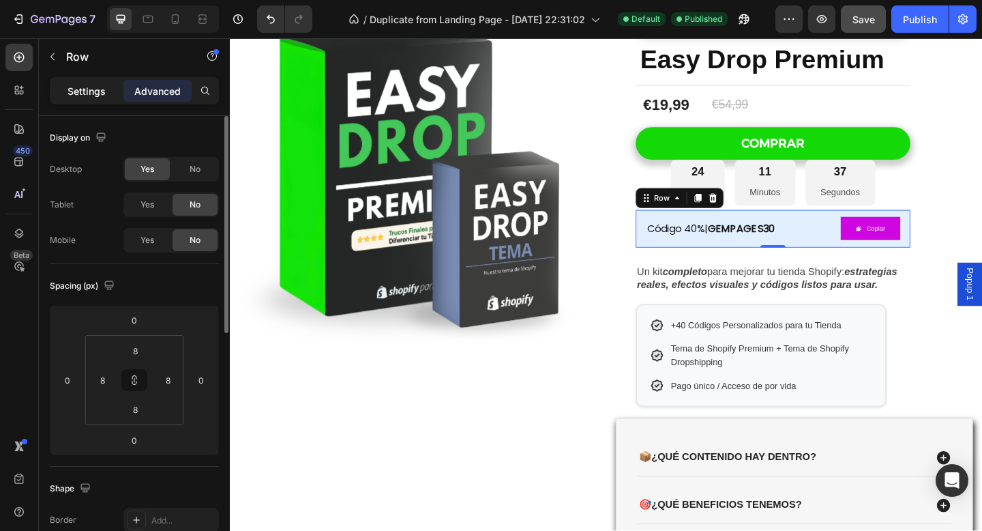
click at [97, 90] on p "Settings" at bounding box center [87, 91] width 38 height 14
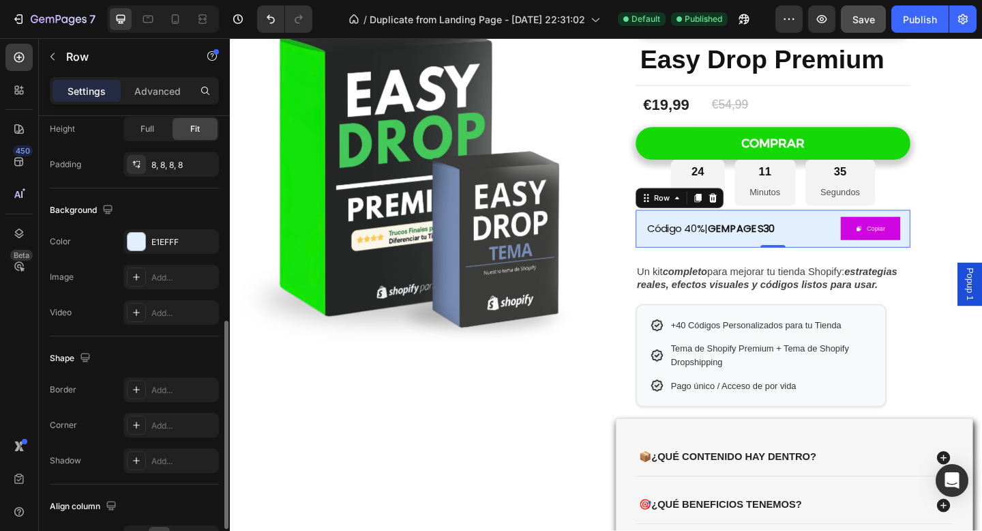
scroll to position [451, 0]
click at [140, 243] on div at bounding box center [137, 240] width 18 height 18
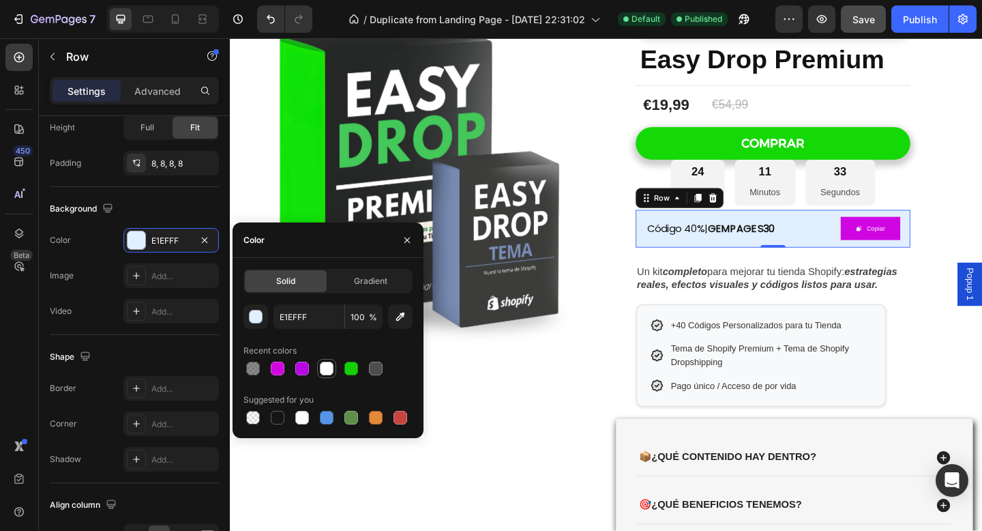
click at [327, 372] on div at bounding box center [327, 369] width 14 height 14
type input "FFFFFF"
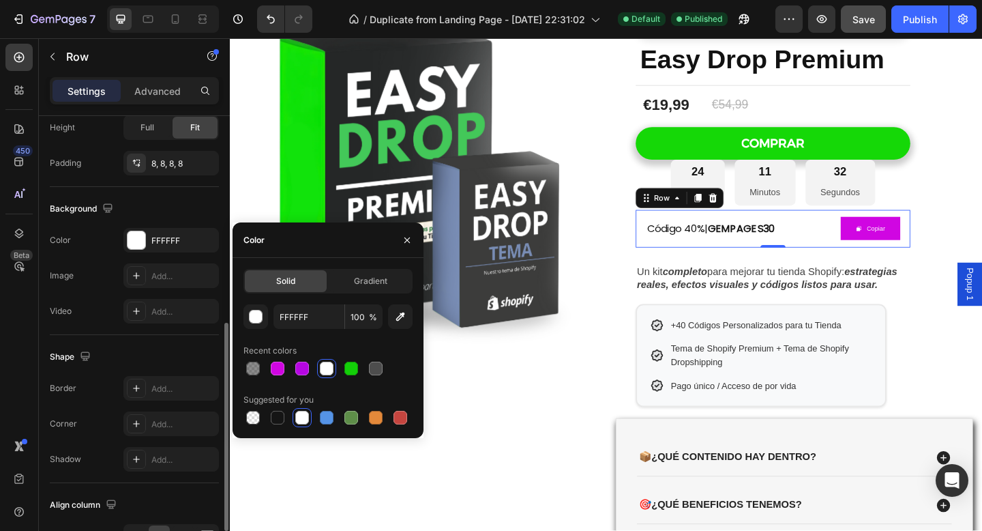
click at [187, 203] on div "Background" at bounding box center [134, 209] width 169 height 22
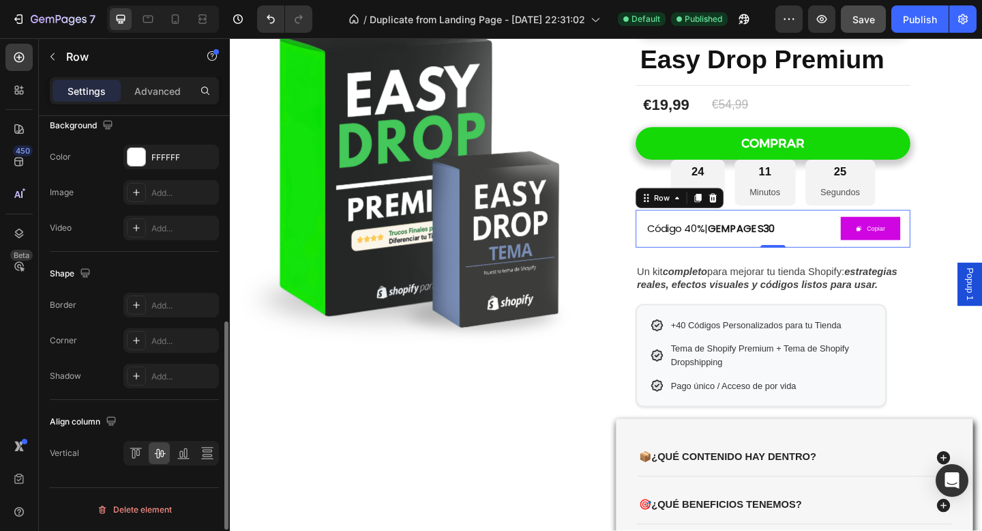
scroll to position [0, 0]
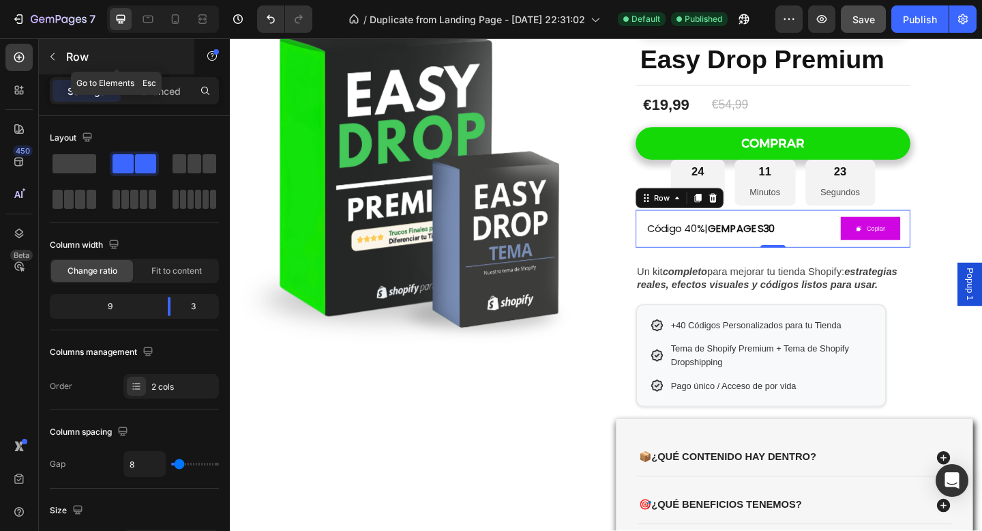
click at [53, 54] on icon "button" at bounding box center [52, 57] width 4 height 8
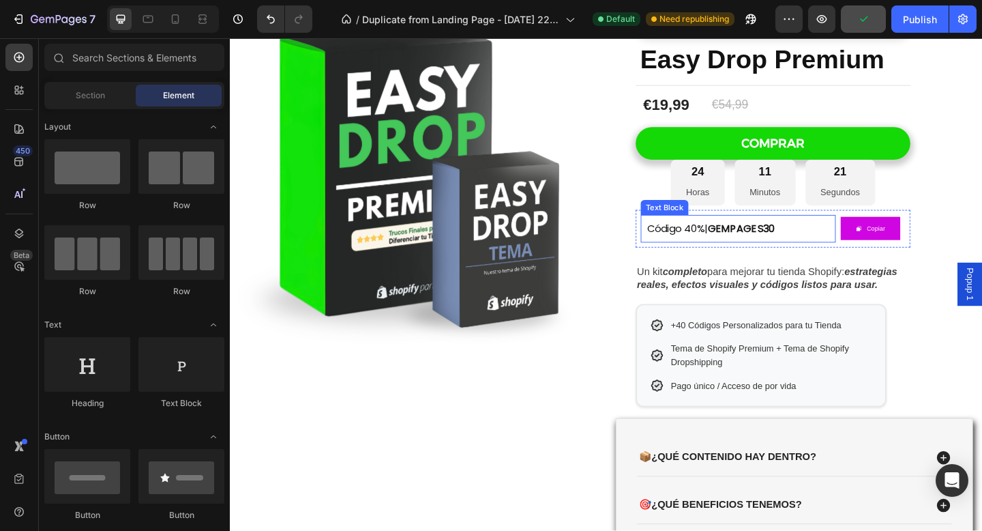
click at [688, 254] on div "Código 40%| GEMPAGES30 Text Block" at bounding box center [783, 246] width 212 height 30
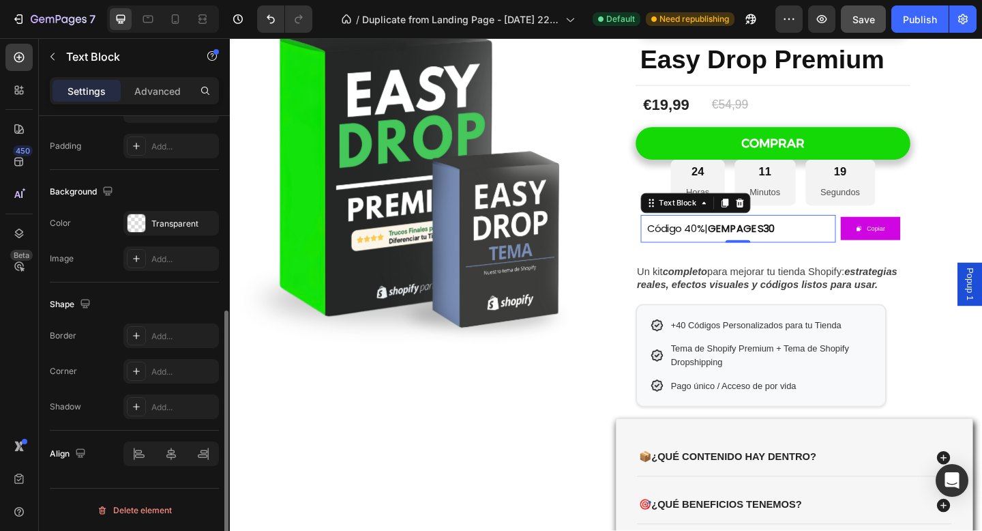
scroll to position [355, 0]
click at [781, 245] on strong "GEMPAGES30" at bounding box center [786, 245] width 73 height 16
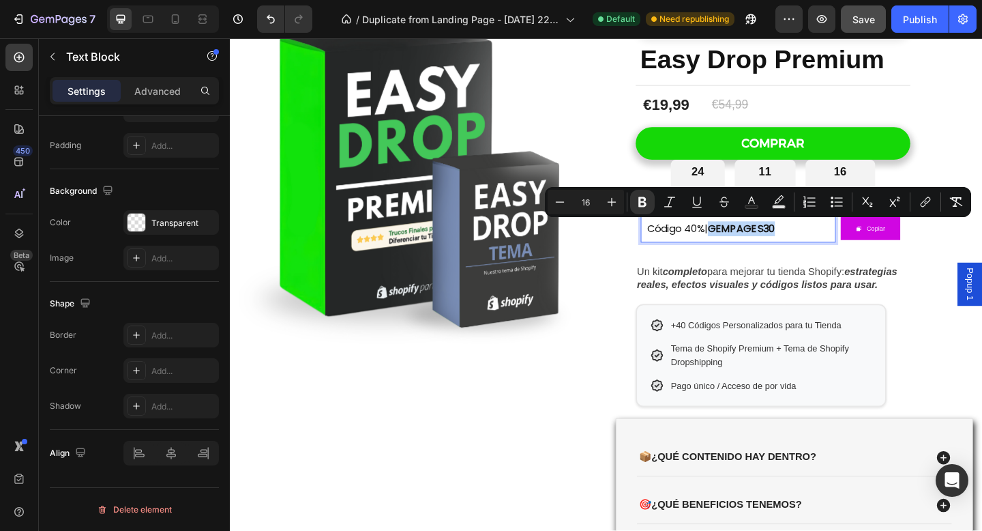
click at [849, 248] on p "Código 40%| GEMPAGES30" at bounding box center [782, 245] width 198 height 16
click at [948, 255] on button "Copiar" at bounding box center [926, 245] width 65 height 25
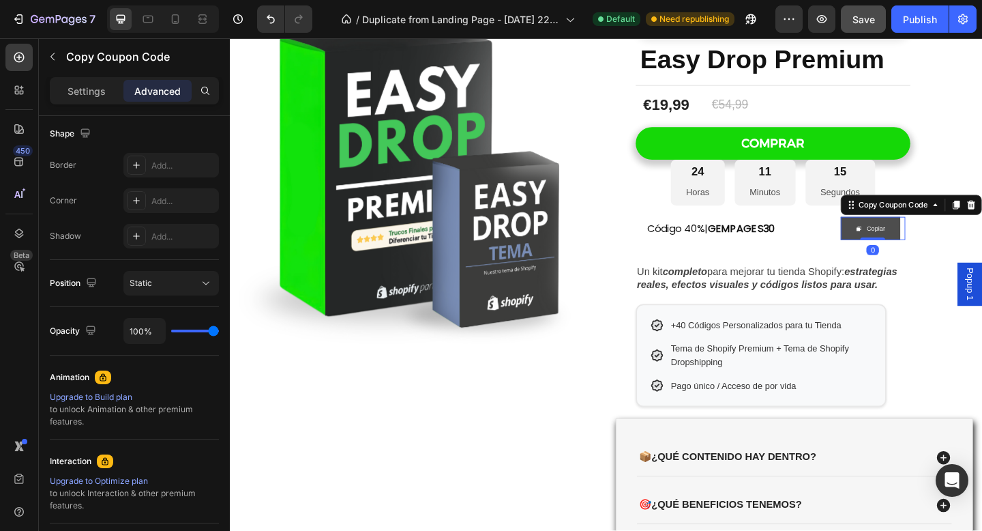
scroll to position [0, 0]
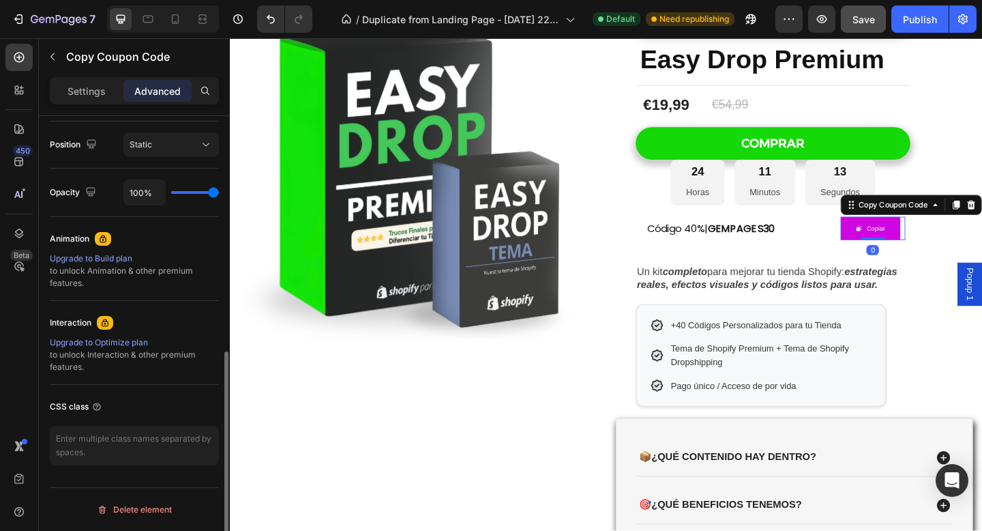
scroll to position [492, 0]
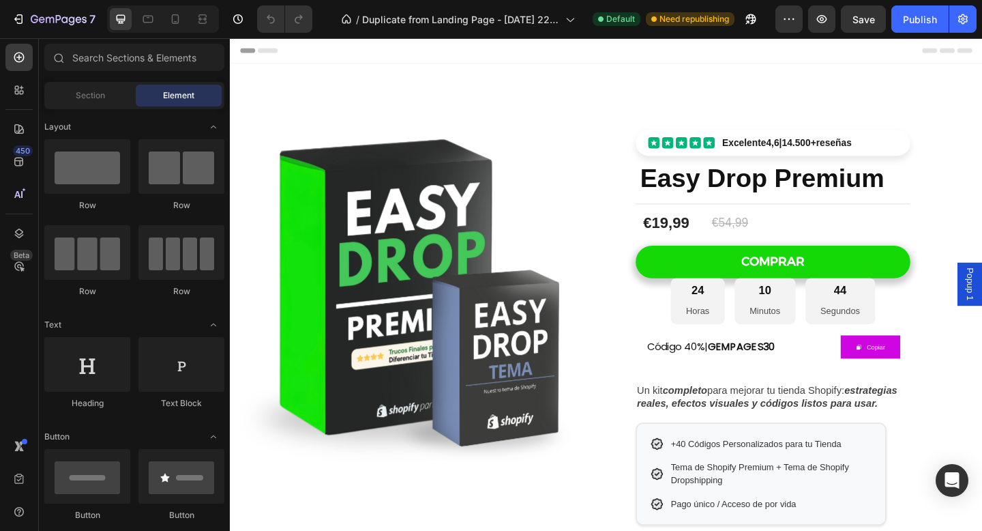
scroll to position [87, 0]
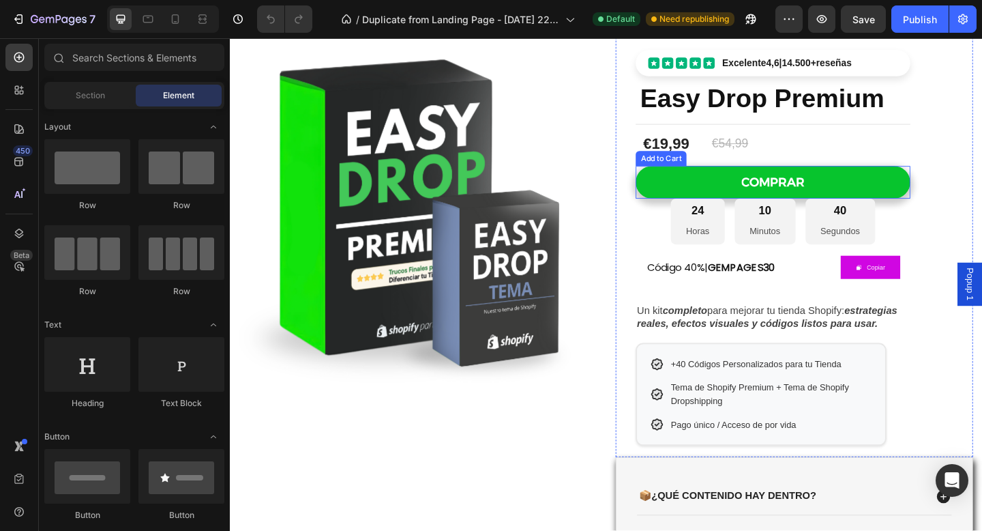
click at [853, 211] on button "COMPRAR" at bounding box center [820, 195] width 299 height 36
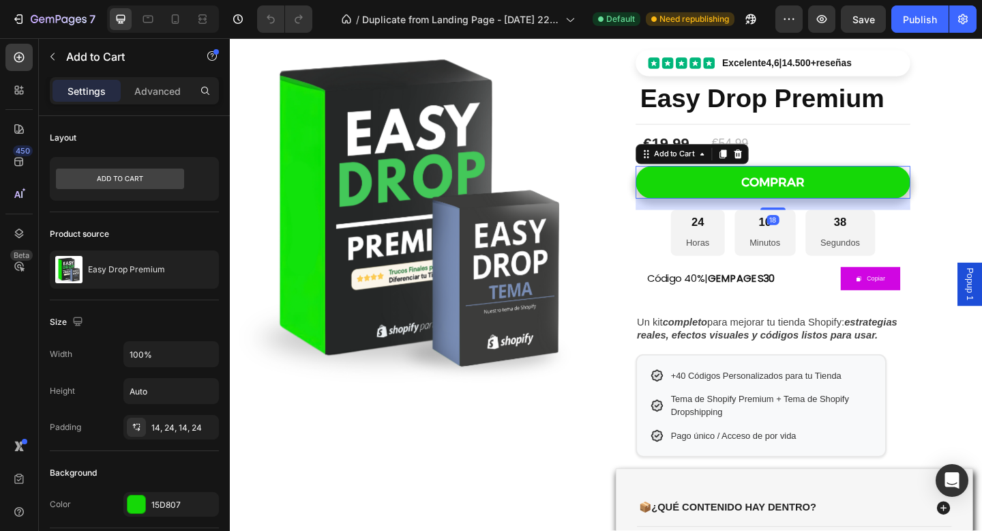
drag, startPoint x: 818, startPoint y: 212, endPoint x: 732, endPoint y: 242, distance: 91.0
click at [818, 225] on div at bounding box center [820, 223] width 27 height 3
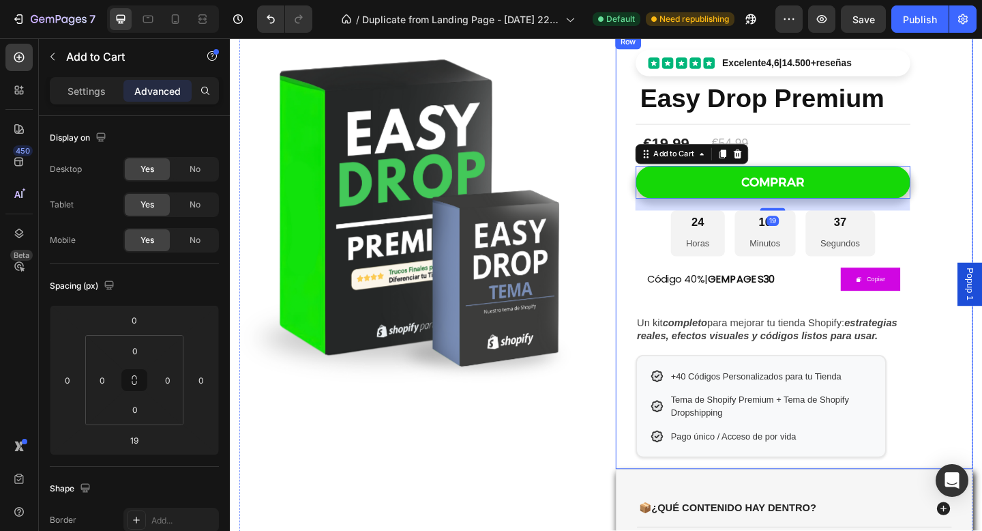
click at [662, 315] on div "Excelente 4,6 | 14.500+ reseñas Custom Code Easy Drop Premium Product Title Tit…" at bounding box center [843, 270] width 389 height 473
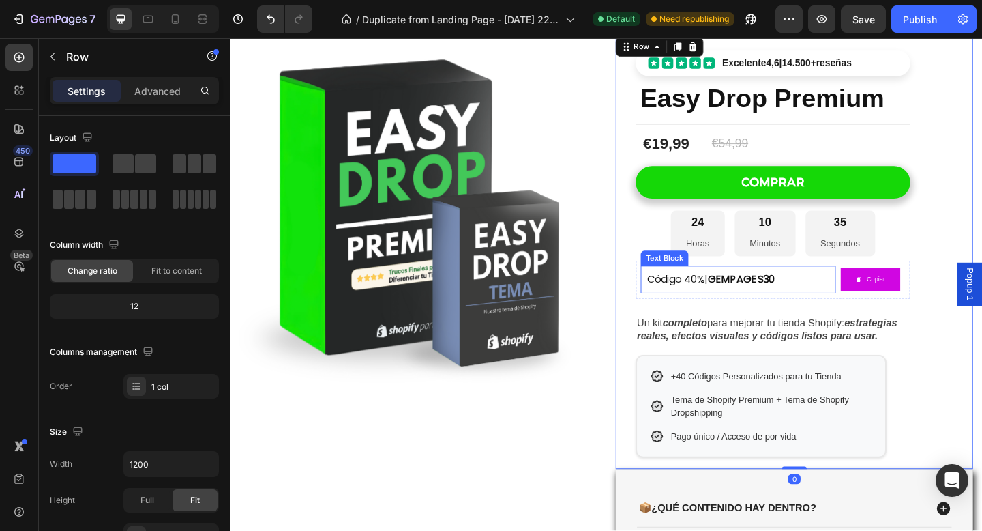
click at [832, 301] on p "Código 40%| GEMPAGES30" at bounding box center [782, 301] width 198 height 16
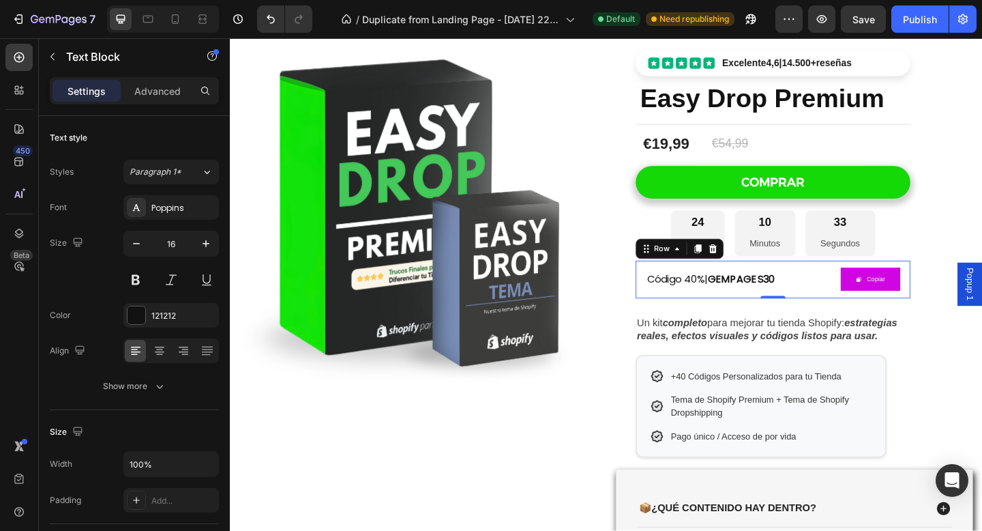
click at [716, 319] on div "Código 40%| GEMPAGES30 Text Block Copiar Copy Coupon Code Row 0" at bounding box center [820, 300] width 299 height 41
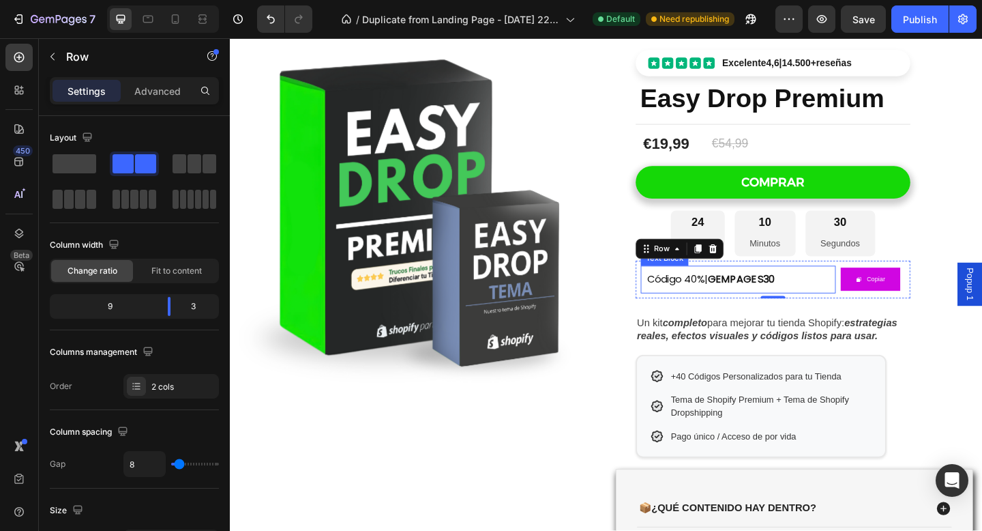
click at [680, 301] on div "Código 40%| GEMPAGES30 Text Block" at bounding box center [783, 301] width 212 height 30
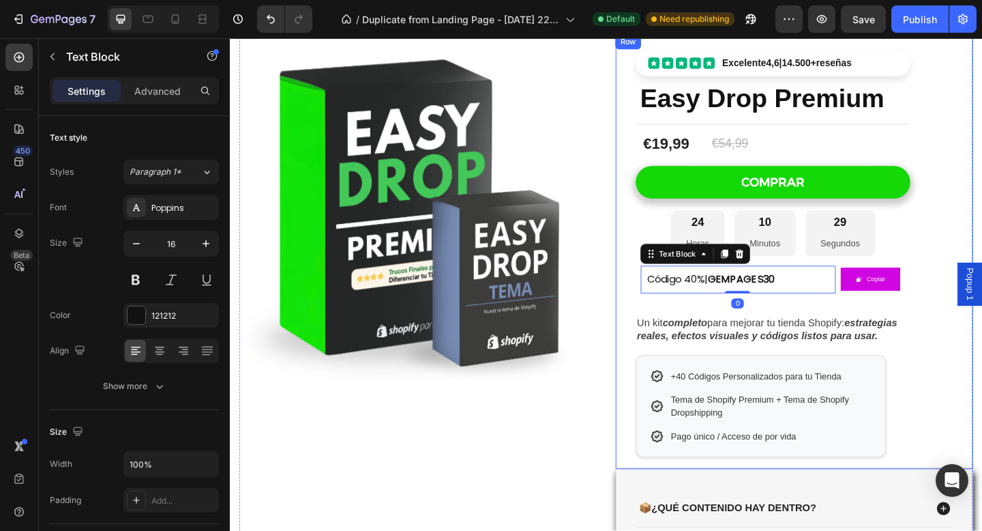
click at [680, 324] on div "Excelente 4,6 | 14.500+ reseñas Custom Code Easy Drop Premium Product Title Tit…" at bounding box center [820, 270] width 299 height 473
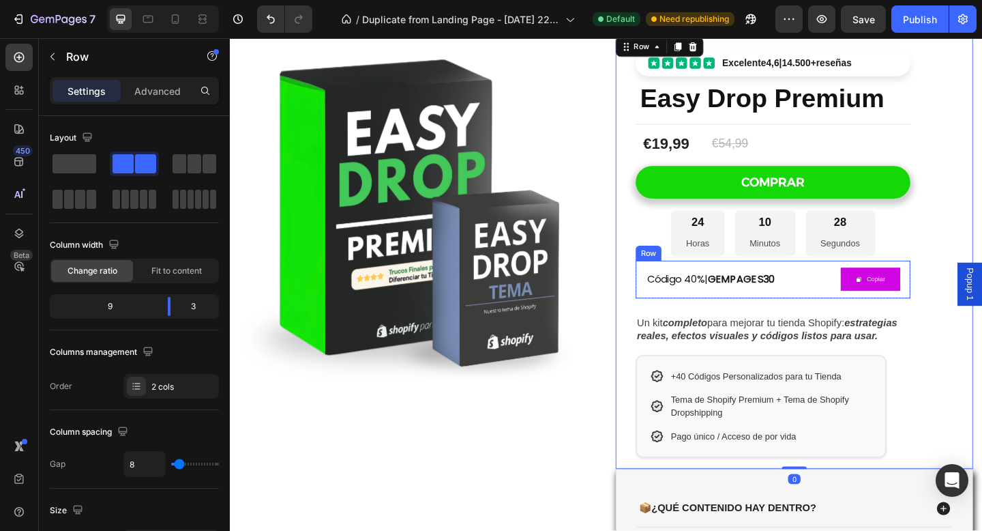
click at [691, 316] on div "Código 40%| GEMPAGES30 Text Block Copiar Copy Coupon Code Row" at bounding box center [820, 300] width 299 height 41
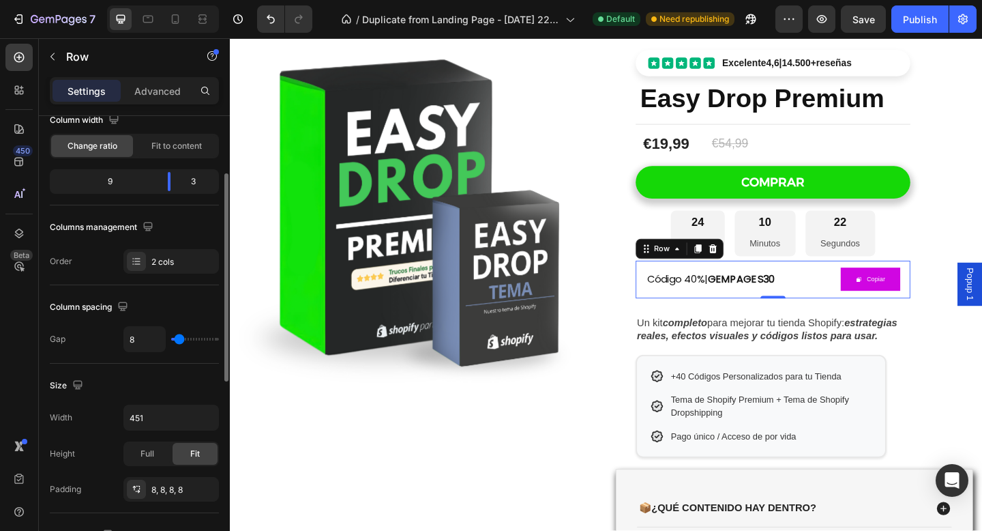
scroll to position [123, 0]
click at [171, 263] on div "2 cols" at bounding box center [183, 264] width 64 height 12
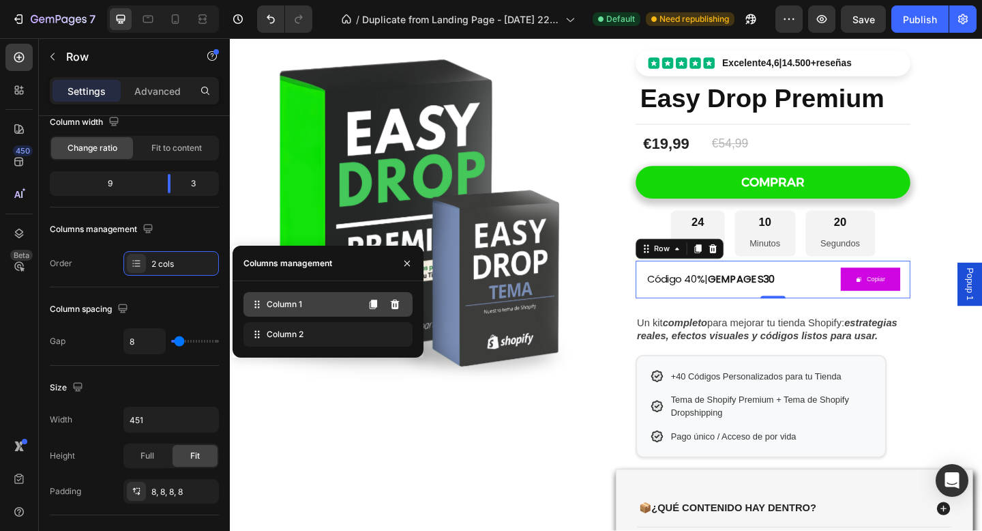
click at [292, 308] on span "Column 1" at bounding box center [284, 304] width 35 height 12
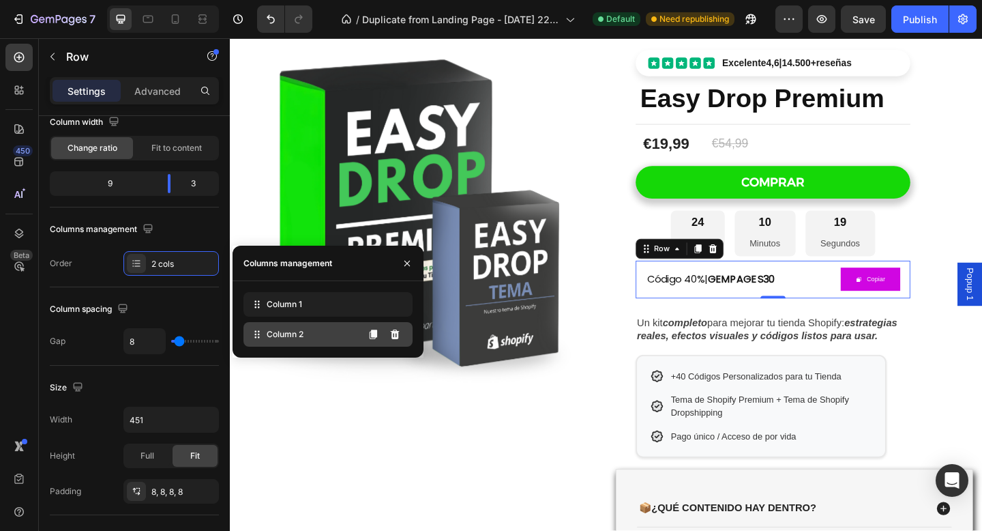
click at [280, 327] on div "Column 2" at bounding box center [328, 334] width 169 height 25
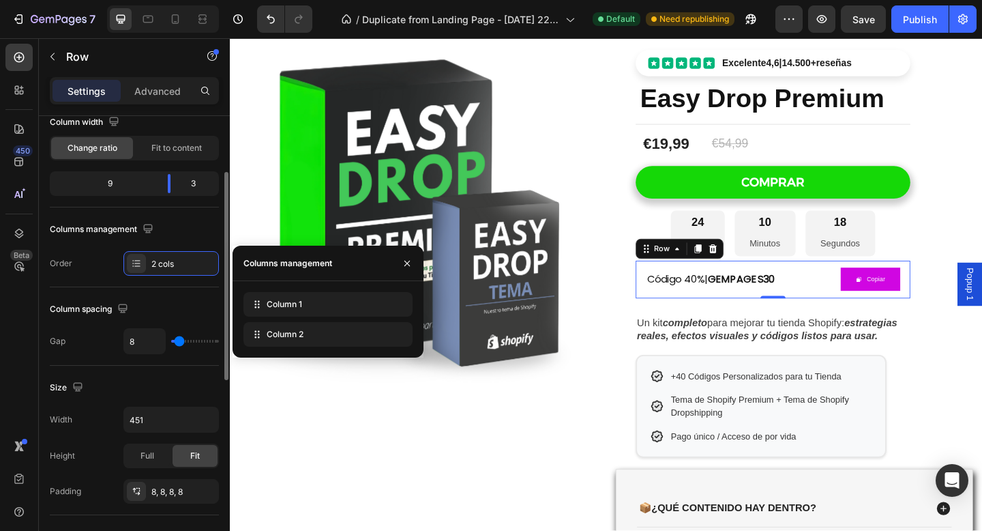
click at [207, 232] on div "Columns management" at bounding box center [134, 229] width 169 height 22
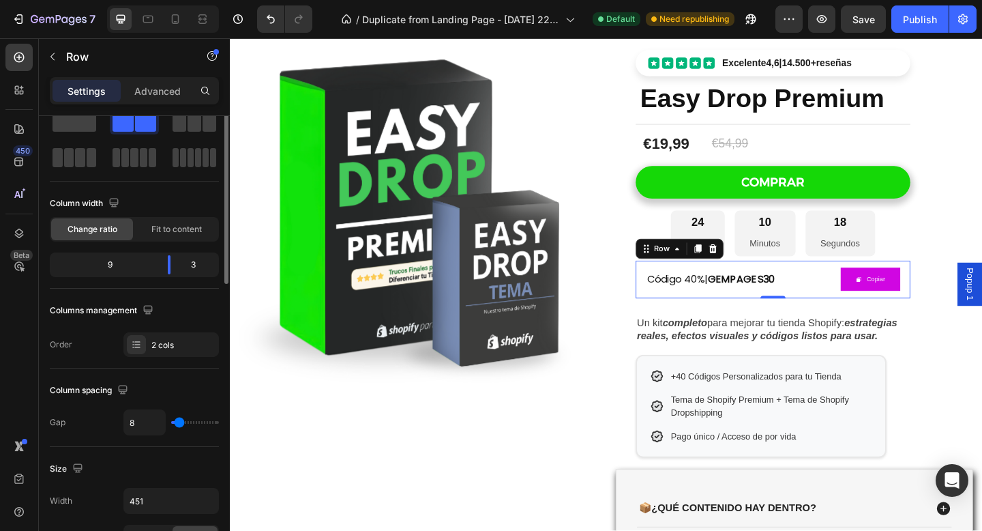
scroll to position [1, 0]
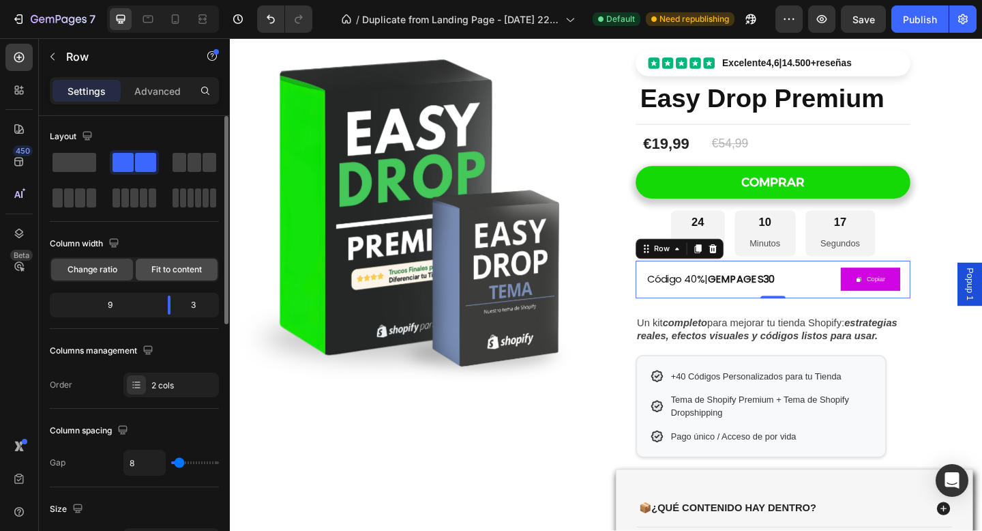
click at [183, 265] on span "Fit to content" at bounding box center [176, 269] width 50 height 12
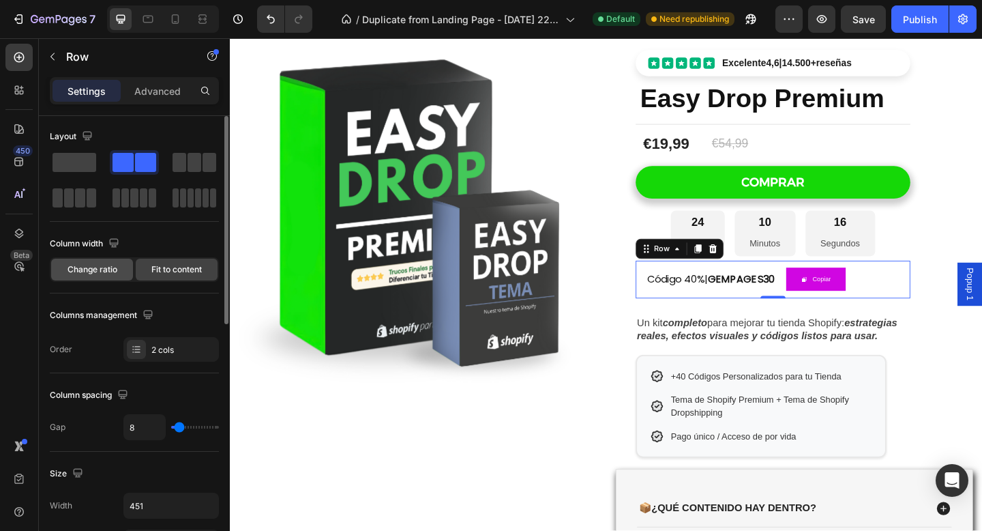
click at [105, 268] on span "Change ratio" at bounding box center [93, 269] width 50 height 12
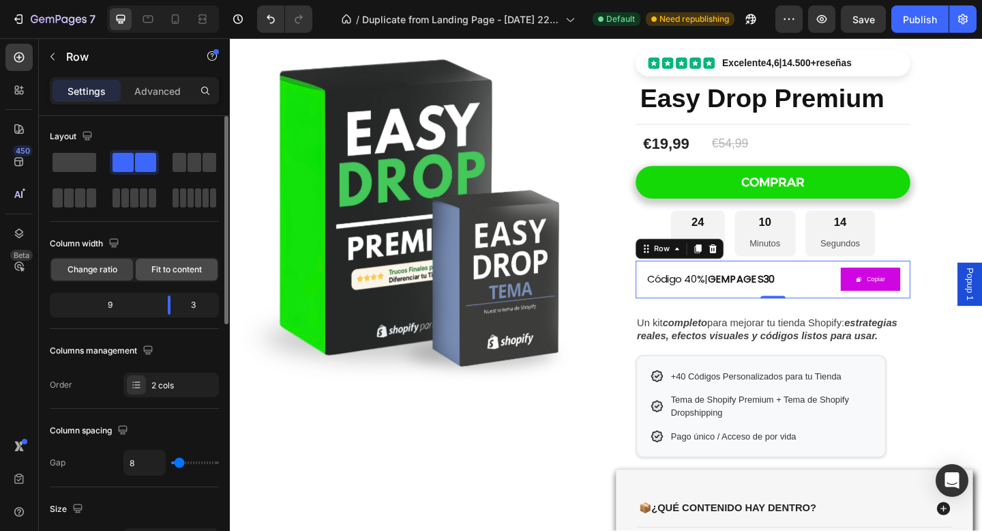
click at [168, 272] on span "Fit to content" at bounding box center [176, 269] width 50 height 12
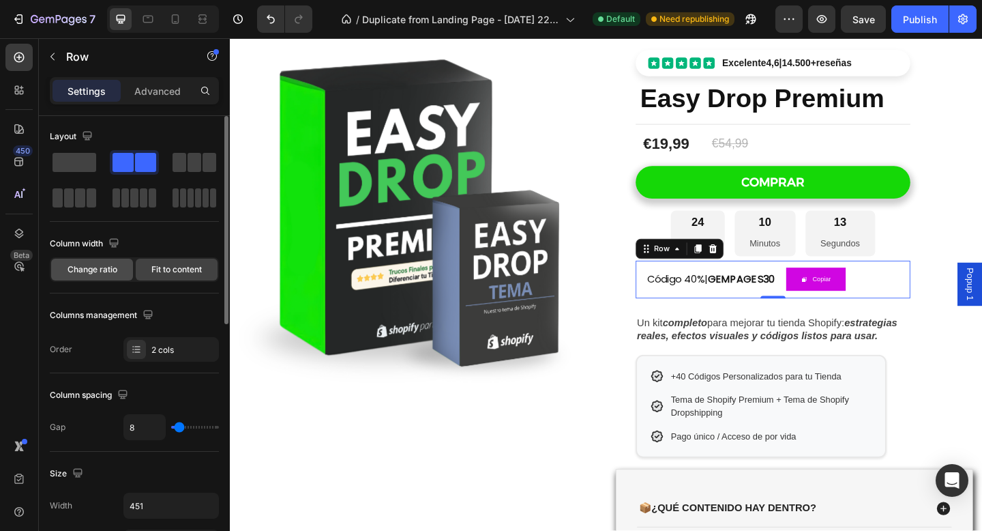
click at [117, 267] on div "Change ratio" at bounding box center [92, 270] width 82 height 22
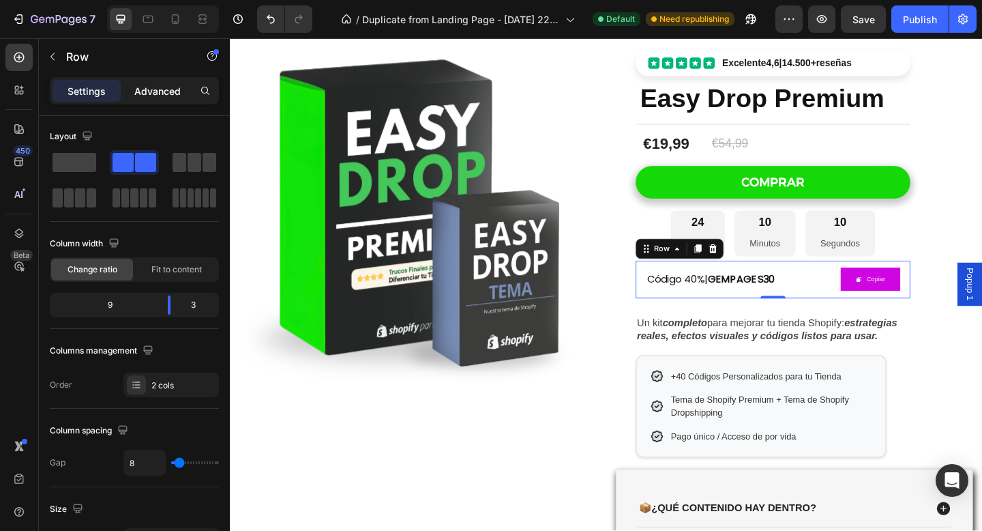
click at [162, 94] on p "Advanced" at bounding box center [157, 91] width 46 height 14
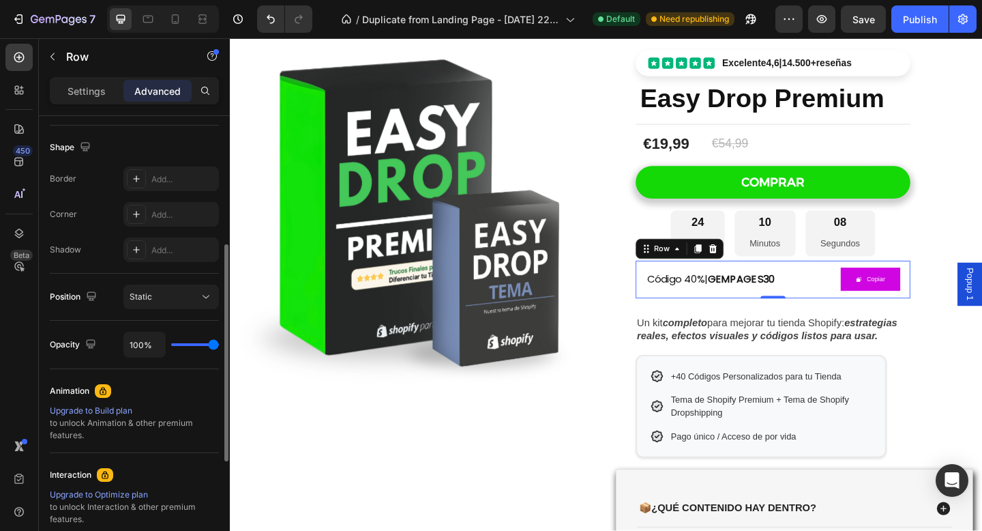
scroll to position [493, 0]
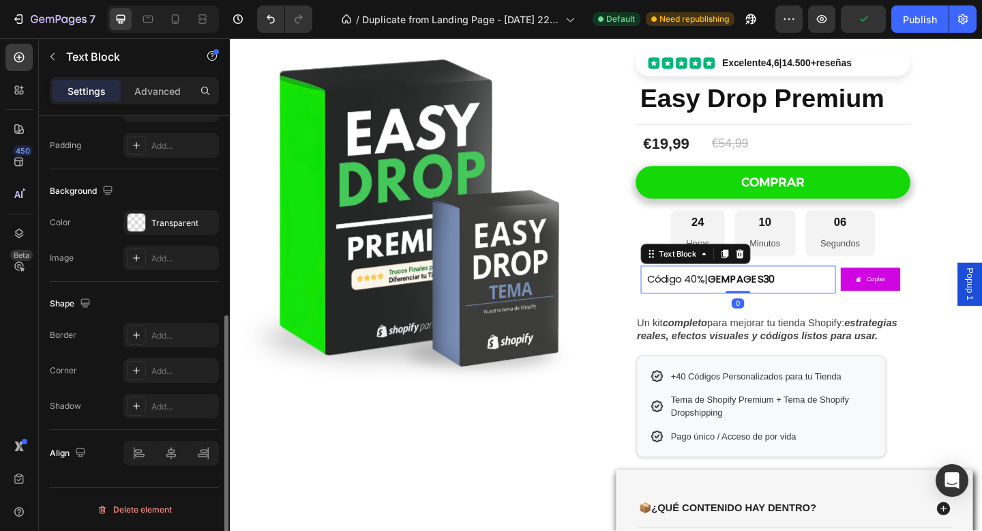
click at [724, 302] on span "Código 40%| GEMPAGES30" at bounding box center [752, 301] width 139 height 16
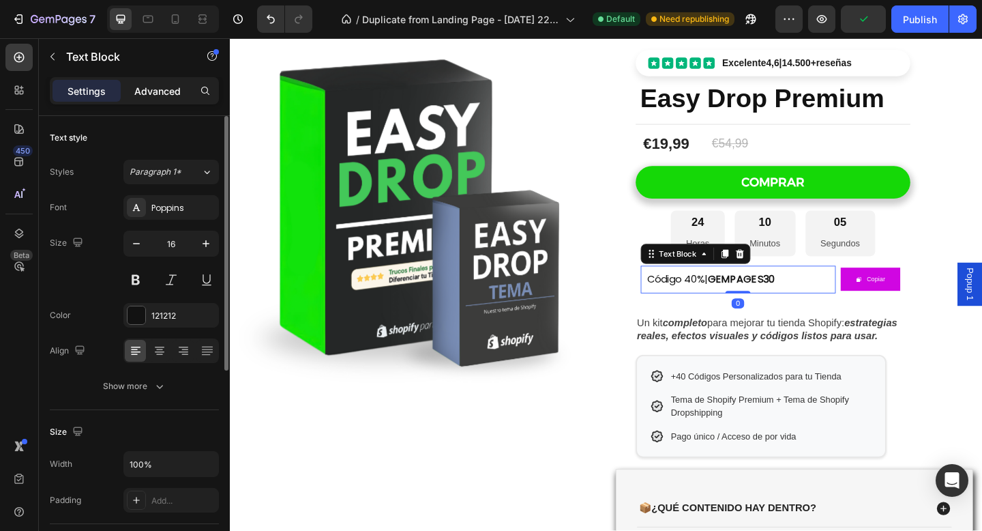
click at [156, 88] on p "Advanced" at bounding box center [157, 91] width 46 height 14
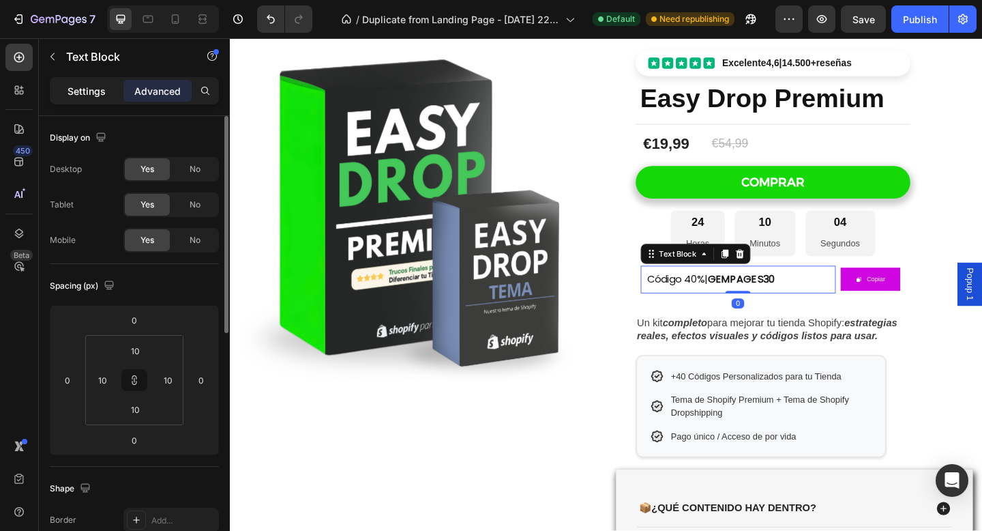
click at [89, 89] on p "Settings" at bounding box center [87, 91] width 38 height 14
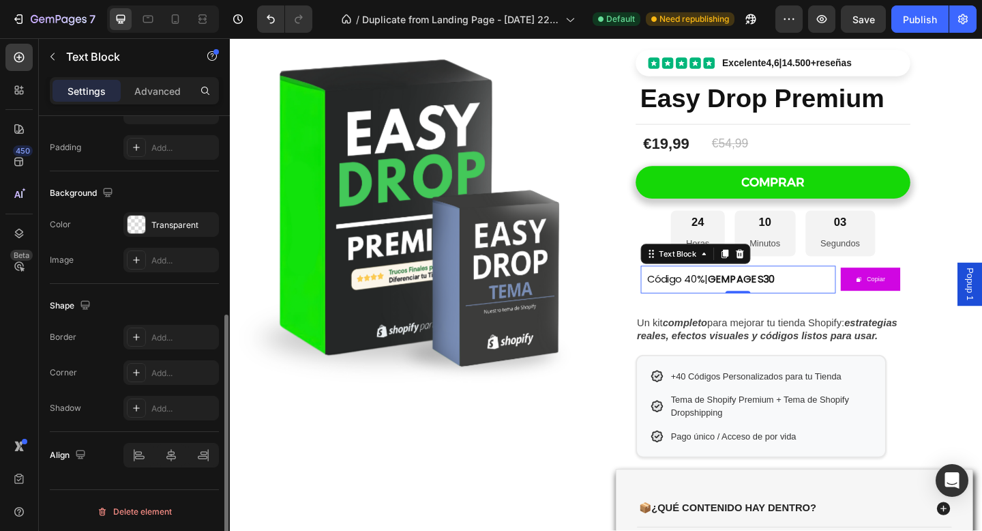
scroll to position [355, 0]
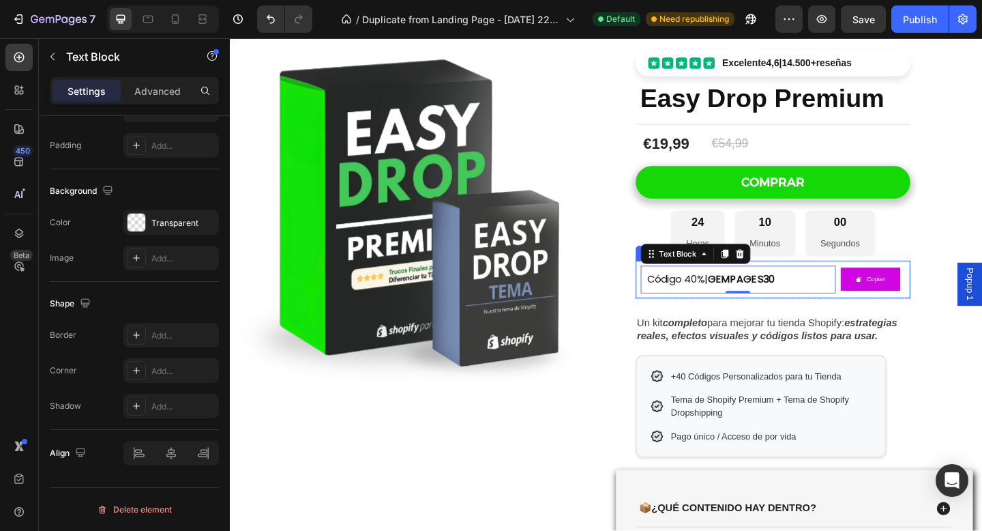
click at [833, 321] on div "Código 40%| GEMPAGES30 Text Block 0 Copiar Copy Coupon Code Row" at bounding box center [820, 300] width 299 height 41
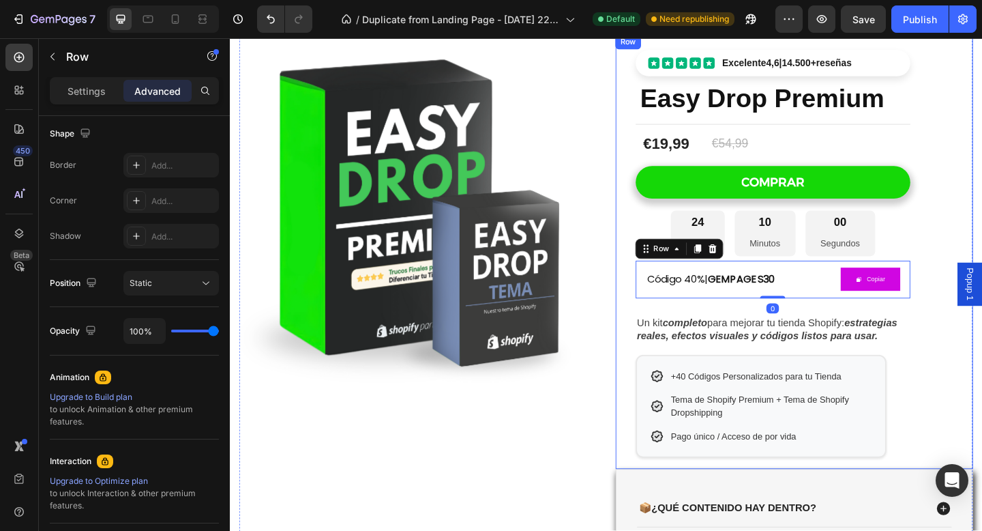
scroll to position [0, 0]
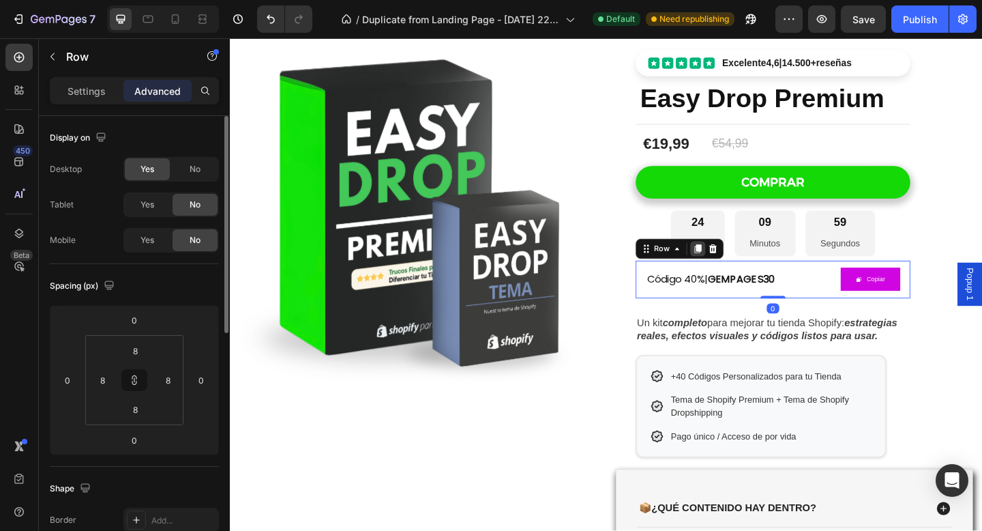
click at [738, 267] on icon at bounding box center [739, 268] width 8 height 10
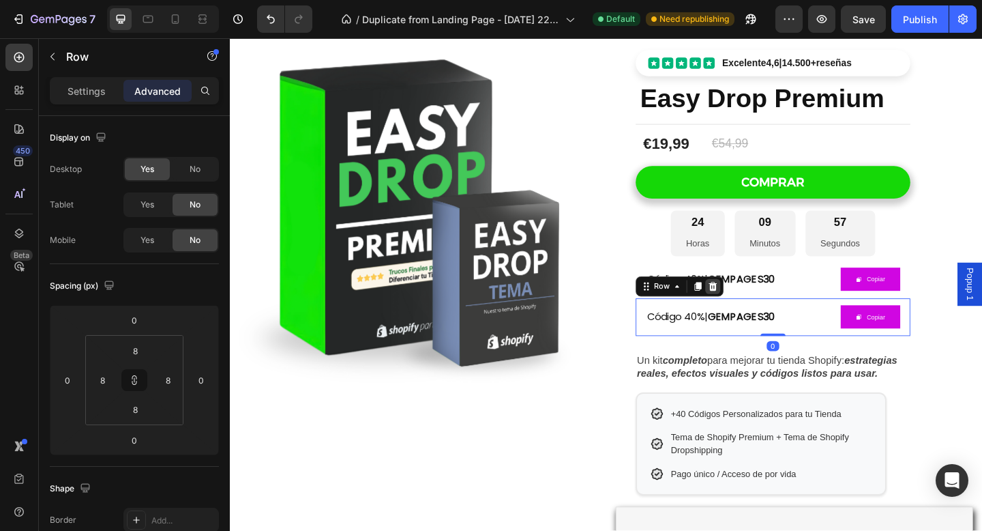
click at [756, 309] on icon at bounding box center [755, 308] width 11 height 11
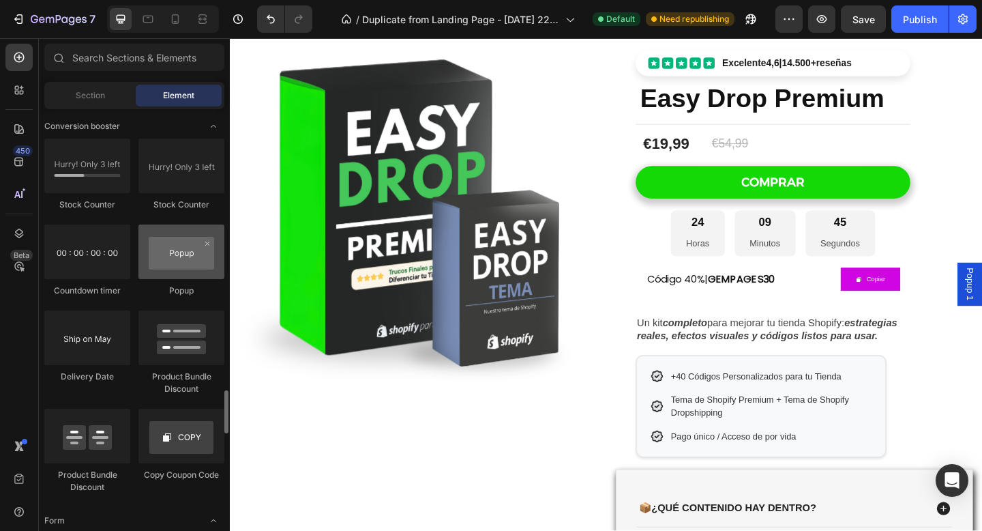
scroll to position [2709, 0]
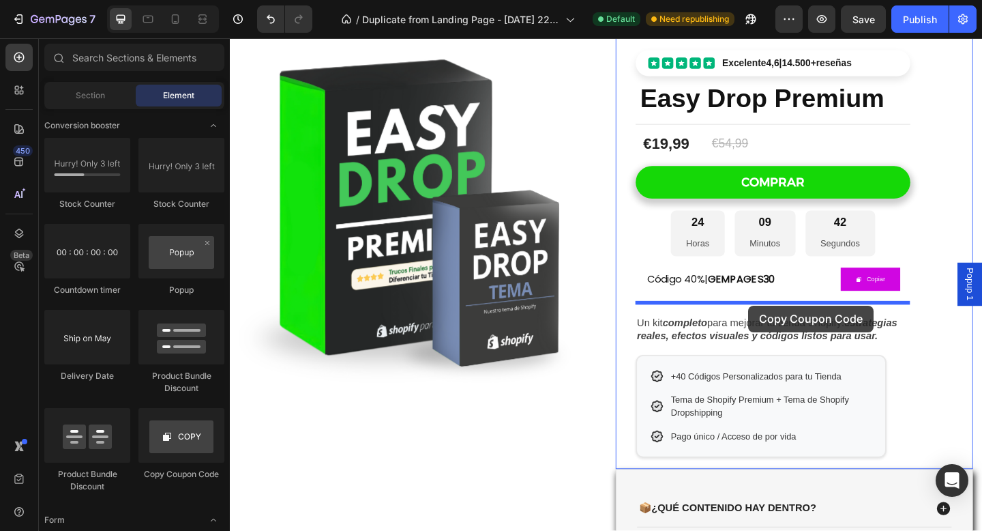
drag, startPoint x: 399, startPoint y: 488, endPoint x: 795, endPoint y: 328, distance: 426.8
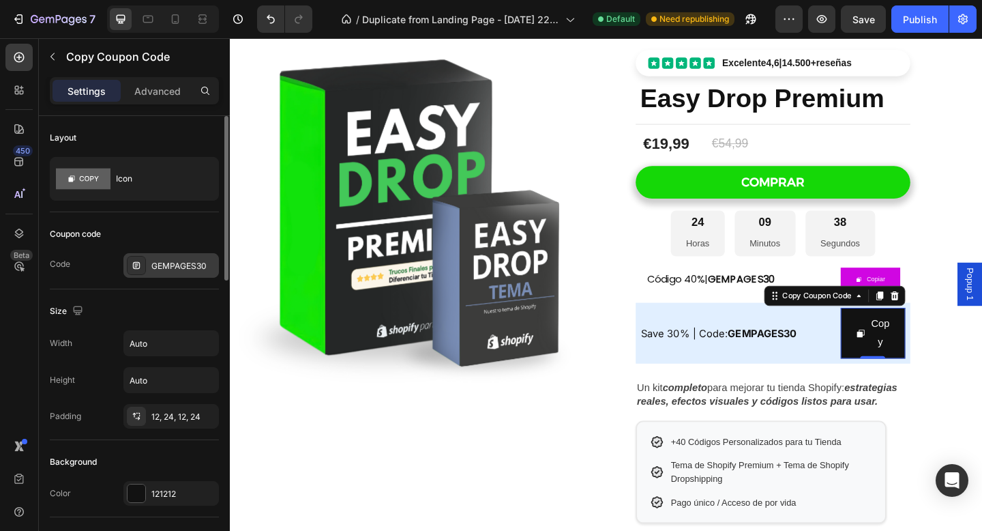
click at [168, 263] on div "GEMPAGES30" at bounding box center [183, 266] width 64 height 12
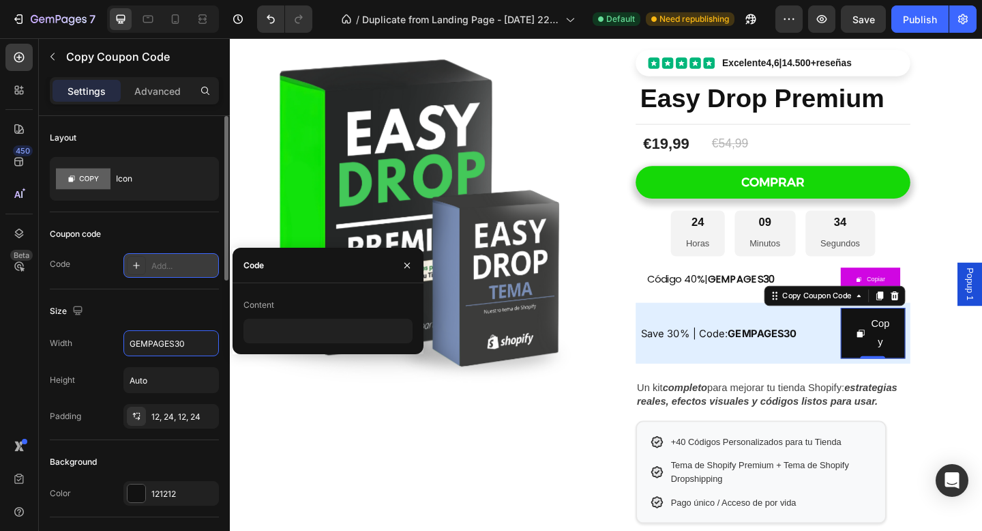
type input "Auto"
click at [192, 272] on div "Add..." at bounding box center [170, 265] width 95 height 25
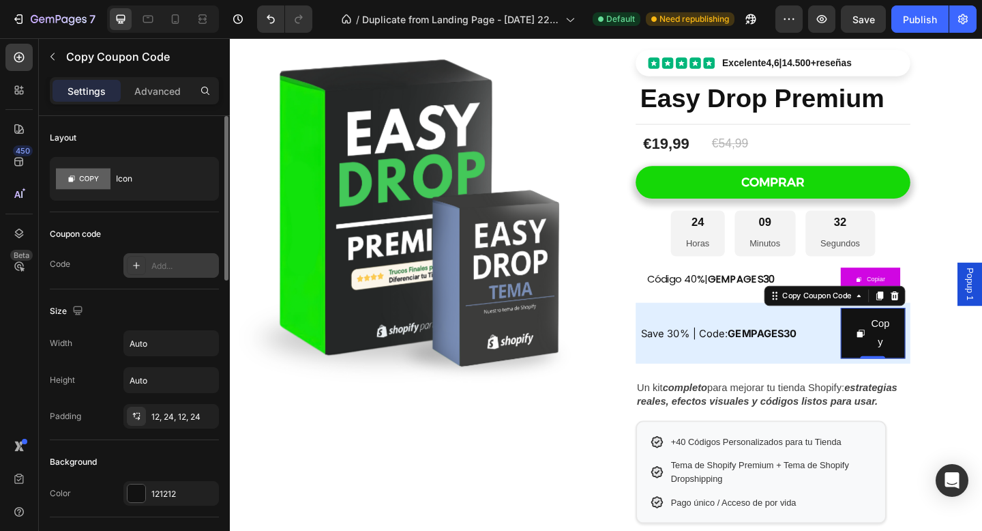
click at [189, 263] on div "Add..." at bounding box center [183, 266] width 64 height 12
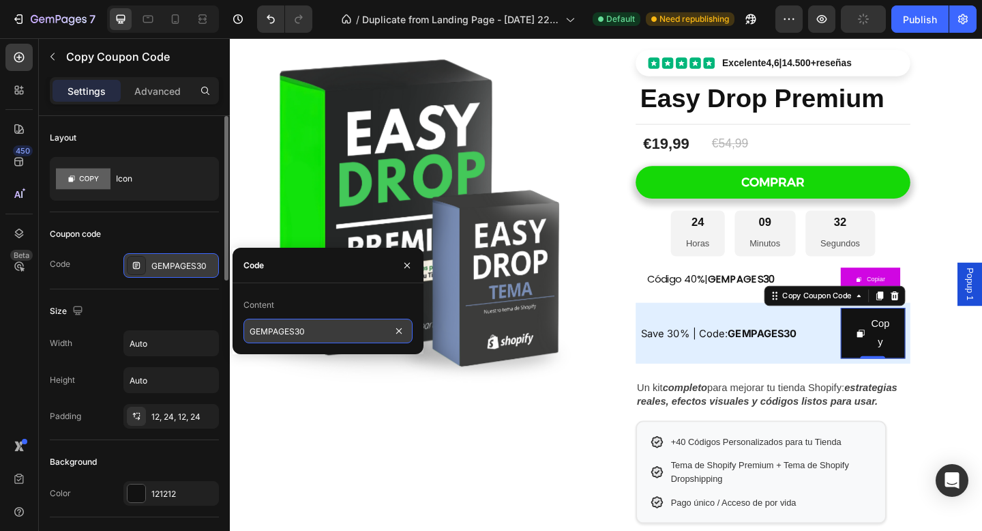
click at [309, 327] on input "GEMPAGES30" at bounding box center [328, 331] width 169 height 25
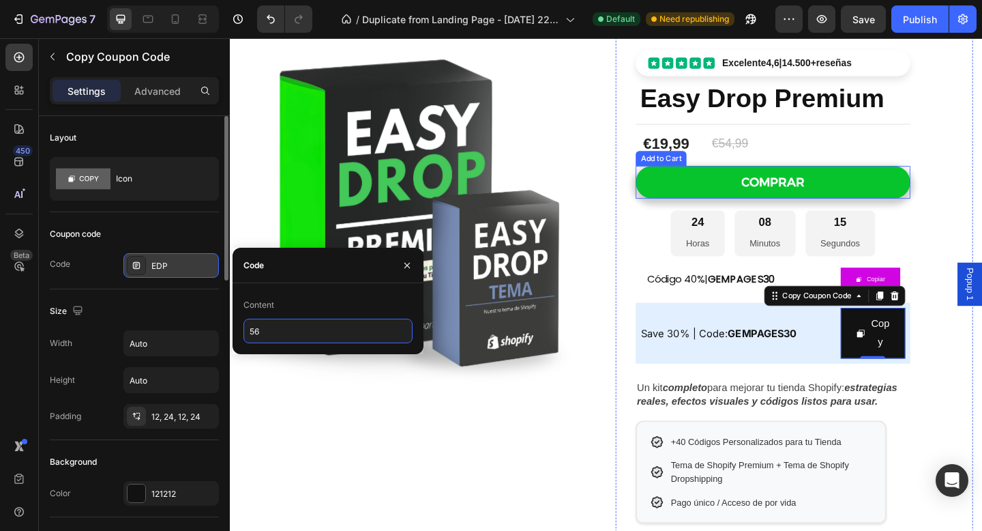
type input "5"
type input "EDP"
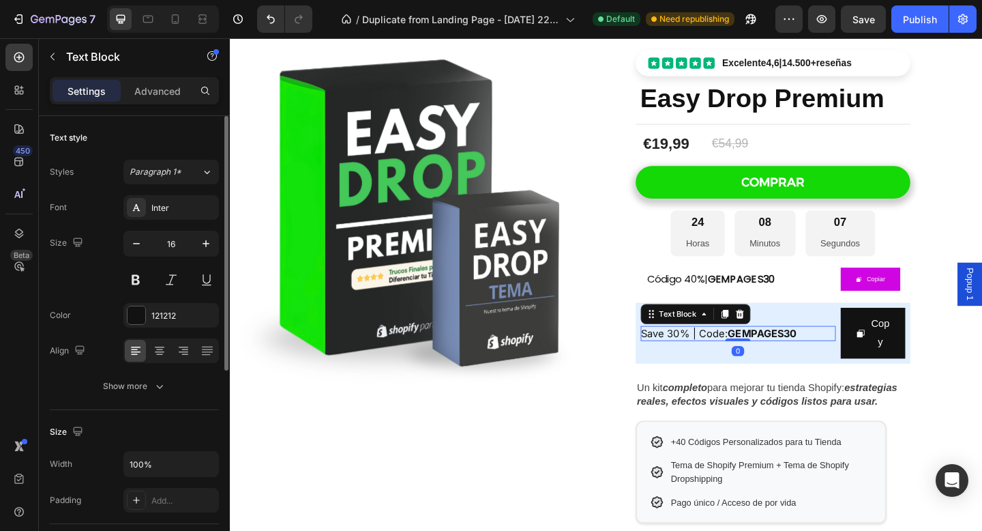
click at [799, 355] on strong "GEMPAGES30" at bounding box center [808, 360] width 75 height 14
click at [50, 54] on icon "button" at bounding box center [52, 56] width 11 height 11
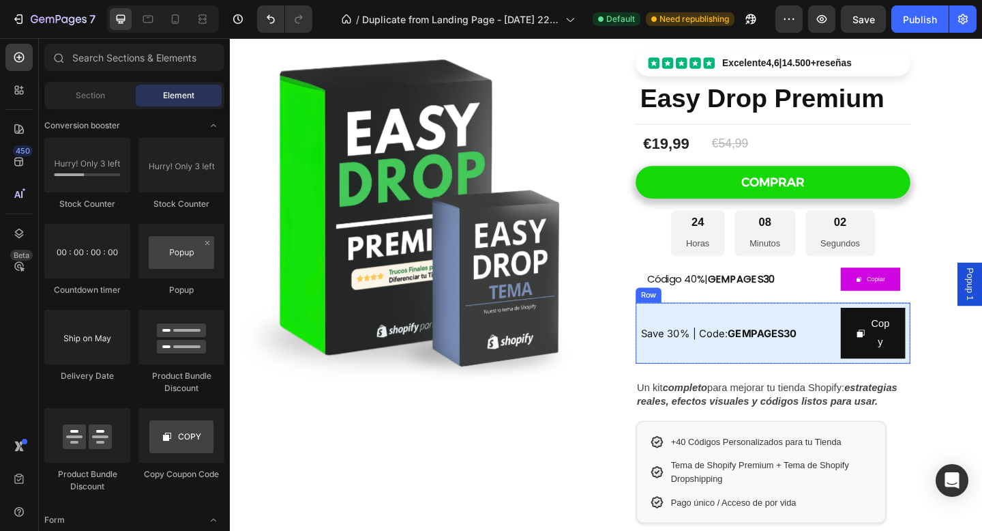
click at [776, 359] on strong "GEMPAGES30" at bounding box center [808, 360] width 75 height 14
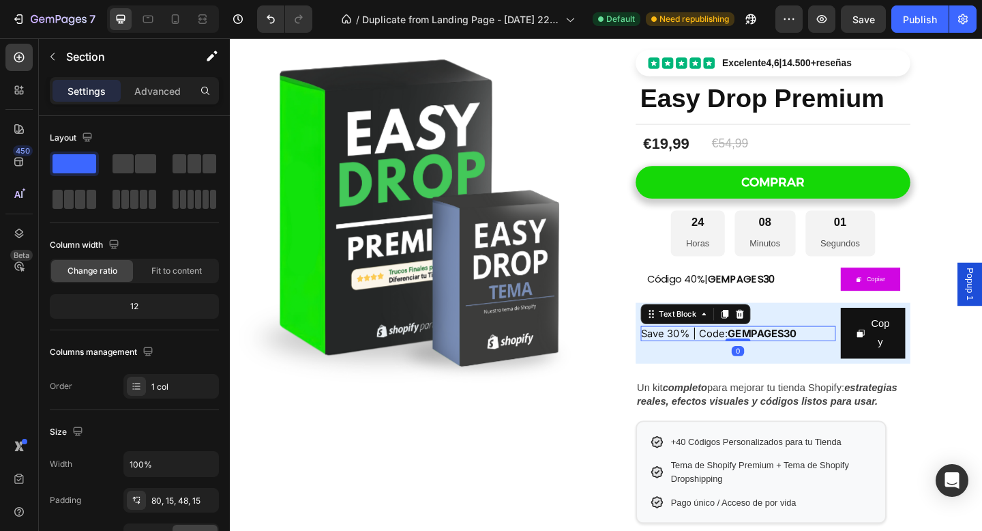
click at [233, 63] on div "Product Images Row Excelente 4,6 | 14.500+ reseñas Custom Code Easy Drop Premiu…" at bounding box center [639, 456] width 818 height 952
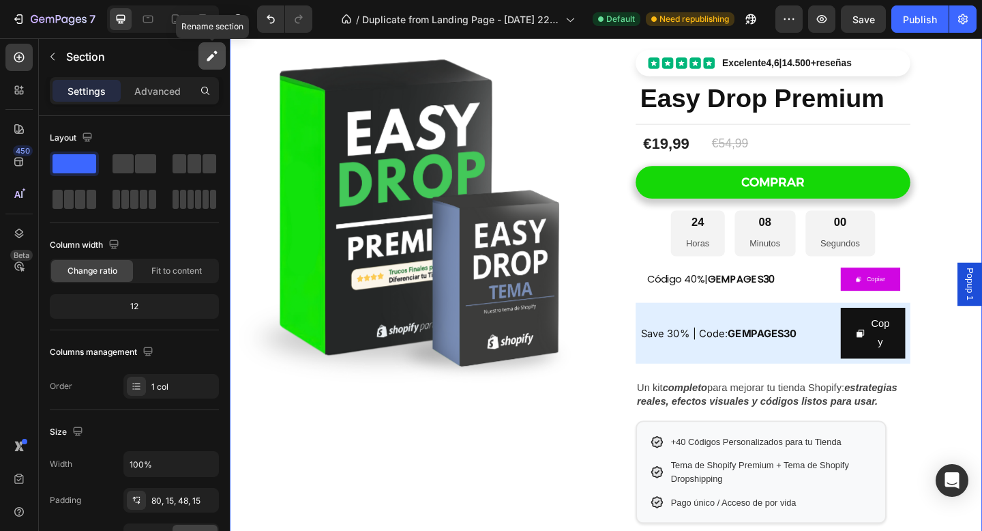
click at [216, 59] on icon "button" at bounding box center [212, 56] width 14 height 14
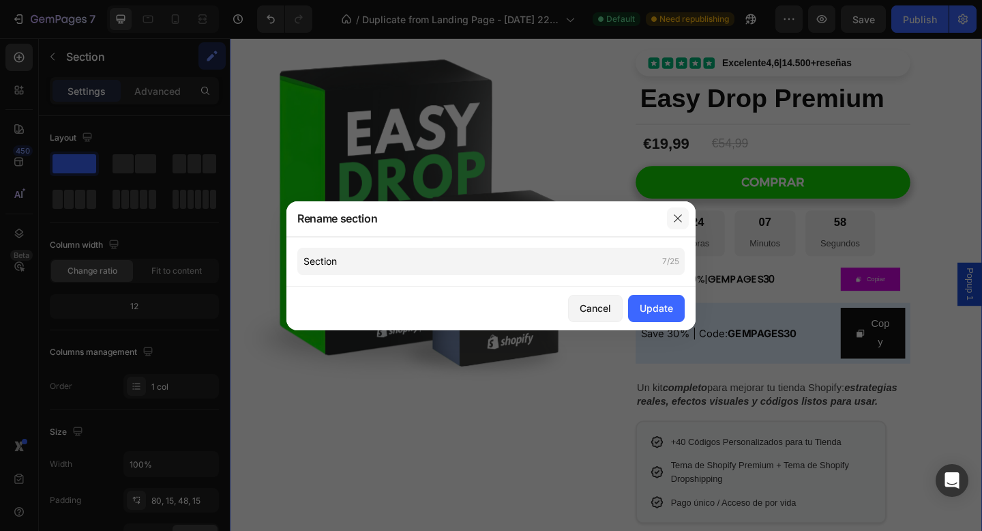
click at [681, 218] on icon "button" at bounding box center [678, 218] width 11 height 11
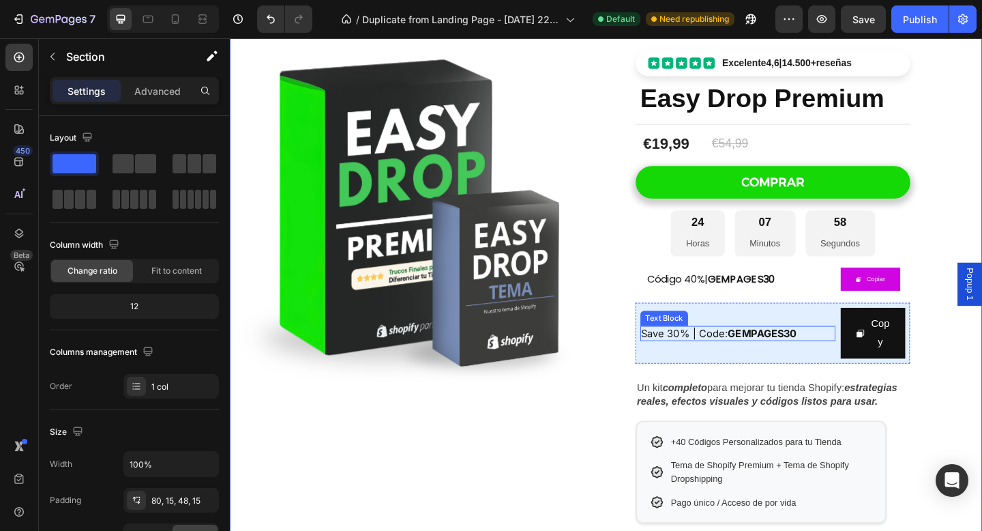
click at [772, 356] on span "Save 30% | Code: GEMPAGES30" at bounding box center [762, 360] width 170 height 14
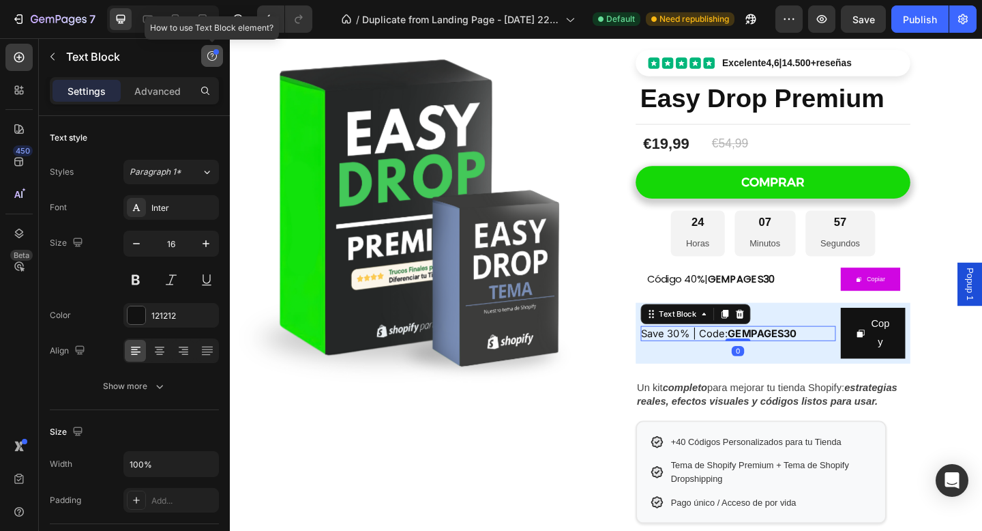
click at [218, 53] on button "button" at bounding box center [212, 56] width 22 height 22
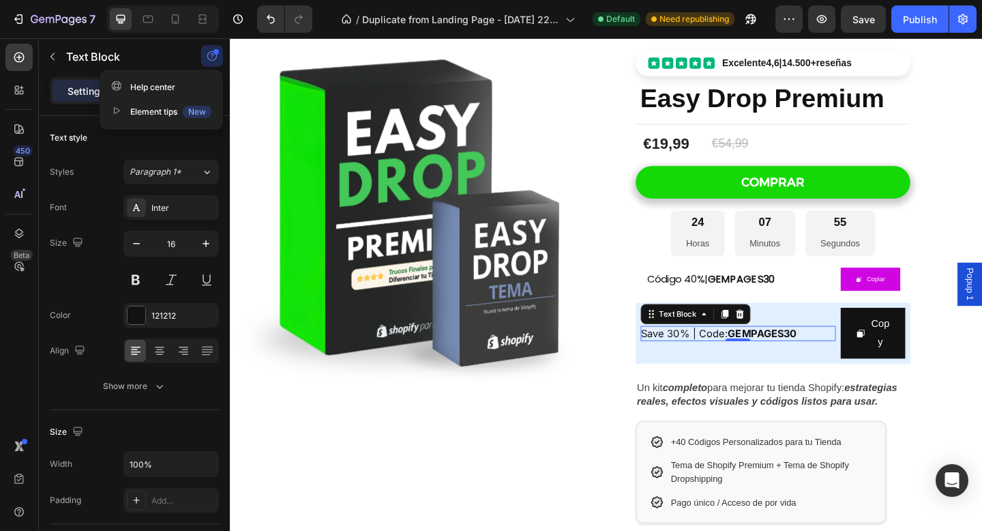
click at [217, 55] on icon "button" at bounding box center [212, 55] width 11 height 11
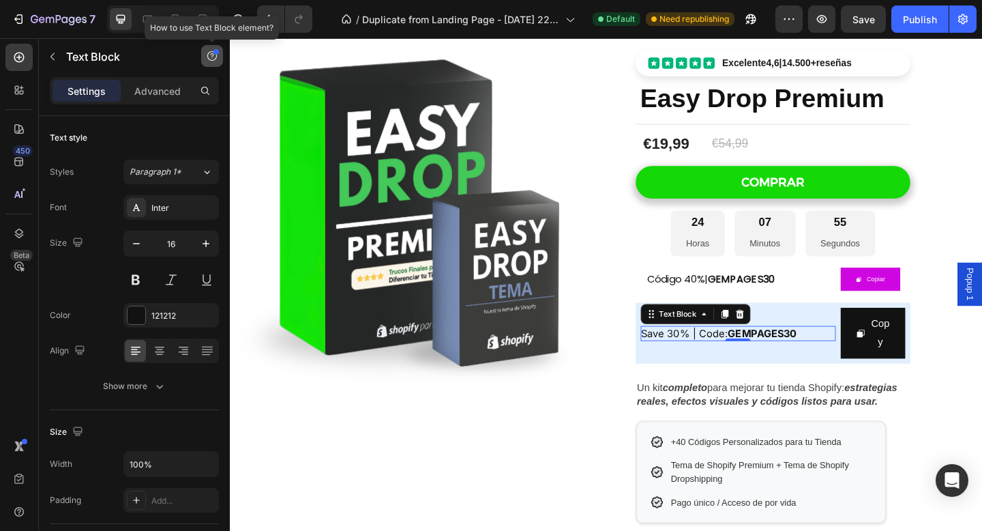
click at [217, 55] on icon "button" at bounding box center [212, 55] width 11 height 11
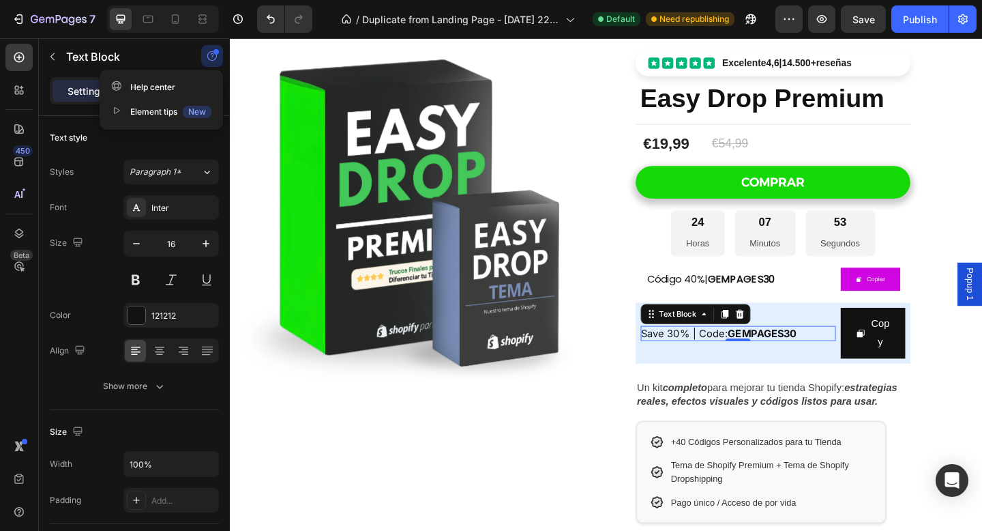
click at [213, 55] on icon "button" at bounding box center [212, 55] width 11 height 11
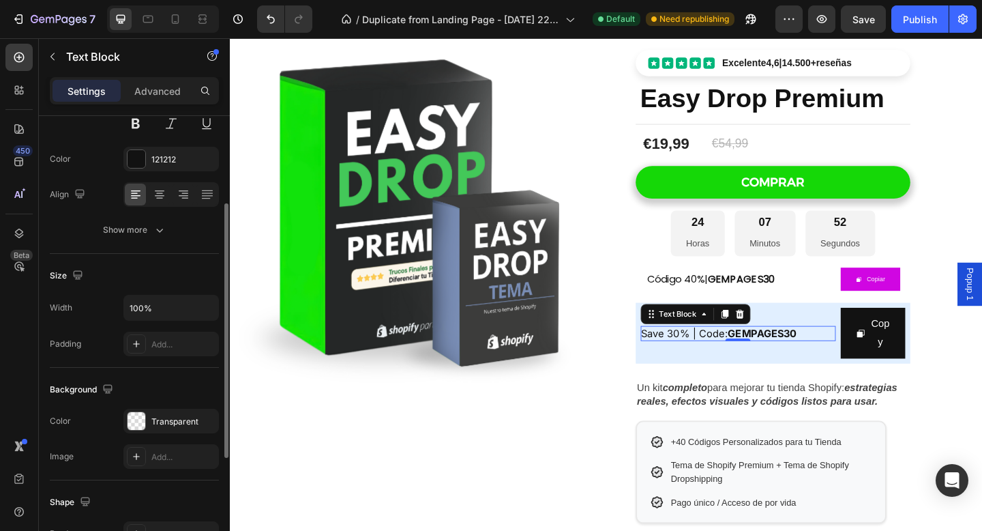
scroll to position [0, 0]
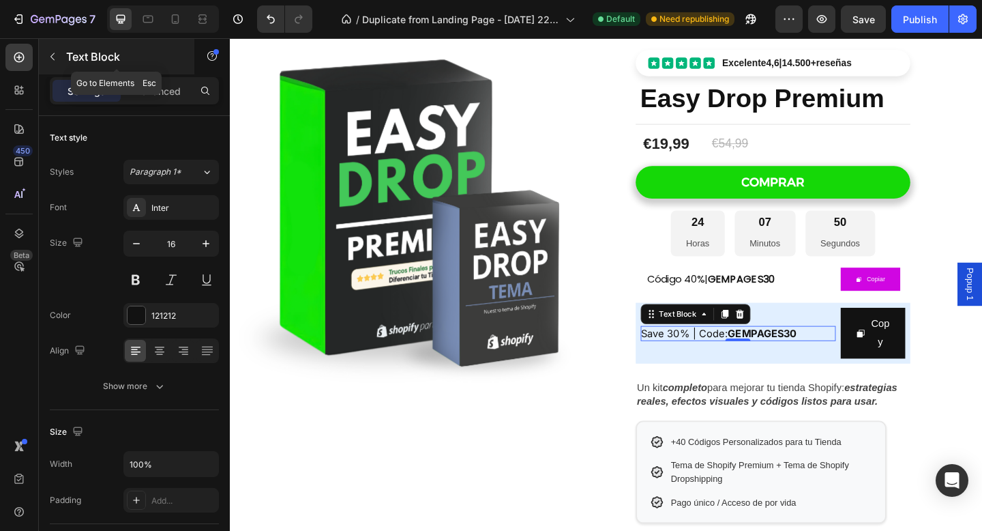
click at [52, 60] on icon "button" at bounding box center [52, 56] width 11 height 11
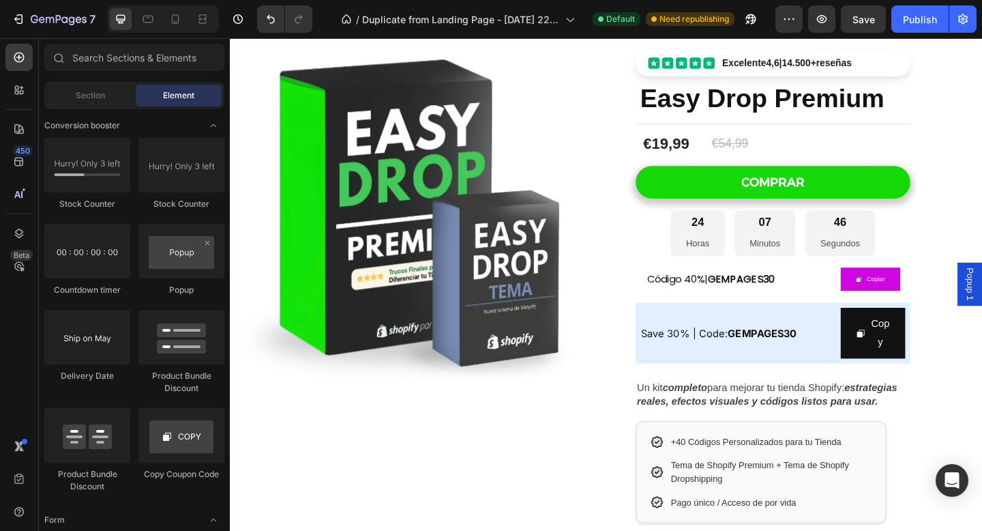
drag, startPoint x: 53, startPoint y: 60, endPoint x: 175, endPoint y: 98, distance: 127.7
click at [55, 61] on icon at bounding box center [58, 57] width 11 height 11
click at [705, 282] on div "Código 40%| GEMPAGES30 Text Block Copiar Copy Coupon Code Row" at bounding box center [820, 300] width 299 height 41
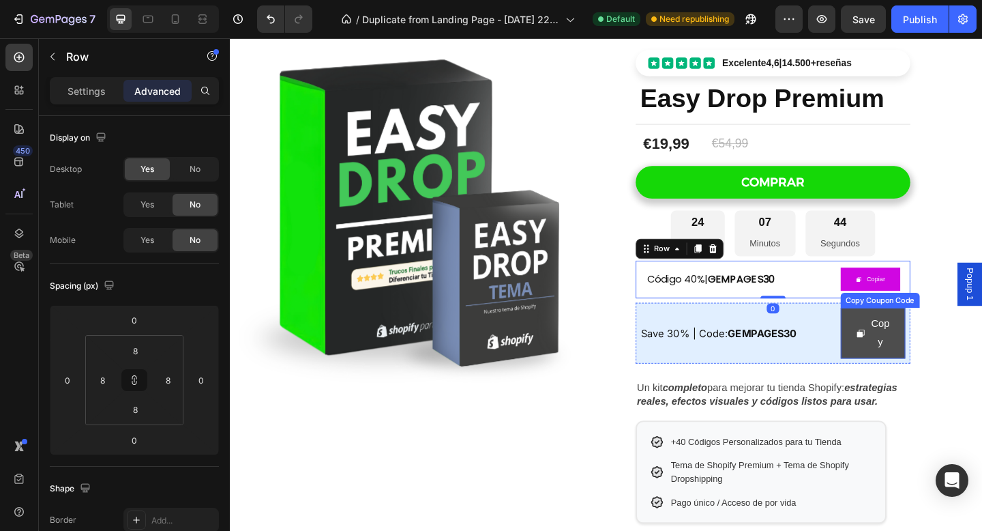
click at [957, 364] on button "Copy" at bounding box center [929, 359] width 71 height 56
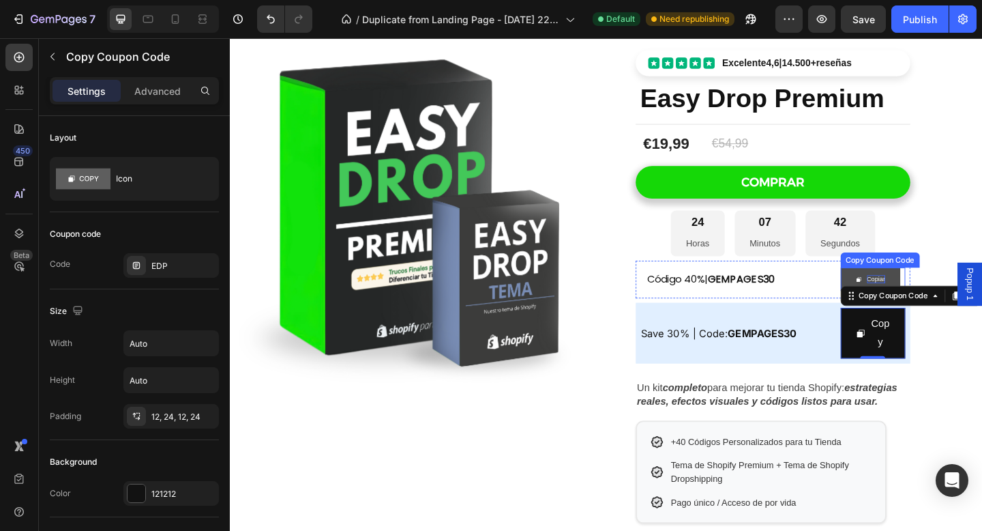
click at [928, 298] on div "Copiar" at bounding box center [933, 300] width 20 height 9
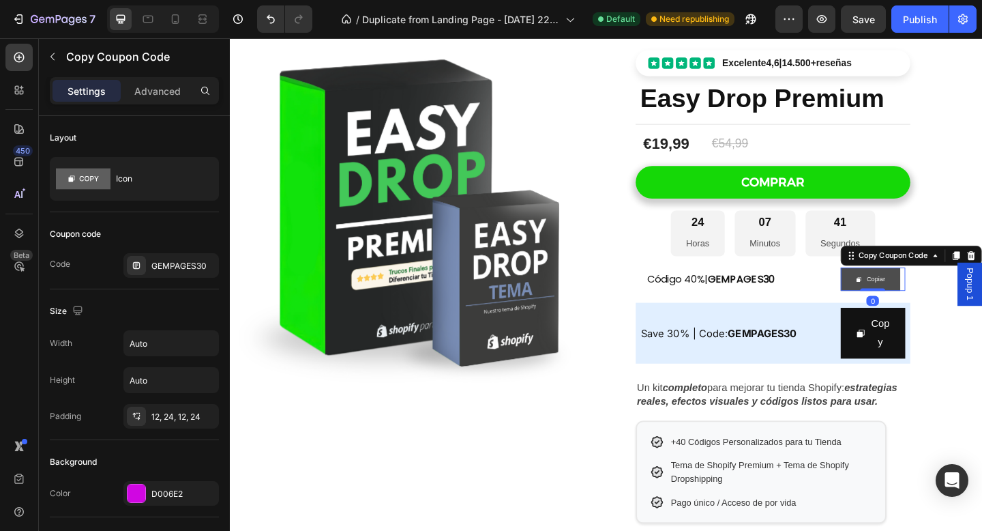
click at [897, 301] on button "Copiar" at bounding box center [926, 300] width 65 height 25
click at [199, 261] on div "GEMPAGES30" at bounding box center [183, 266] width 64 height 12
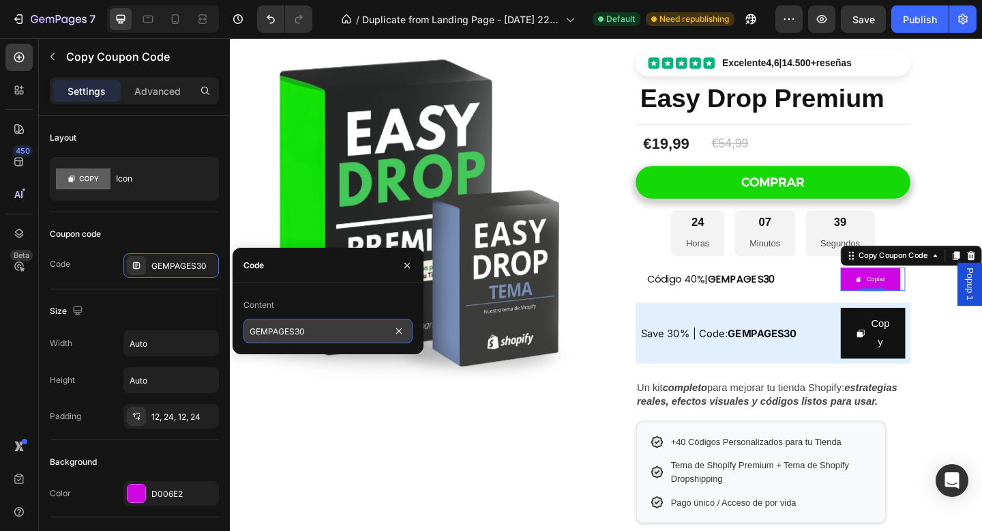
click at [297, 329] on input "GEMPAGES30" at bounding box center [328, 331] width 169 height 25
click at [324, 331] on input "GEMPAGES30" at bounding box center [328, 331] width 169 height 25
drag, startPoint x: 324, startPoint y: 331, endPoint x: 261, endPoint y: 332, distance: 63.4
click at [261, 332] on input "GEMPAGES30" at bounding box center [328, 331] width 169 height 25
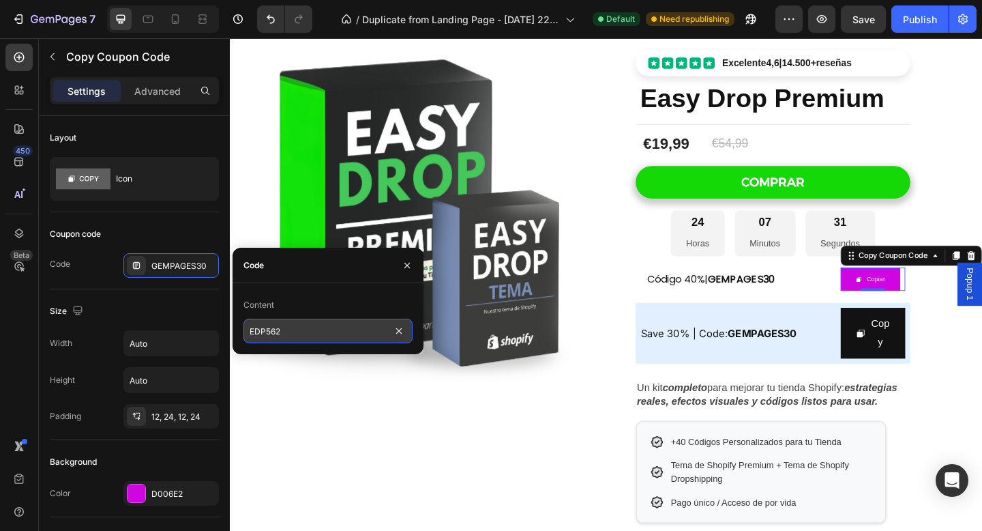
type input "EDP5623"
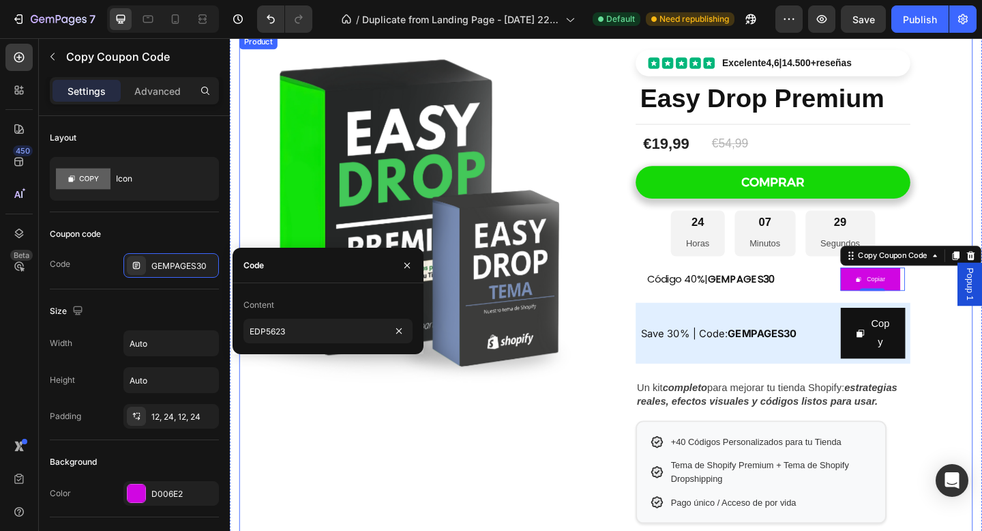
click at [301, 422] on img at bounding box center [434, 228] width 389 height 389
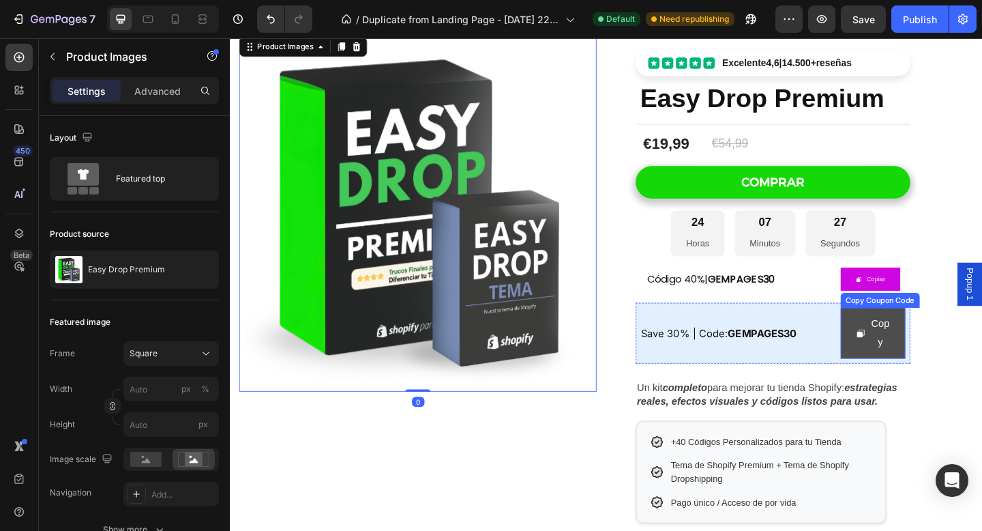
click at [917, 355] on icon "Copy" at bounding box center [916, 359] width 11 height 11
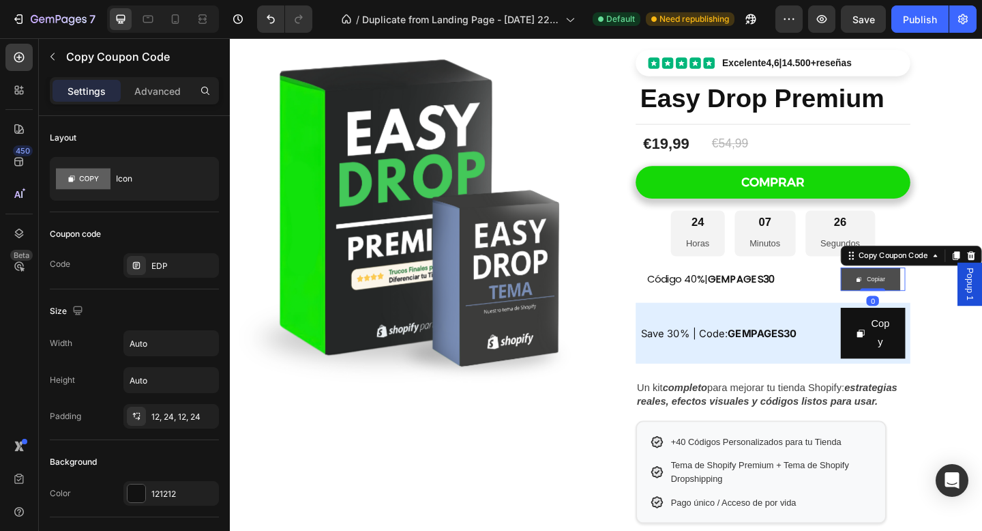
click at [911, 303] on icon "Copiar" at bounding box center [914, 300] width 7 height 7
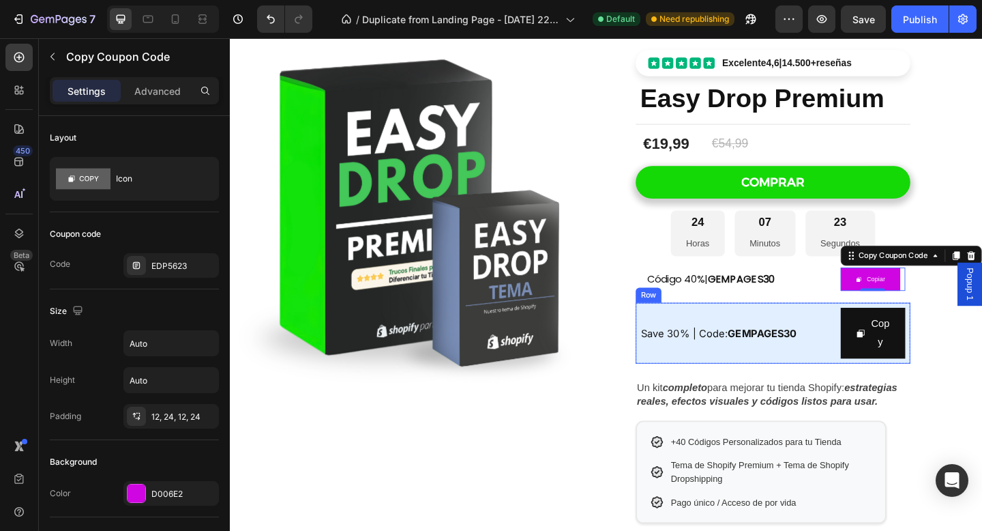
click at [867, 381] on div "Save 30% | Code: GEMPAGES30 Text Block" at bounding box center [783, 359] width 212 height 56
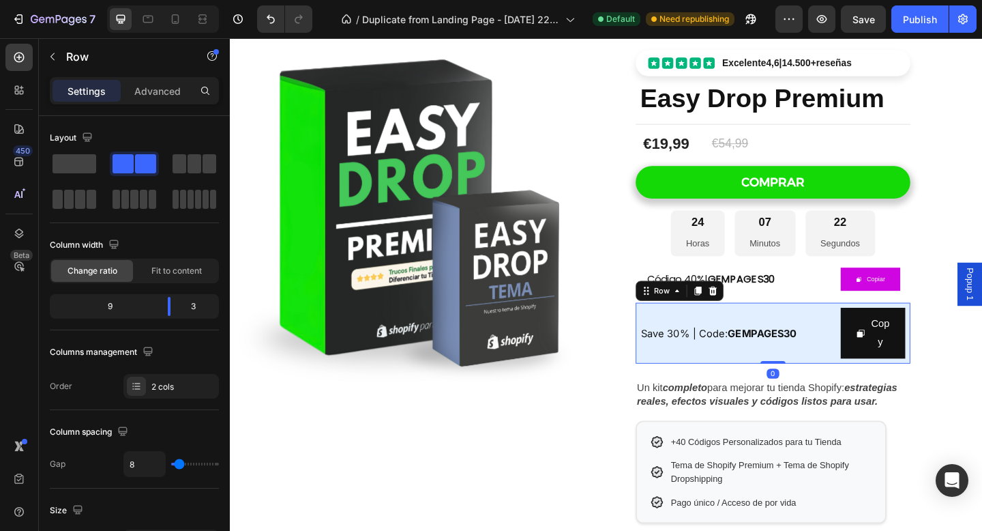
click at [754, 312] on icon at bounding box center [755, 313] width 9 height 10
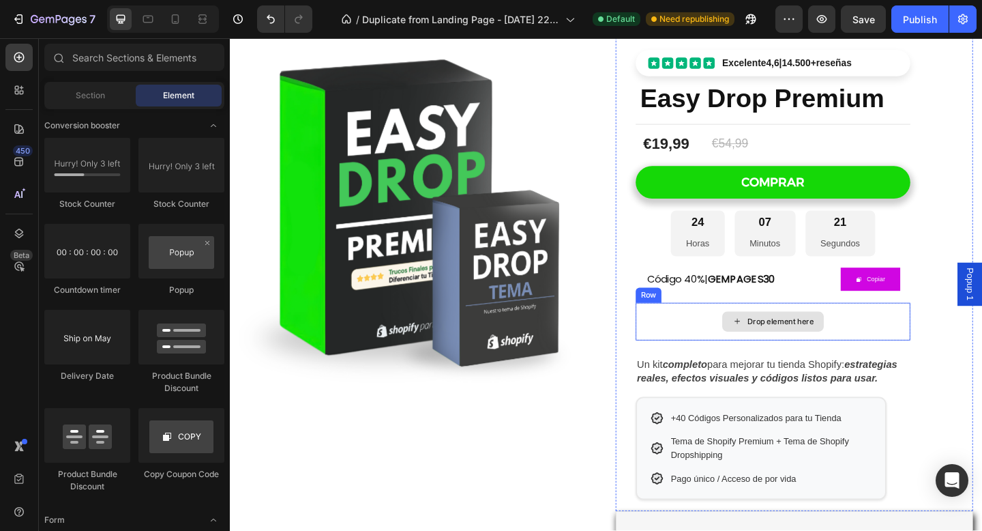
click at [733, 351] on div "Drop element here" at bounding box center [820, 346] width 299 height 41
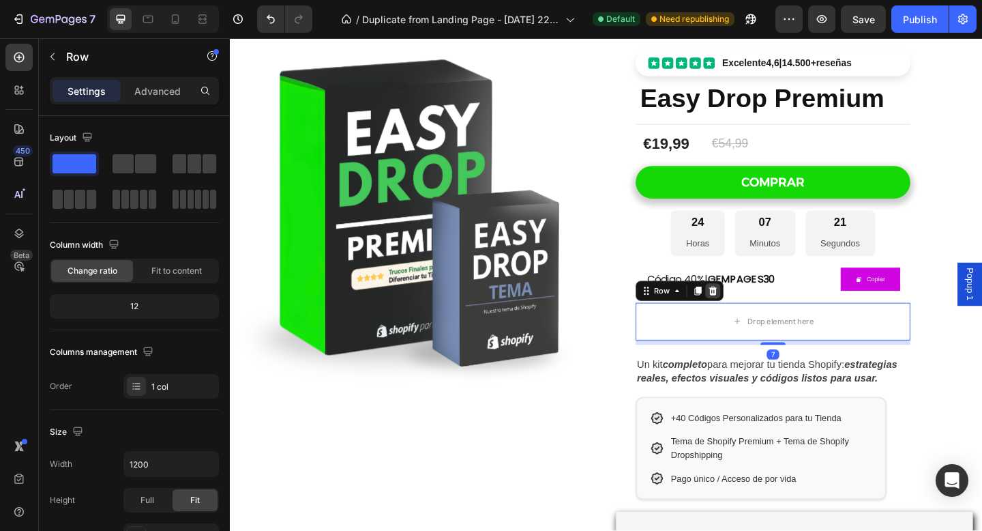
click at [752, 318] on icon at bounding box center [755, 313] width 11 height 11
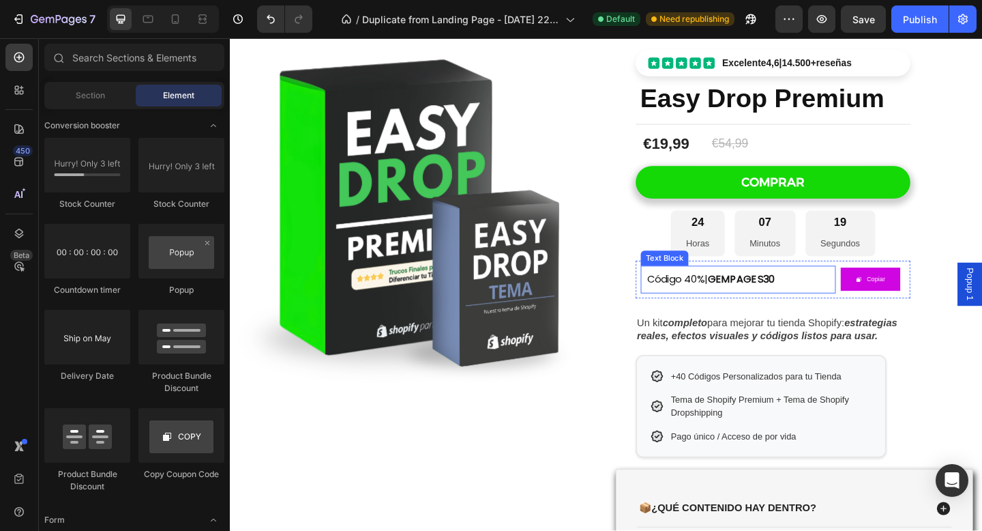
click at [808, 308] on p "Código 40%| GEMPAGES30" at bounding box center [782, 301] width 198 height 16
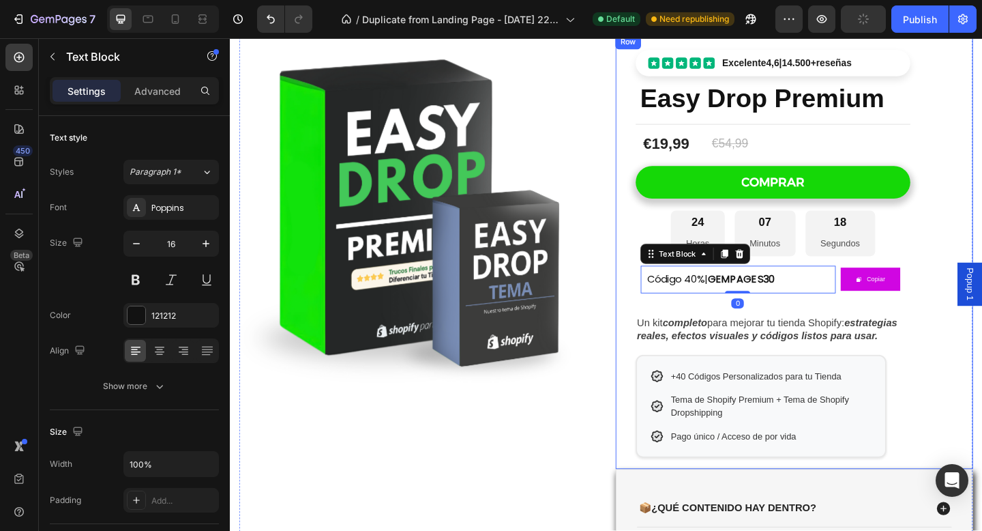
click at [803, 323] on div "Excelente 4,6 | 14.500+ reseñas Custom Code Easy Drop Premium Product Title Tit…" at bounding box center [820, 270] width 299 height 473
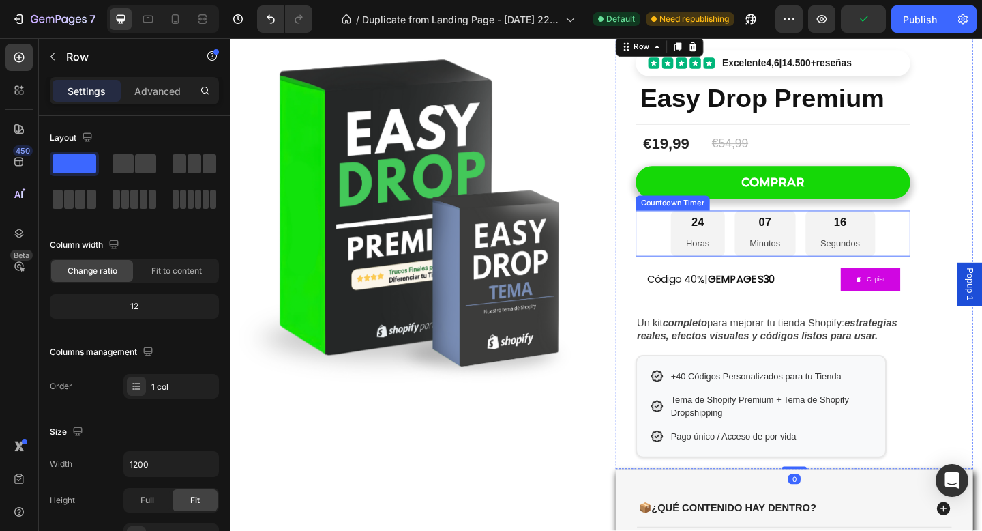
click at [785, 244] on div "07 Minutos" at bounding box center [812, 251] width 66 height 50
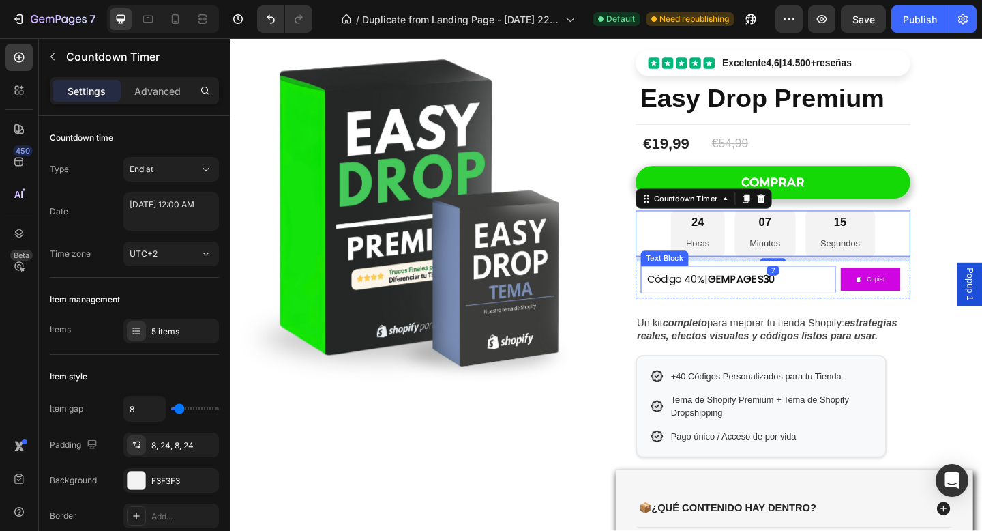
click at [776, 314] on div "Código 40%| GEMPAGES30 Text Block" at bounding box center [783, 301] width 212 height 30
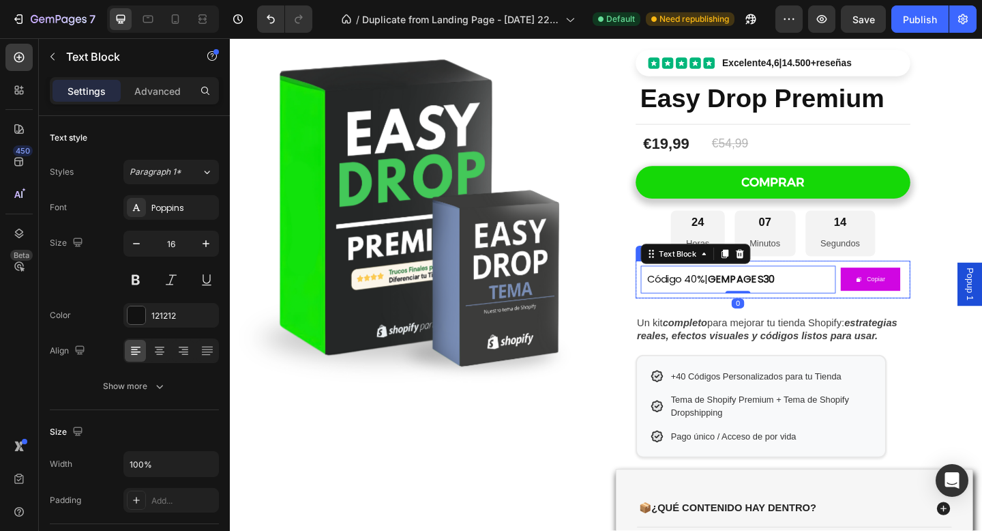
click at [745, 319] on div "Código 40%| GEMPAGES30 Text Block 0 Copiar Copy Coupon Code Row" at bounding box center [820, 300] width 299 height 41
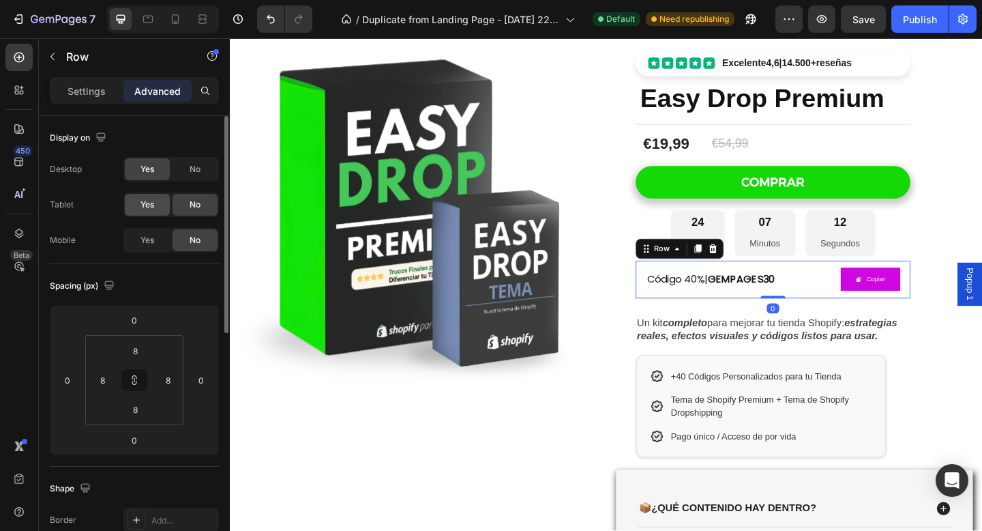
click at [147, 203] on span "Yes" at bounding box center [148, 204] width 14 height 12
click at [147, 244] on span "Yes" at bounding box center [148, 240] width 14 height 12
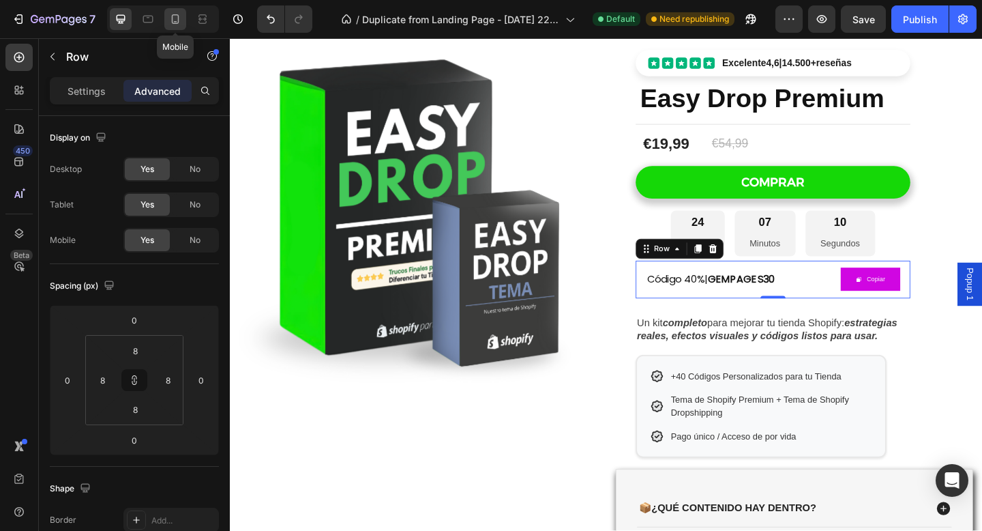
click at [171, 24] on icon at bounding box center [175, 19] width 14 height 14
type input "1"
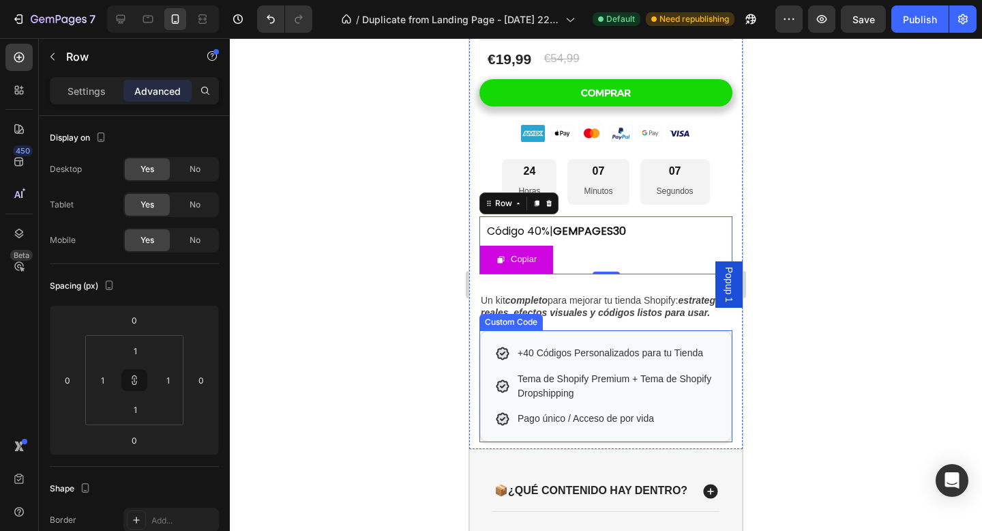
scroll to position [386, 0]
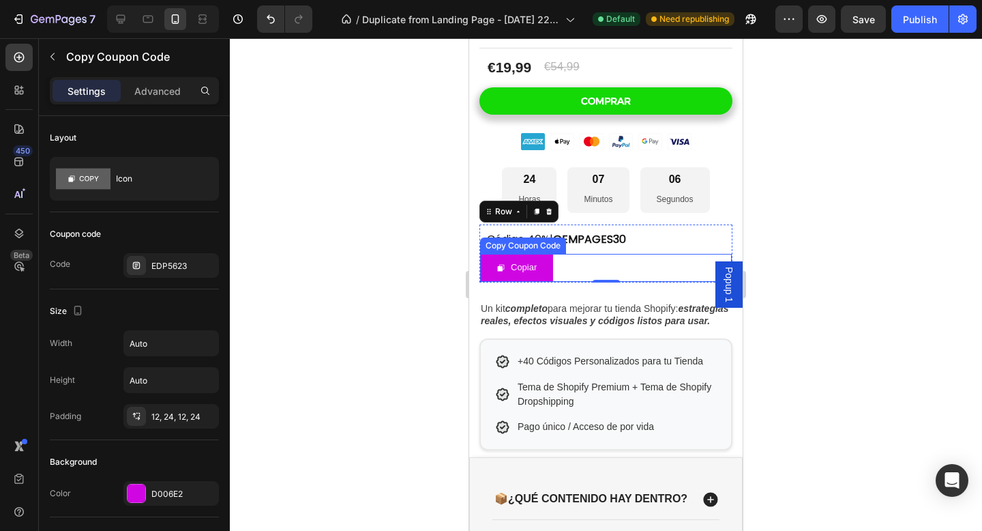
click at [647, 260] on div "Copiar" at bounding box center [606, 268] width 252 height 28
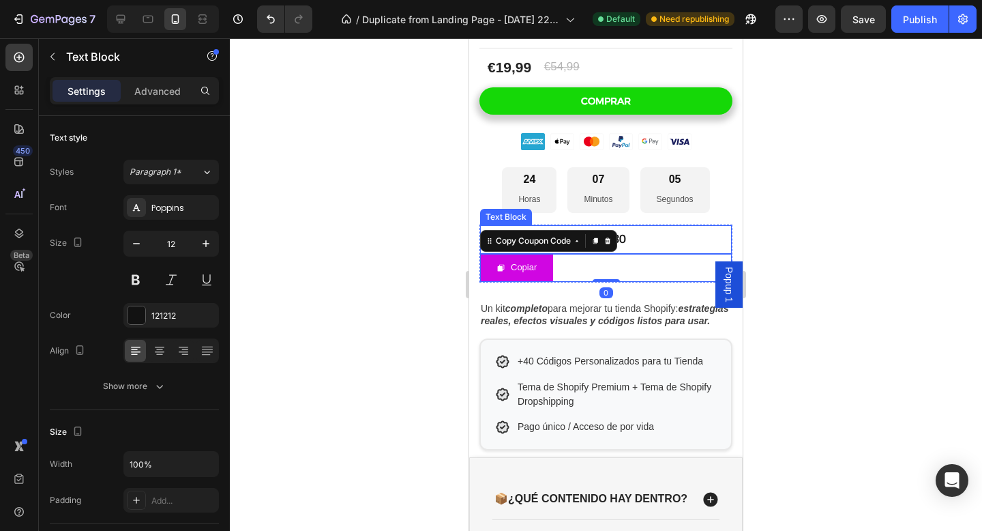
click at [655, 244] on div "Código 40%| GEMPAGES30 Text Block" at bounding box center [606, 239] width 252 height 29
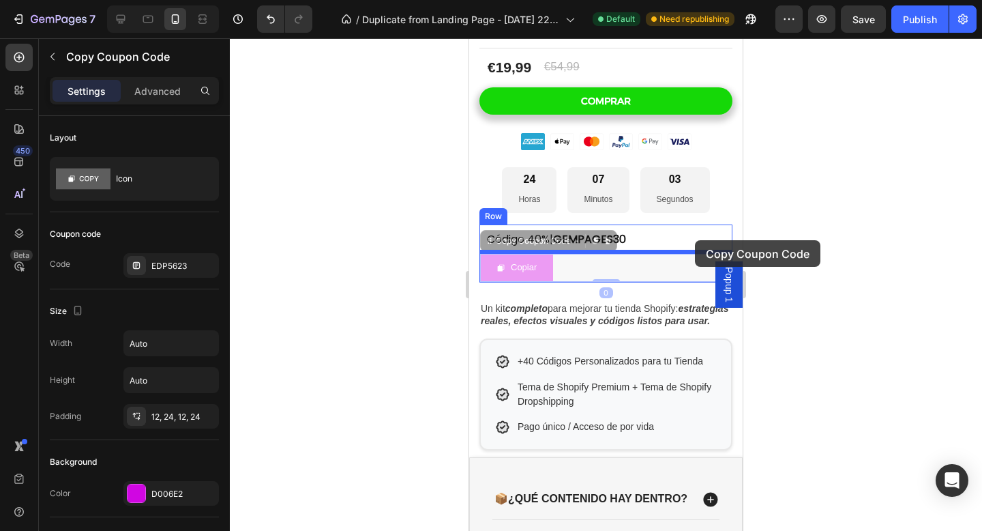
drag, startPoint x: 544, startPoint y: 262, endPoint x: 695, endPoint y: 240, distance: 152.3
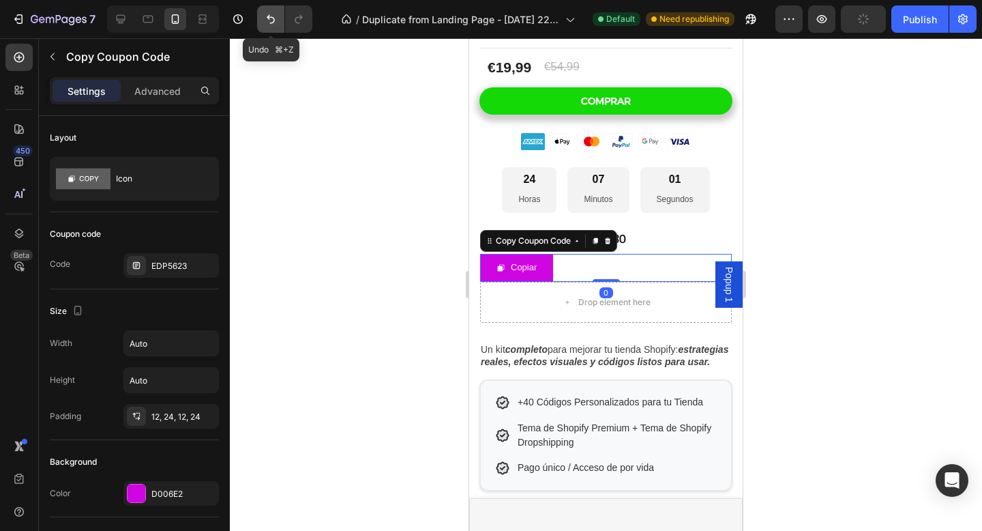
click at [274, 20] on icon "Undo/Redo" at bounding box center [271, 19] width 14 height 14
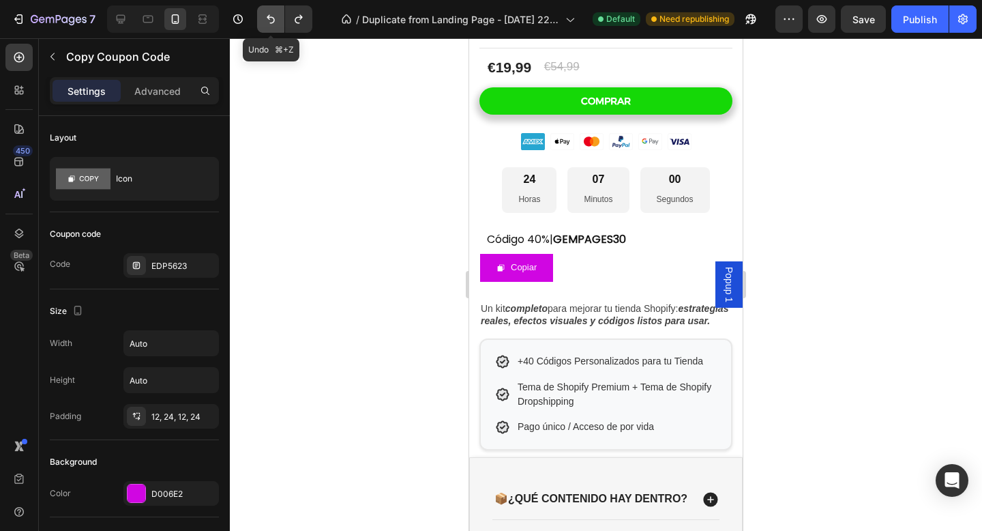
click at [274, 20] on icon "Undo/Redo" at bounding box center [271, 19] width 8 height 9
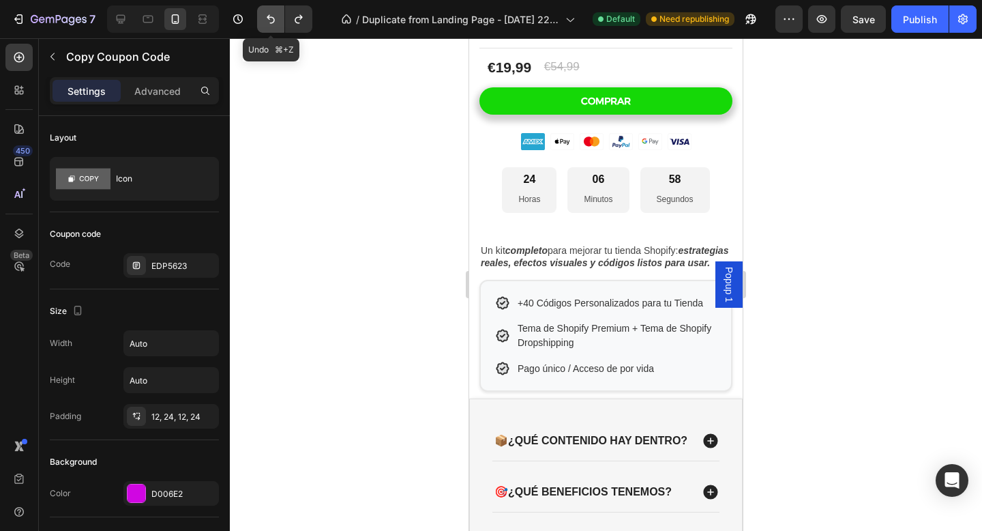
click at [274, 20] on icon "Undo/Redo" at bounding box center [271, 19] width 8 height 9
drag, startPoint x: 132, startPoint y: 17, endPoint x: 126, endPoint y: 0, distance: 18.4
click at [132, 17] on div at bounding box center [163, 18] width 112 height 27
click at [124, 18] on icon at bounding box center [121, 19] width 9 height 9
click at [128, 21] on div at bounding box center [121, 19] width 22 height 22
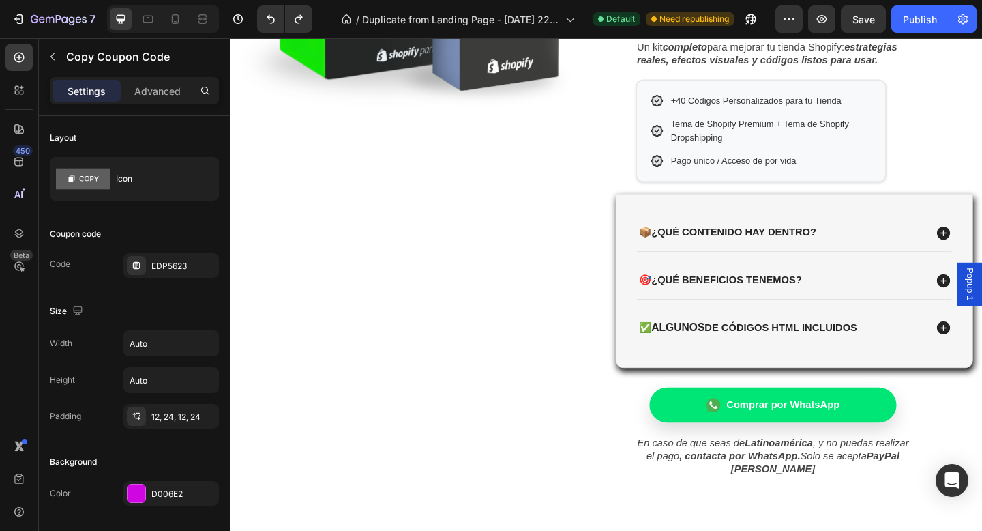
type input "10"
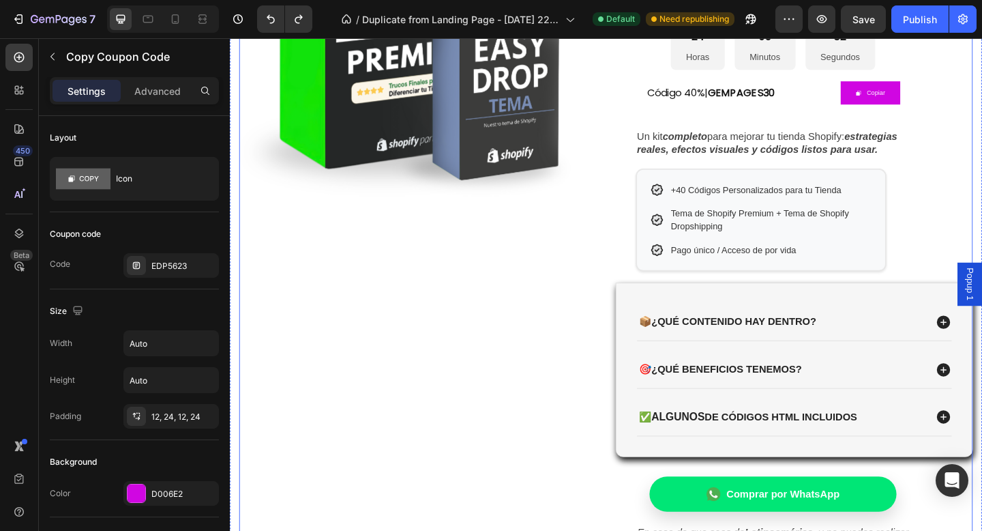
scroll to position [289, 0]
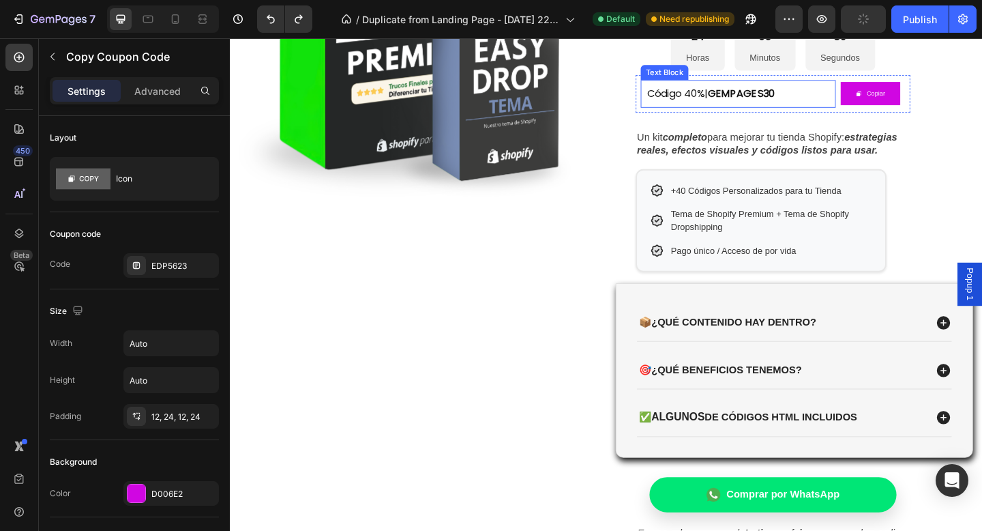
click at [854, 102] on p "Código 40%| GEMPAGES30" at bounding box center [782, 99] width 198 height 16
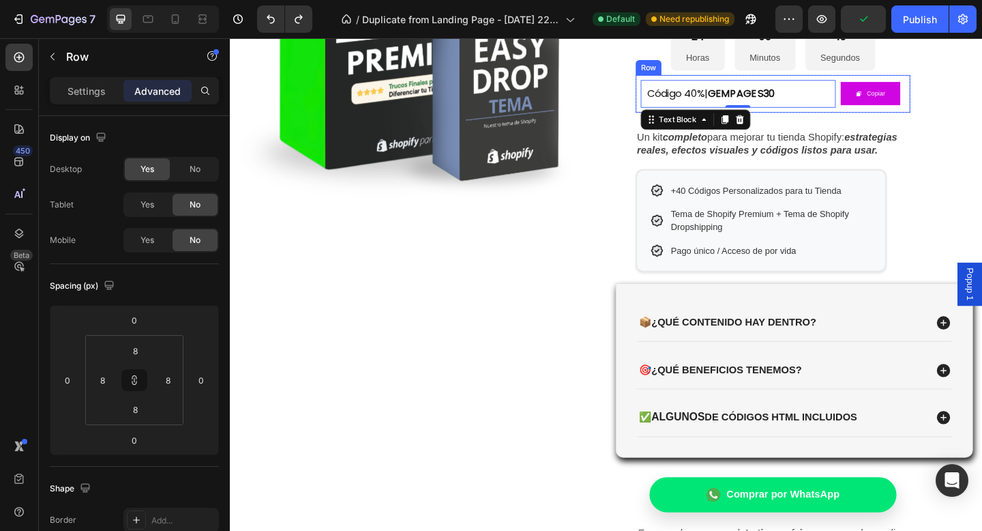
click at [851, 117] on div "Código 40%| GEMPAGES30 Text Block 0 Copiar Copy Coupon Code Row" at bounding box center [820, 98] width 299 height 41
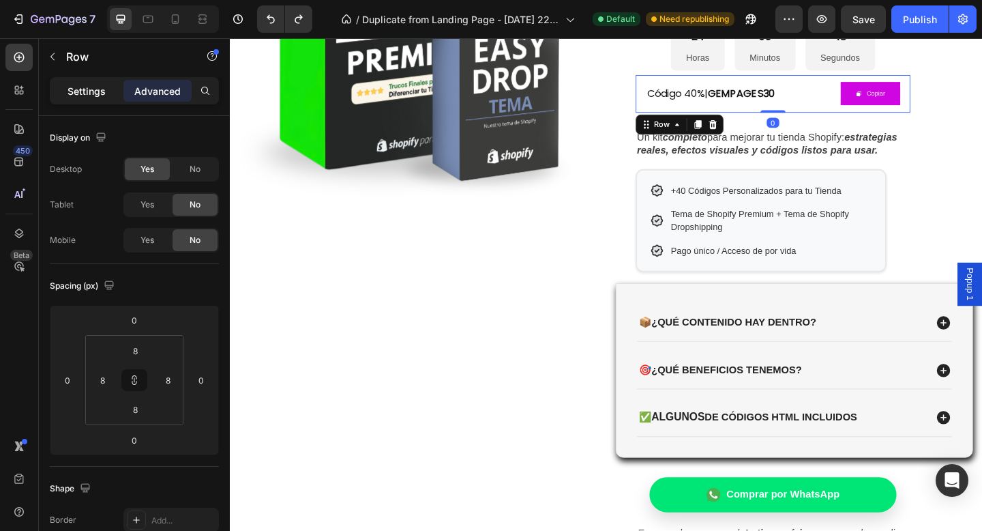
click at [106, 89] on div "Settings" at bounding box center [87, 91] width 68 height 22
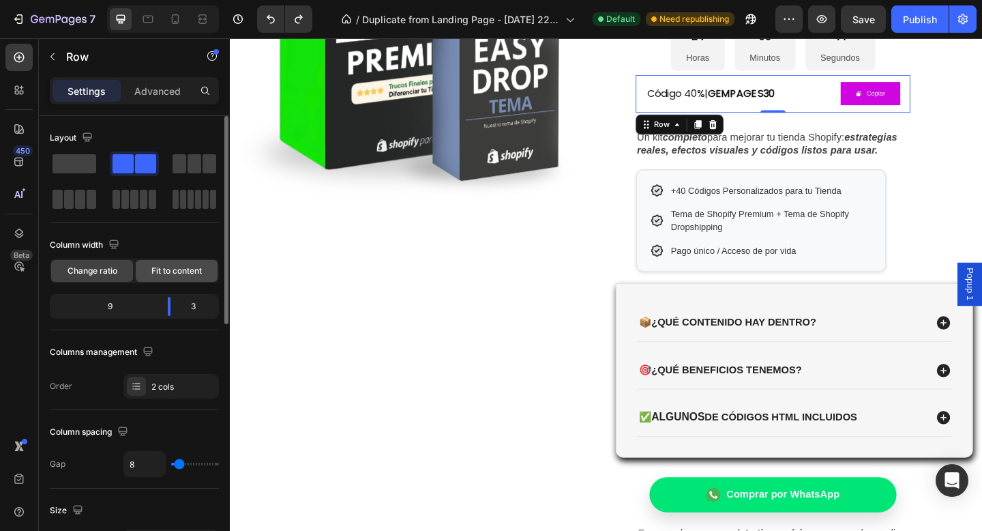
click at [188, 271] on span "Fit to content" at bounding box center [176, 271] width 50 height 12
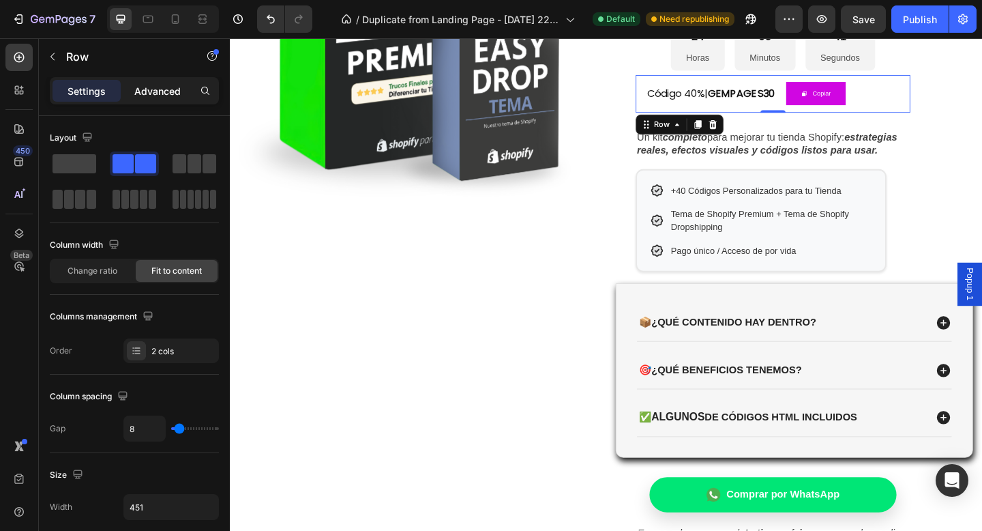
click at [166, 86] on p "Advanced" at bounding box center [157, 91] width 46 height 14
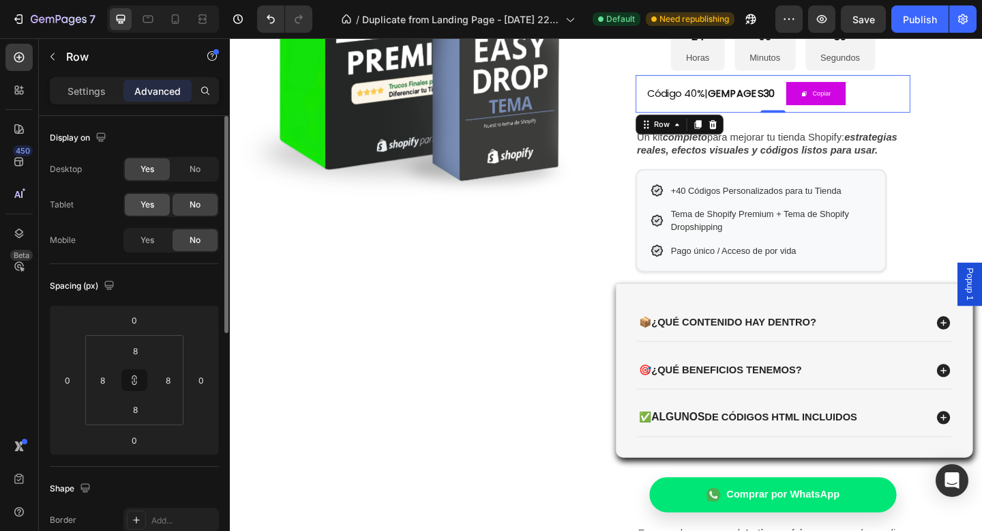
click at [147, 200] on span "Yes" at bounding box center [148, 204] width 14 height 12
click at [143, 247] on div "Yes" at bounding box center [147, 240] width 45 height 22
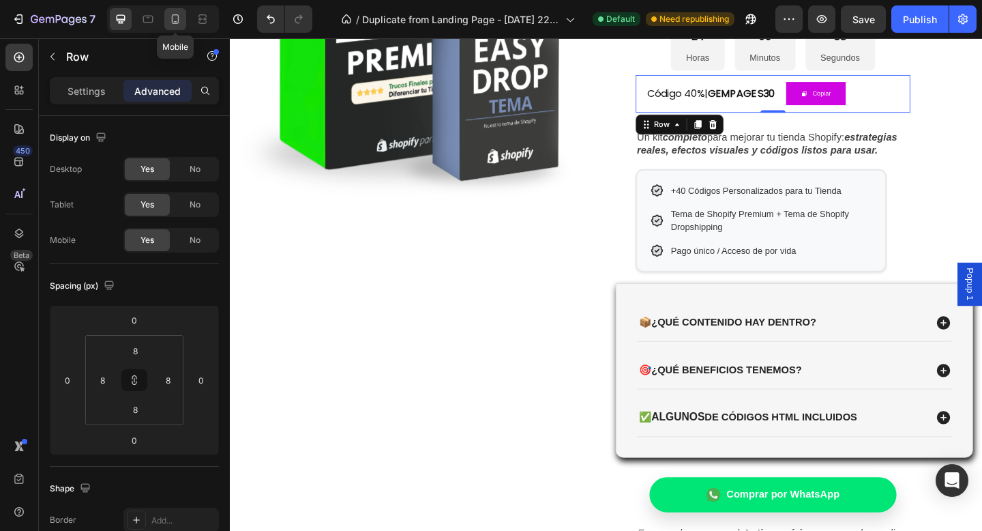
click at [175, 18] on icon at bounding box center [175, 19] width 14 height 14
type input "1"
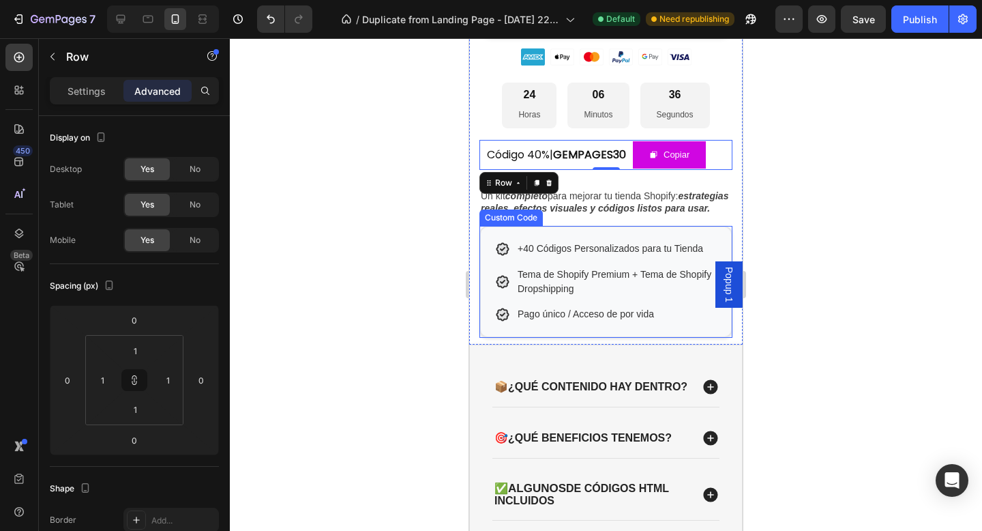
scroll to position [450, 0]
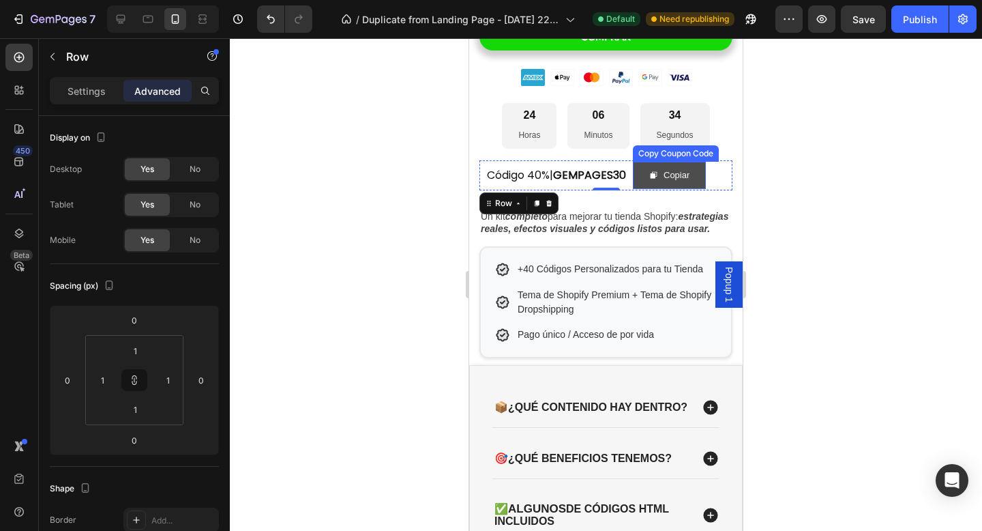
click at [704, 179] on button "Copiar" at bounding box center [669, 176] width 73 height 28
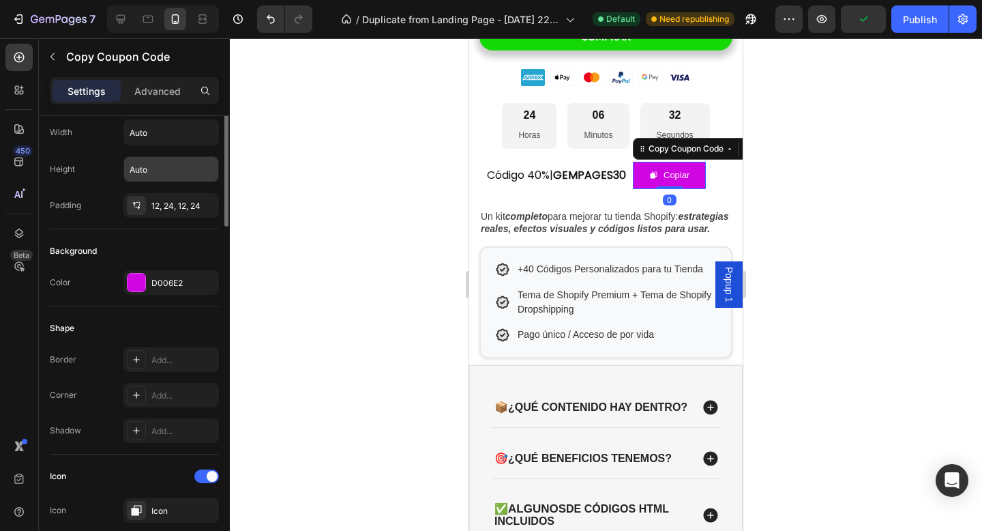
scroll to position [0, 0]
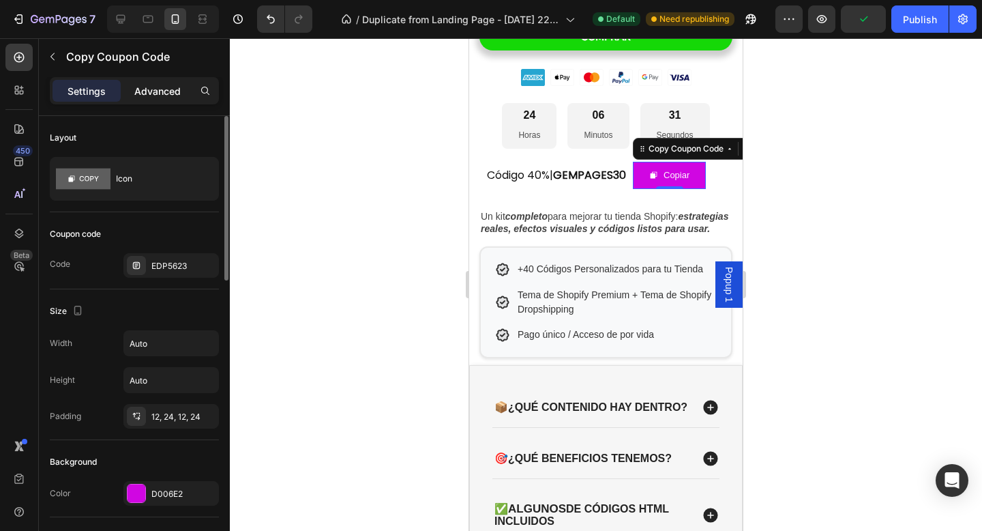
click at [175, 89] on p "Advanced" at bounding box center [157, 91] width 46 height 14
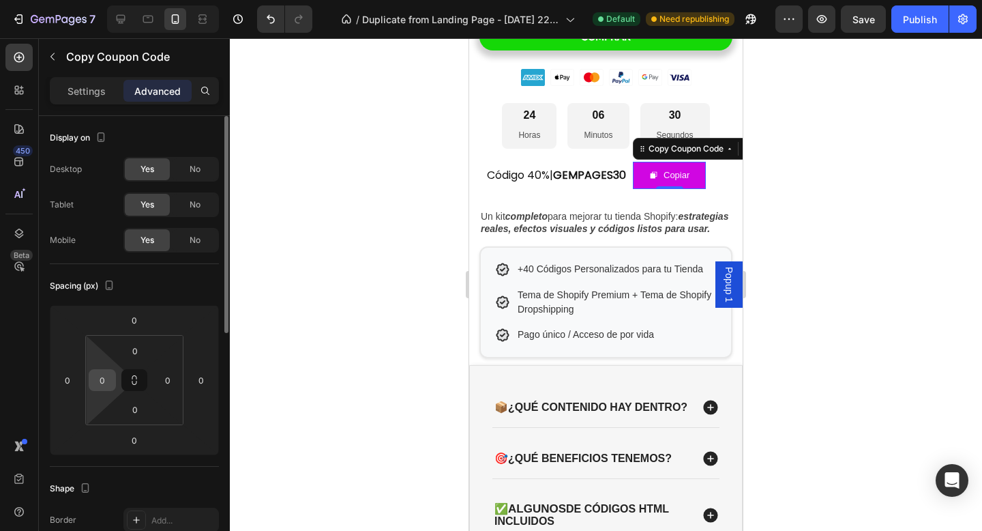
click at [112, 384] on input "0" at bounding box center [102, 380] width 20 height 20
type input "5"
type input "10"
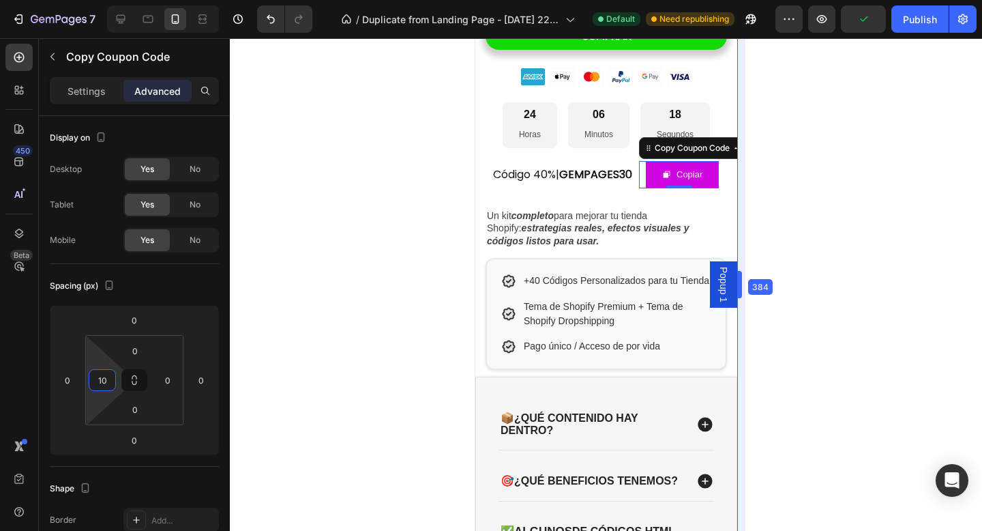
scroll to position [439, 0]
drag, startPoint x: 750, startPoint y: 293, endPoint x: 739, endPoint y: 295, distance: 11.8
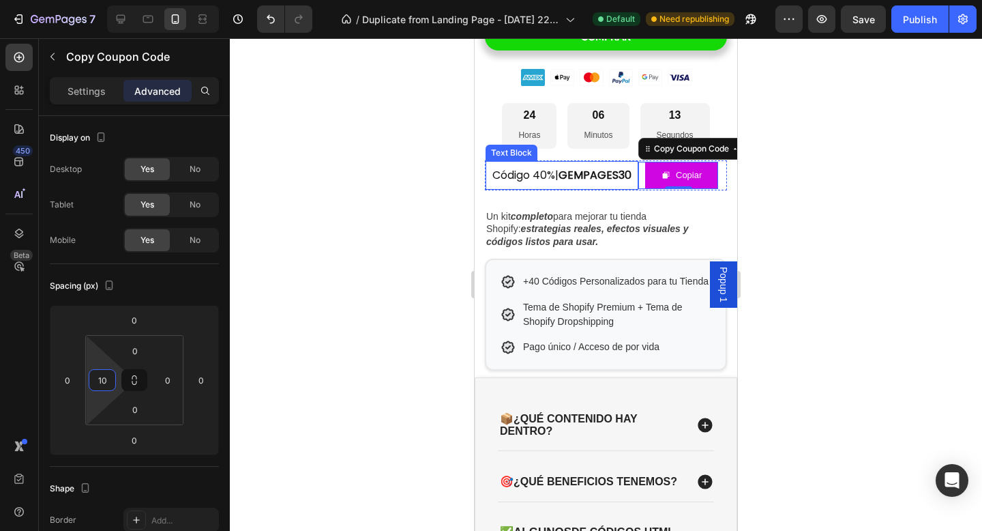
click at [619, 170] on strong "GEMPAGES30" at bounding box center [595, 175] width 73 height 16
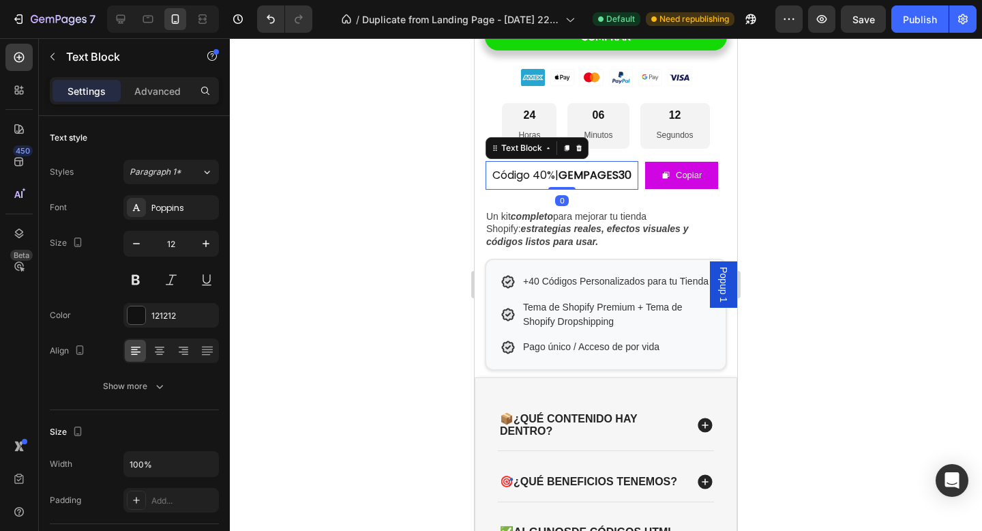
click at [615, 171] on strong "GEMPAGES30" at bounding box center [595, 175] width 73 height 16
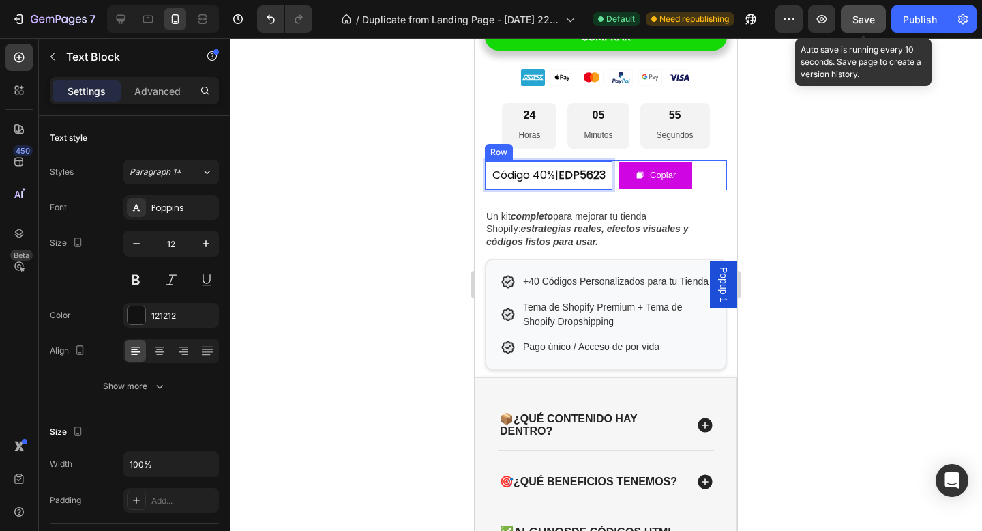
click at [868, 20] on span "Save" at bounding box center [864, 20] width 23 height 12
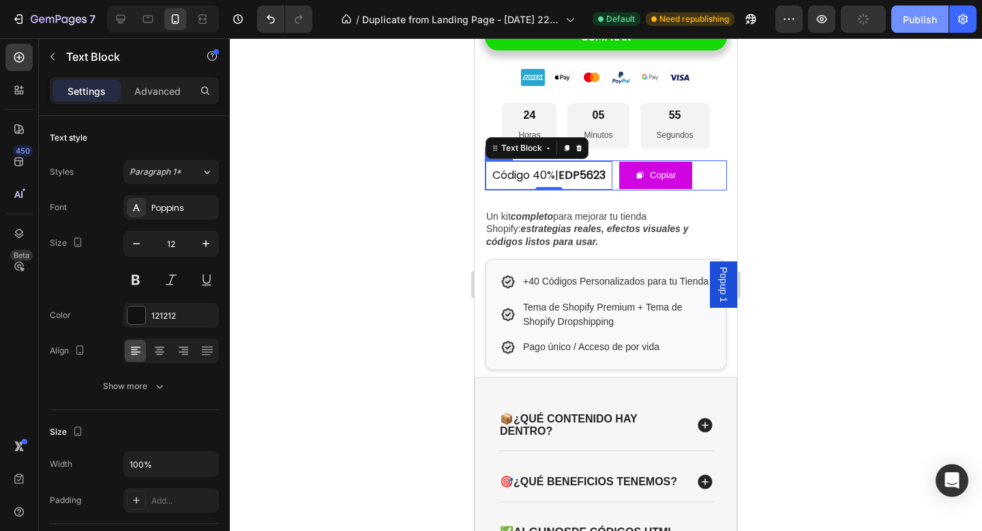
click at [913, 20] on div "Publish" at bounding box center [920, 19] width 34 height 14
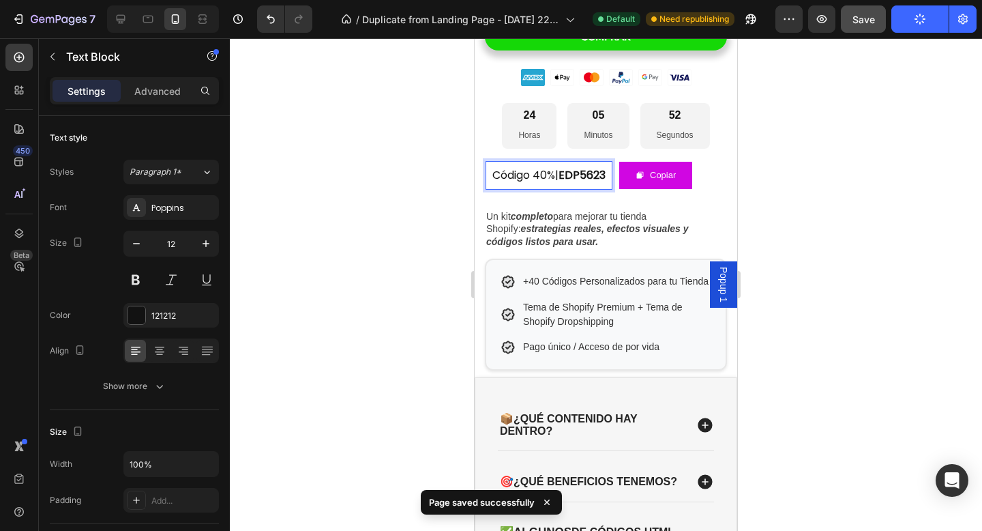
click at [557, 173] on span "Código 40%| EDP5623" at bounding box center [548, 175] width 113 height 16
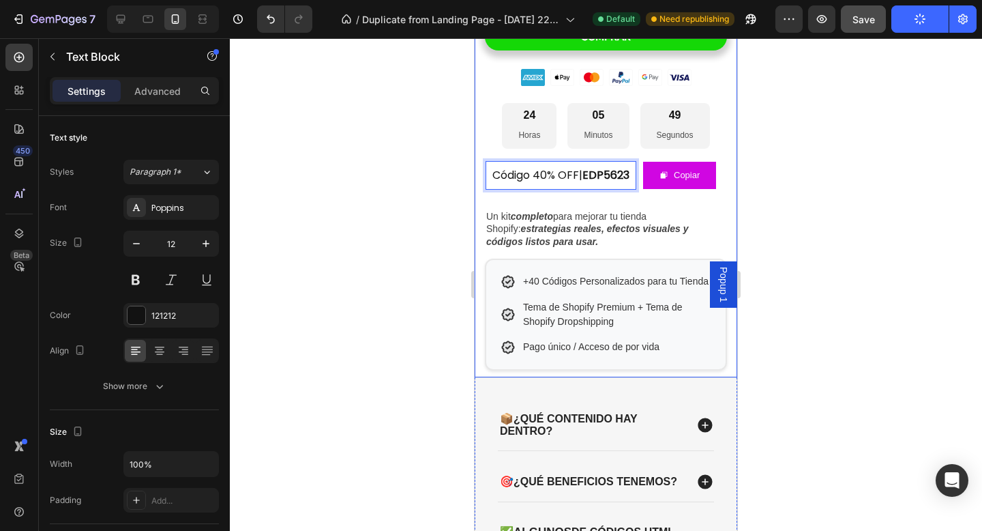
click at [803, 240] on div at bounding box center [606, 284] width 752 height 492
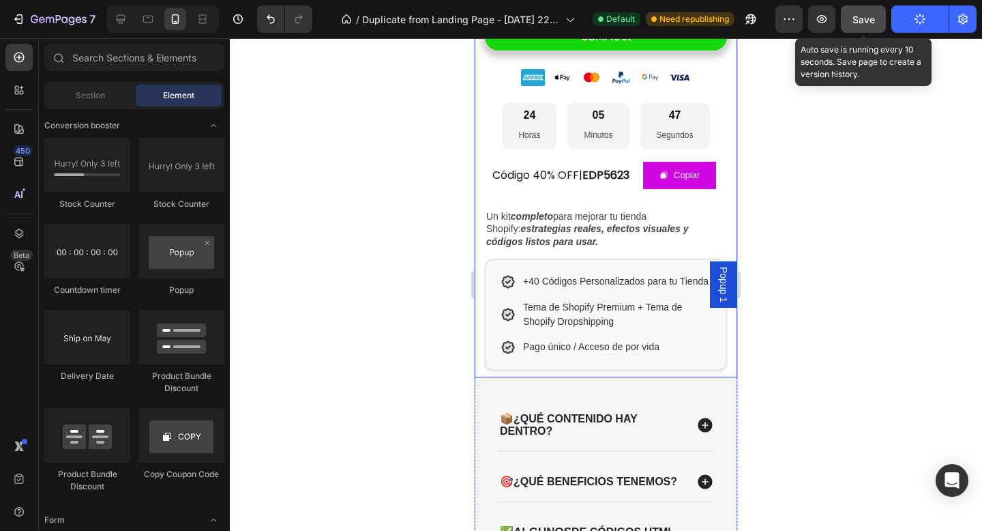
click at [860, 16] on span "Save" at bounding box center [864, 20] width 23 height 12
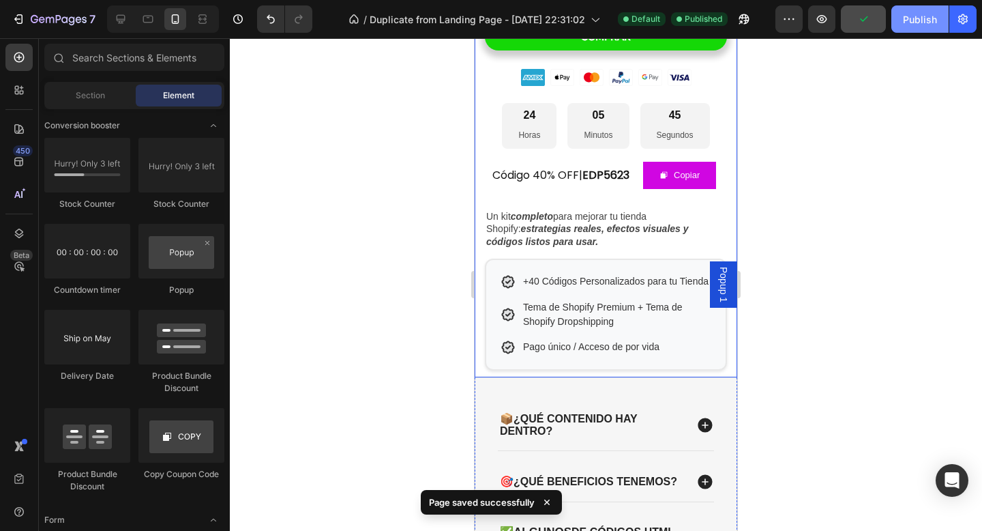
click at [924, 32] on button "Publish" at bounding box center [919, 18] width 57 height 27
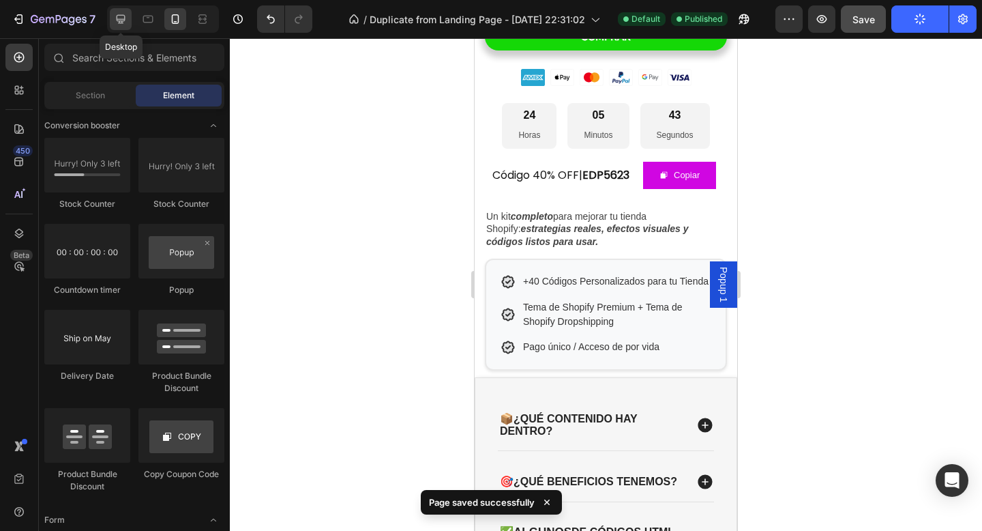
click at [128, 17] on div at bounding box center [121, 19] width 22 height 22
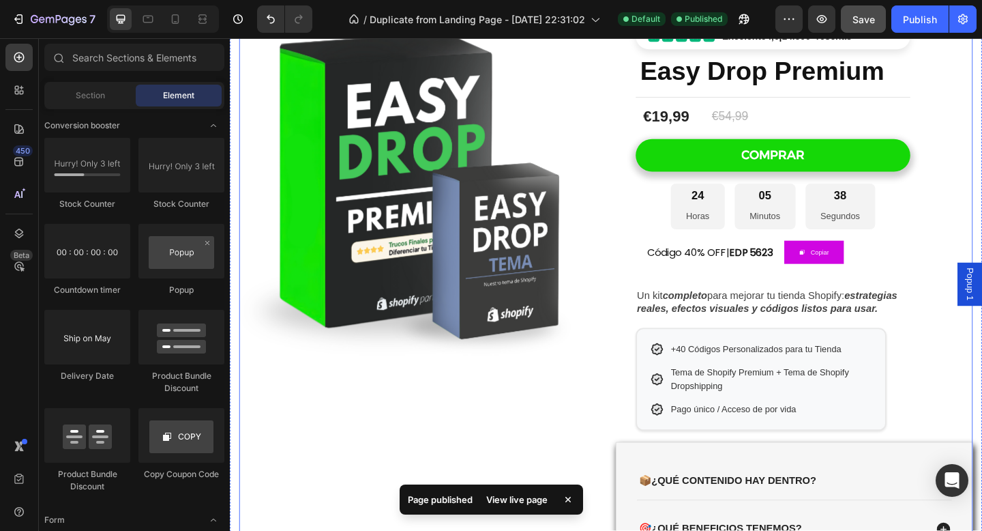
scroll to position [115, 0]
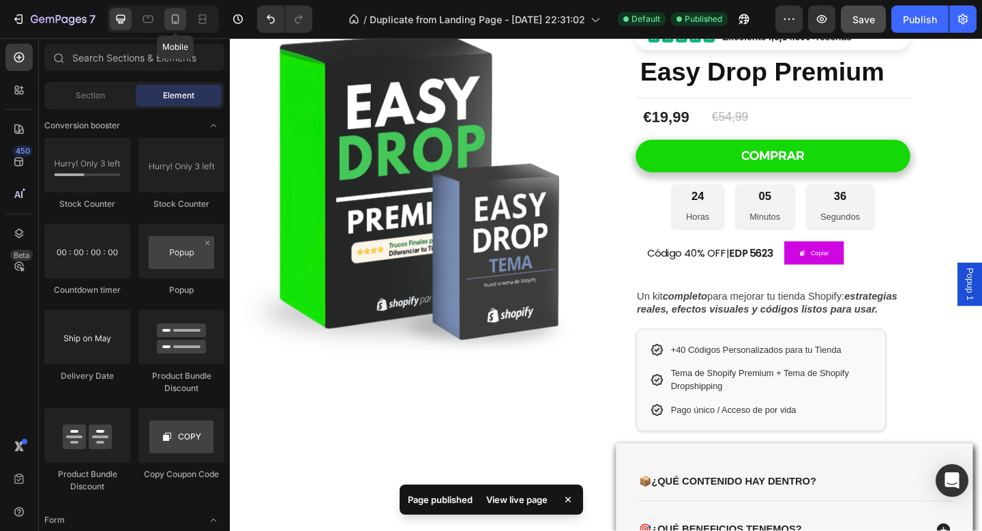
click at [174, 22] on icon at bounding box center [175, 19] width 14 height 14
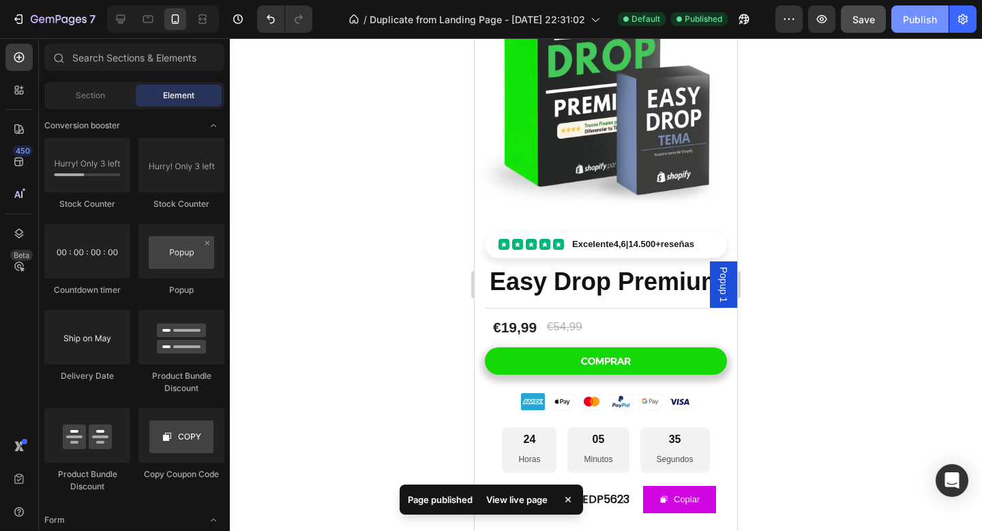
click at [913, 27] on button "Publish" at bounding box center [919, 18] width 57 height 27
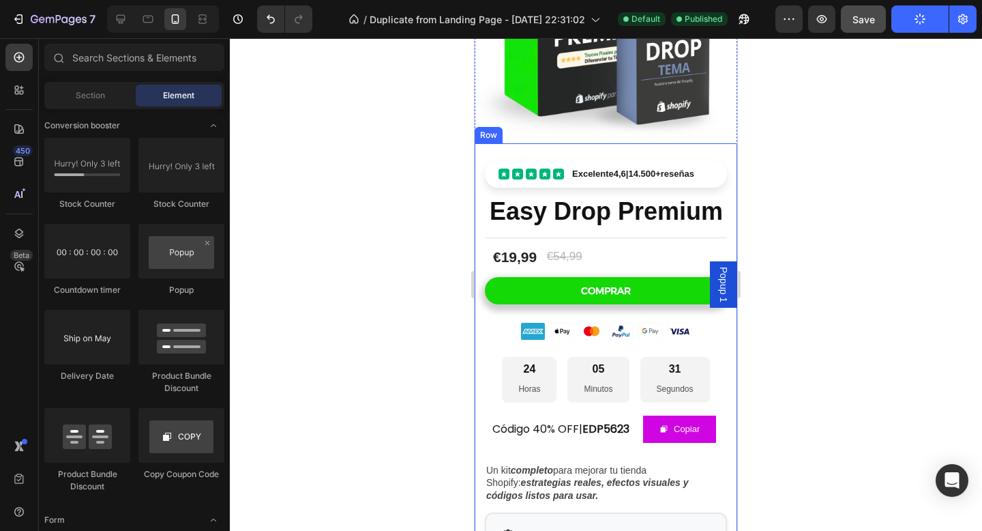
scroll to position [162, 0]
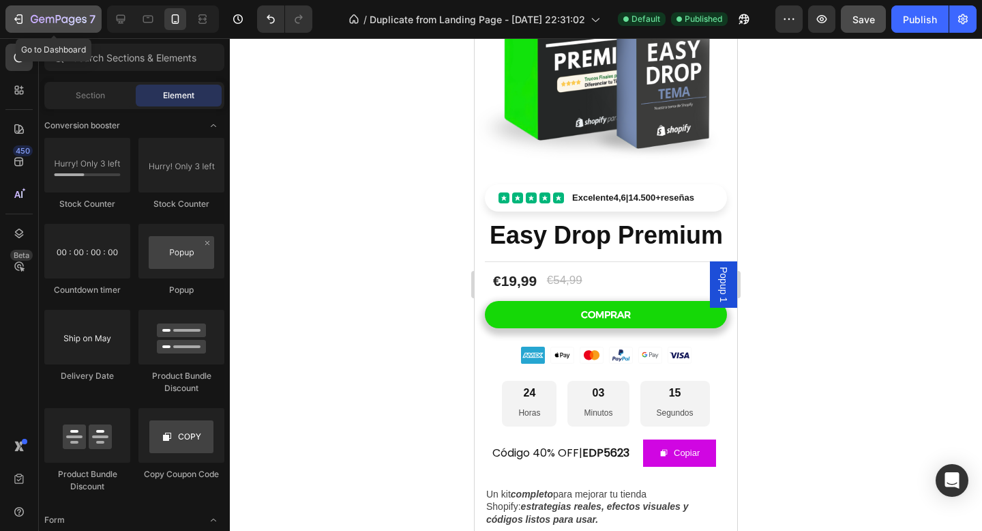
click at [46, 17] on icon "button" at bounding box center [50, 20] width 8 height 6
